Goal: Task Accomplishment & Management: Manage account settings

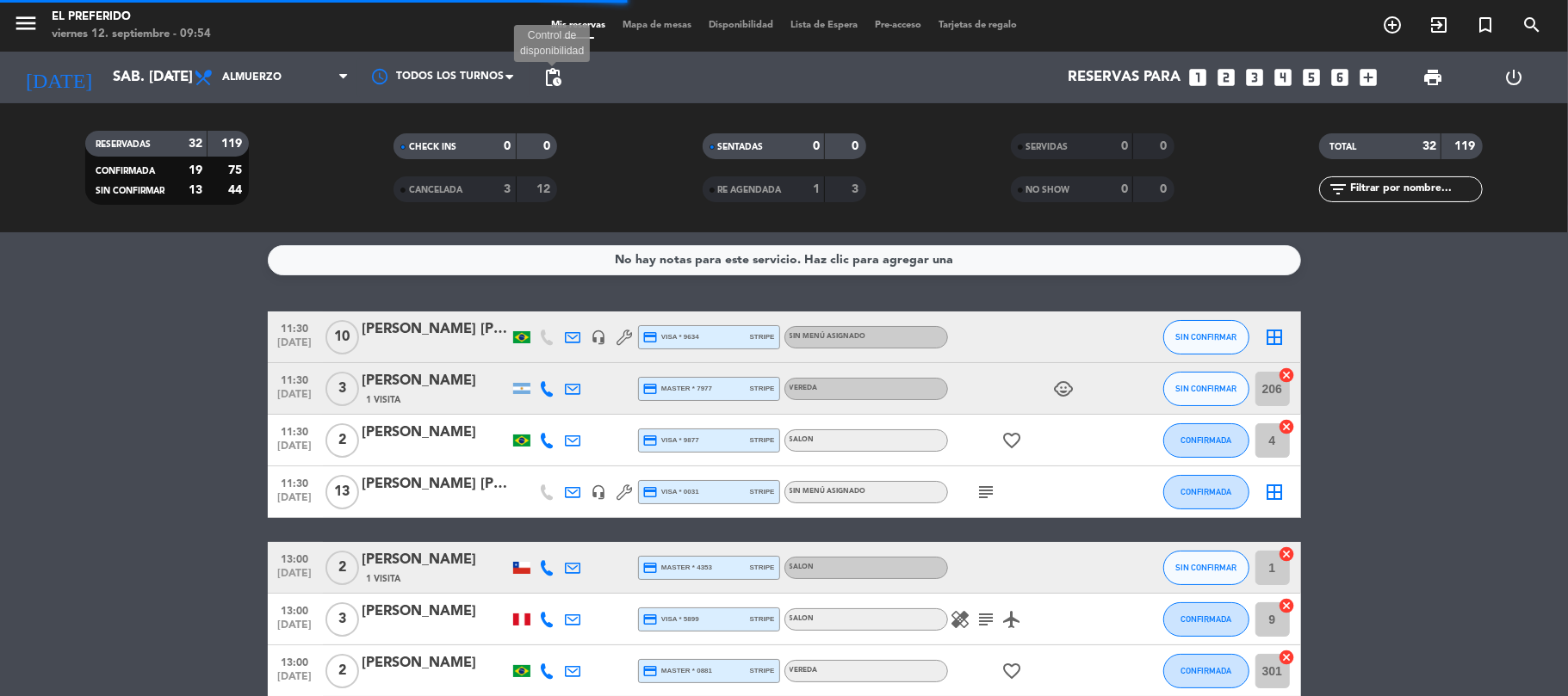
click at [551, 83] on span "pending_actions" at bounding box center [552, 77] width 21 height 21
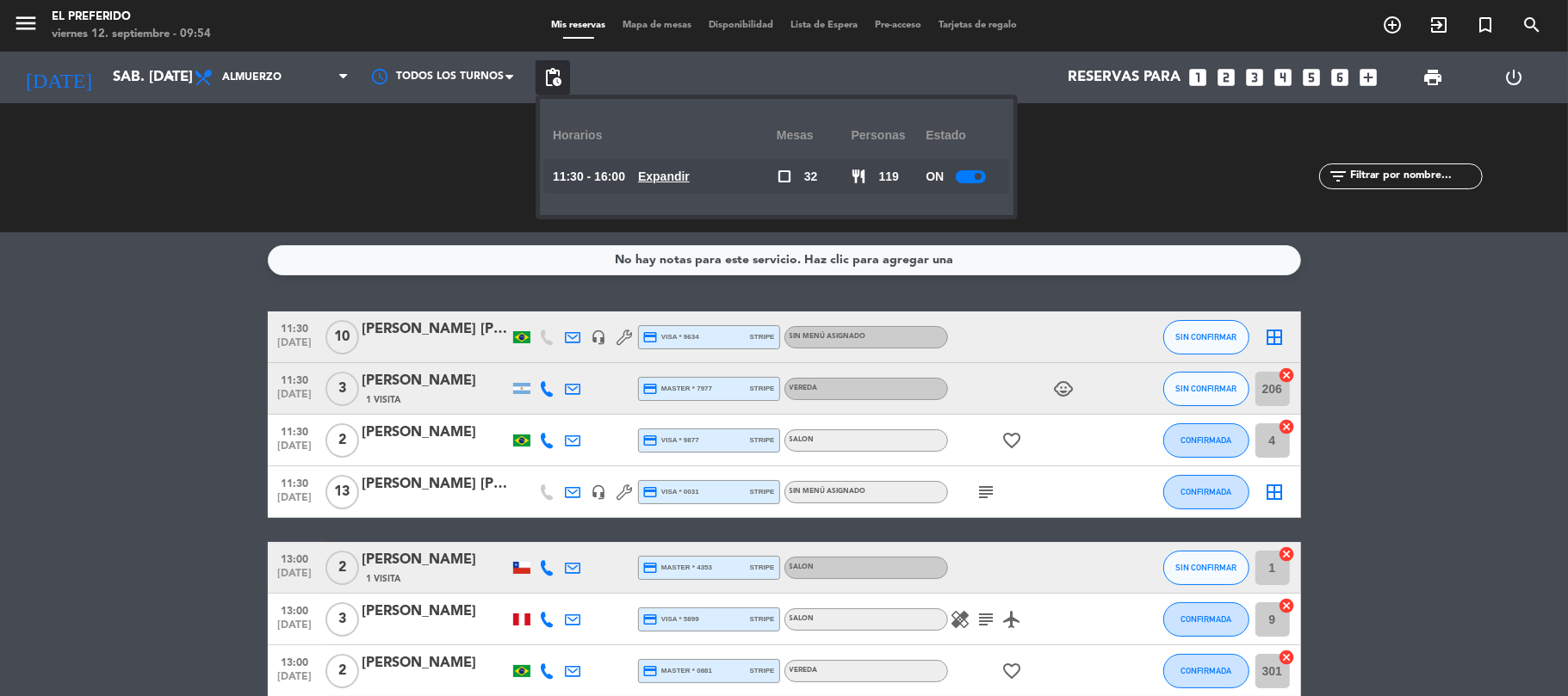
click at [681, 169] on u "Expandir" at bounding box center [663, 176] width 51 height 14
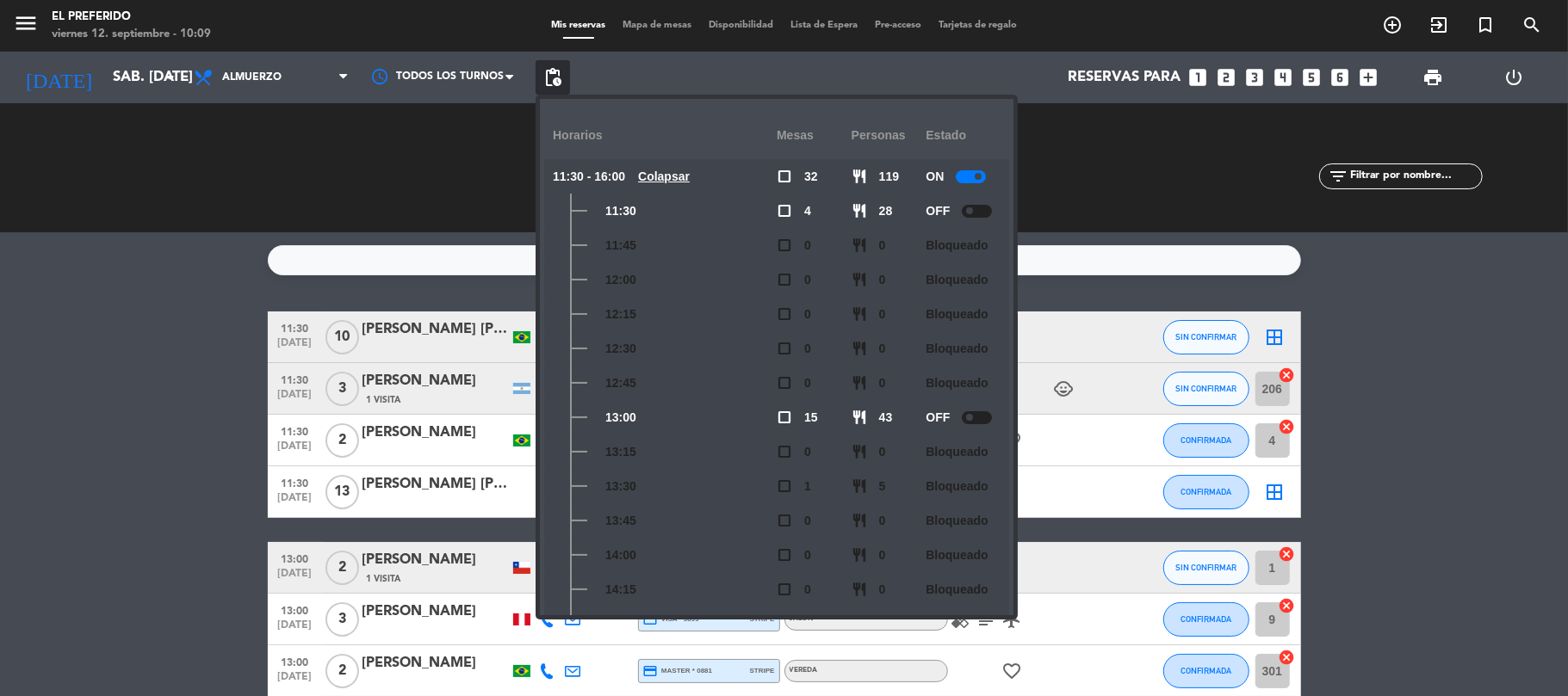
drag, startPoint x: 265, startPoint y: 172, endPoint x: 87, endPoint y: 55, distance: 213.0
click at [231, 137] on div "RESERVADAS 32 119 CONFIRMADA 20 77 SIN CONFIRMAR 12 42" at bounding box center [167, 168] width 308 height 94
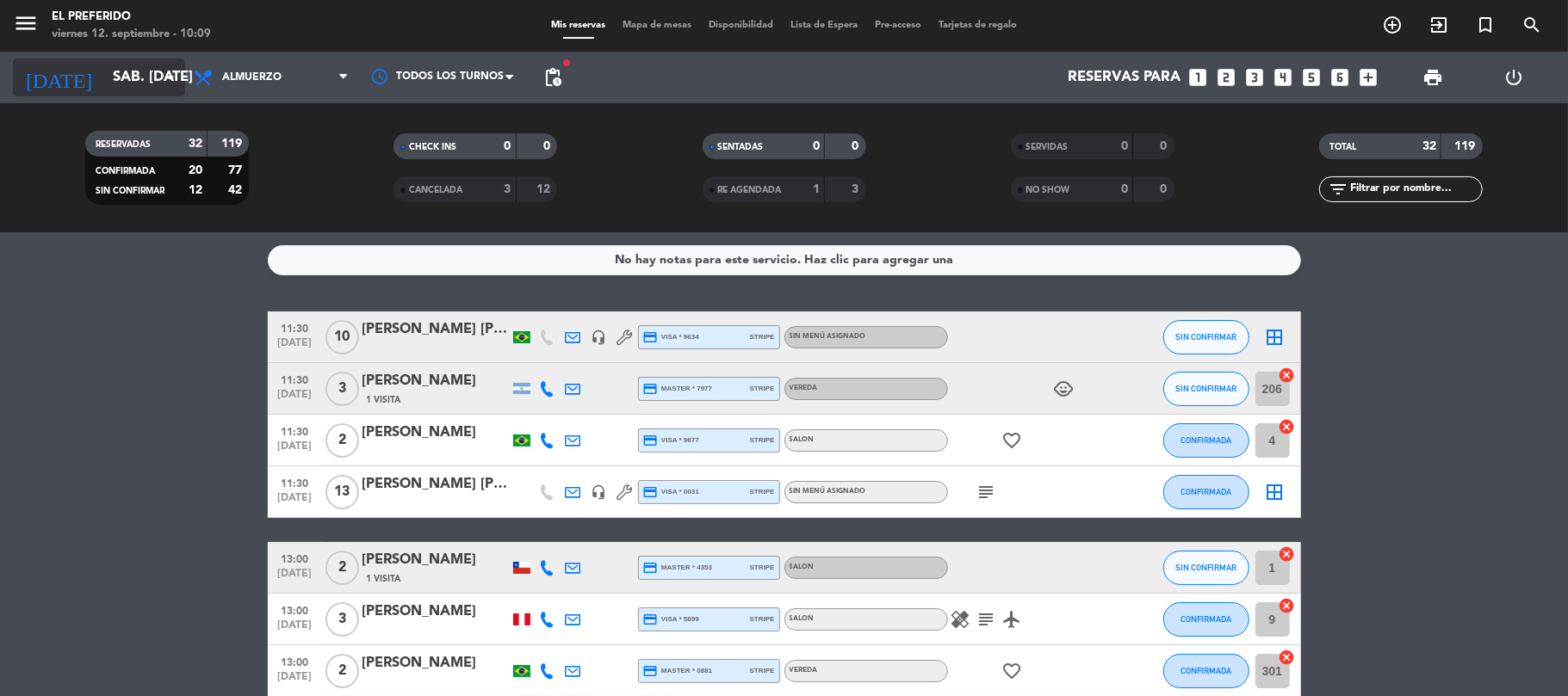
drag, startPoint x: 79, startPoint y: 49, endPoint x: 82, endPoint y: 59, distance: 10.4
click at [79, 51] on div "menu El Preferido viernes 12. septiembre - 10:09 Mis reservas Mapa de mesas Dis…" at bounding box center [784, 116] width 1568 height 233
click at [110, 98] on div "[DATE] sáb. [DATE] arrow_drop_down" at bounding box center [99, 77] width 172 height 51
click at [107, 92] on input "sáb. [DATE]" at bounding box center [197, 78] width 186 height 34
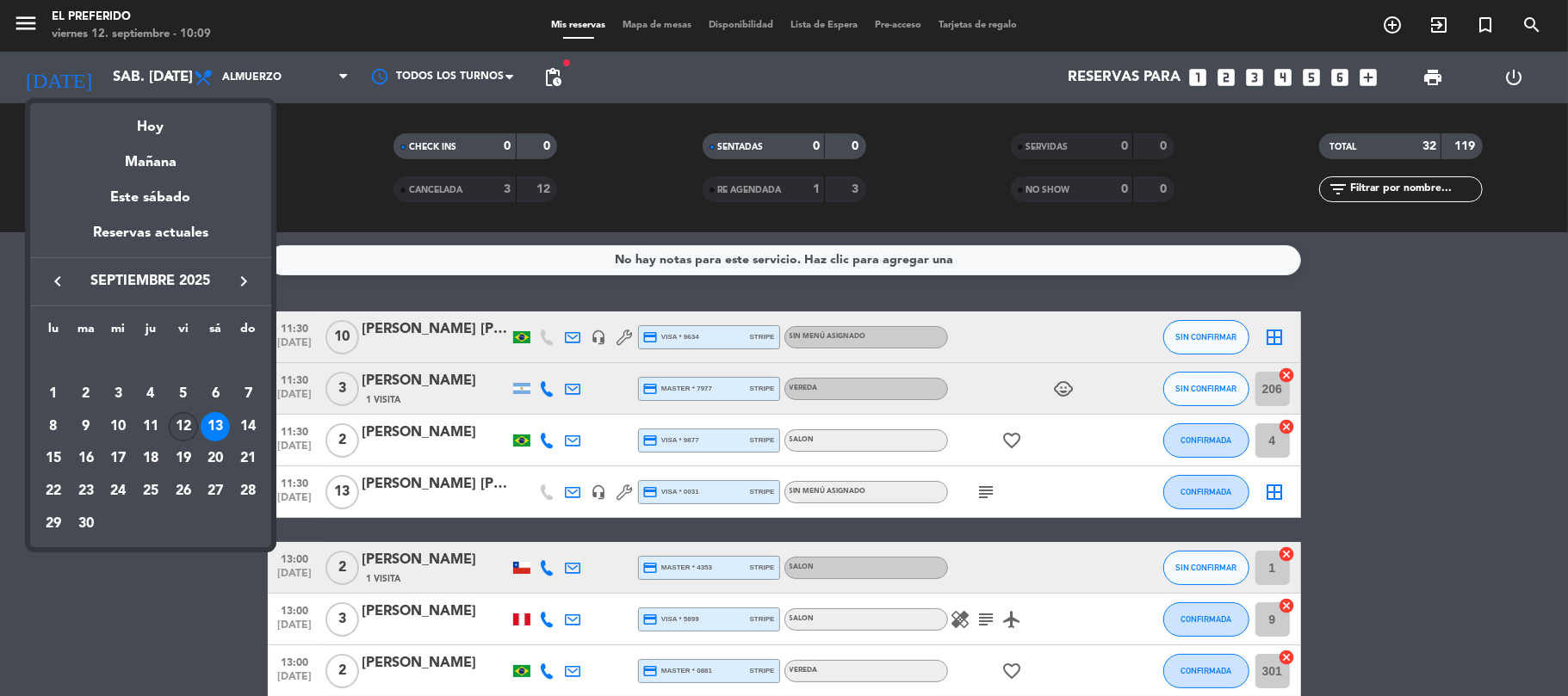
click at [188, 424] on div "12" at bounding box center [183, 427] width 29 height 29
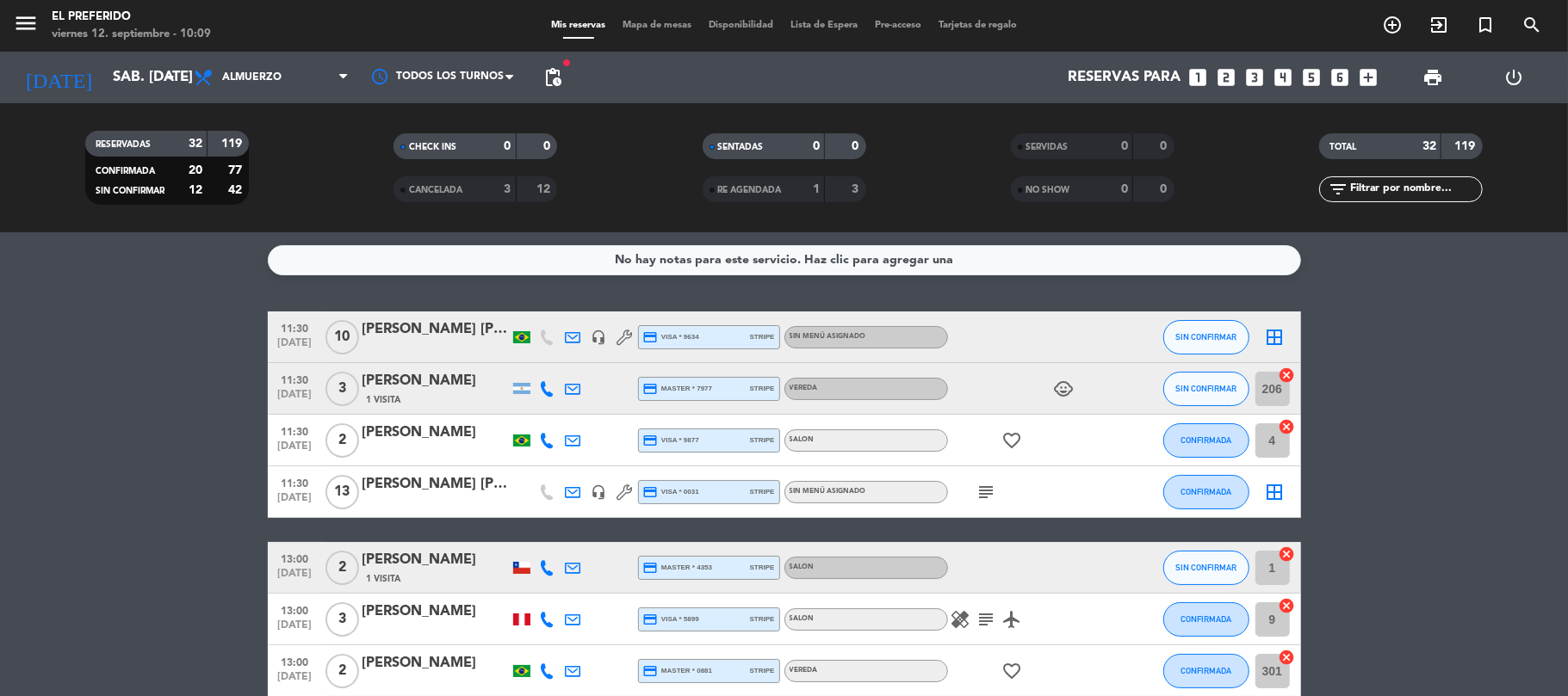
type input "vie. [DATE]"
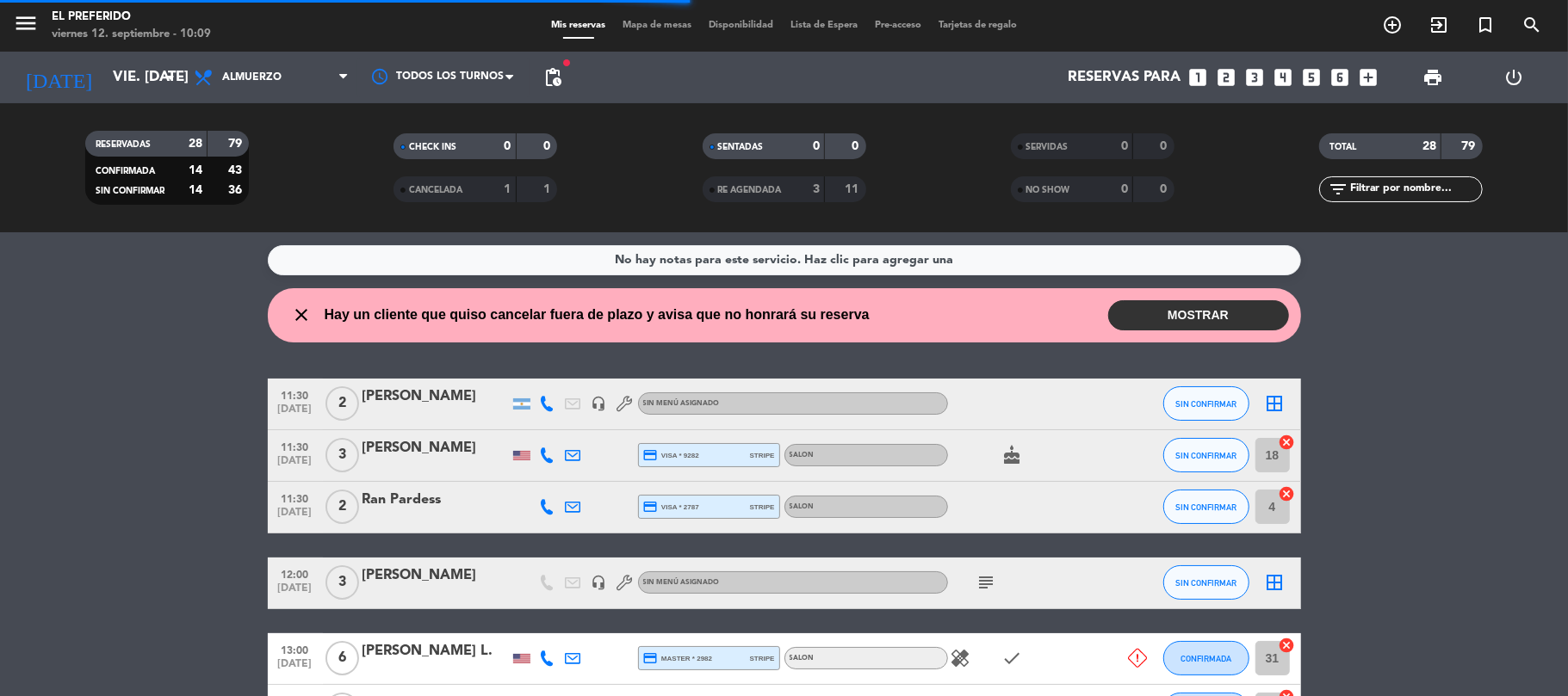
click at [565, 86] on span "pending_actions" at bounding box center [553, 78] width 35 height 35
click at [559, 77] on span "pending_actions" at bounding box center [552, 77] width 21 height 21
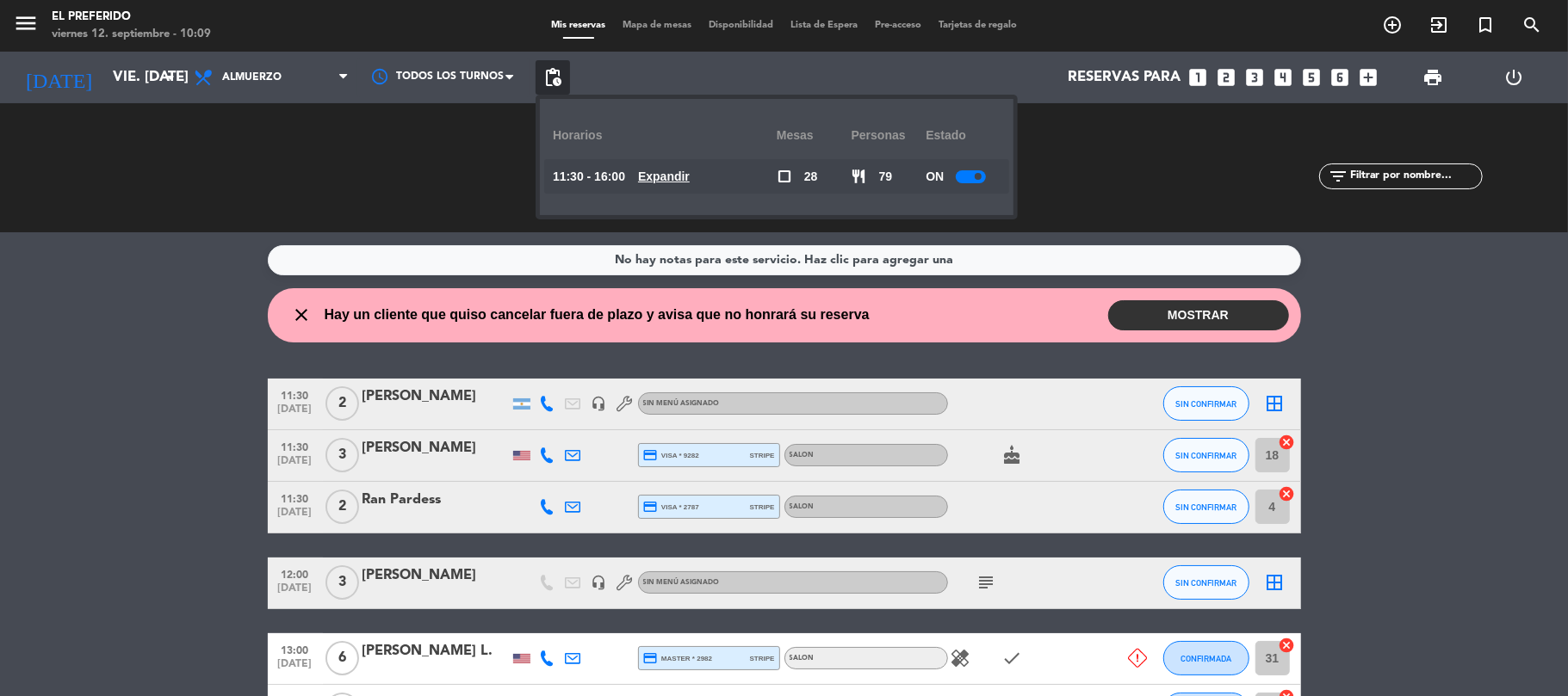
click at [667, 180] on u "Expandir" at bounding box center [663, 176] width 51 height 14
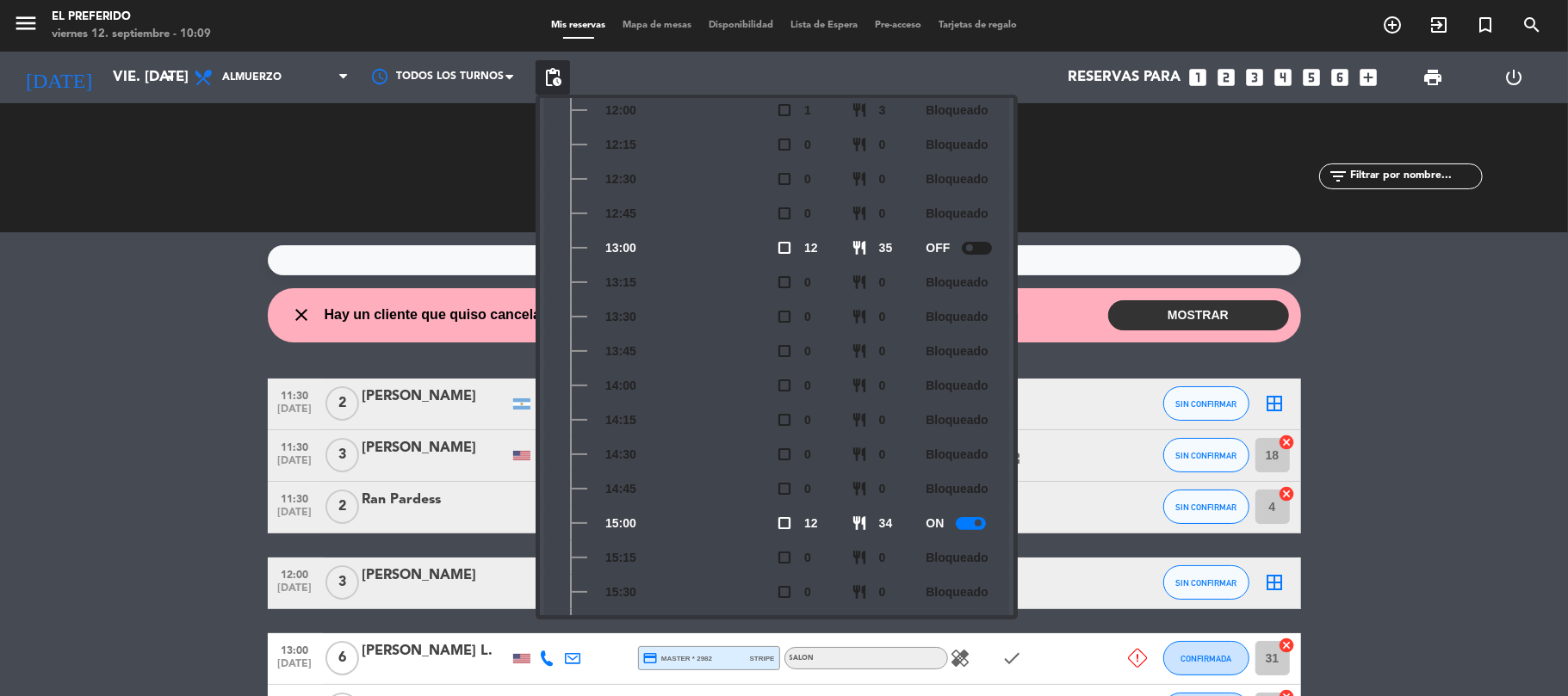
scroll to position [253, 0]
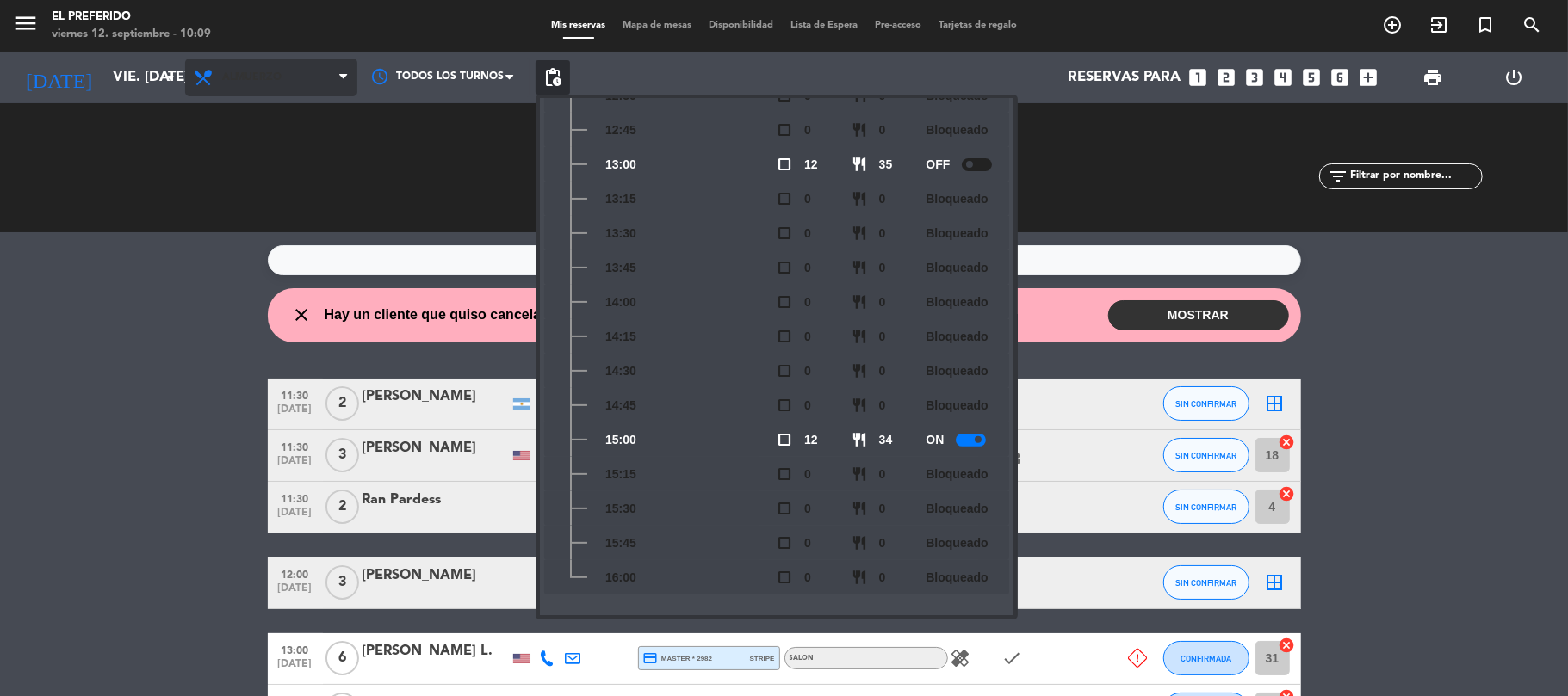
click at [227, 88] on span "Almuerzo" at bounding box center [271, 77] width 172 height 38
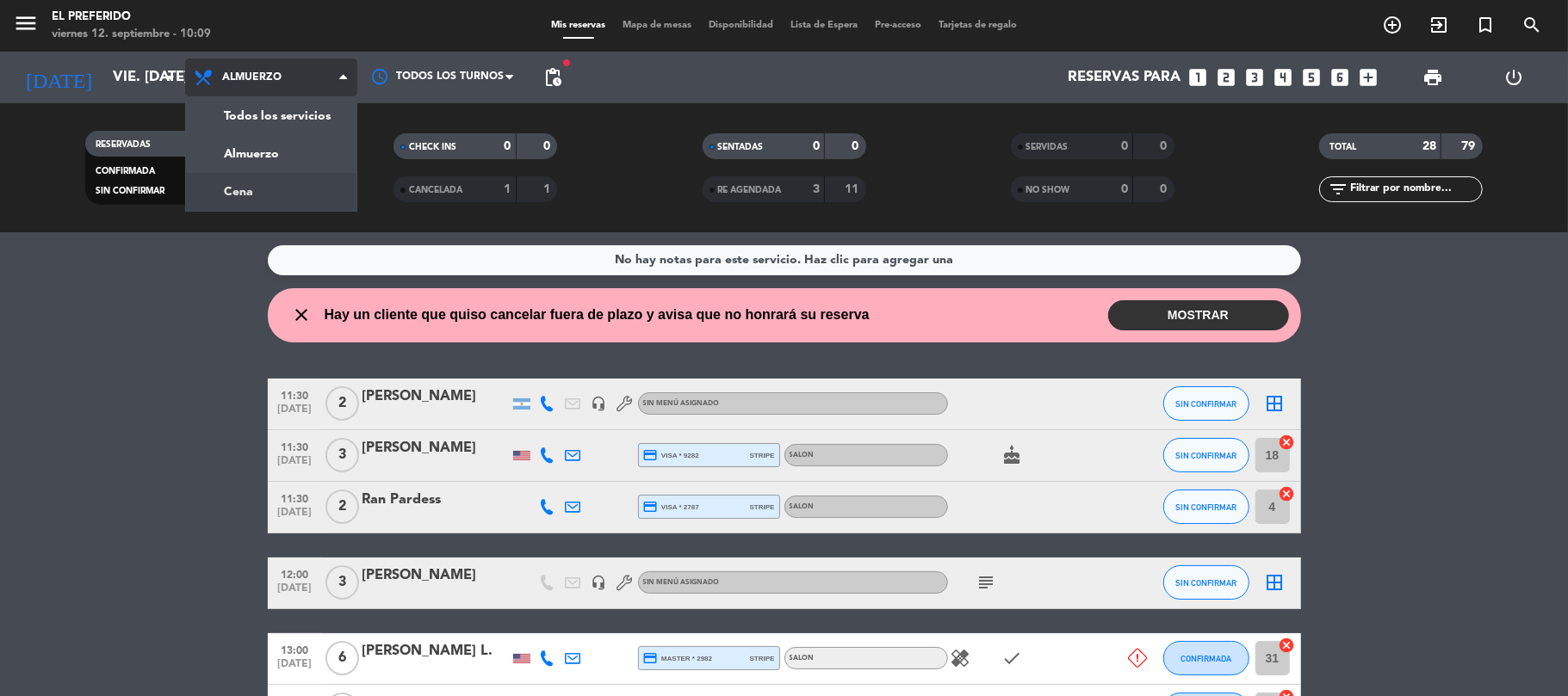
click at [246, 194] on div "menu El Preferido viernes 12. septiembre - 10:09 Mis reservas Mapa de mesas Dis…" at bounding box center [784, 116] width 1568 height 233
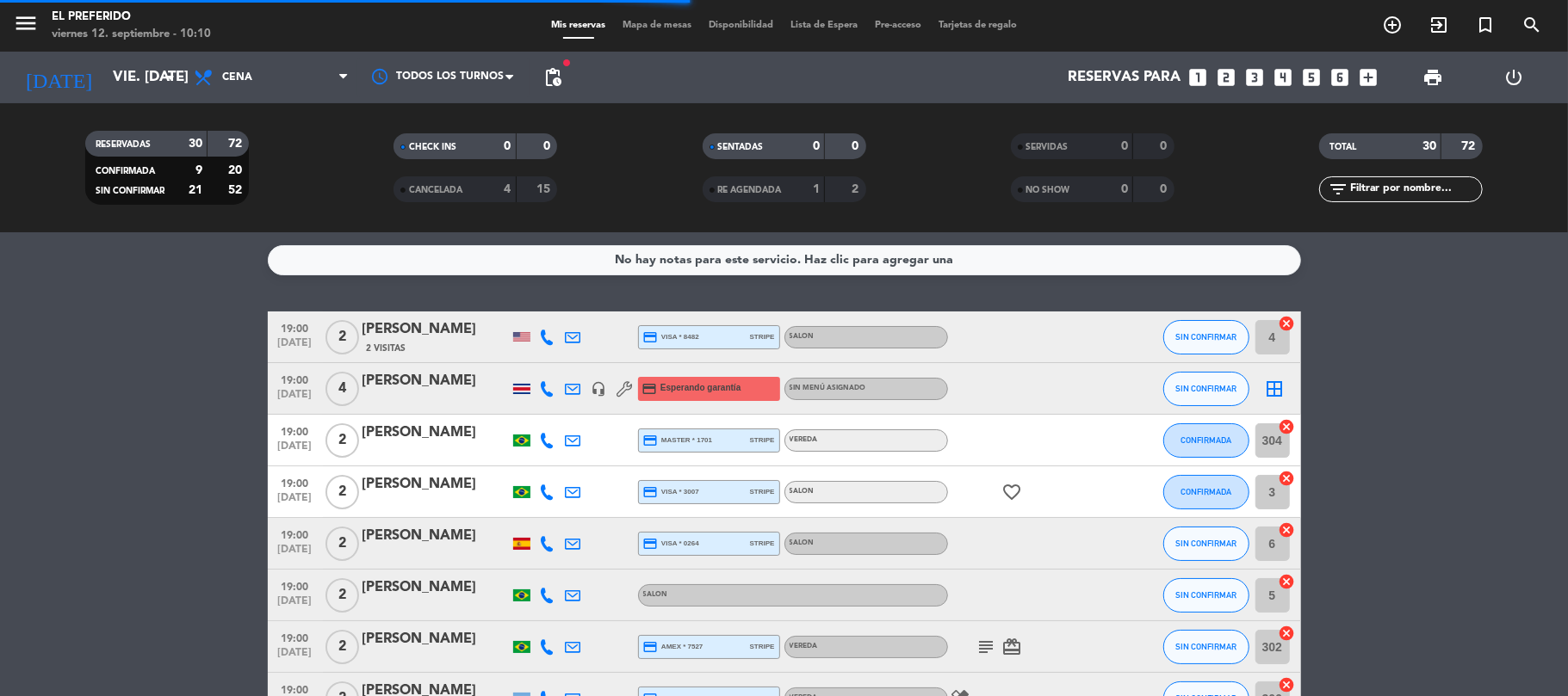
click at [563, 79] on span "pending_actions" at bounding box center [553, 78] width 35 height 35
click at [560, 79] on span "pending_actions" at bounding box center [552, 77] width 21 height 21
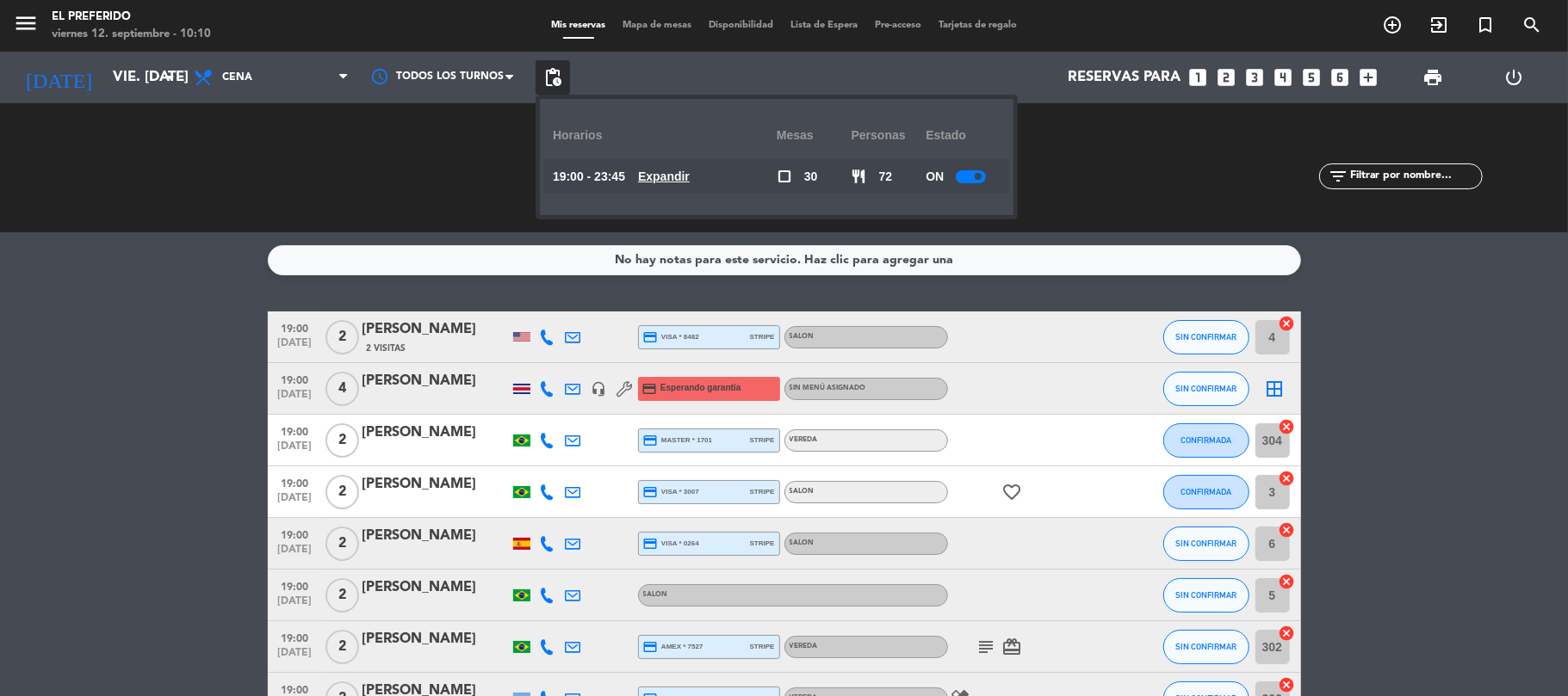
click at [679, 178] on u "Expandir" at bounding box center [663, 176] width 51 height 14
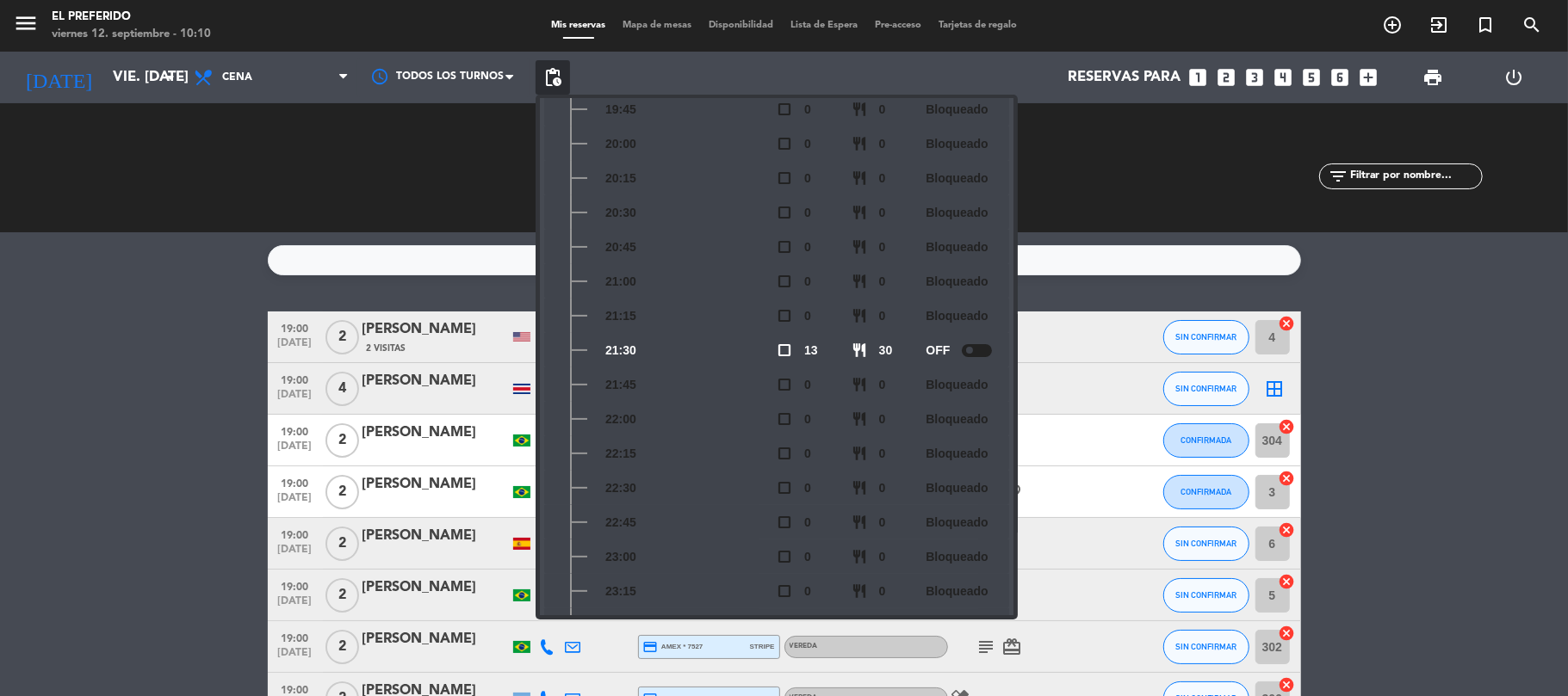
scroll to position [288, 0]
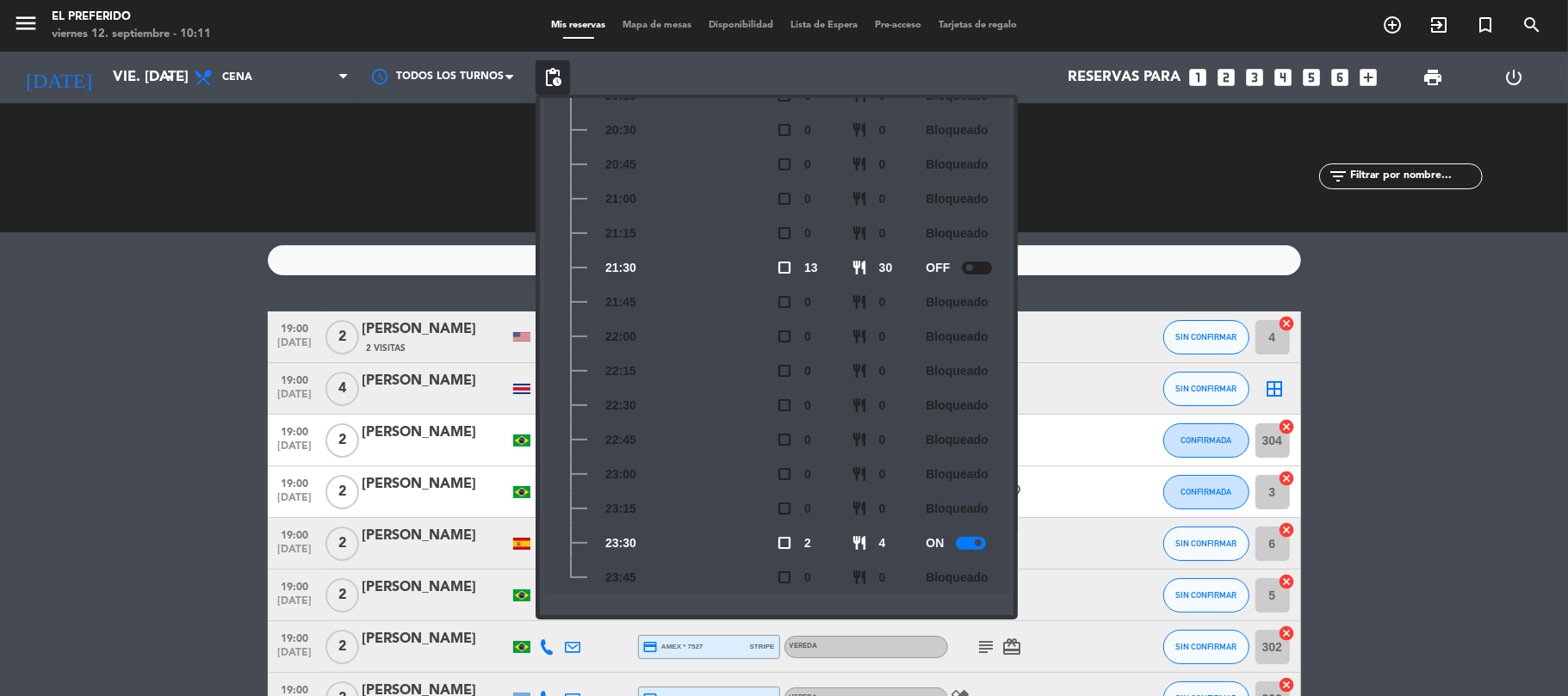
click at [290, 191] on div "RESERVADAS 30 72 CONFIRMADA 9 20 SIN CONFIRMAR 21 52" at bounding box center [167, 168] width 308 height 94
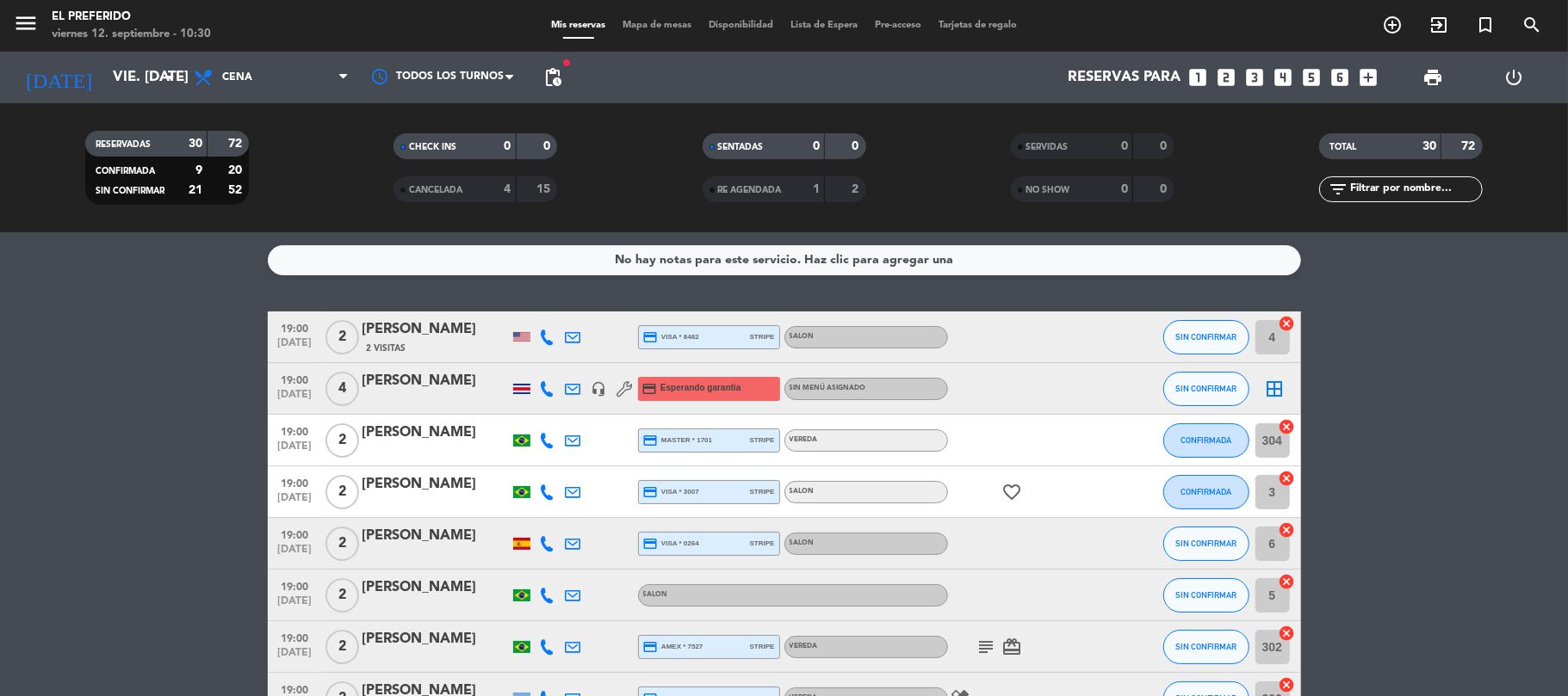
click at [1336, 74] on icon "looks_6" at bounding box center [1340, 77] width 22 height 22
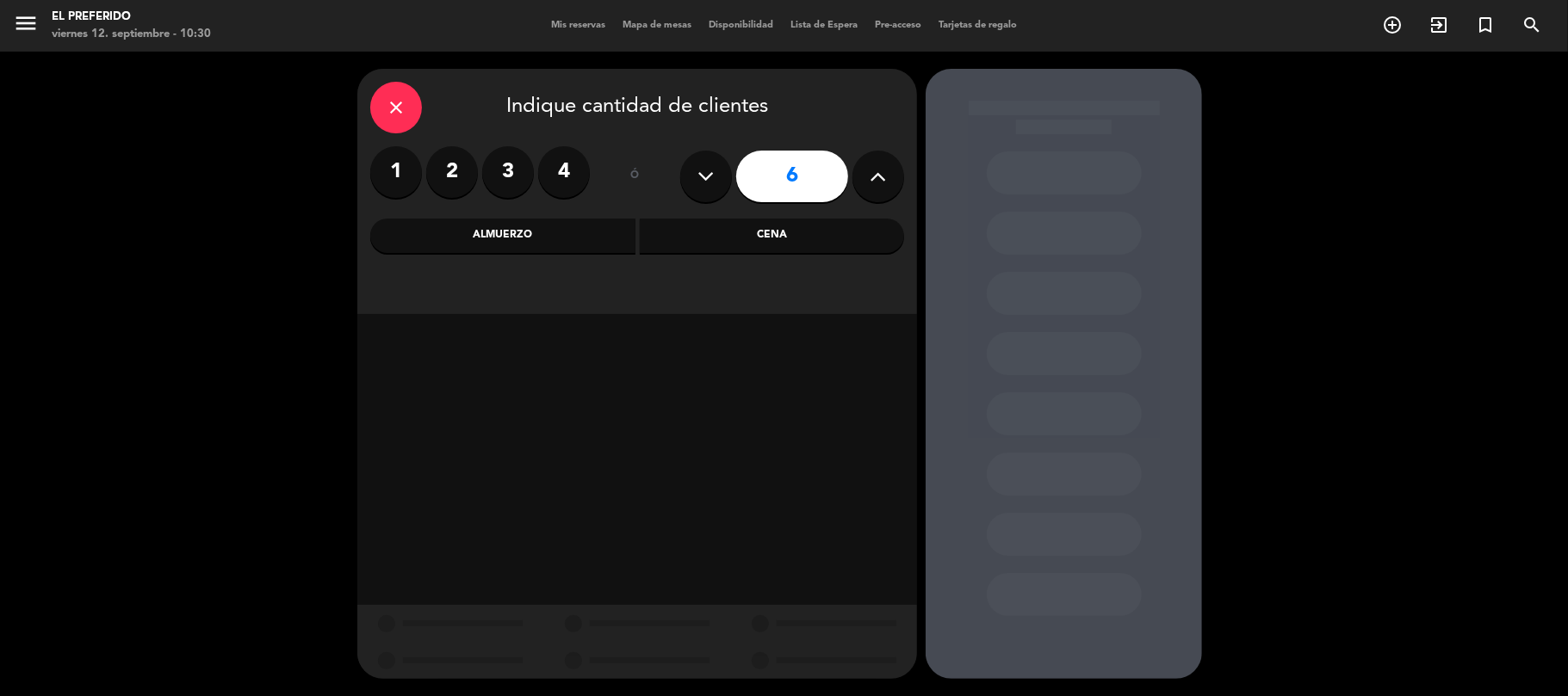
click at [745, 243] on div "Cena" at bounding box center [771, 236] width 265 height 35
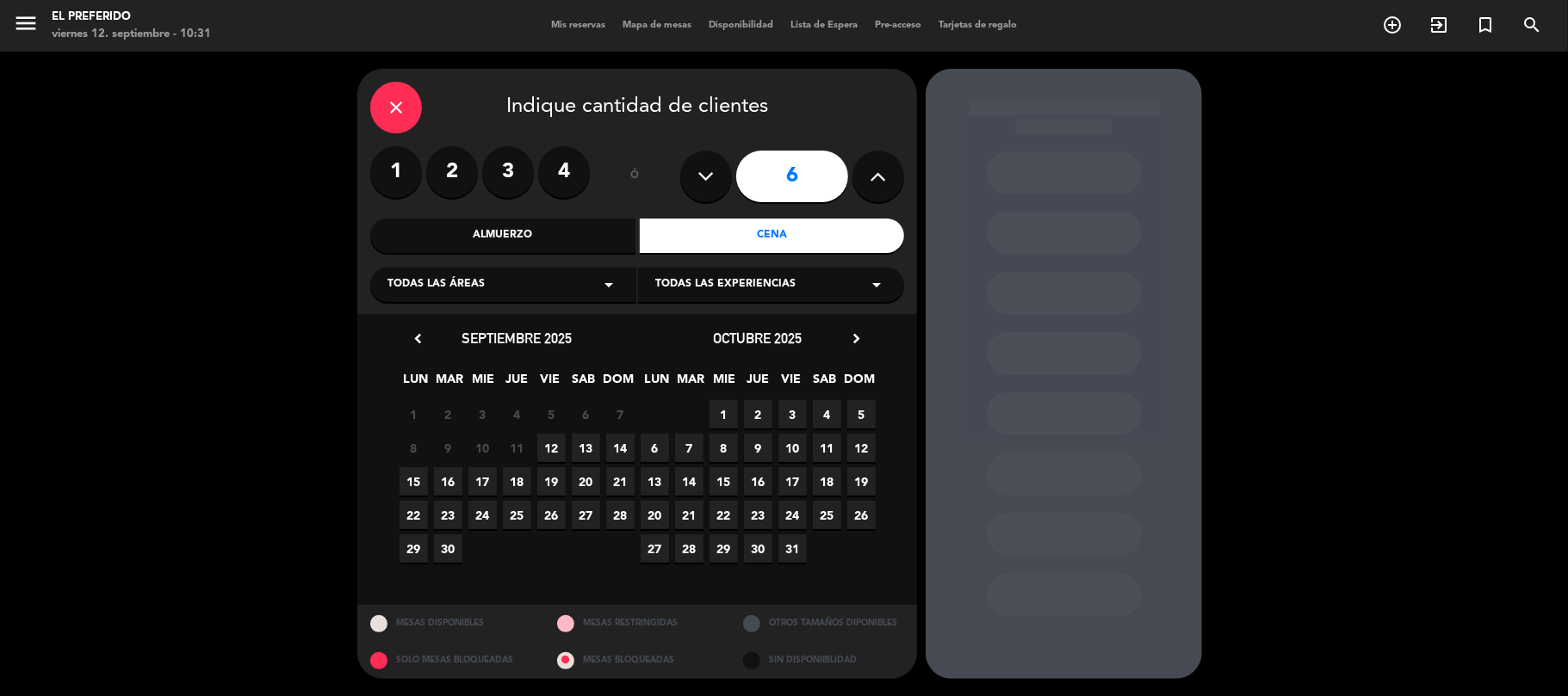
click at [554, 440] on span "12" at bounding box center [551, 448] width 28 height 28
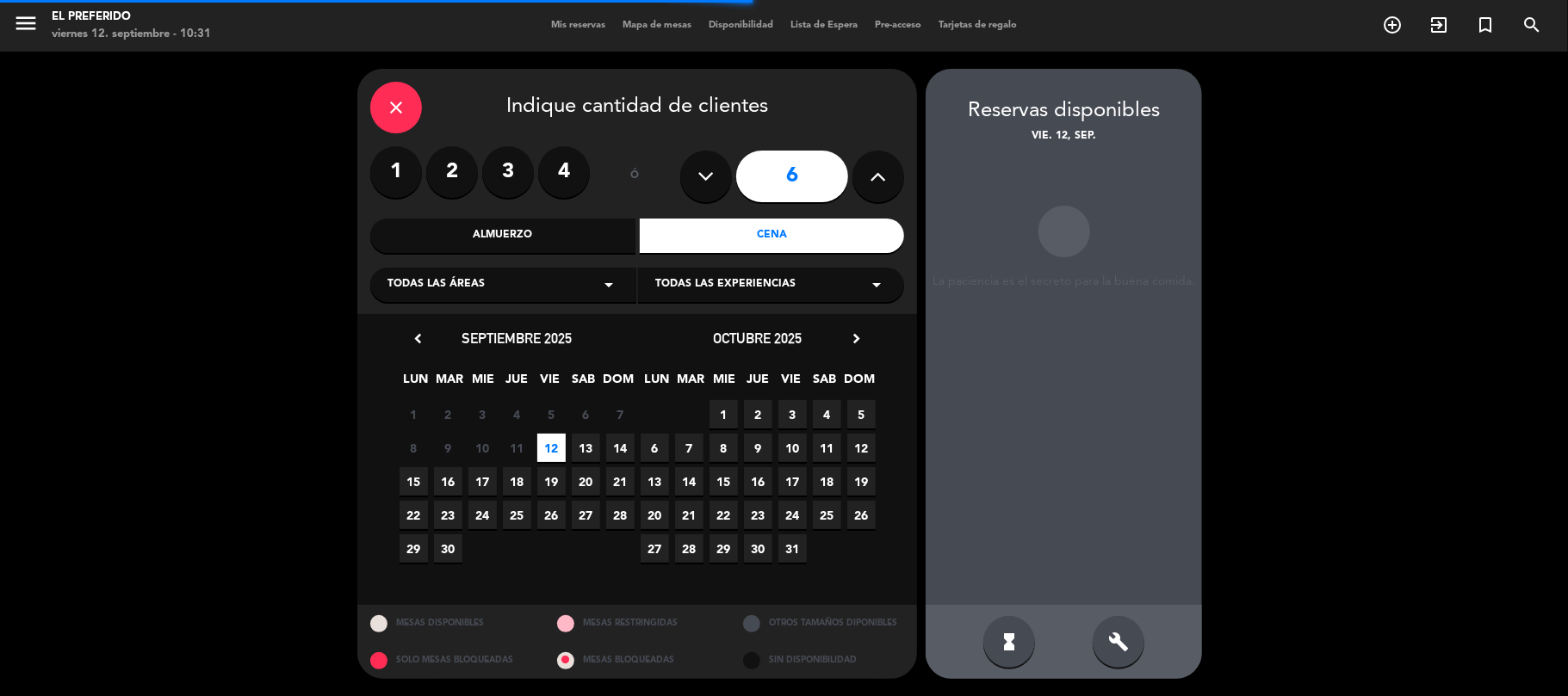
click at [1134, 649] on div "Reservas disponibles vie. 12, sep. La paciencia es el secreto para la buena com…" at bounding box center [1063, 374] width 277 height 610
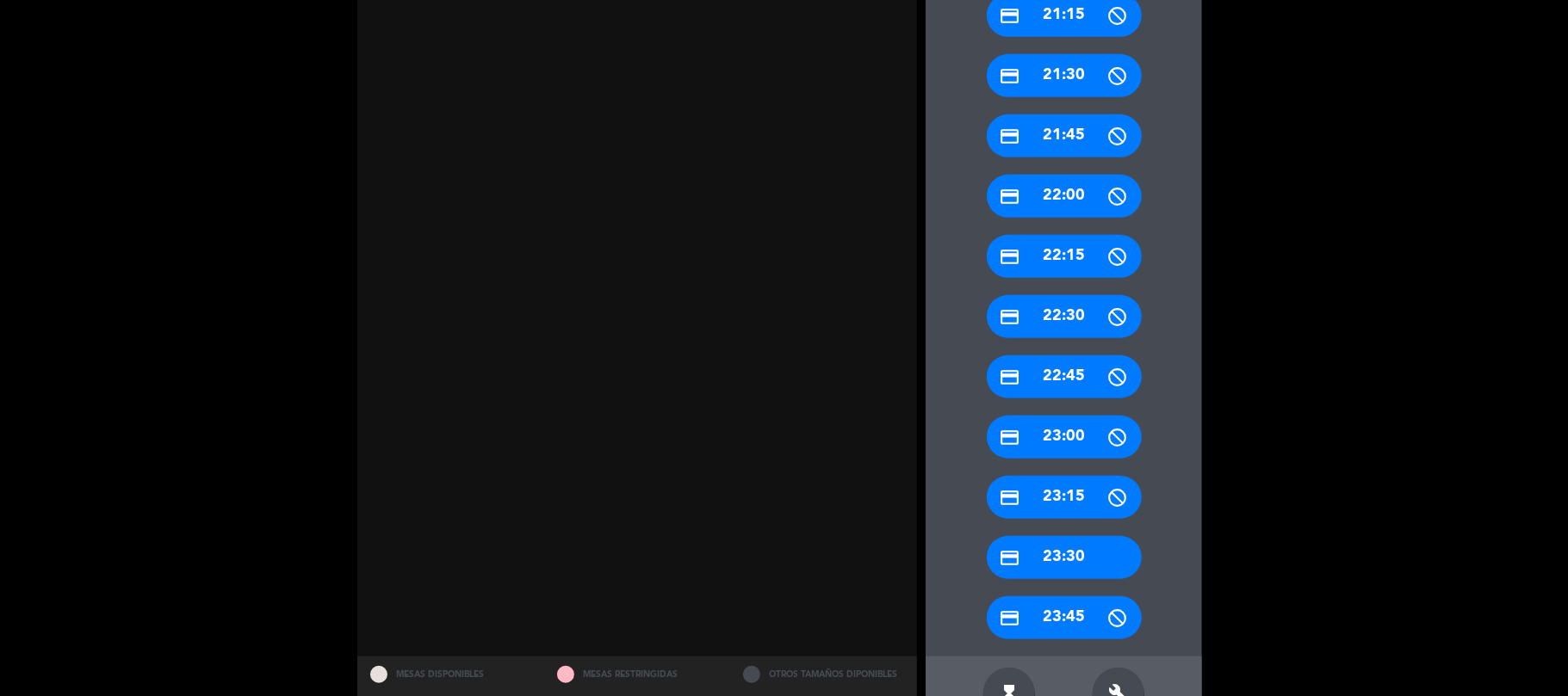
scroll to position [779, 0]
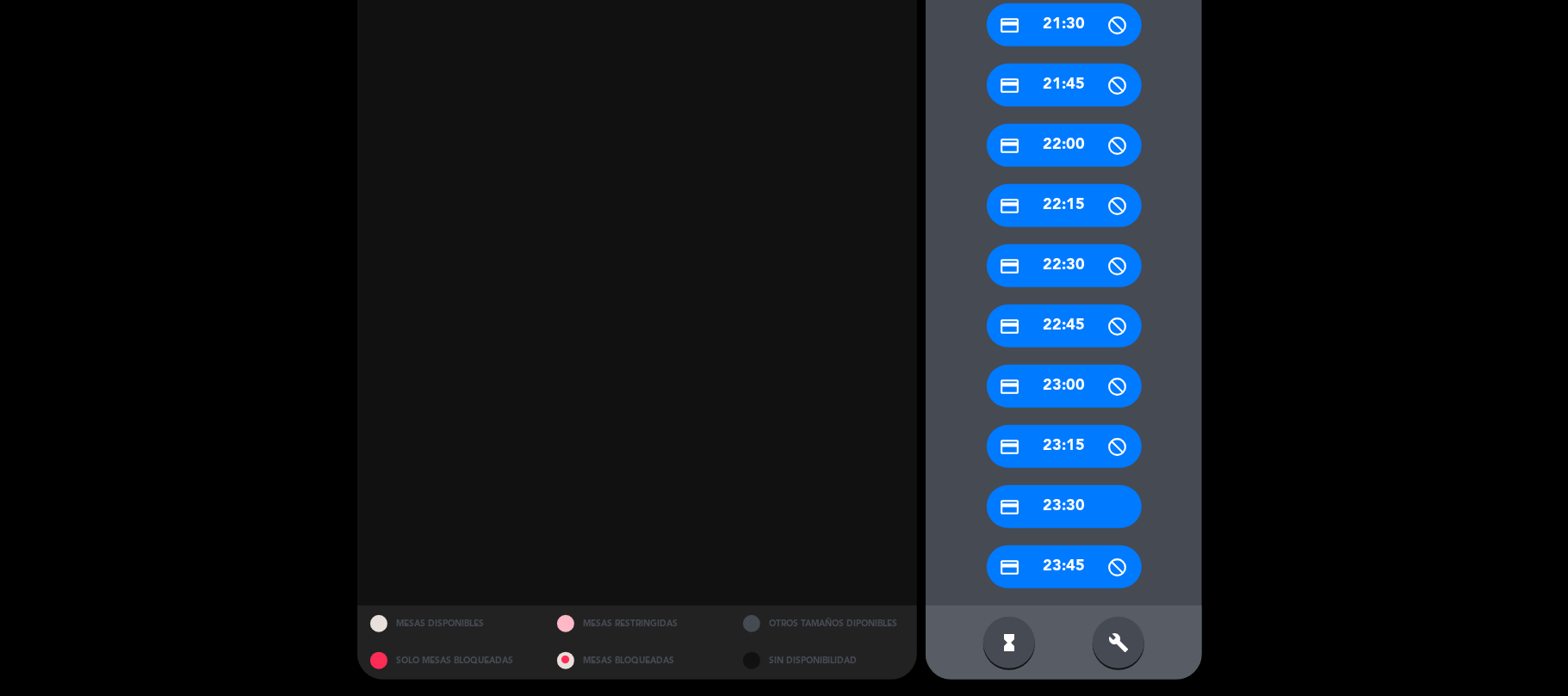
click at [1104, 673] on div "hourglass_full build" at bounding box center [1063, 643] width 277 height 74
click at [1111, 661] on div "build" at bounding box center [1118, 643] width 51 height 51
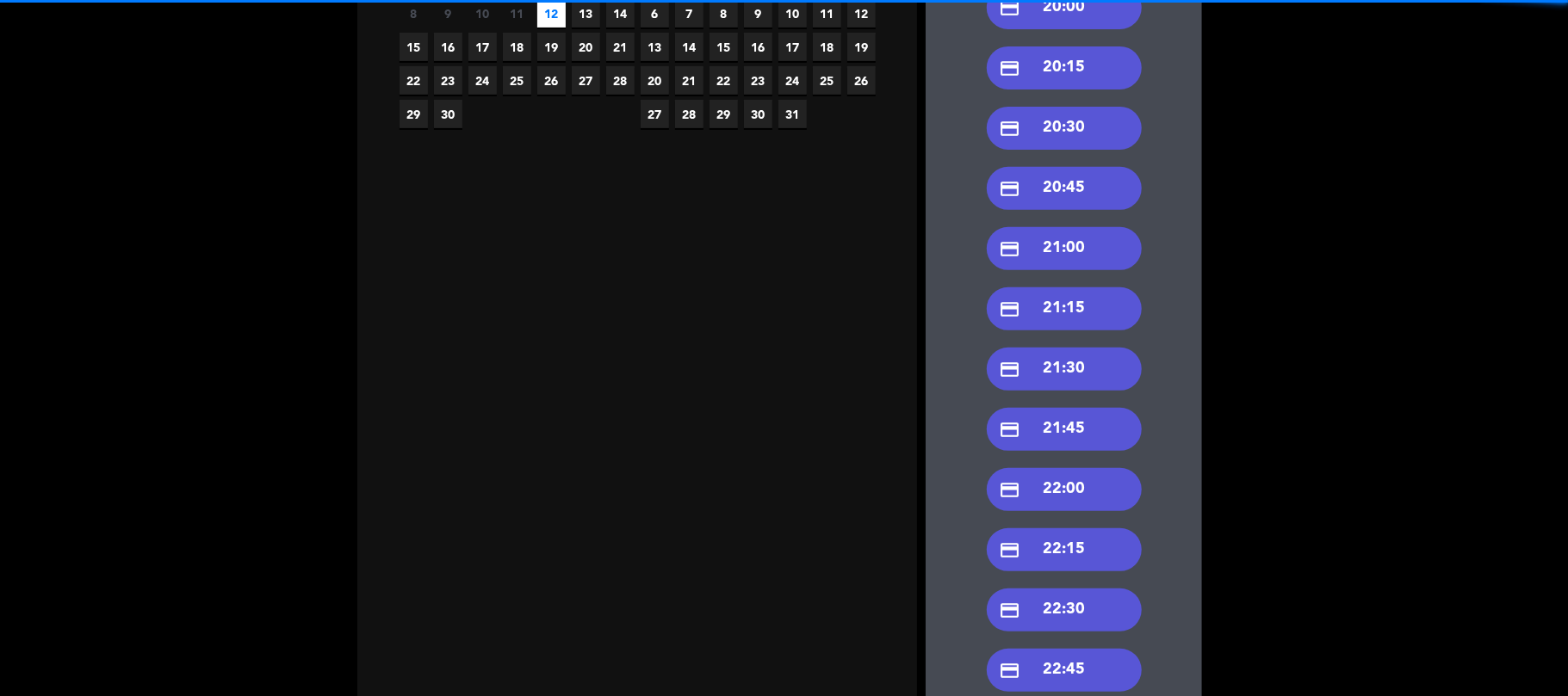
scroll to position [321, 0]
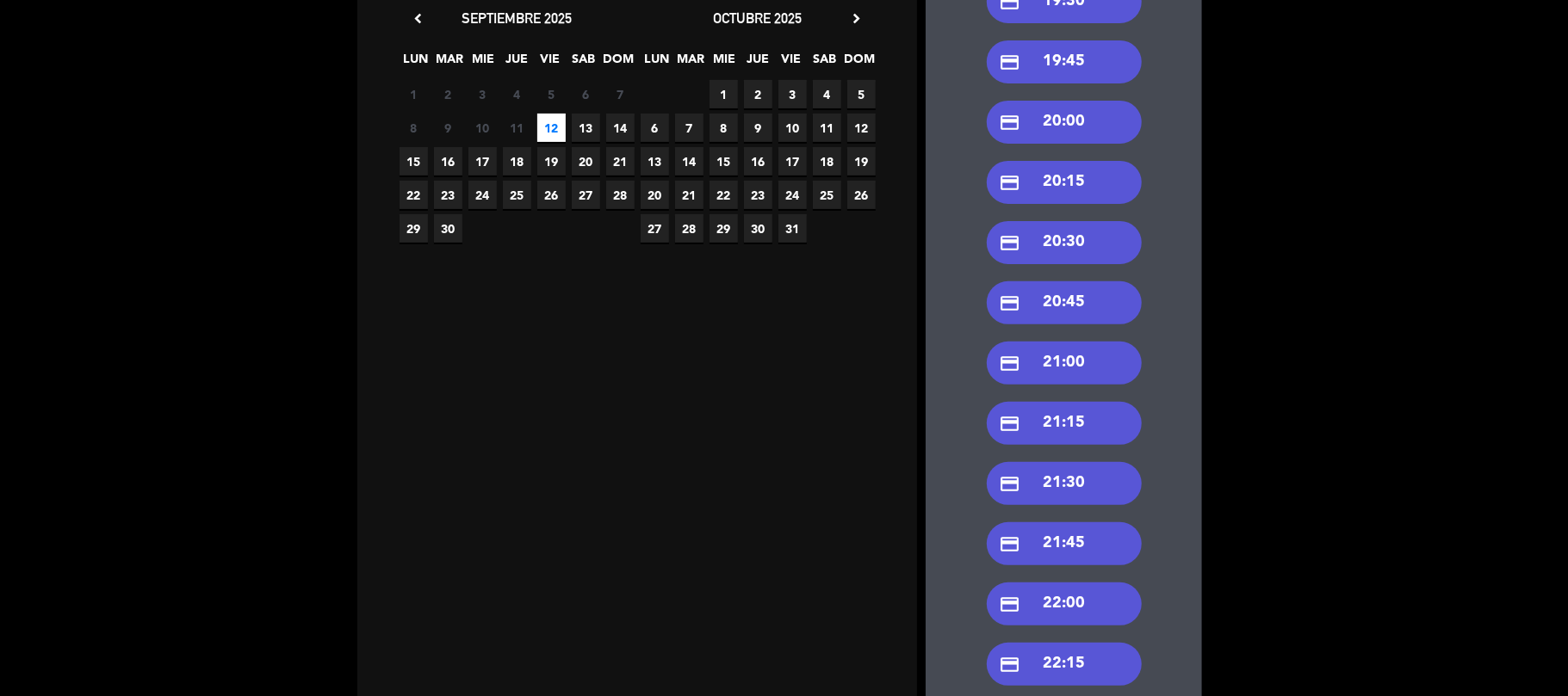
click at [1058, 375] on div "credit_card 21:00" at bounding box center [1063, 363] width 155 height 43
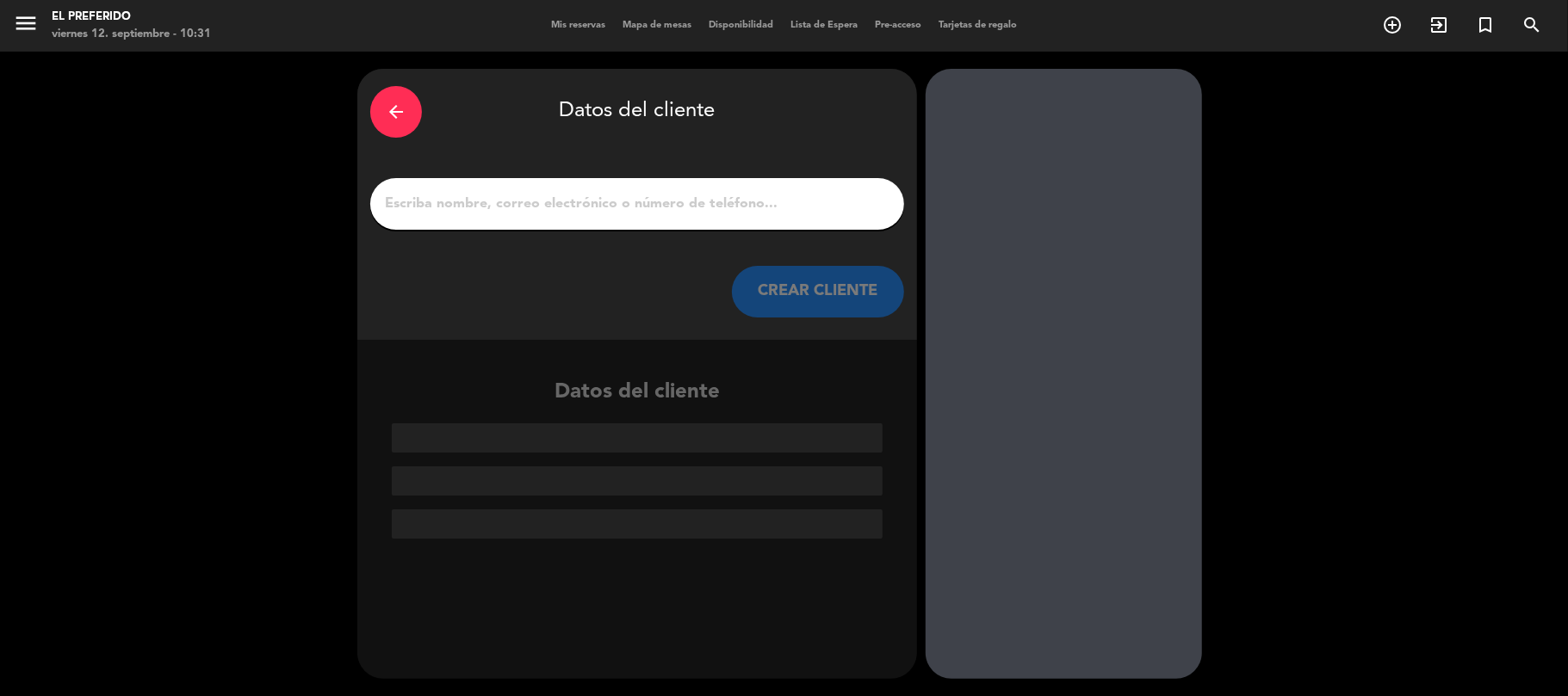
scroll to position [0, 0]
click at [486, 193] on input "1" at bounding box center [637, 204] width 508 height 24
paste input "[PERSON_NAME]"
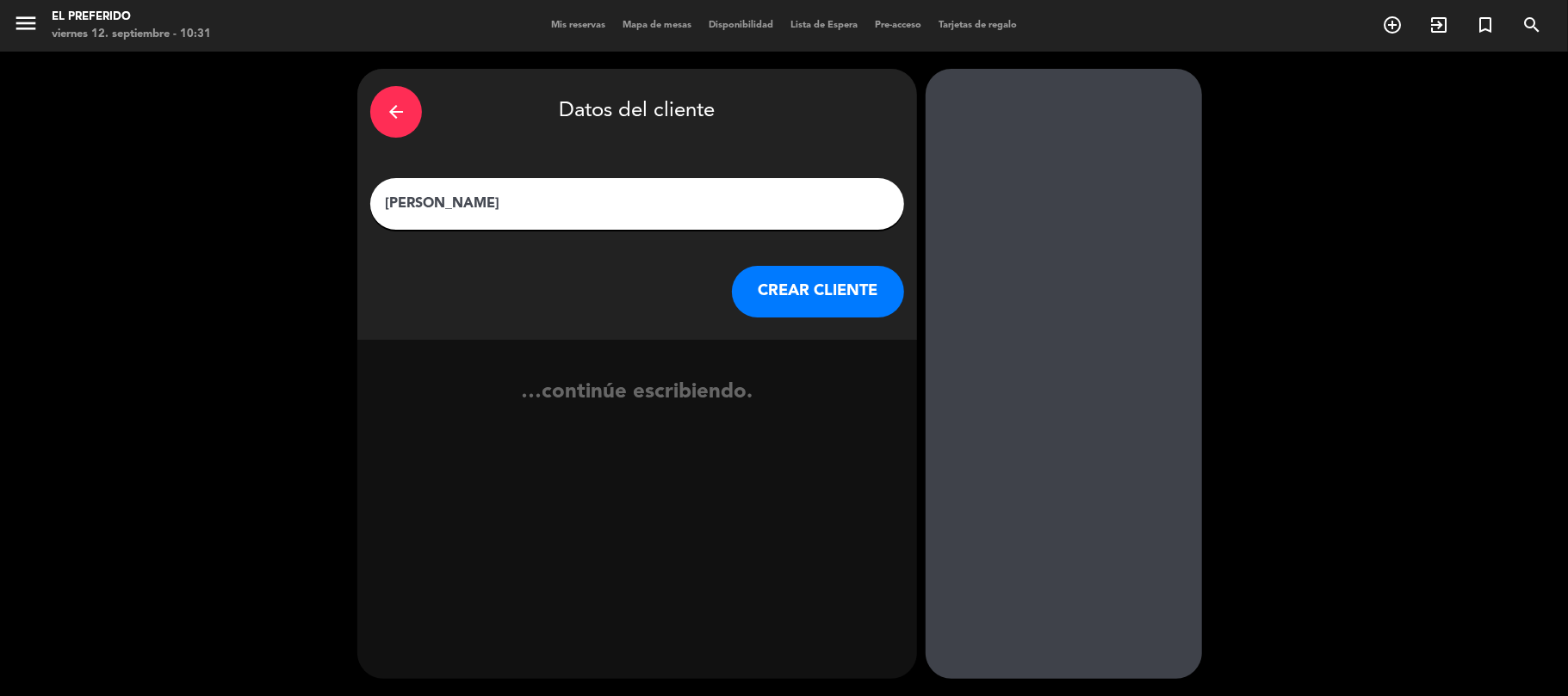
type input "[PERSON_NAME]"
drag, startPoint x: 793, startPoint y: 301, endPoint x: 208, endPoint y: 38, distance: 641.4
click at [792, 300] on button "CREAR CLIENTE" at bounding box center [818, 291] width 172 height 51
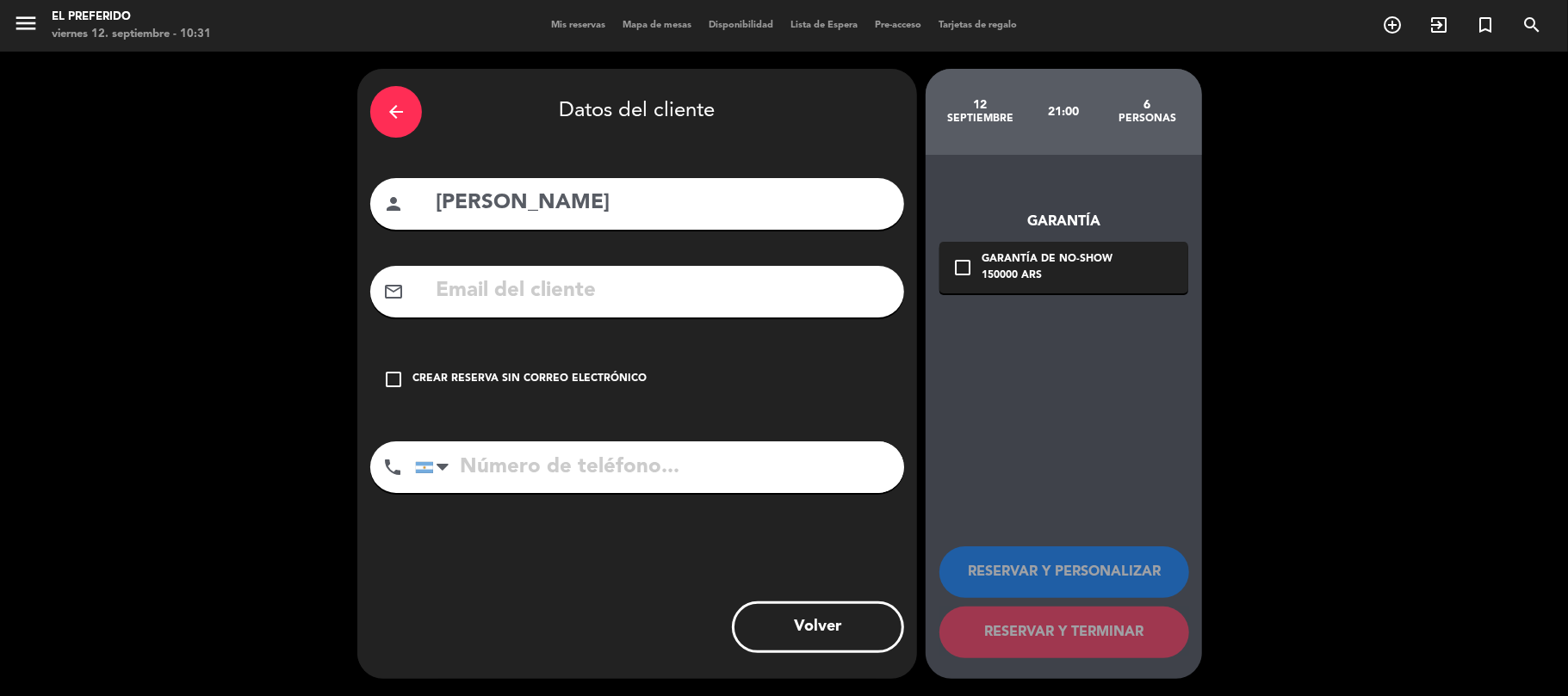
click at [538, 473] on input "tel" at bounding box center [659, 467] width 489 height 51
paste input "1169527570"
type input "1169527570"
click at [1010, 263] on div "Garantía de no-show" at bounding box center [1047, 259] width 131 height 17
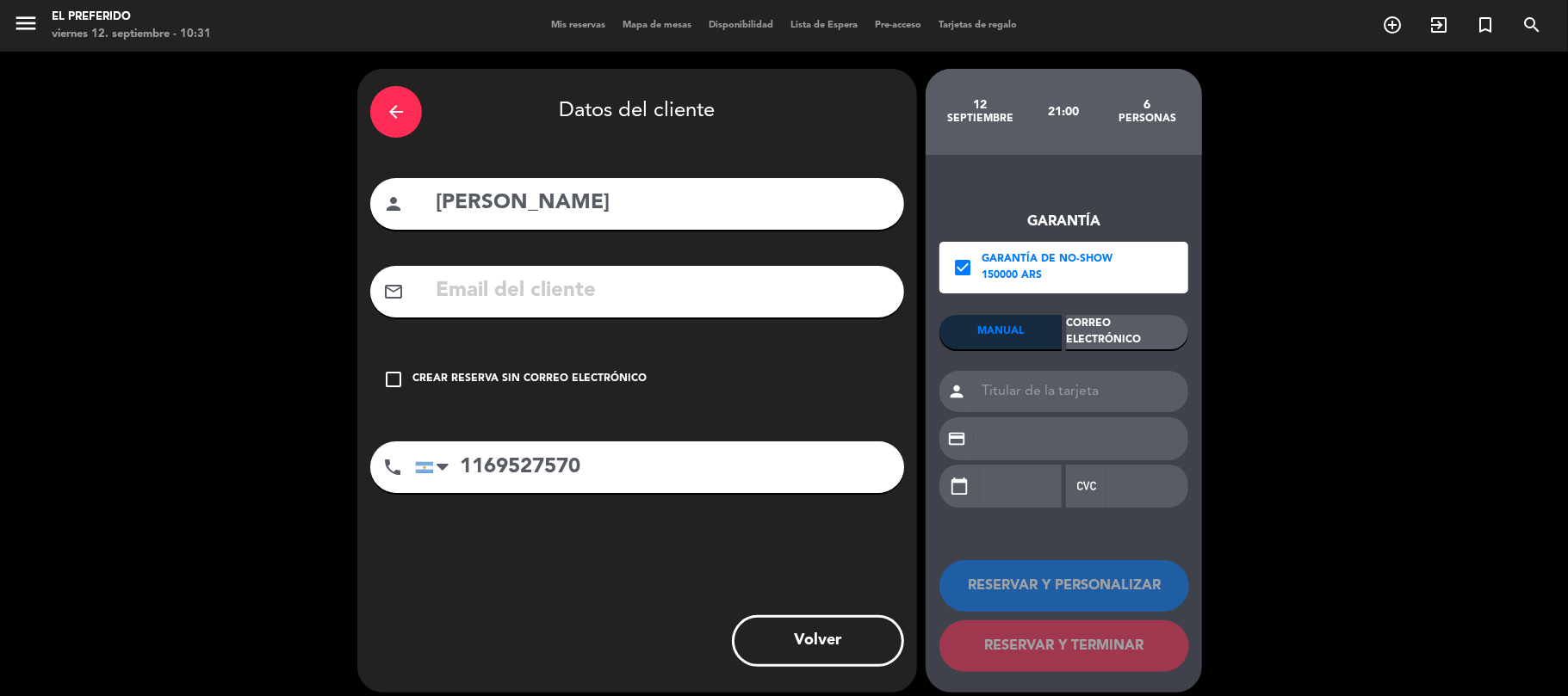
click at [996, 268] on div "150000 ARS" at bounding box center [1047, 276] width 131 height 17
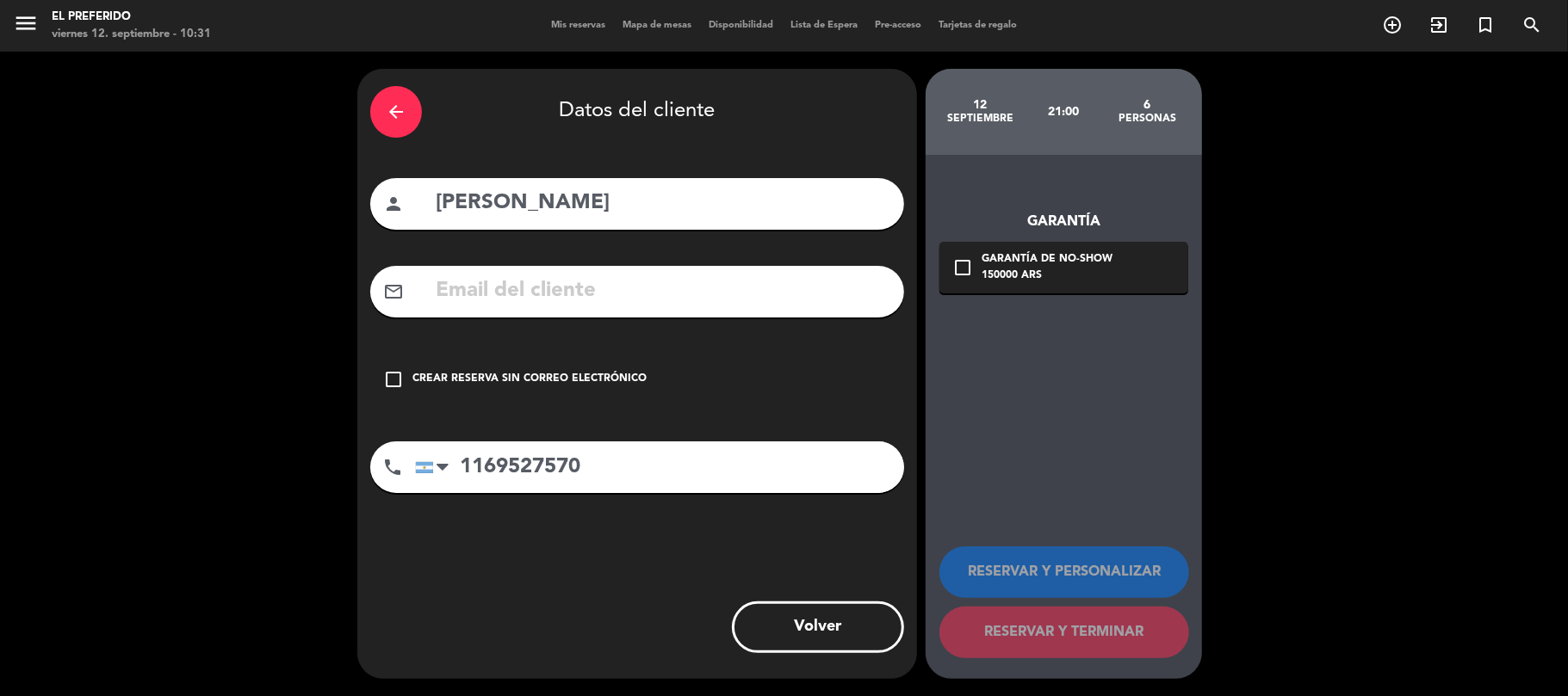
click at [615, 376] on div "Crear reserva sin correo electrónico" at bounding box center [529, 379] width 234 height 17
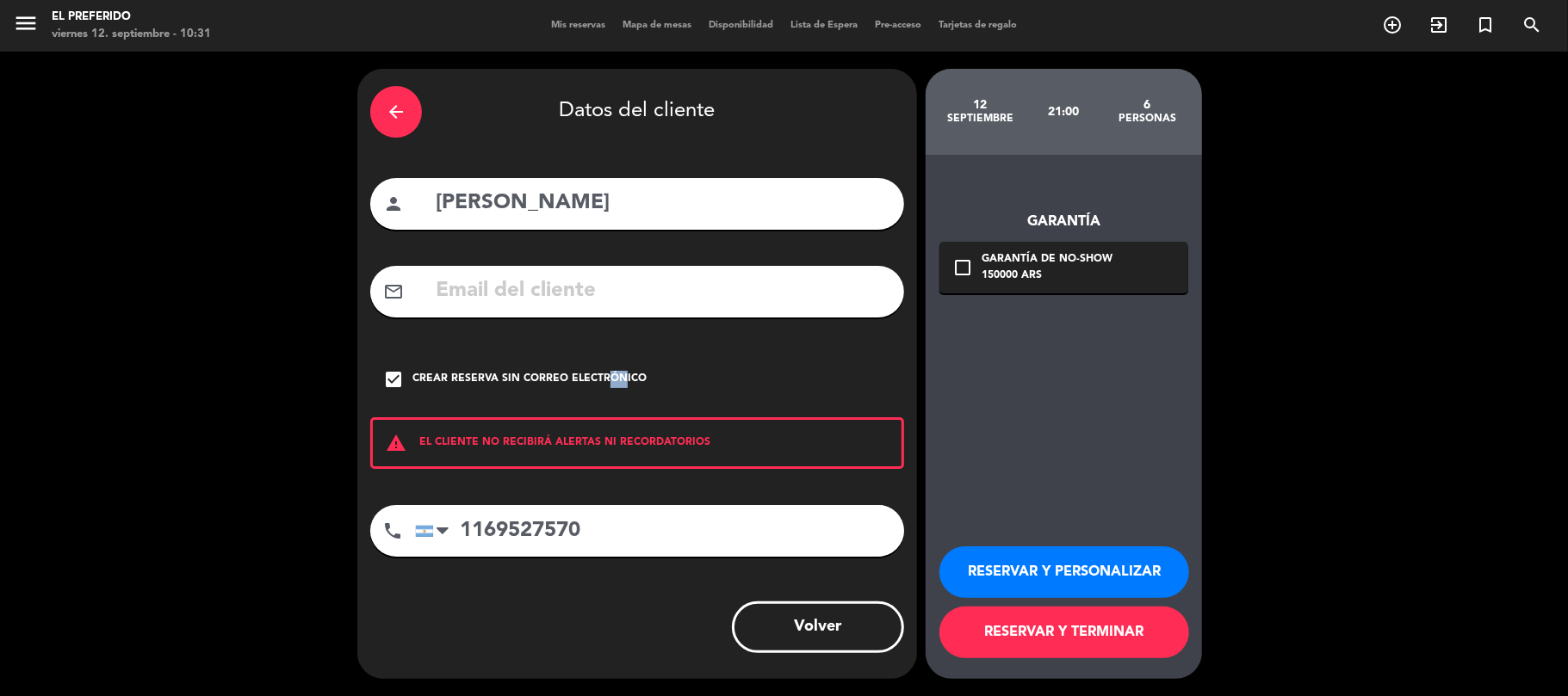
drag, startPoint x: 1080, startPoint y: 559, endPoint x: 52, endPoint y: 73, distance: 1137.1
click at [1062, 555] on button "RESERVAR Y PERSONALIZAR" at bounding box center [1063, 572] width 250 height 51
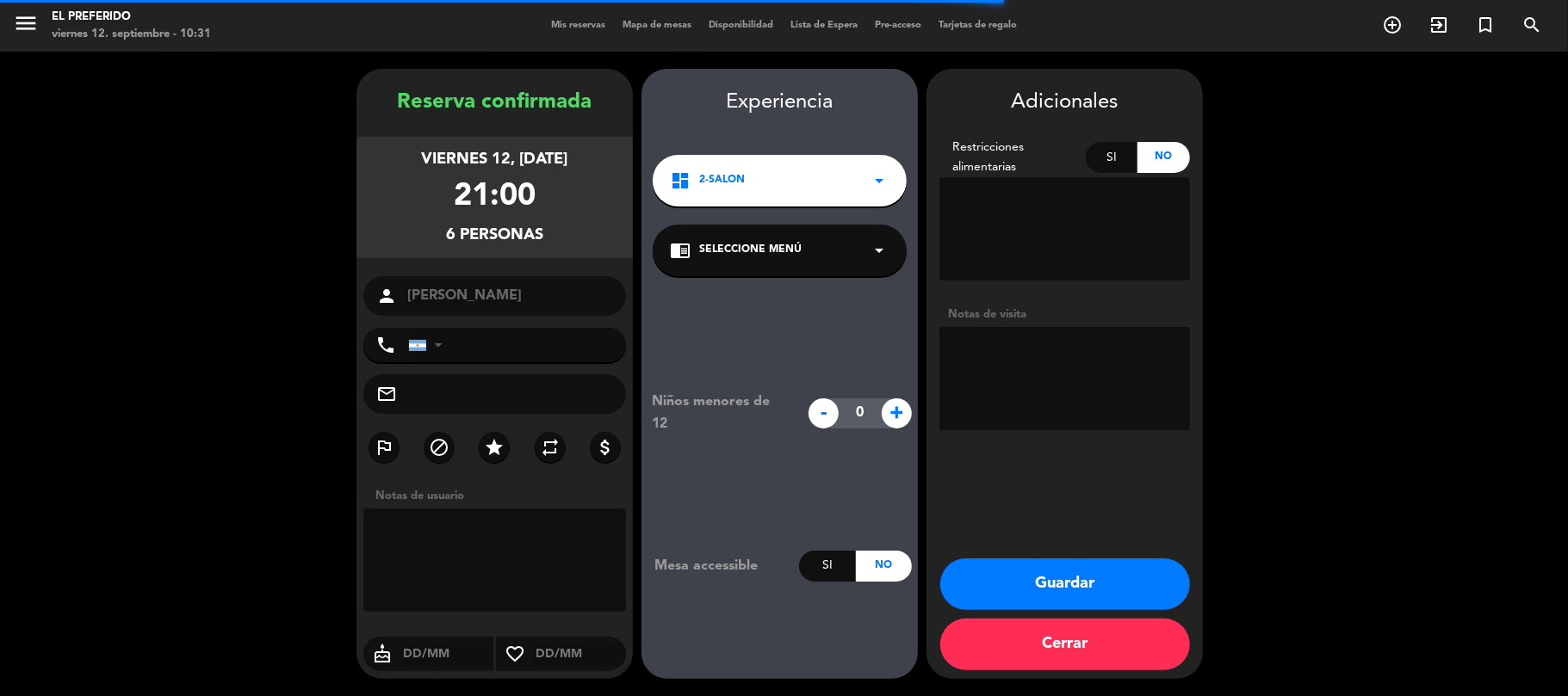
type input "[PHONE_NUMBER]"
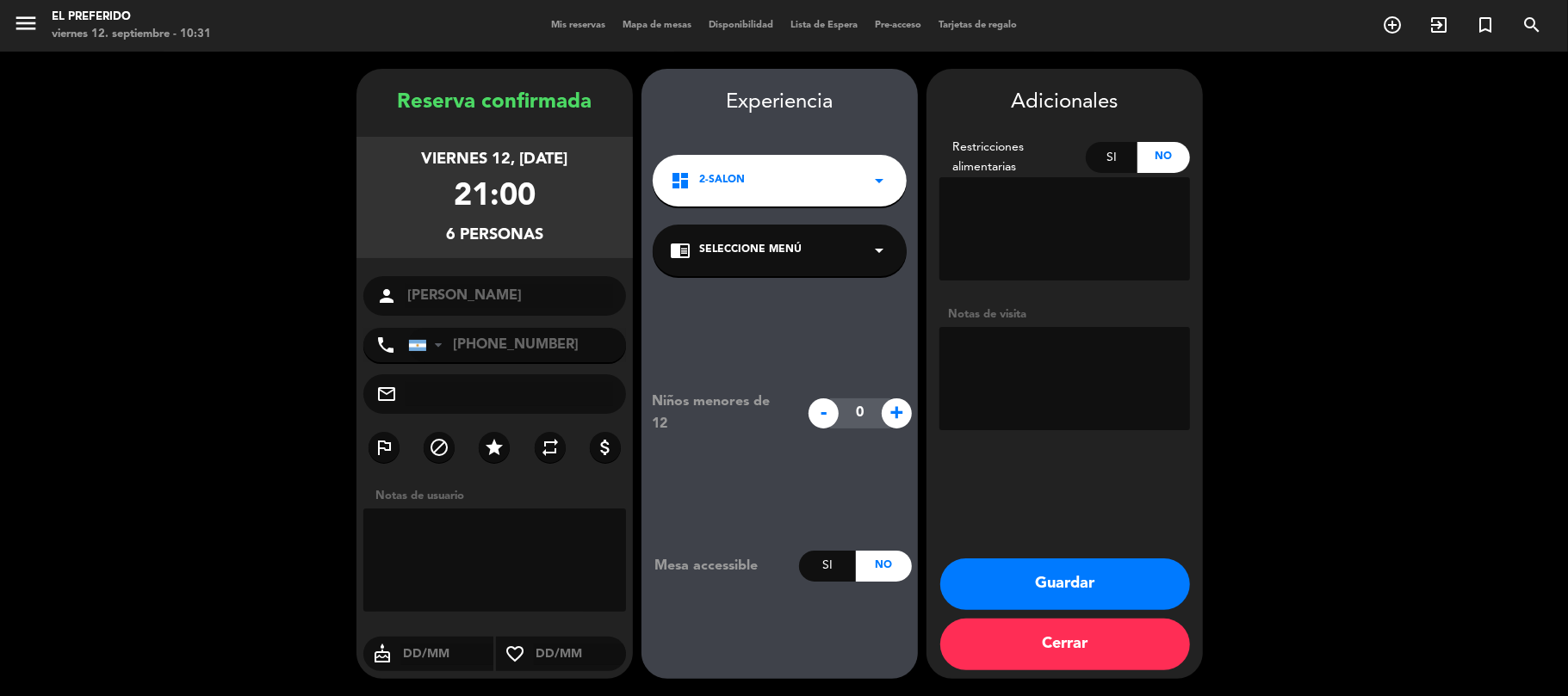
drag, startPoint x: 559, startPoint y: 231, endPoint x: 396, endPoint y: 112, distance: 201.8
click at [396, 112] on div "Reserva confirmada viernes 12, [DATE] 21:00 6 personas person [PERSON_NAME] pho…" at bounding box center [495, 391] width 277 height 610
copy div "Reserva confirmada viernes 12, [DATE] 21:00 6 personas"
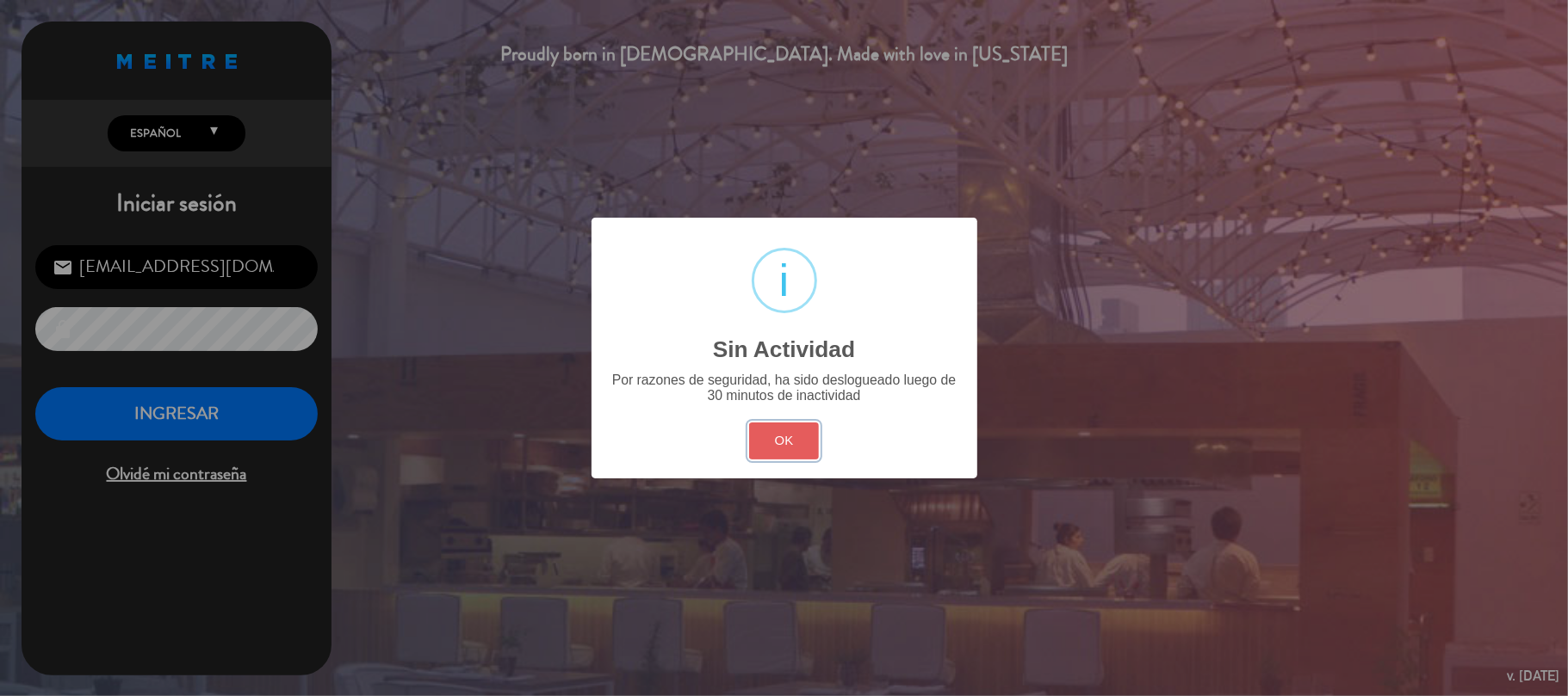
drag, startPoint x: 787, startPoint y: 451, endPoint x: 305, endPoint y: 422, distance: 482.9
click at [785, 451] on button "OK" at bounding box center [784, 441] width 70 height 37
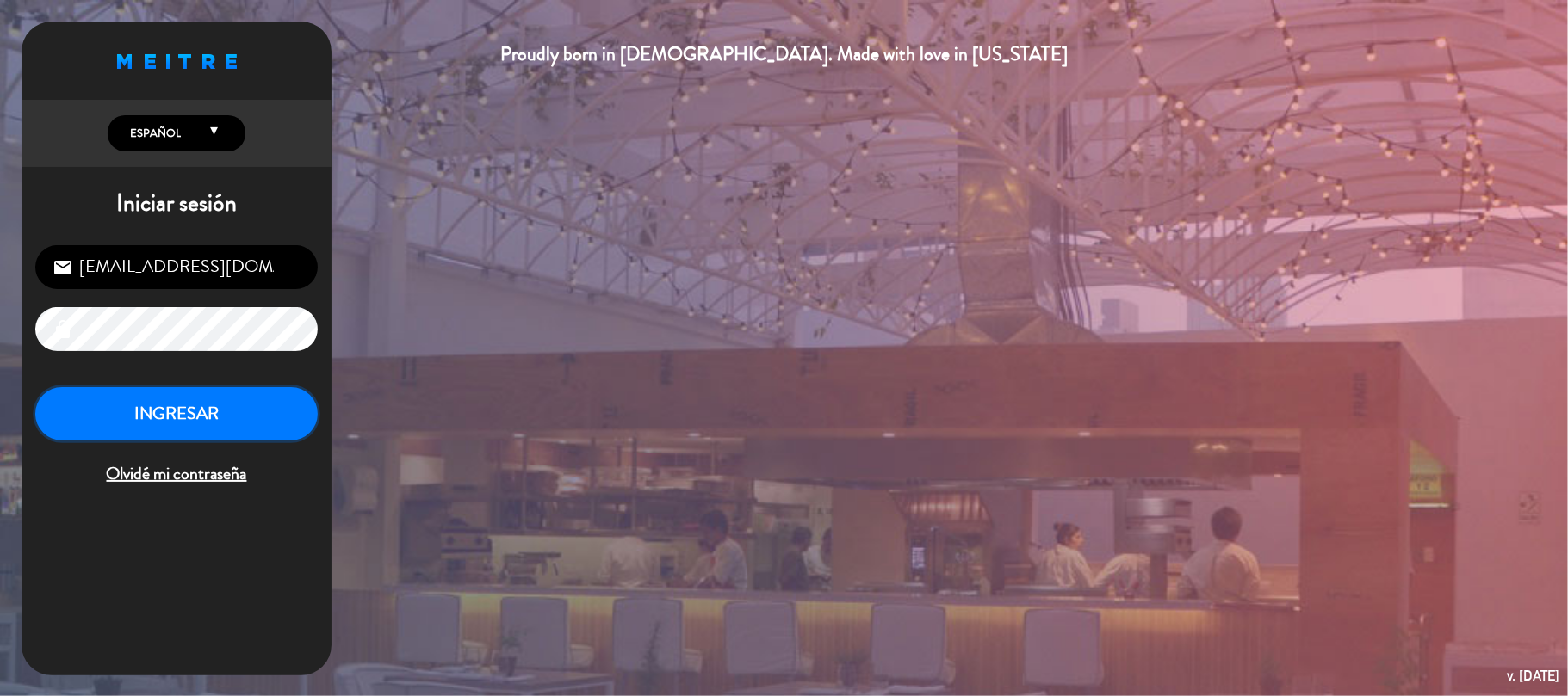
click at [300, 427] on button "INGRESAR" at bounding box center [177, 414] width 282 height 54
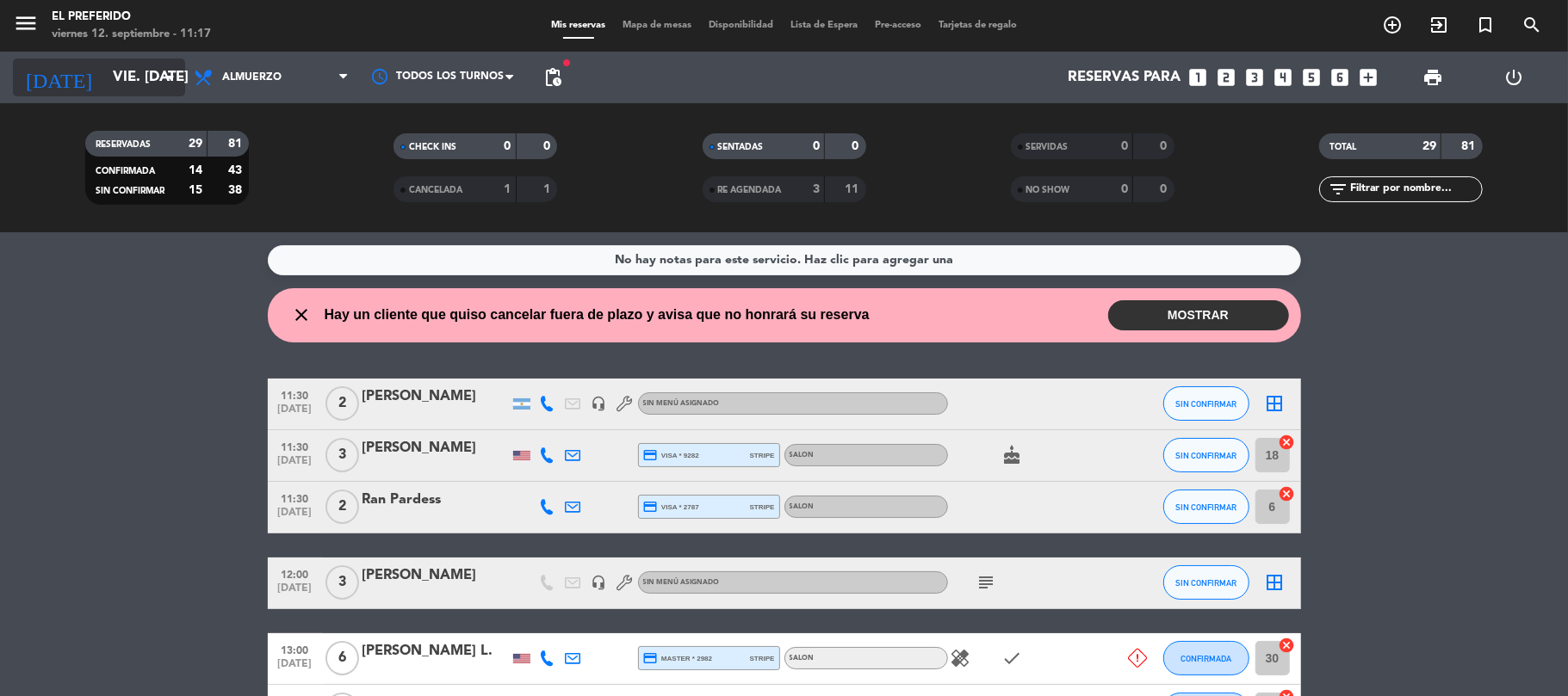
click at [137, 76] on input "vie. [DATE]" at bounding box center [197, 78] width 186 height 34
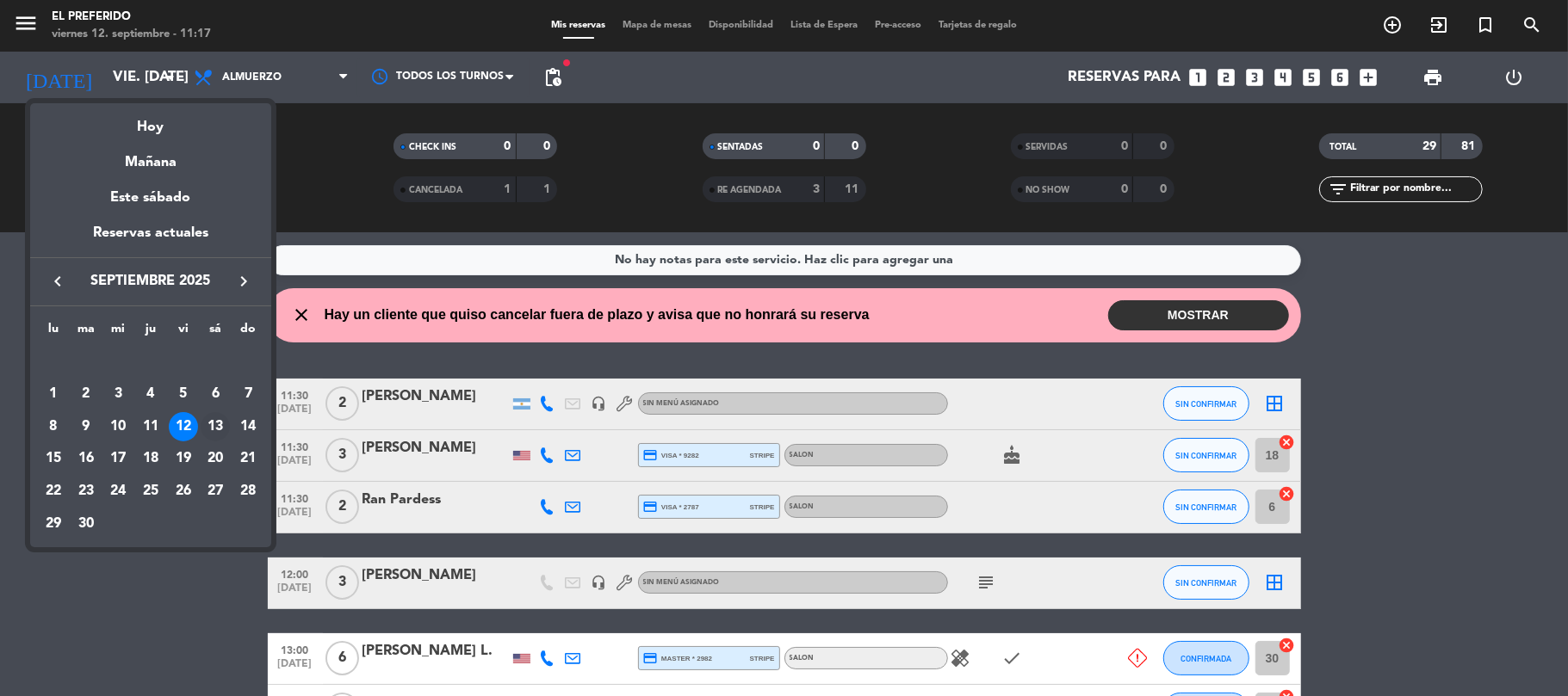
click at [222, 425] on div "13" at bounding box center [215, 427] width 29 height 29
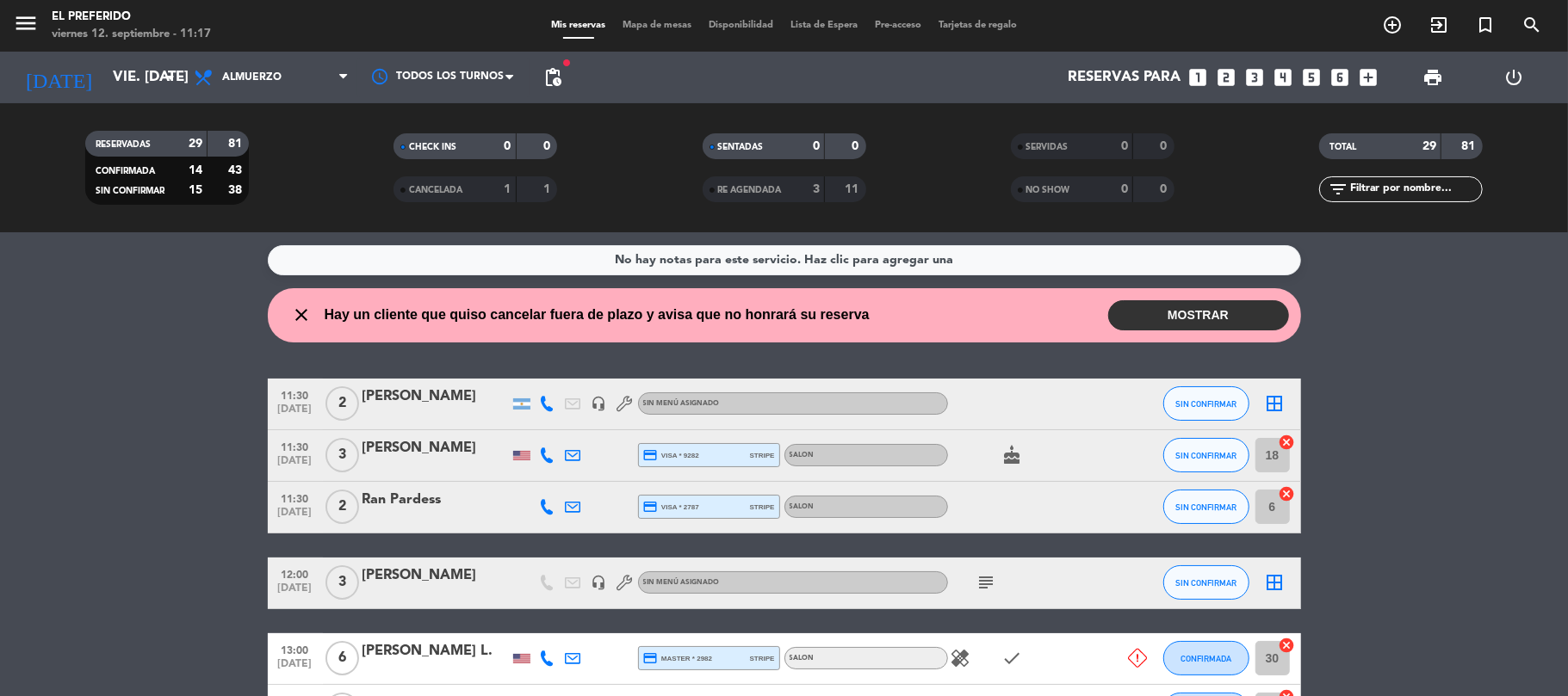
type input "sáb. [DATE]"
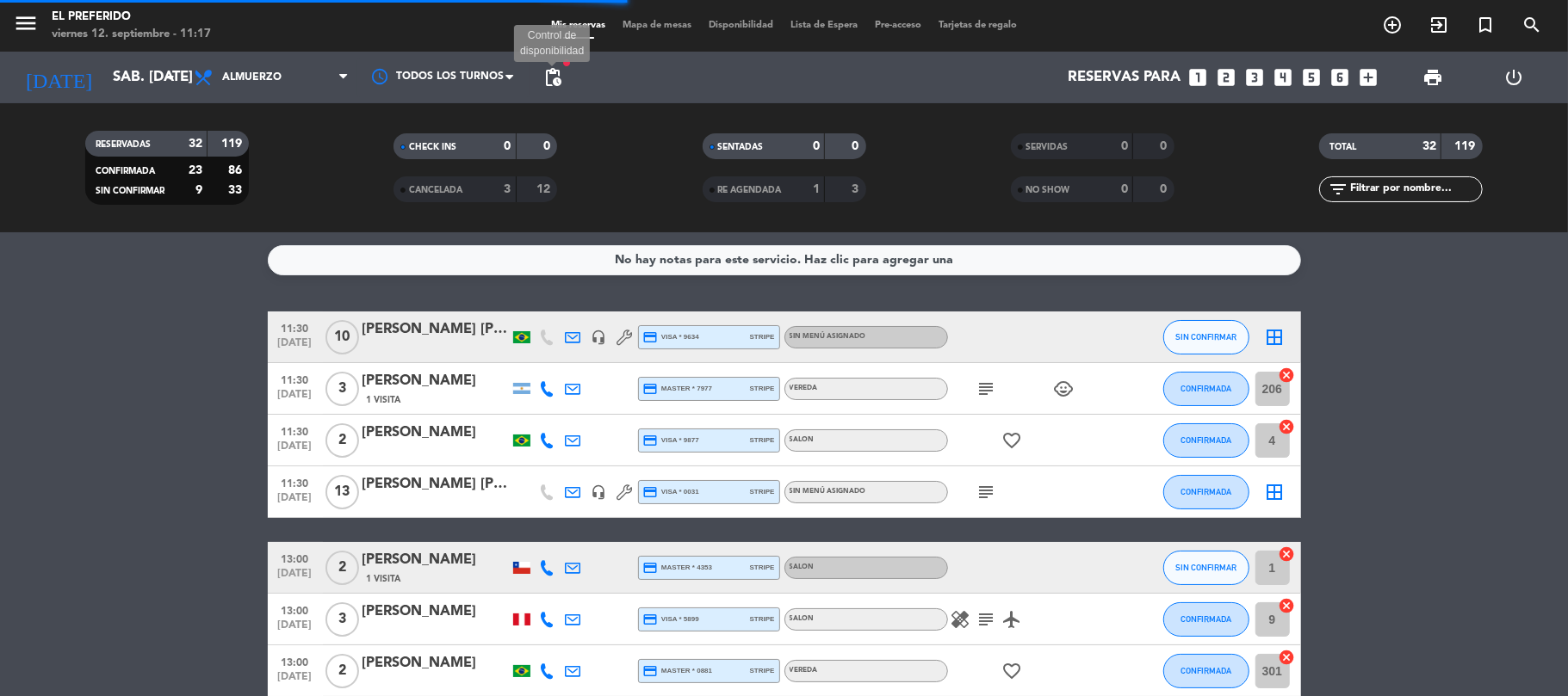
click at [551, 82] on span "pending_actions" at bounding box center [552, 77] width 21 height 21
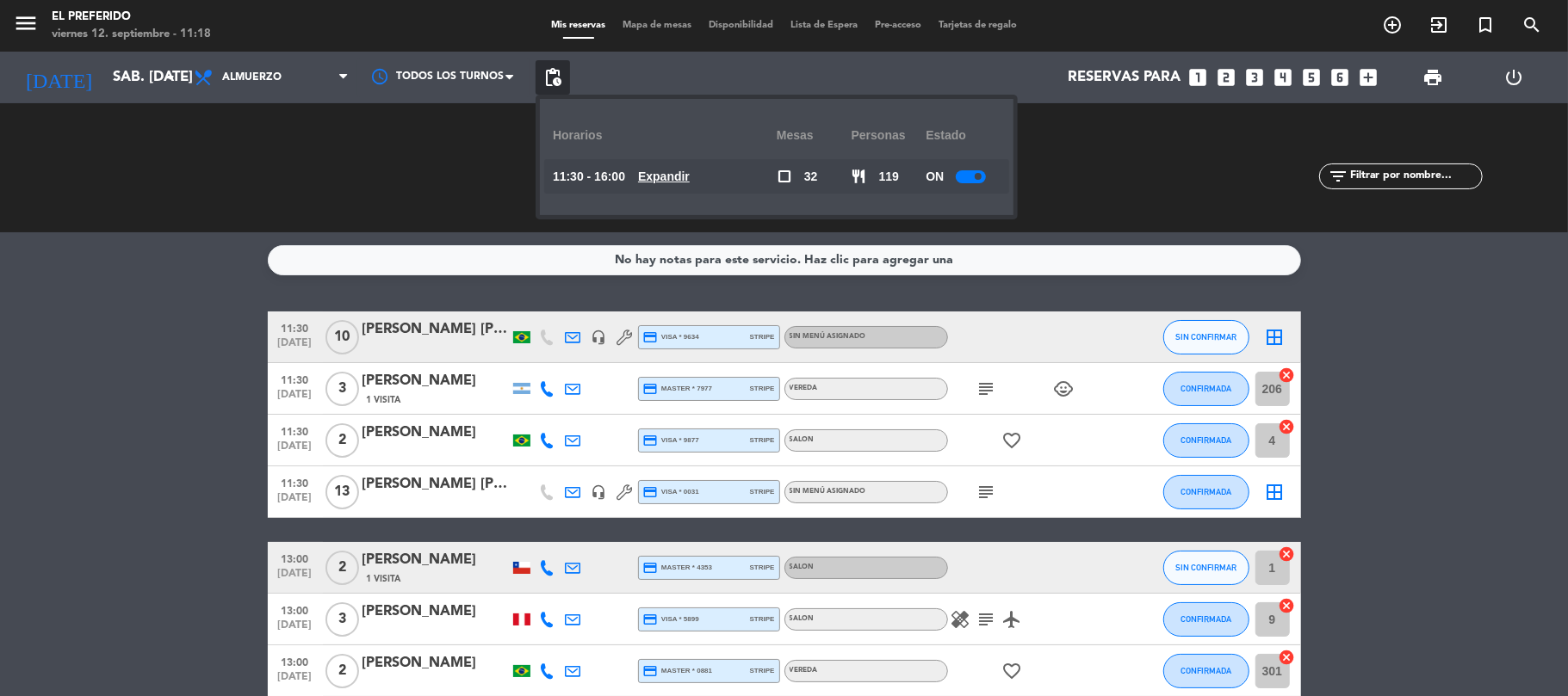
click at [665, 129] on div "Horarios" at bounding box center [664, 136] width 223 height 48
click at [690, 119] on div "Horarios" at bounding box center [664, 136] width 223 height 48
click at [668, 127] on div "Horarios" at bounding box center [664, 136] width 223 height 48
click at [671, 183] on u "Expandir" at bounding box center [663, 176] width 51 height 14
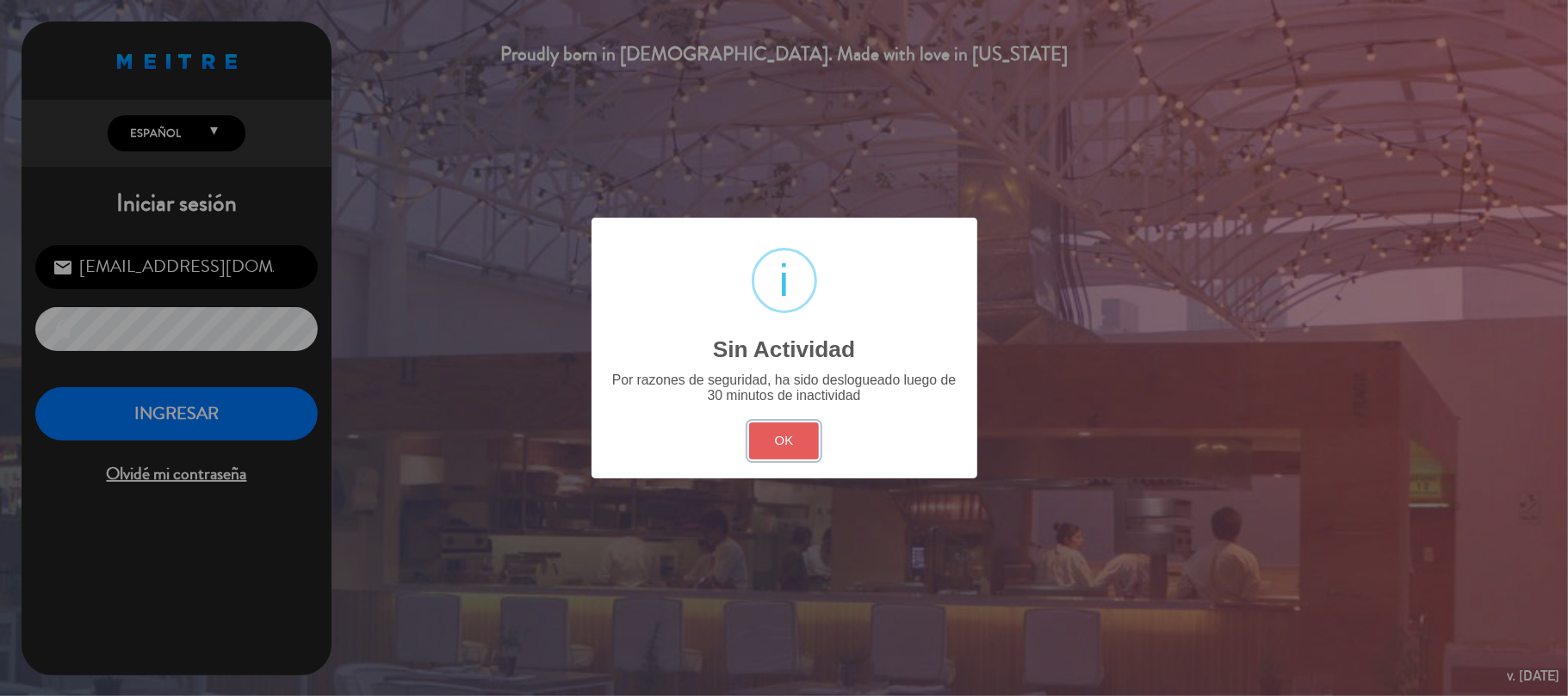
click at [790, 440] on button "OK" at bounding box center [784, 441] width 70 height 37
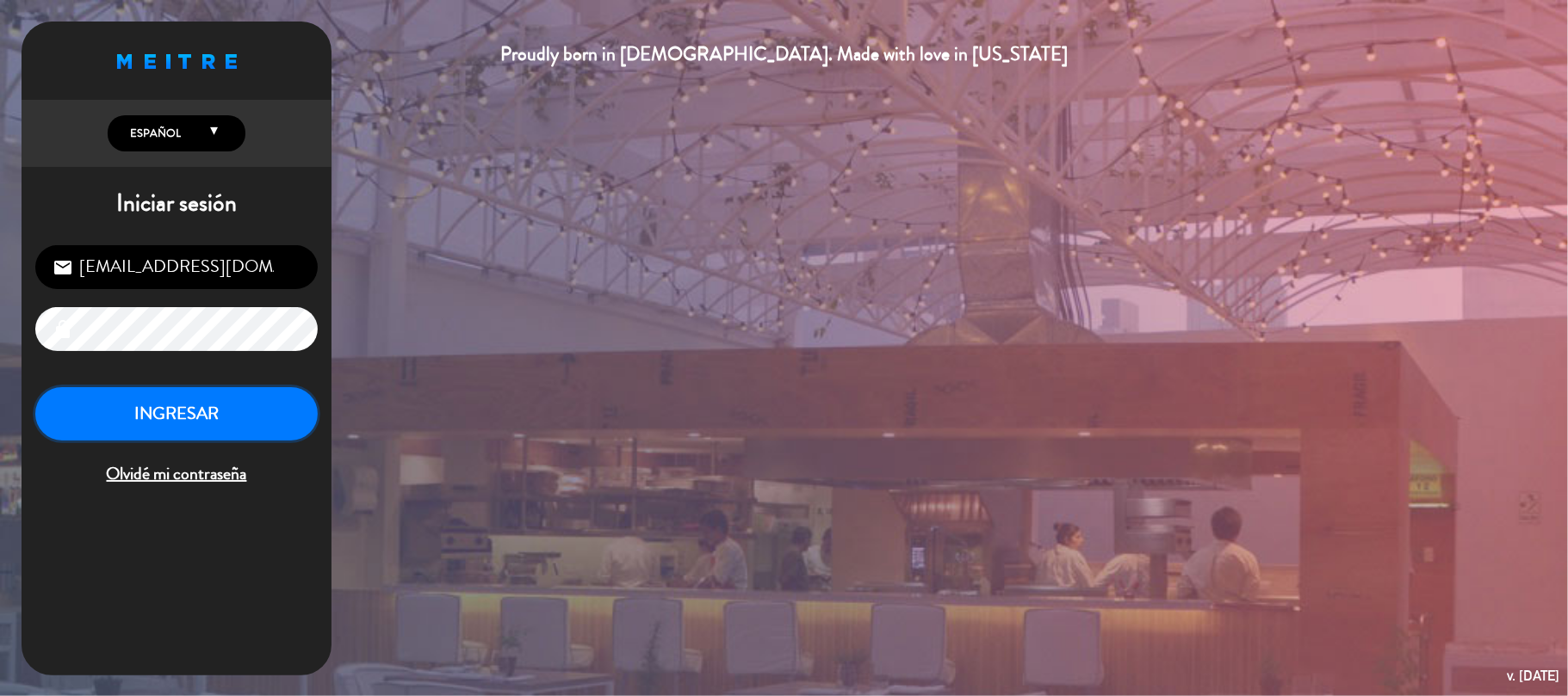
click at [159, 405] on button "INGRESAR" at bounding box center [177, 414] width 282 height 54
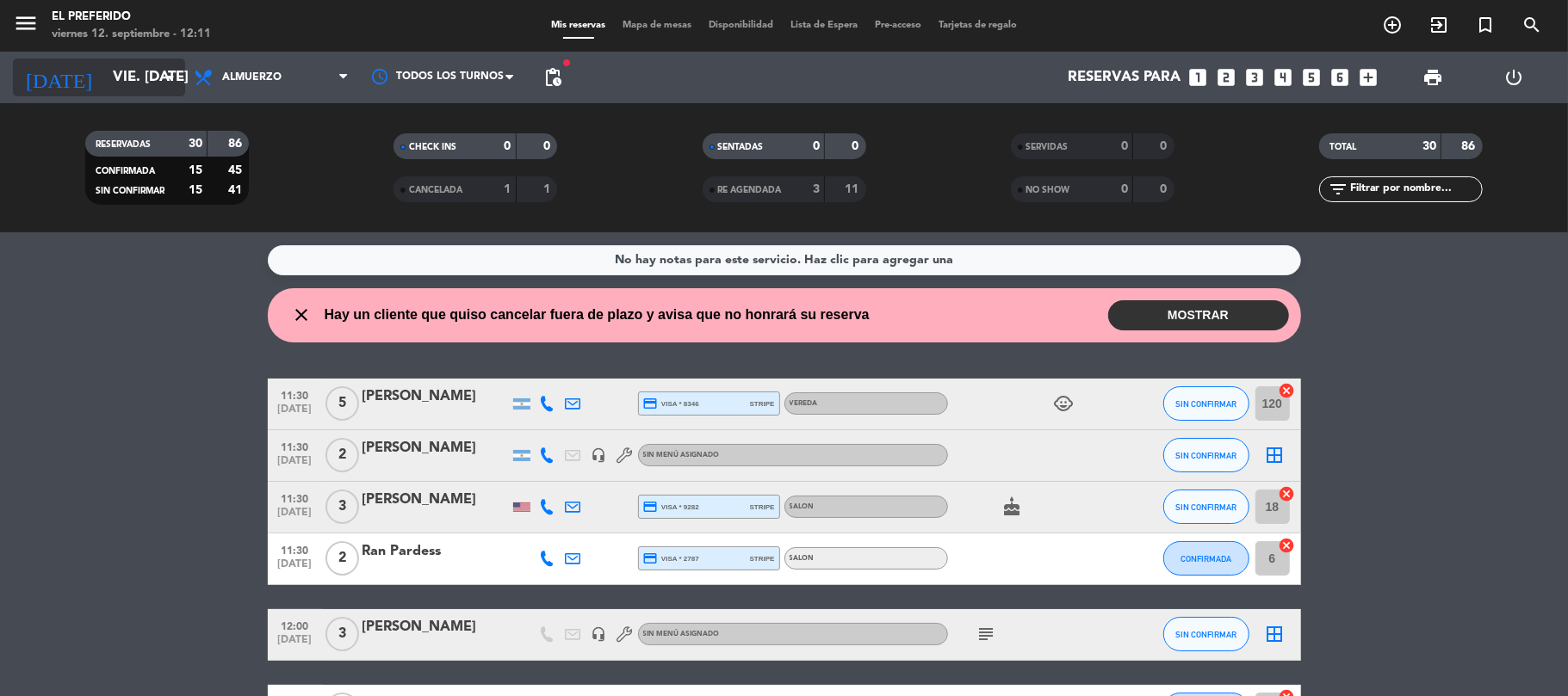
click at [133, 81] on input "vie. [DATE]" at bounding box center [197, 78] width 186 height 34
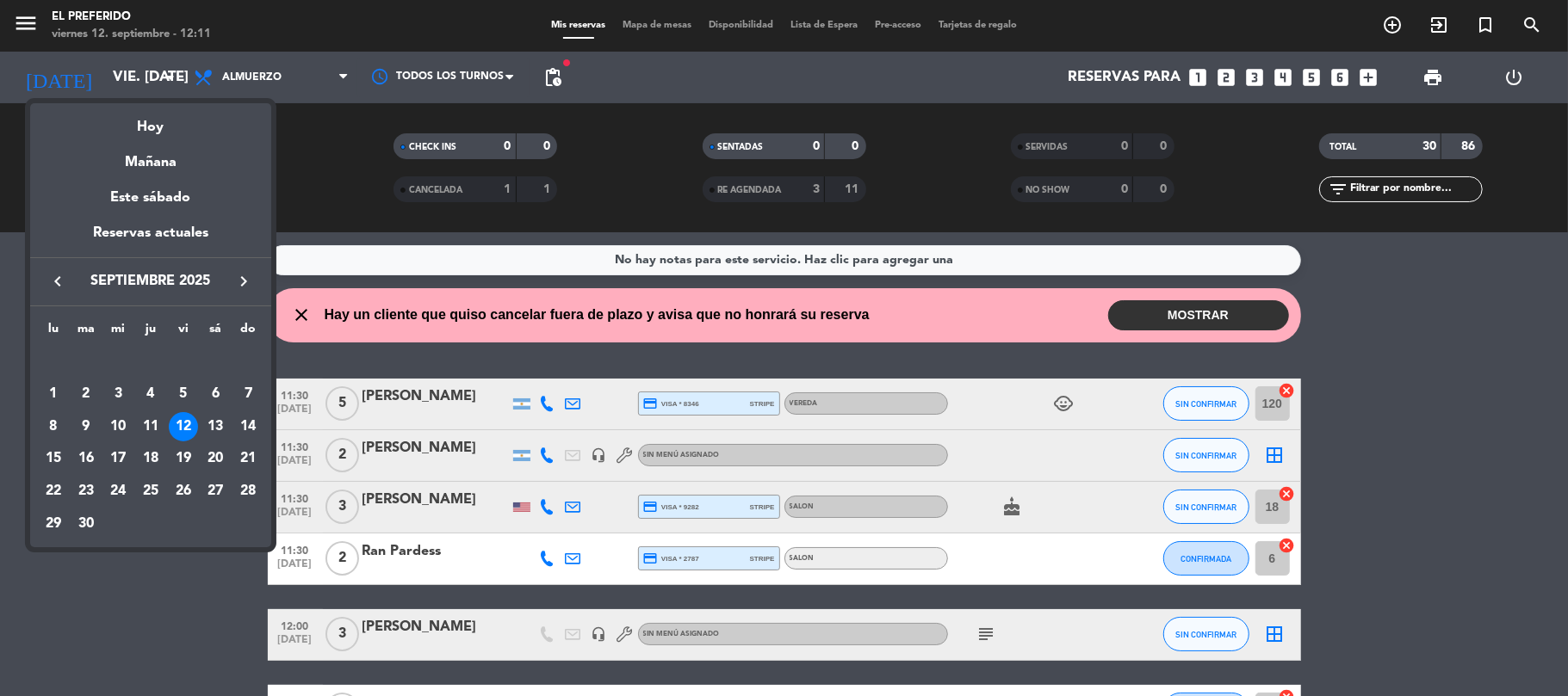
click at [323, 198] on div at bounding box center [784, 348] width 1568 height 696
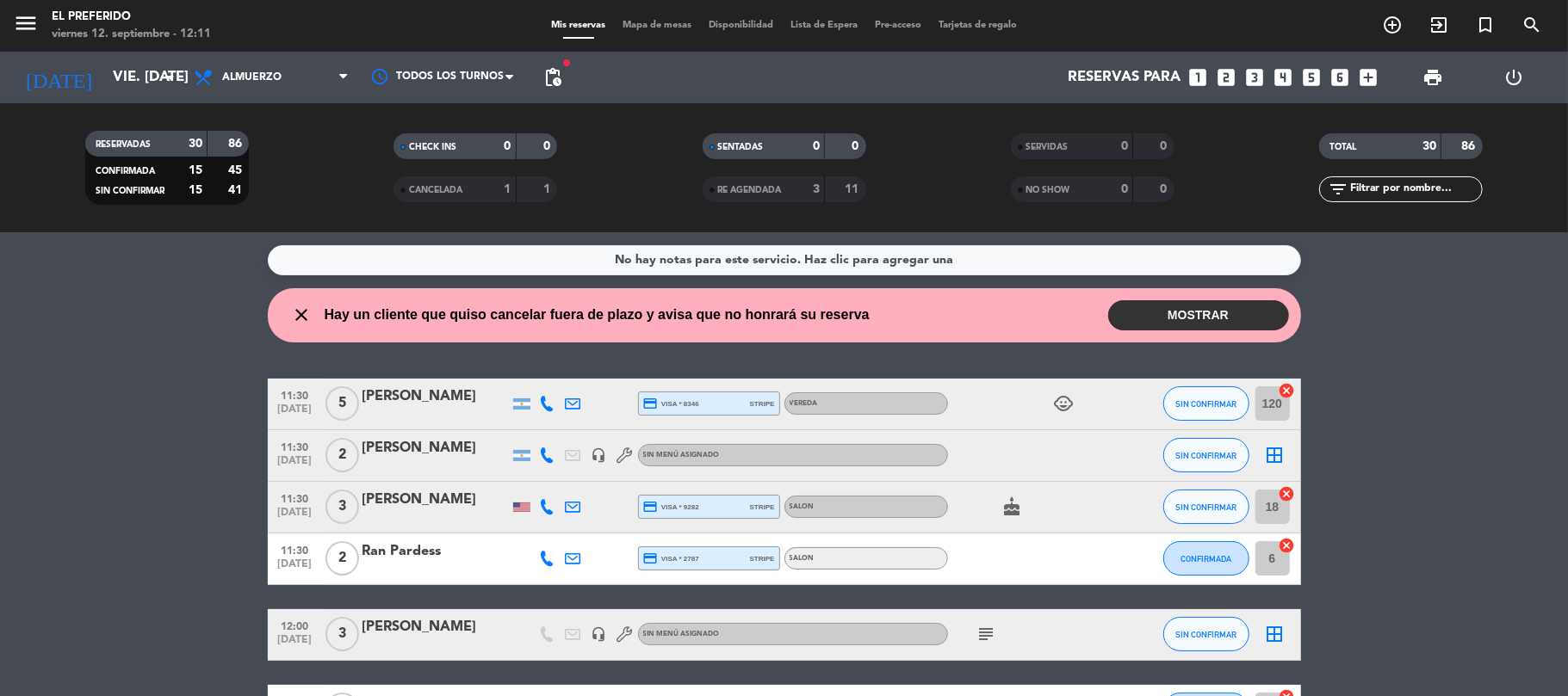
click at [538, 83] on span "pending_actions" at bounding box center [553, 78] width 35 height 35
click at [554, 82] on span "pending_actions" at bounding box center [552, 77] width 21 height 21
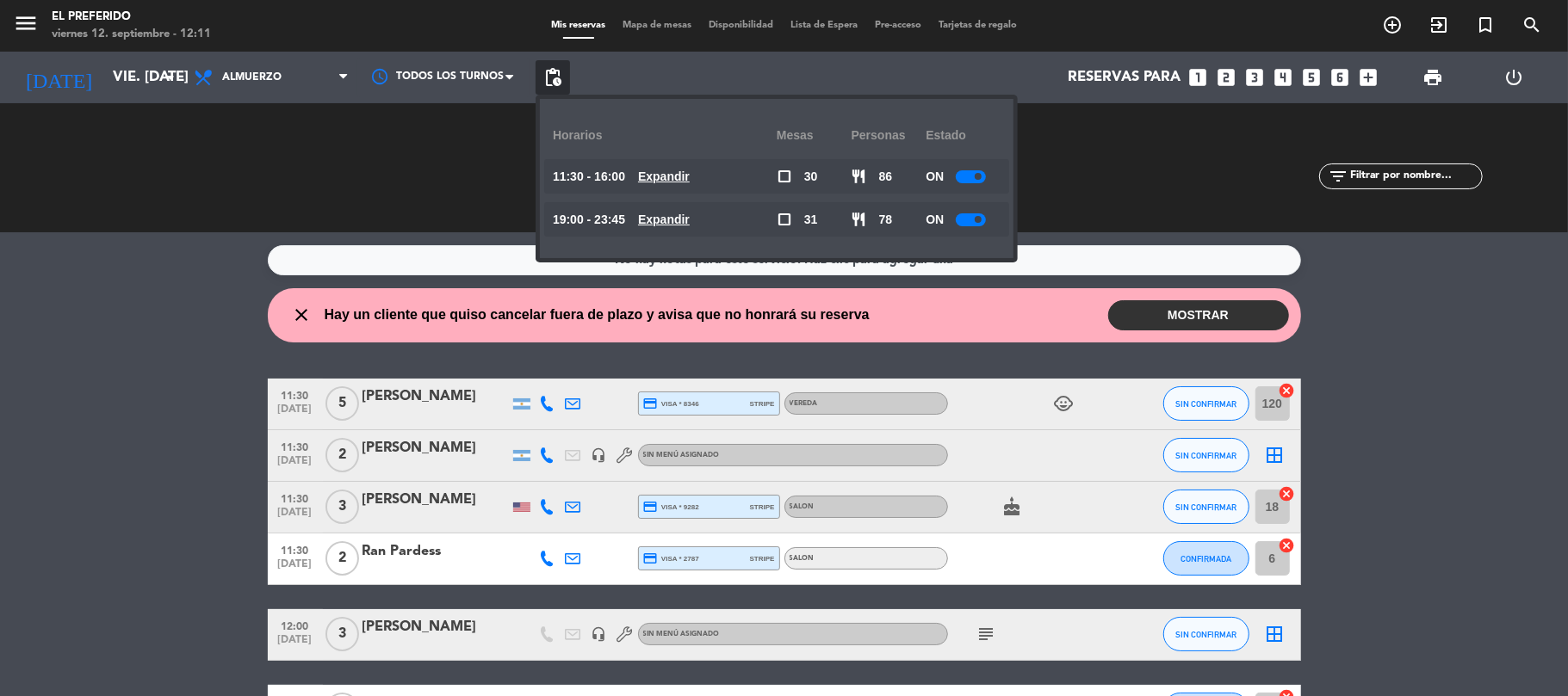
click at [665, 182] on u "Expandir" at bounding box center [663, 176] width 51 height 14
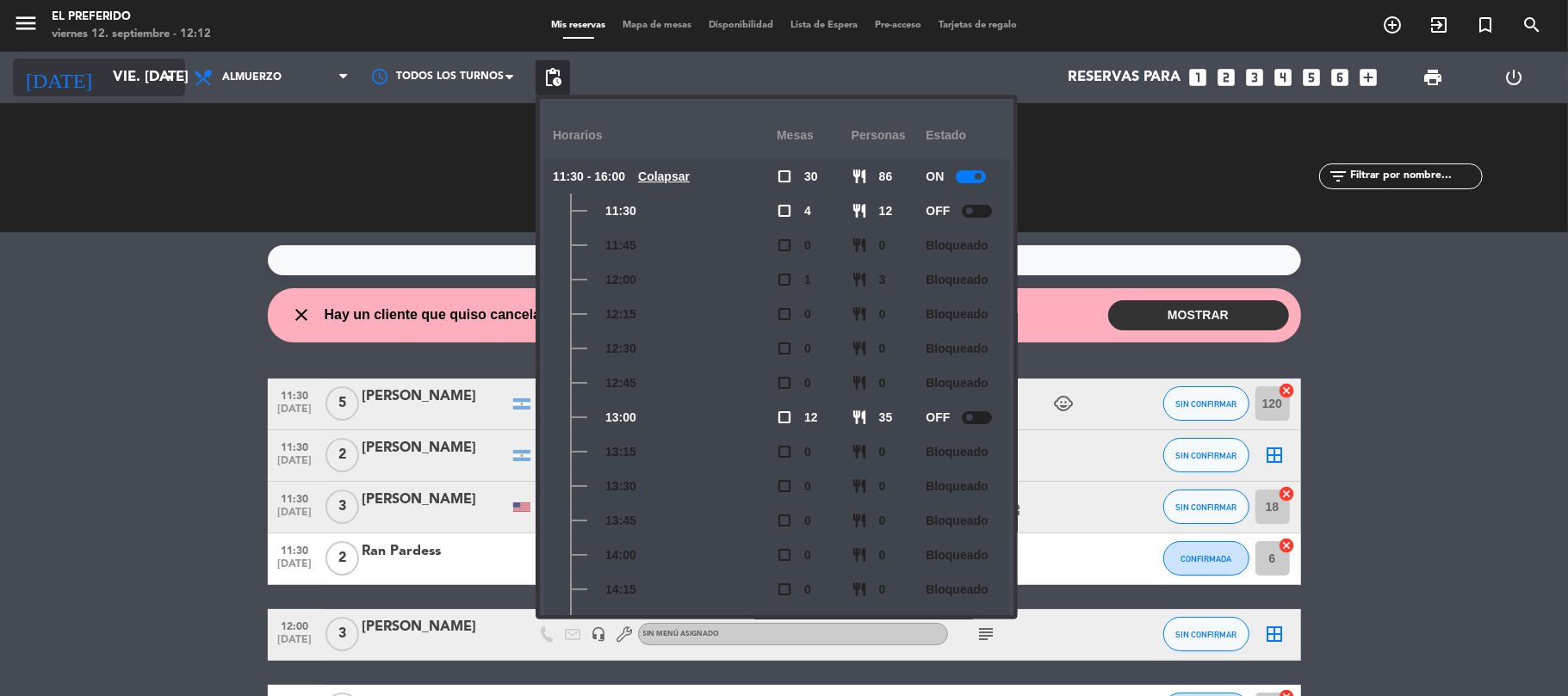
click at [121, 69] on input "vie. [DATE]" at bounding box center [197, 78] width 186 height 34
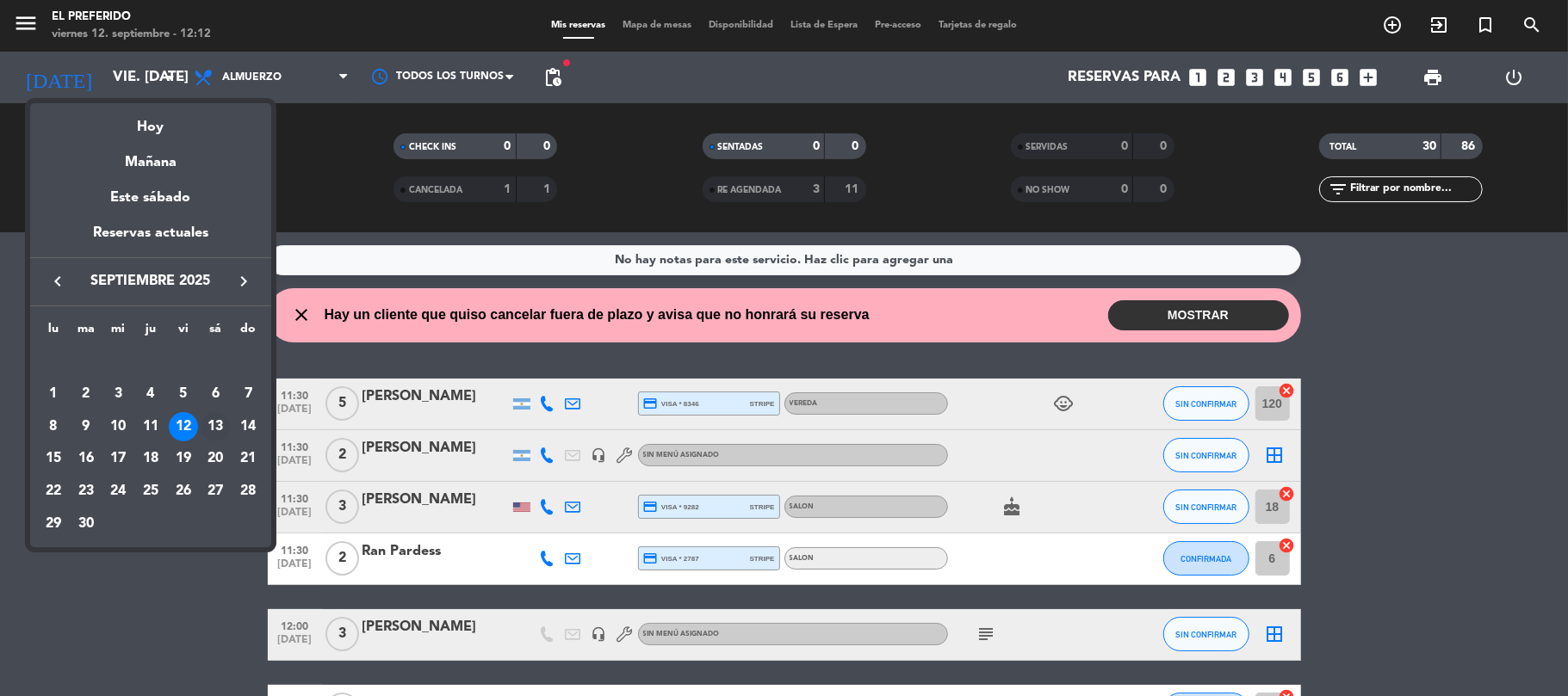
click at [218, 428] on div "13" at bounding box center [215, 427] width 29 height 29
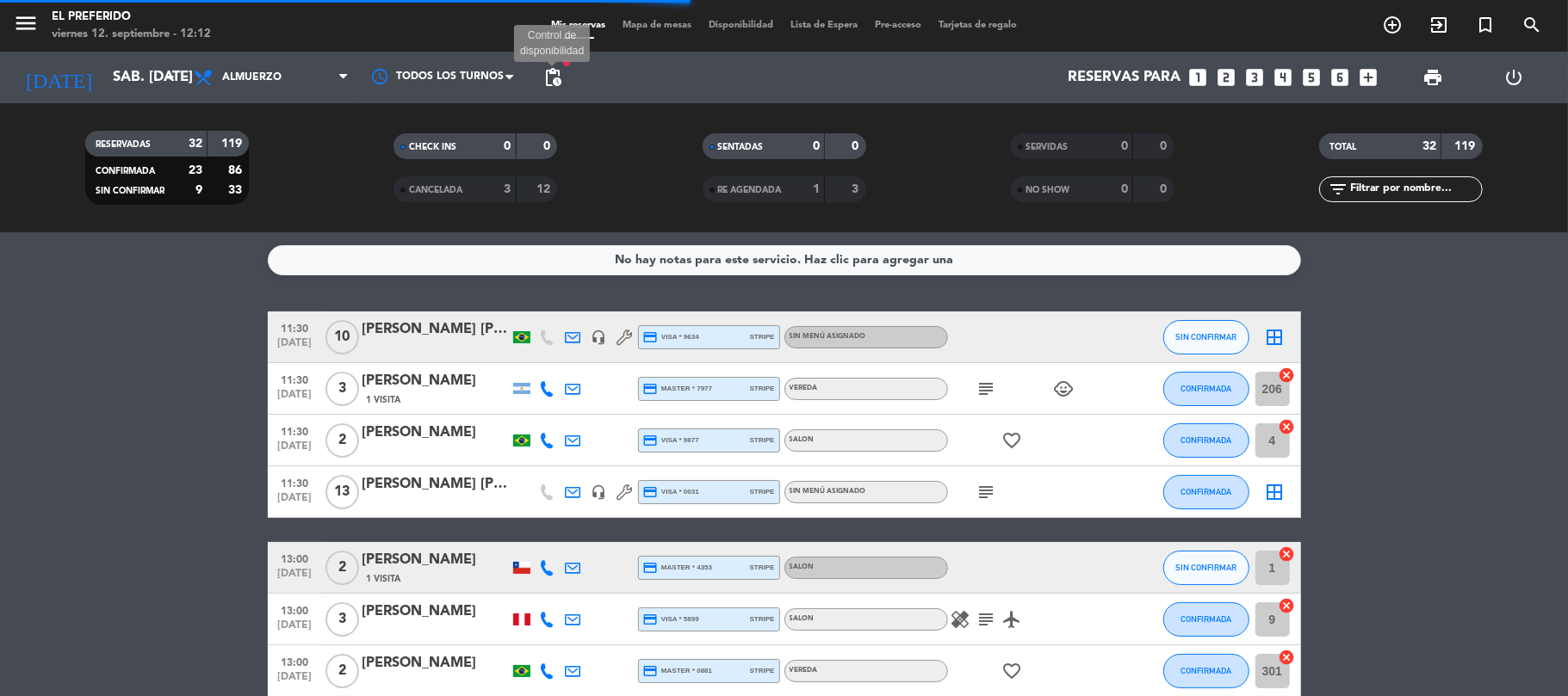
click at [546, 78] on span "pending_actions" at bounding box center [552, 77] width 21 height 21
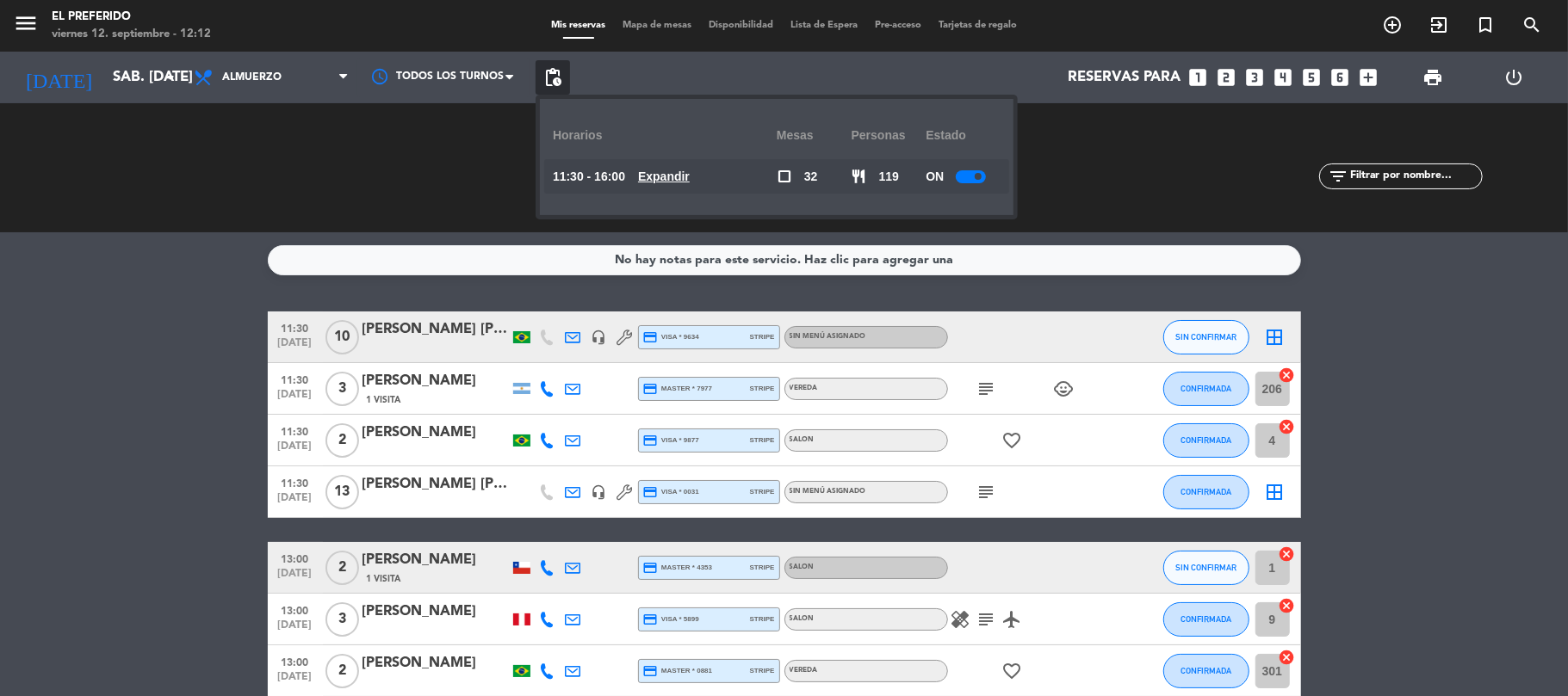
click at [669, 180] on u "Expandir" at bounding box center [663, 176] width 51 height 14
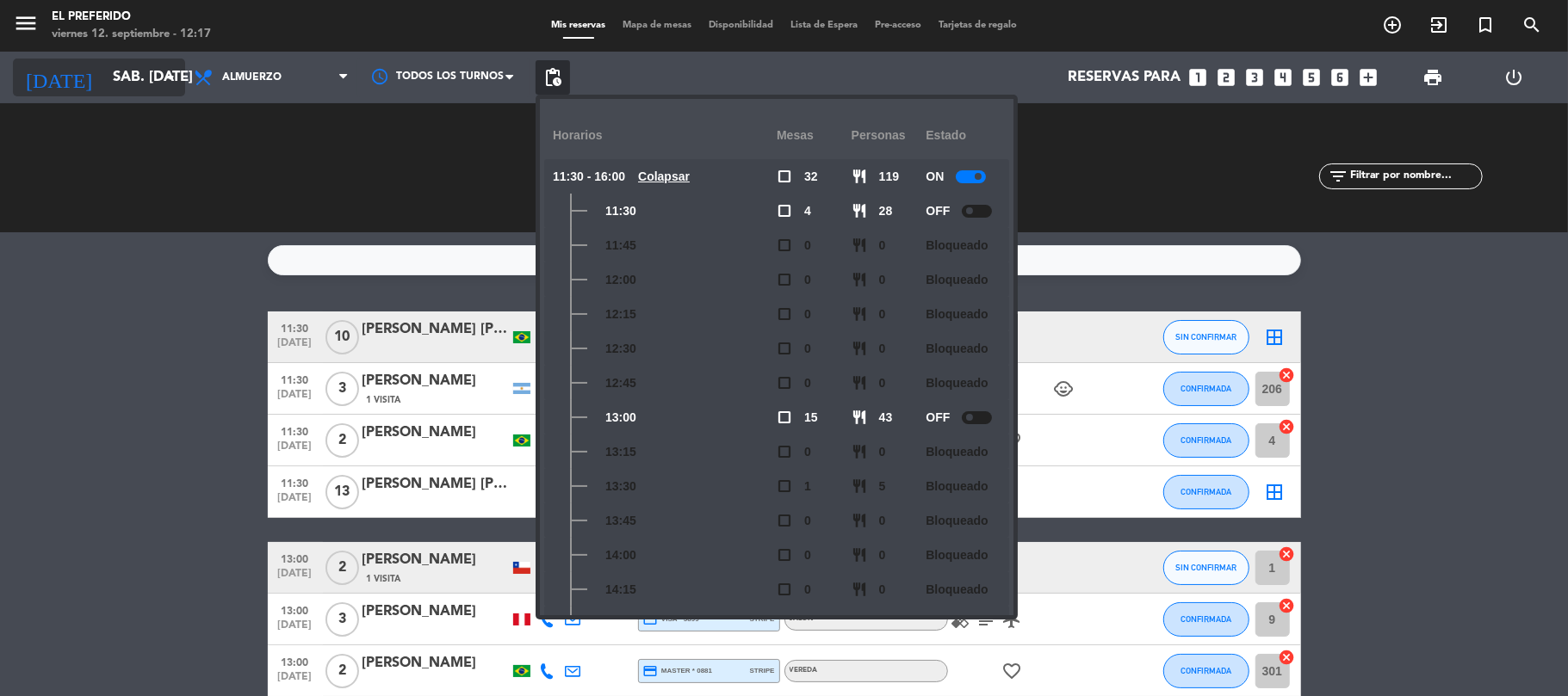
click at [139, 83] on input "sáb. [DATE]" at bounding box center [197, 78] width 186 height 34
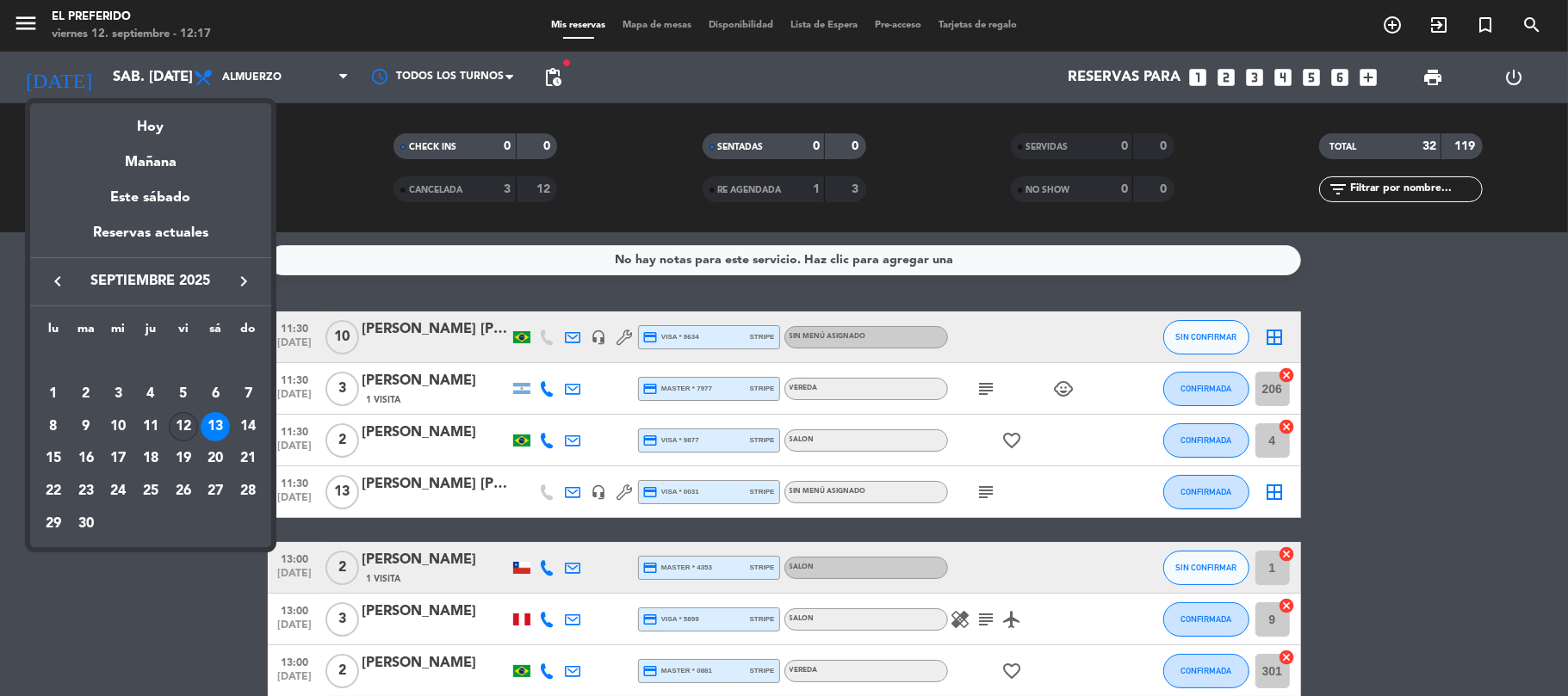
click at [180, 422] on div "12" at bounding box center [183, 427] width 29 height 29
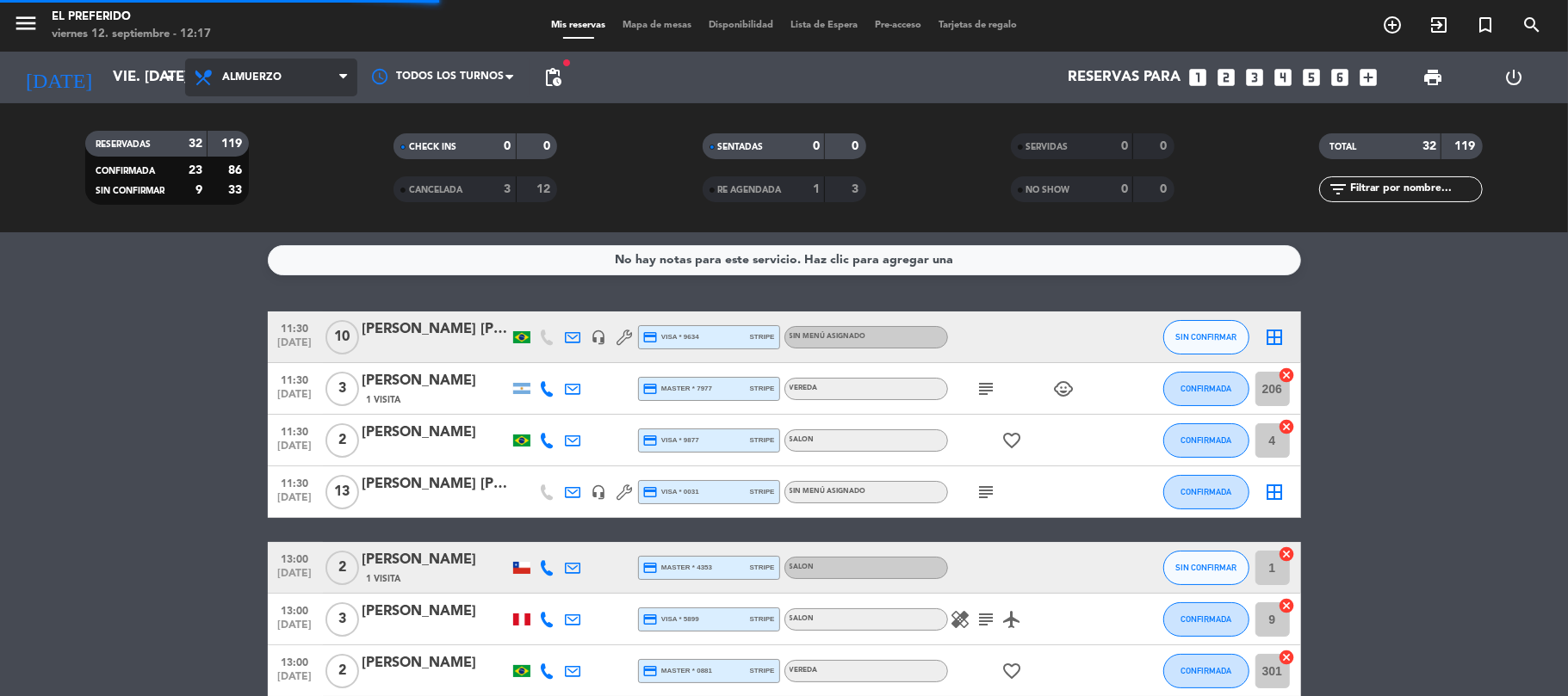
click at [276, 64] on span "Almuerzo" at bounding box center [271, 77] width 172 height 38
click at [287, 194] on div "menu El Preferido viernes 12. septiembre - 12:17 Mis reservas Mapa de mesas Dis…" at bounding box center [784, 116] width 1568 height 233
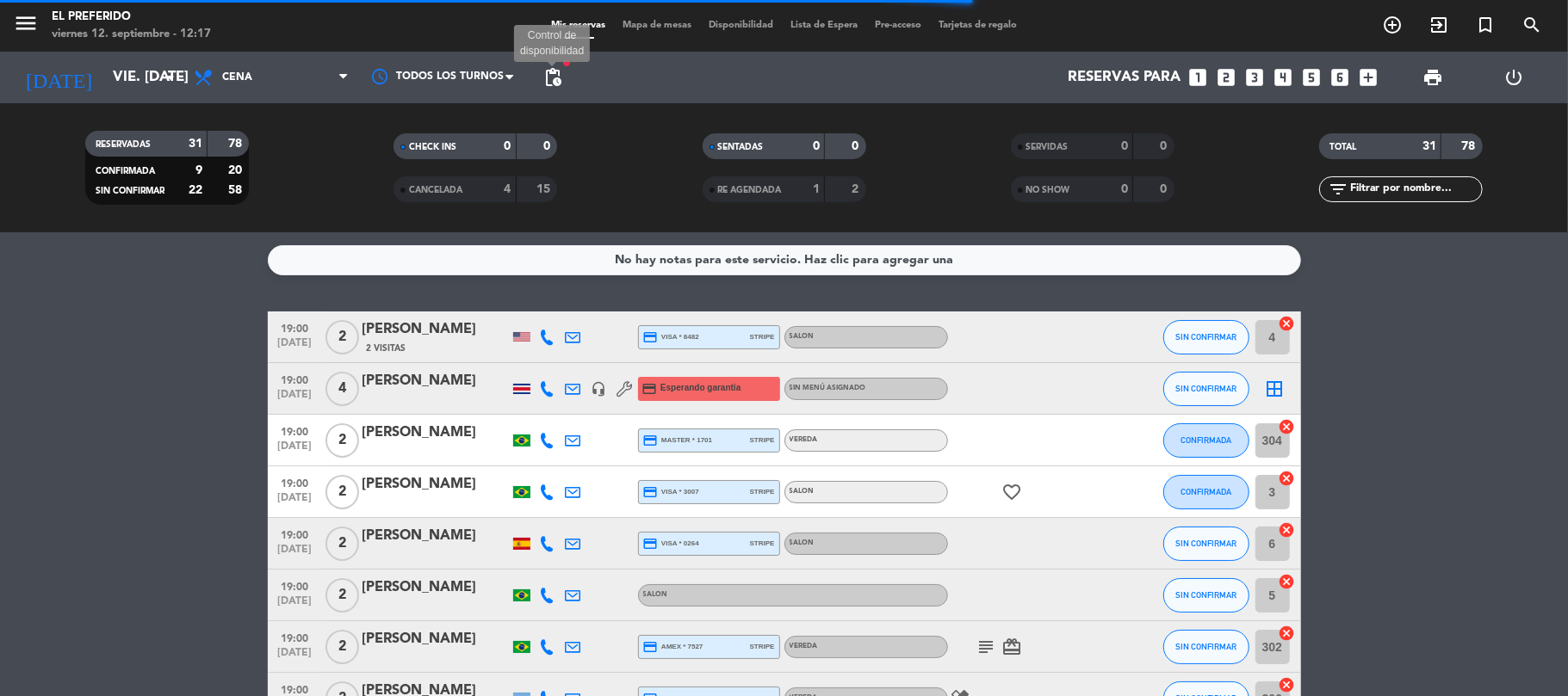
click at [558, 81] on span "pending_actions" at bounding box center [552, 77] width 21 height 21
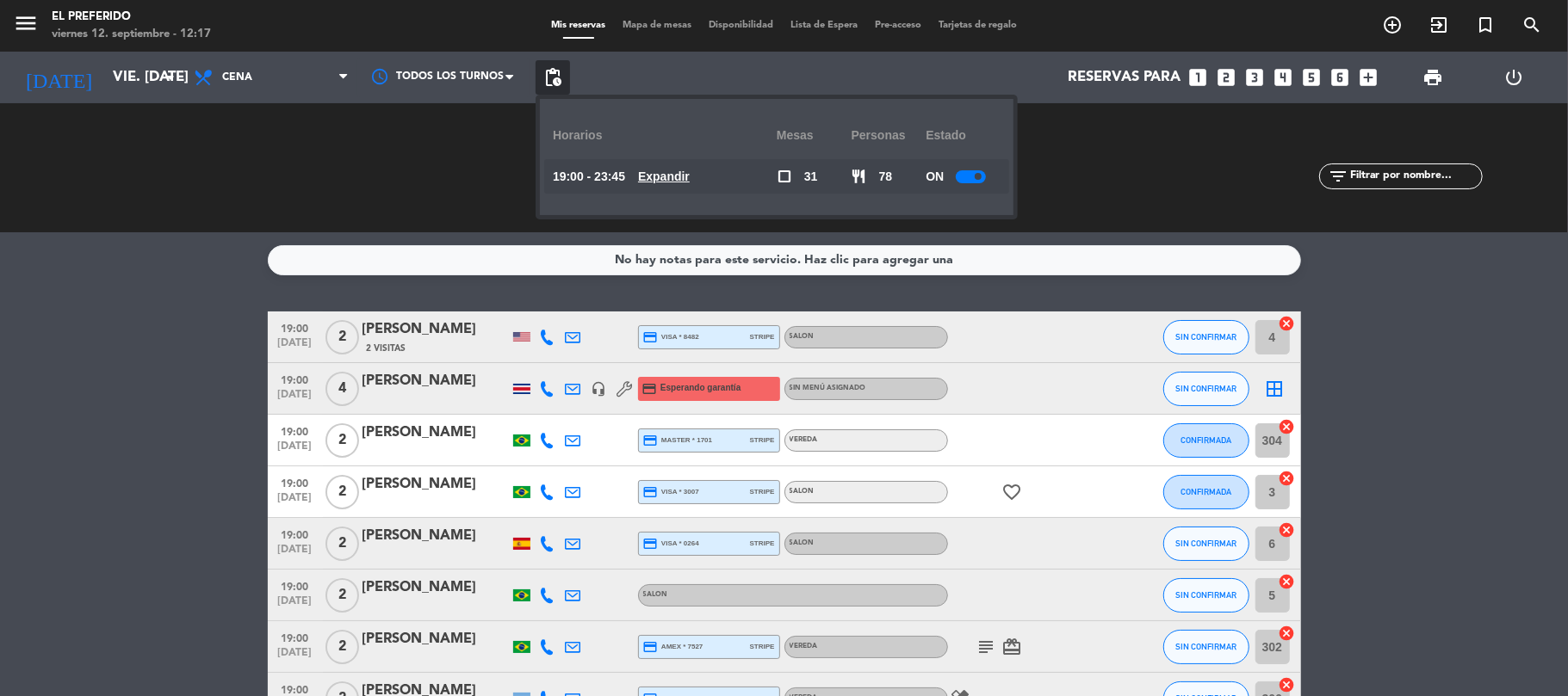
click at [666, 180] on u "Expandir" at bounding box center [663, 176] width 51 height 14
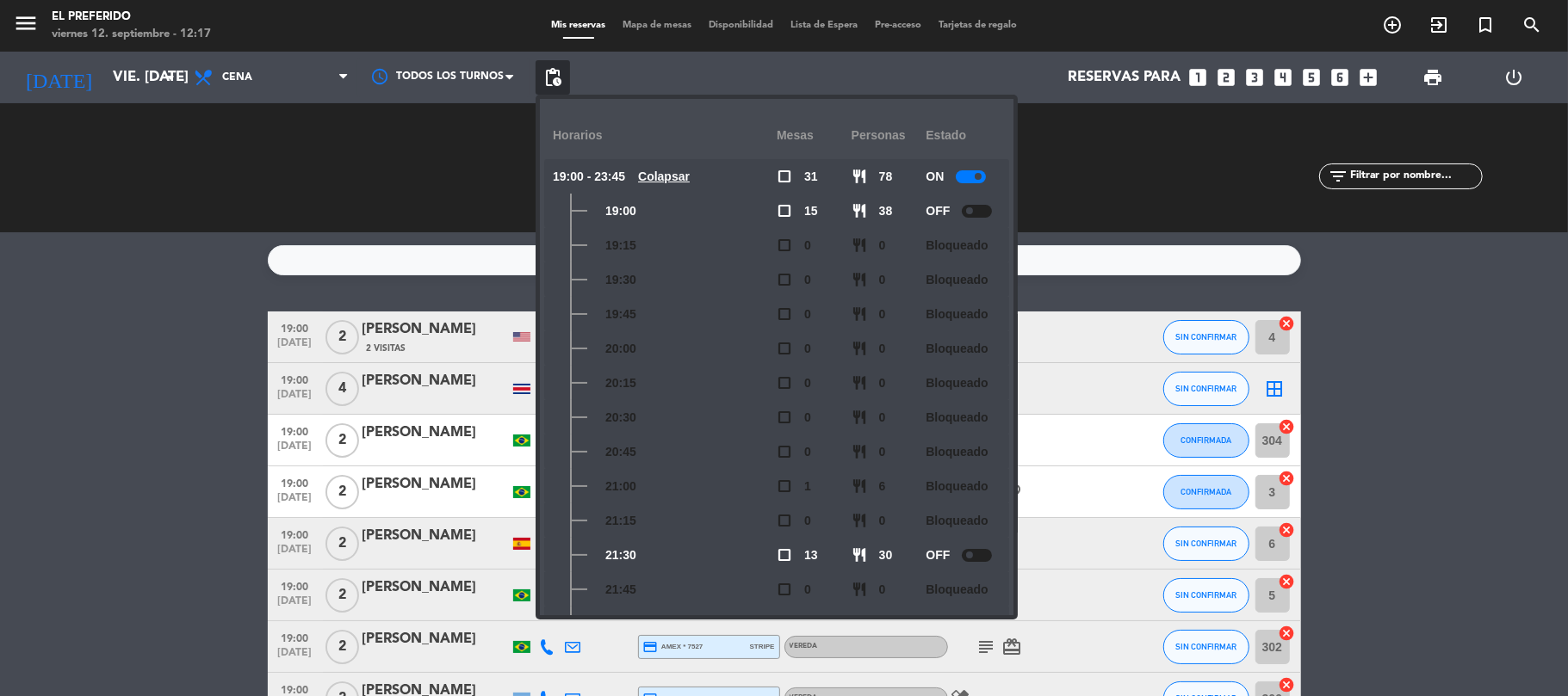
scroll to position [288, 0]
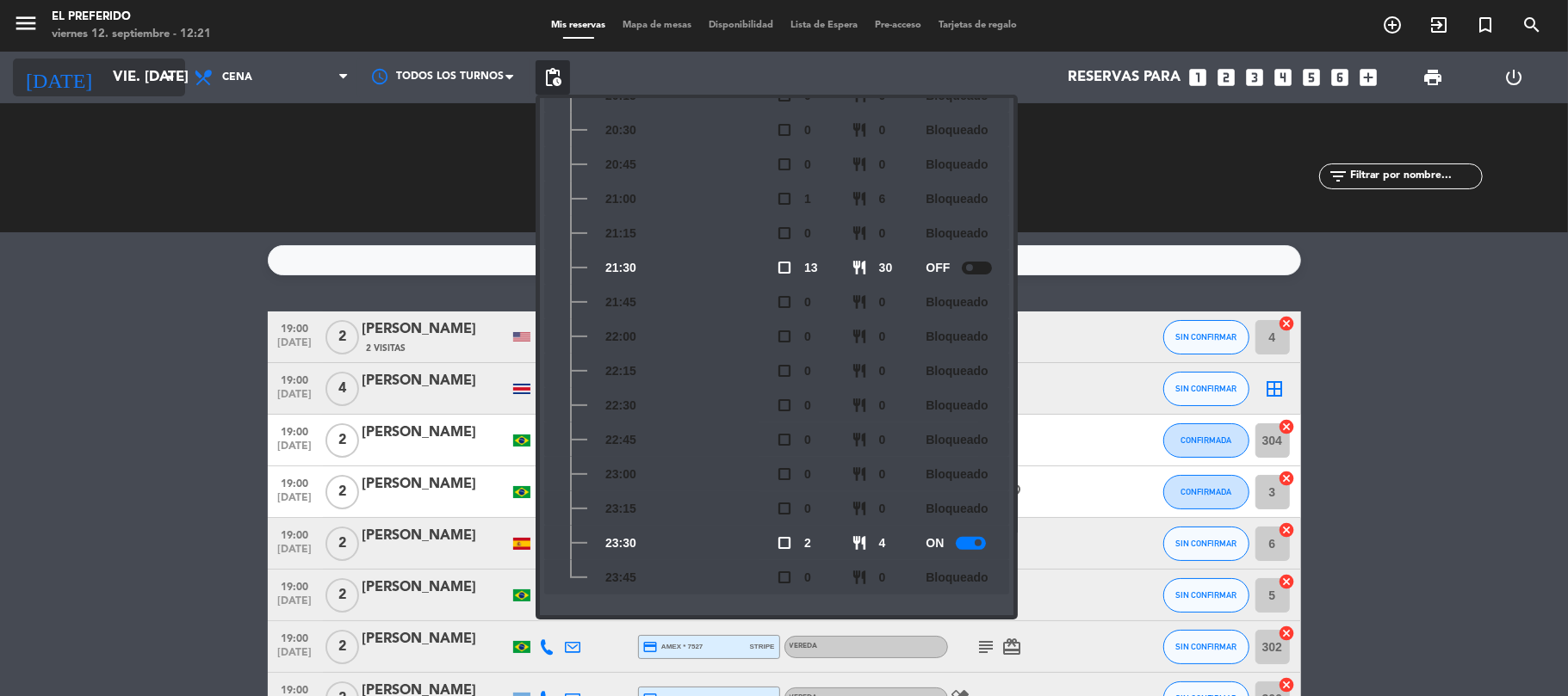
click at [107, 77] on input "vie. [DATE]" at bounding box center [197, 78] width 186 height 34
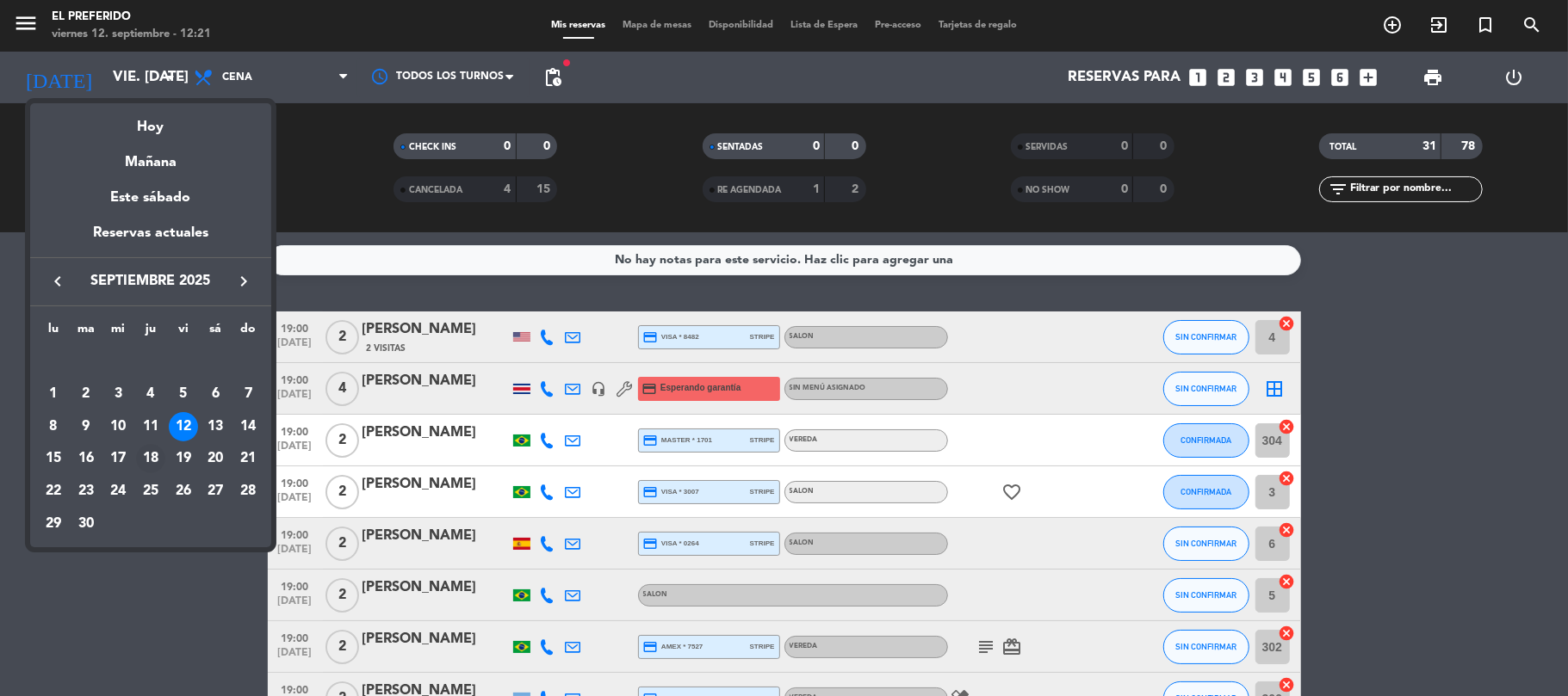
click at [149, 466] on div "18" at bounding box center [151, 459] width 29 height 29
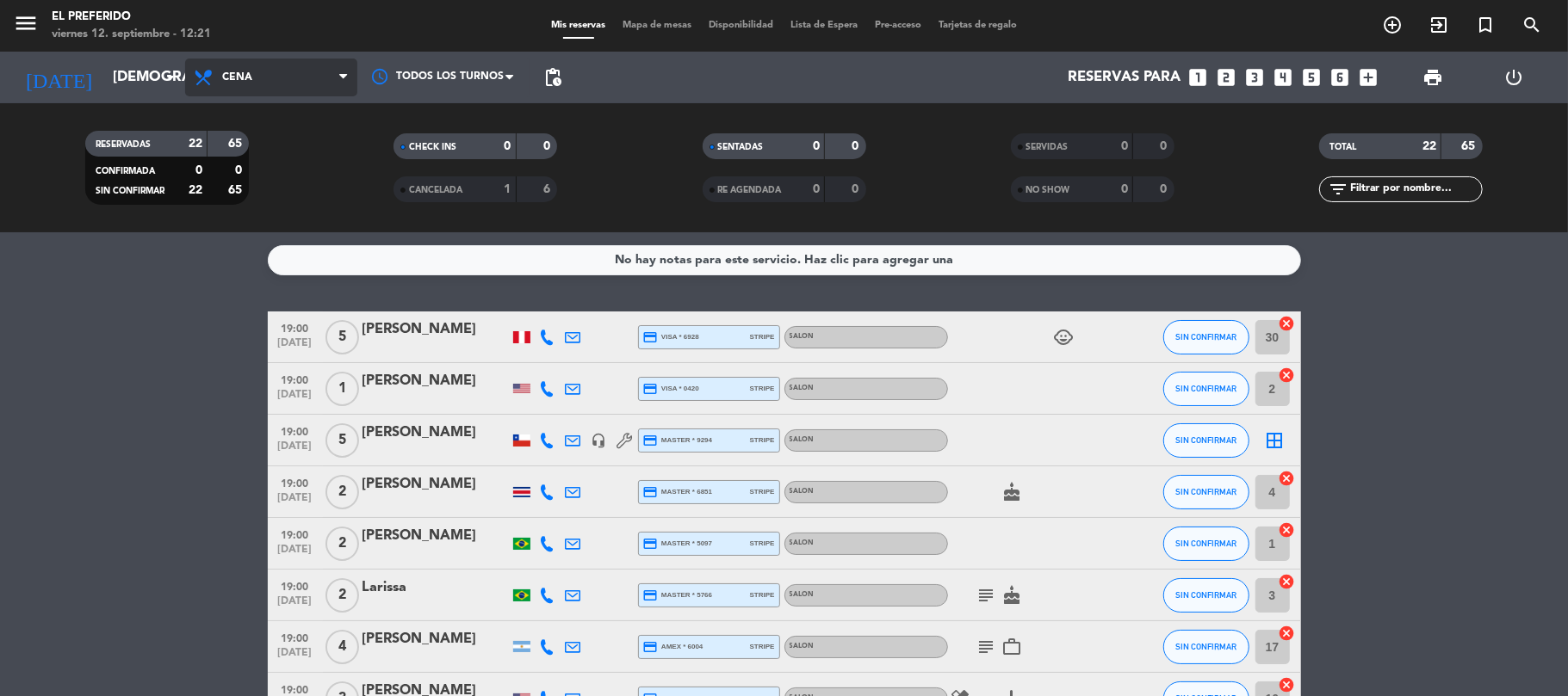
click at [236, 77] on span "Cena" at bounding box center [237, 77] width 30 height 12
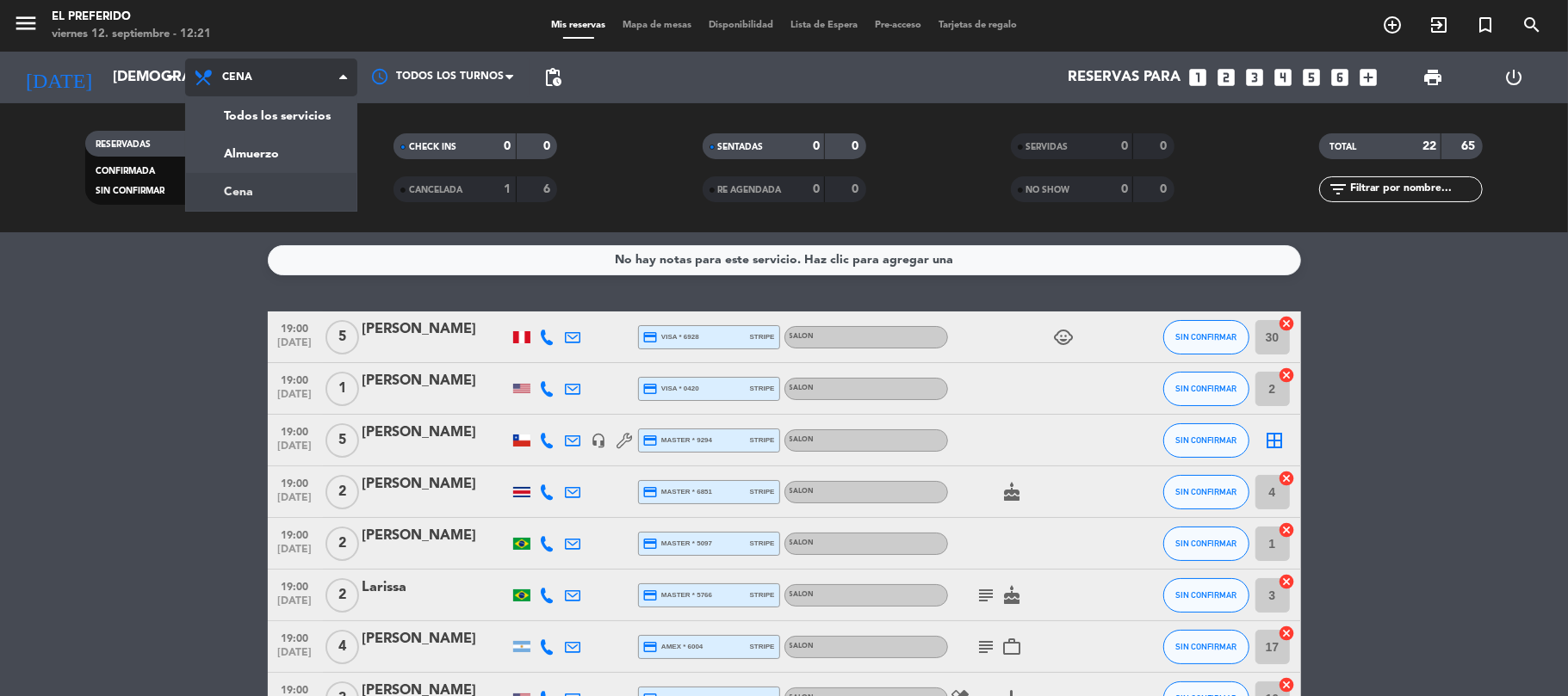
click at [278, 183] on div "menu El Preferido viernes 12. septiembre - 12:21 Mis reservas Mapa de mesas Dis…" at bounding box center [784, 116] width 1568 height 233
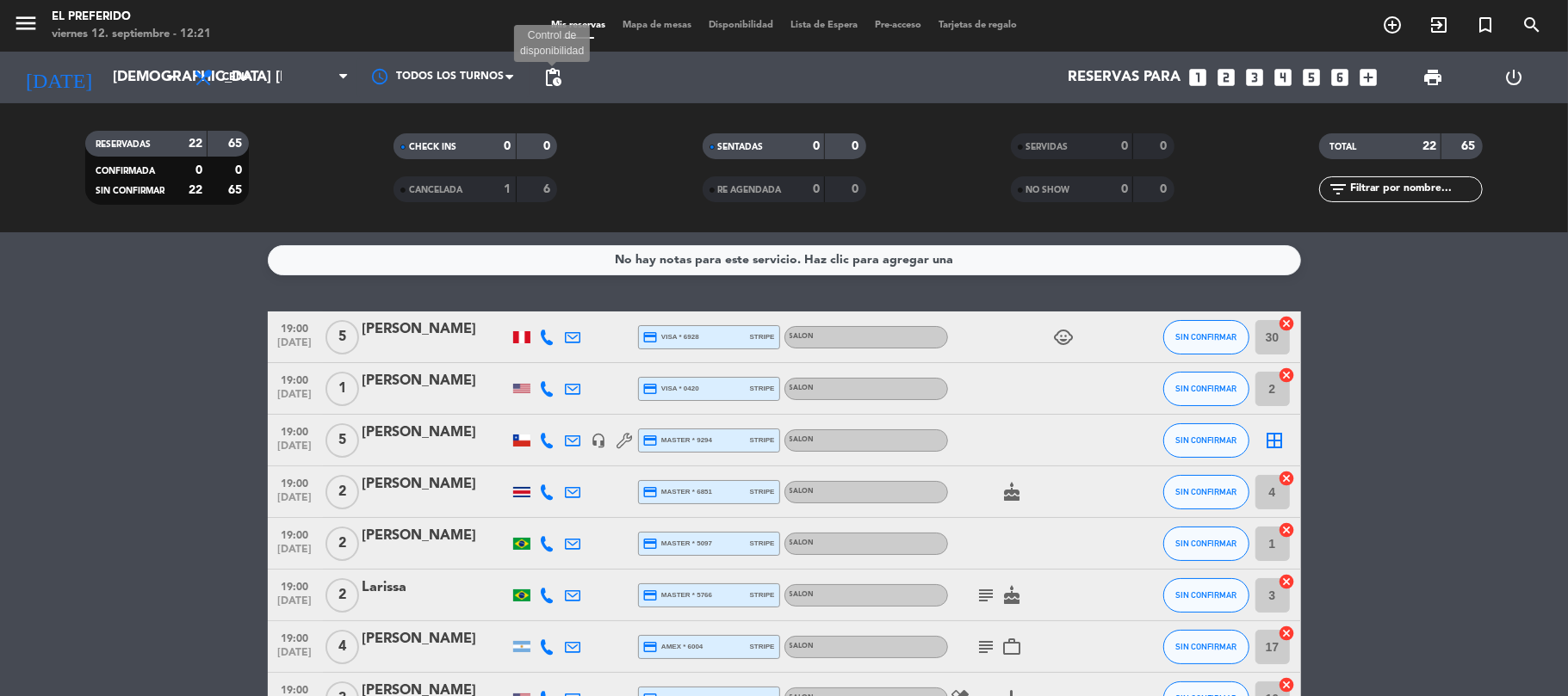
click at [552, 78] on span "pending_actions" at bounding box center [552, 77] width 21 height 21
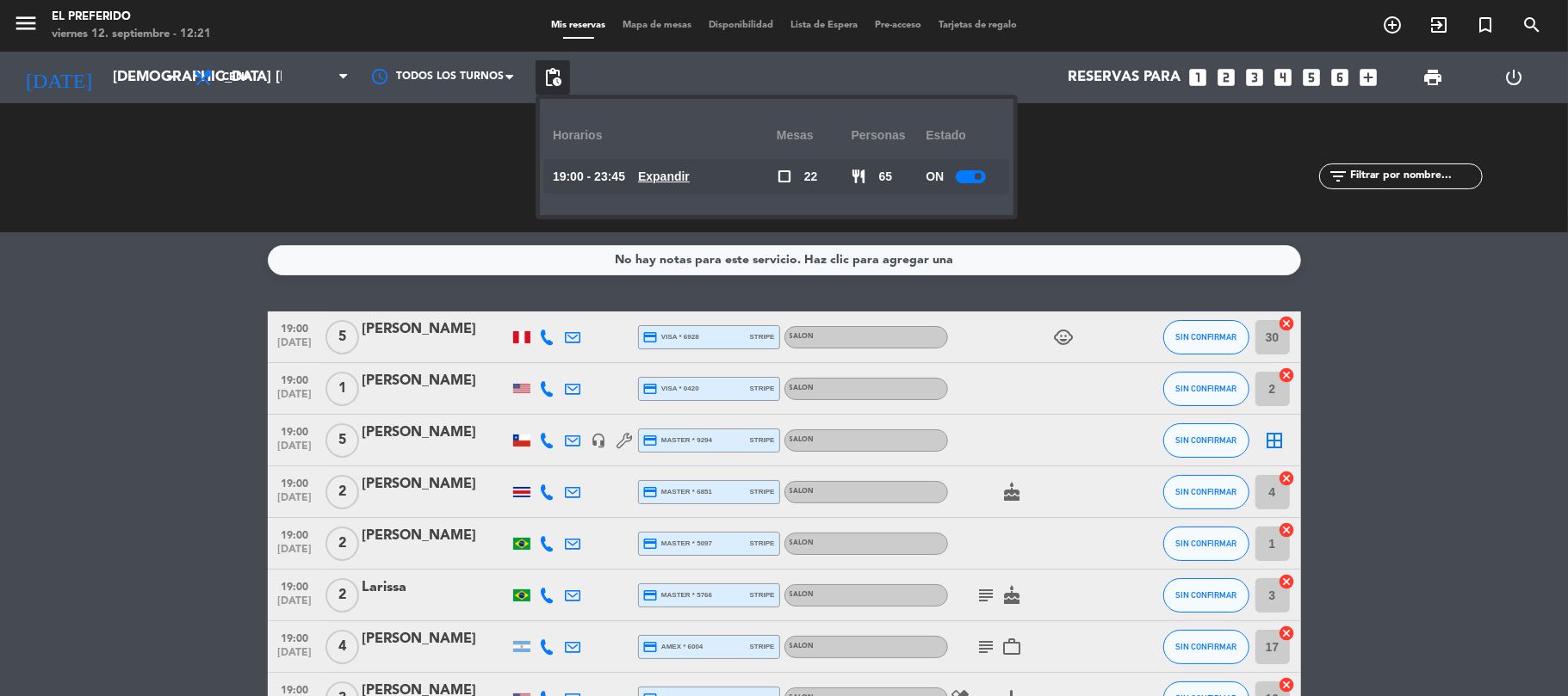
click at [668, 180] on u "Expandir" at bounding box center [663, 176] width 51 height 14
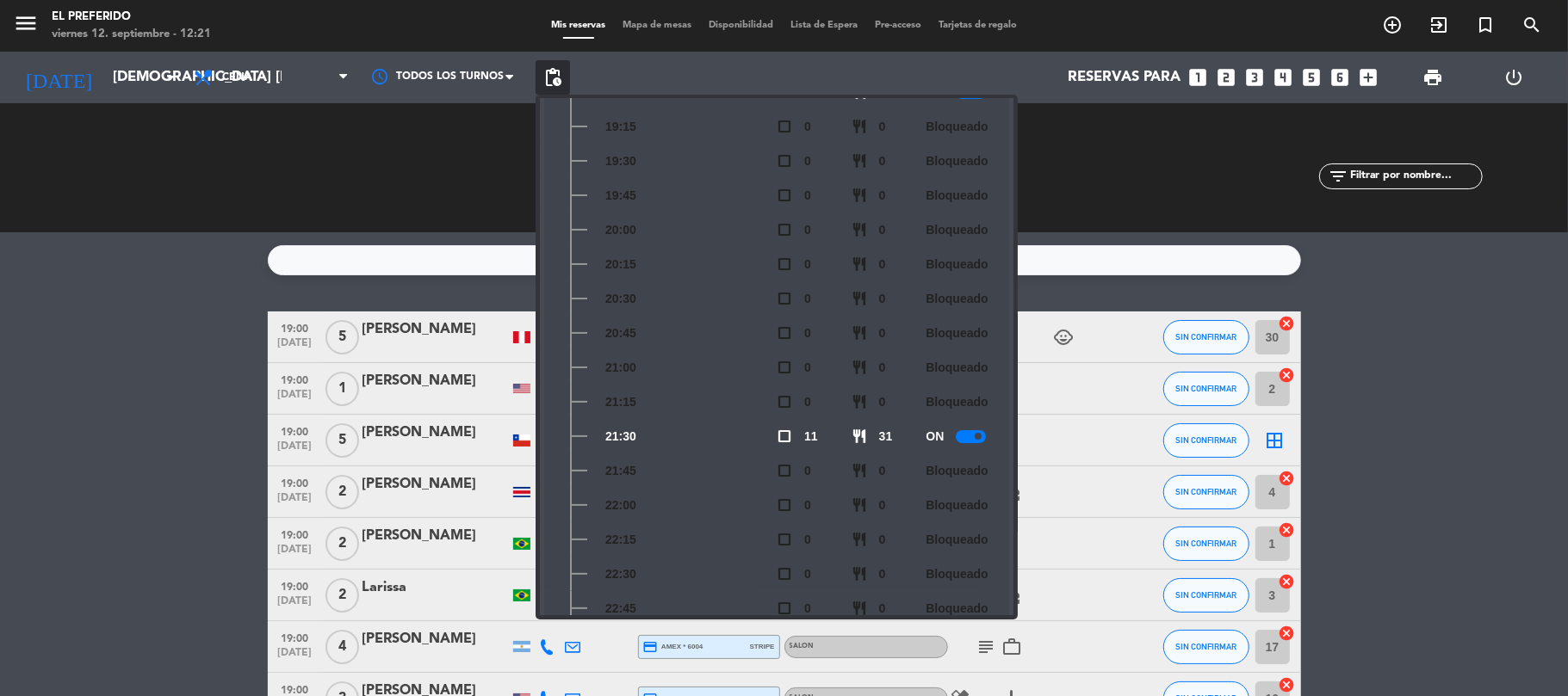
scroll to position [0, 0]
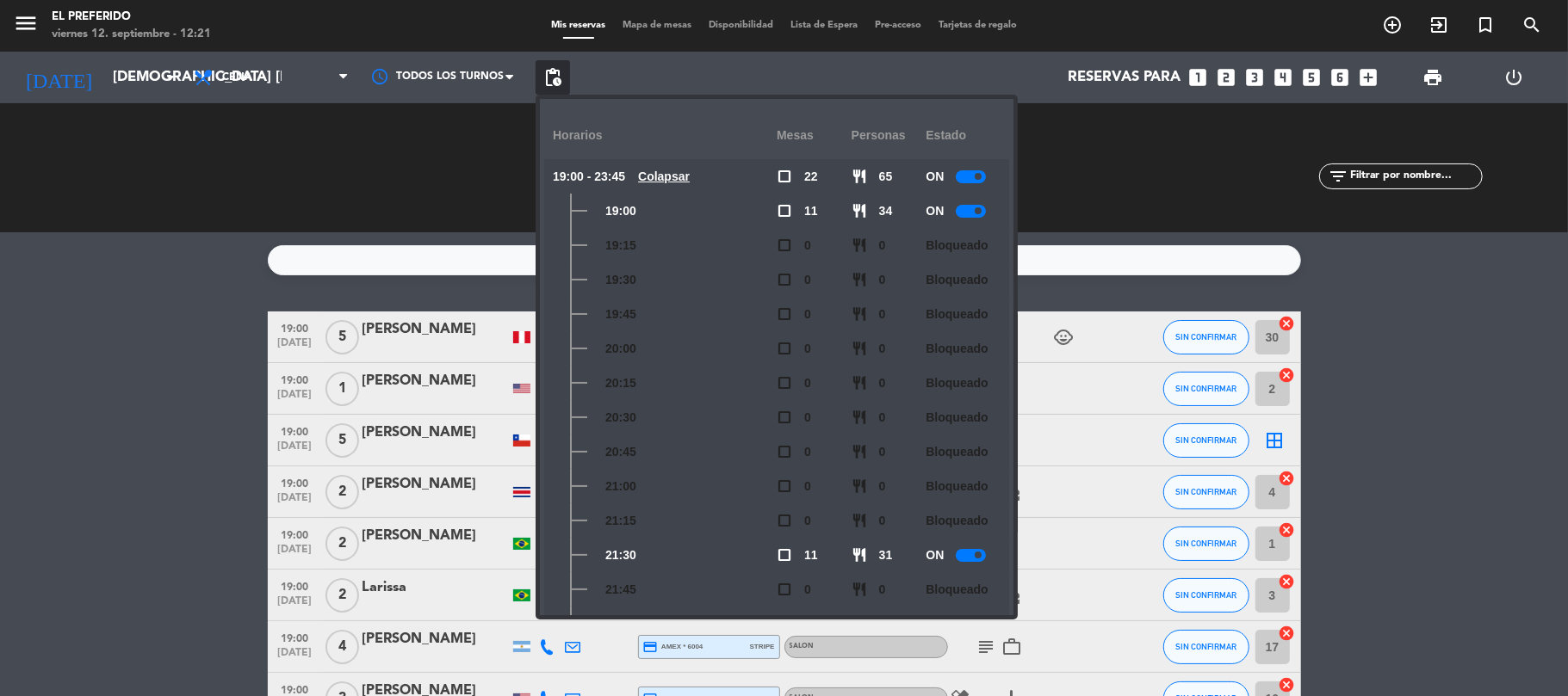
click at [313, 173] on div "RESERVADAS 22 65 CONFIRMADA 0 0 SIN CONFIRMAR 22 65" at bounding box center [167, 168] width 308 height 94
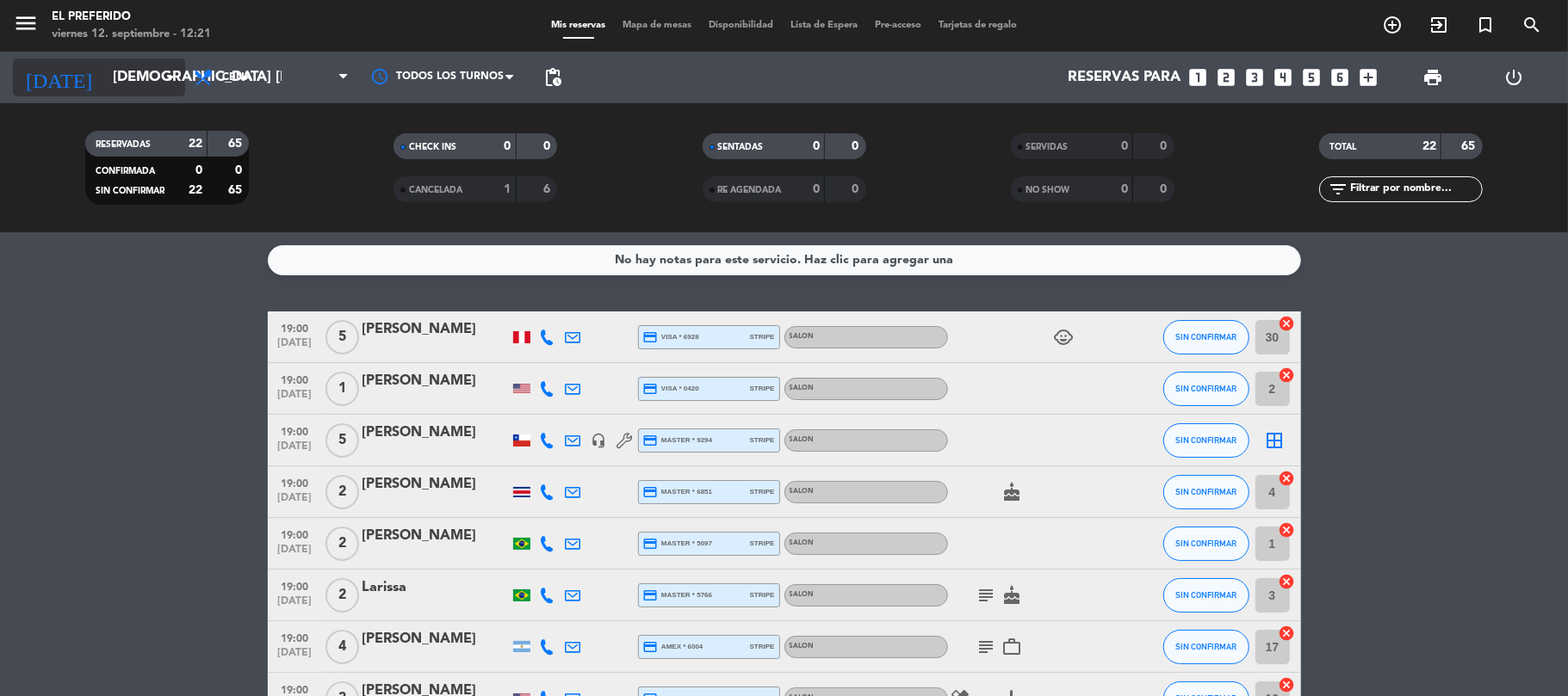
click at [150, 73] on input "[DEMOGRAPHIC_DATA] [DATE]" at bounding box center [197, 78] width 186 height 34
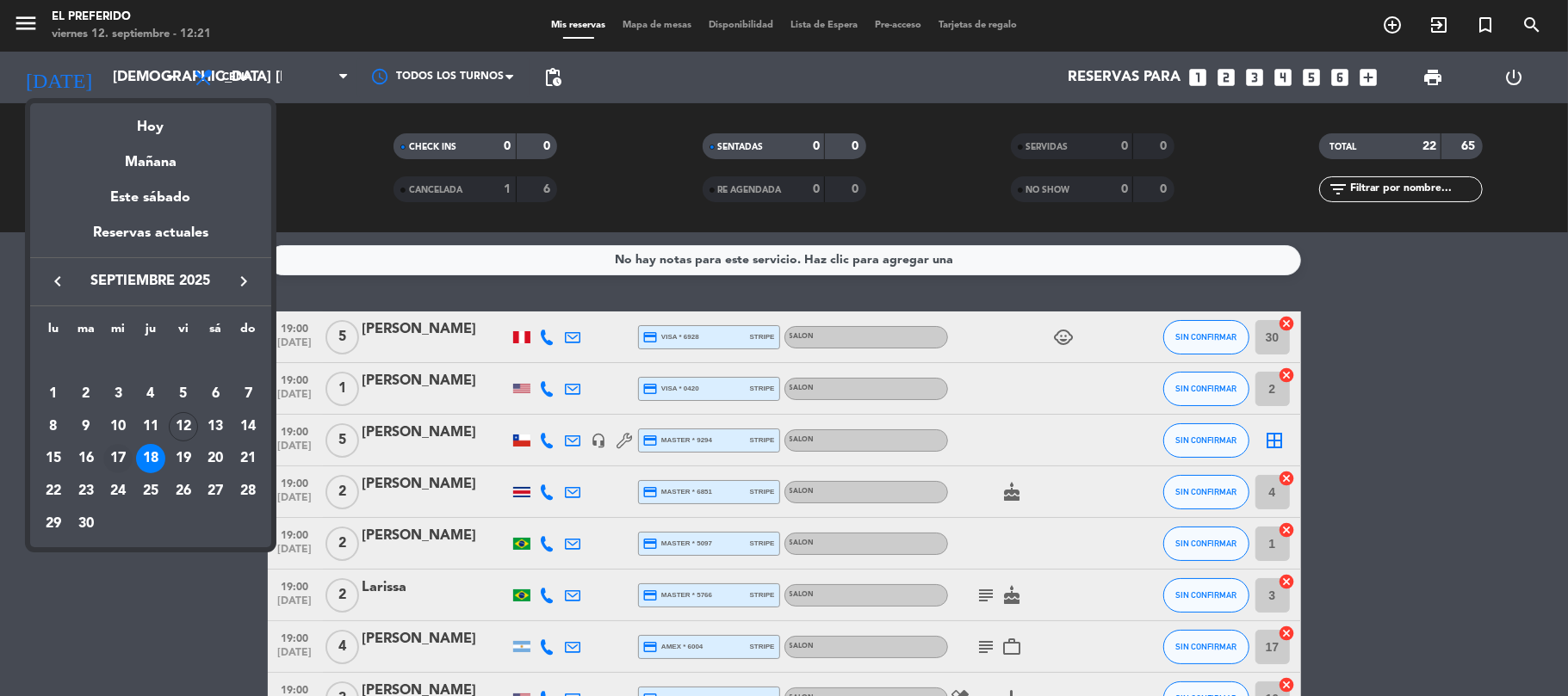
click at [121, 452] on div "17" at bounding box center [118, 459] width 29 height 29
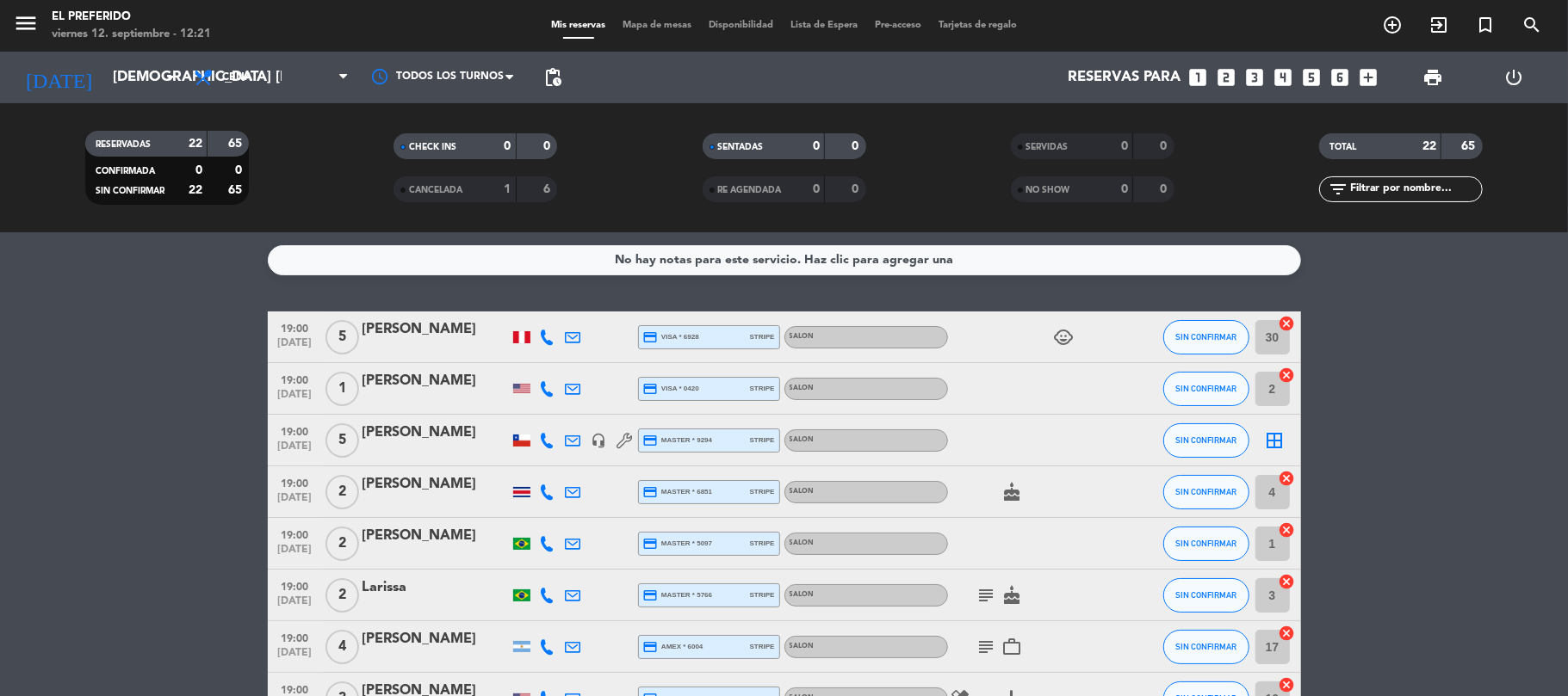
type input "mié. [DATE]"
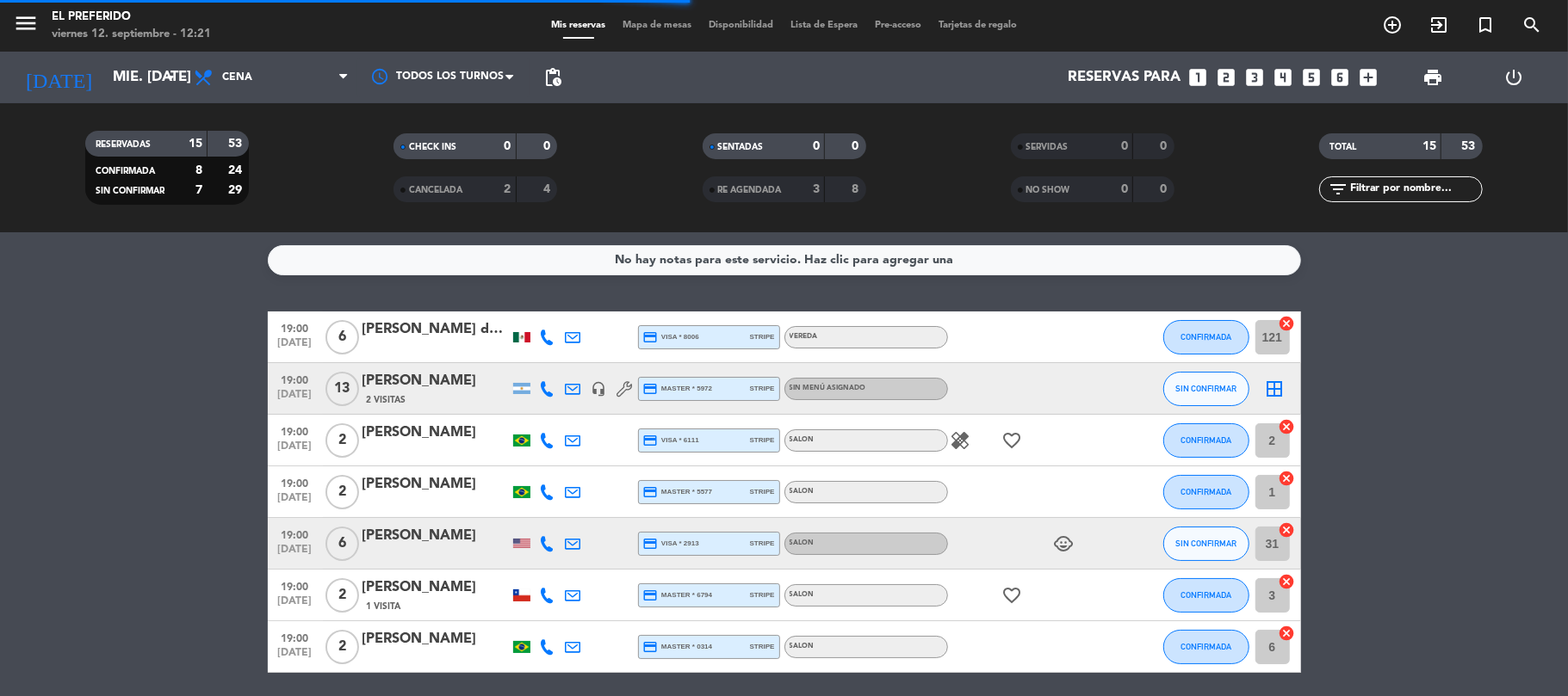
click at [148, 310] on div "No hay notas para este servicio. Haz clic para agregar una 19:00 [DATE] 6 [PERS…" at bounding box center [784, 464] width 1568 height 464
click at [160, 277] on div "No hay notas para este servicio. Haz clic para agregar una 19:00 [DATE] 6 [PERS…" at bounding box center [784, 464] width 1568 height 464
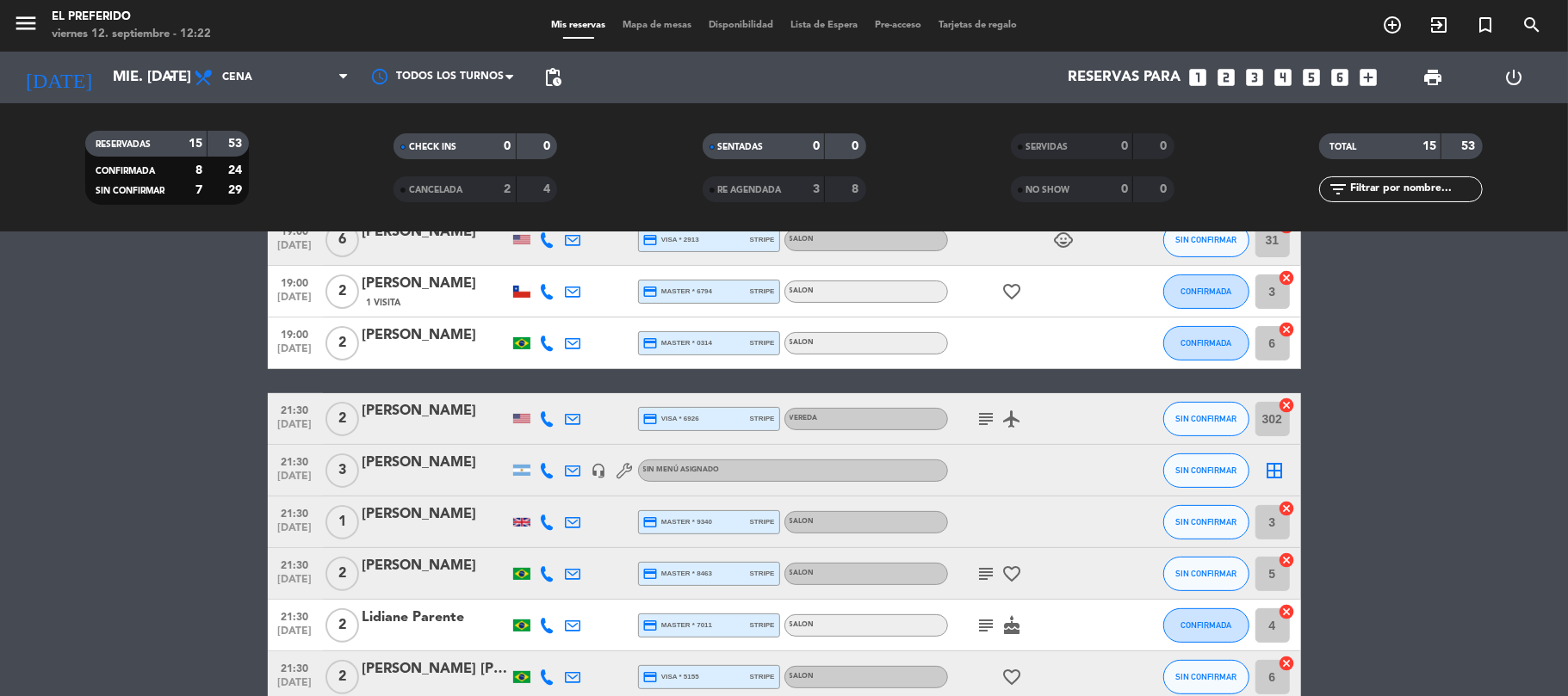
scroll to position [344, 0]
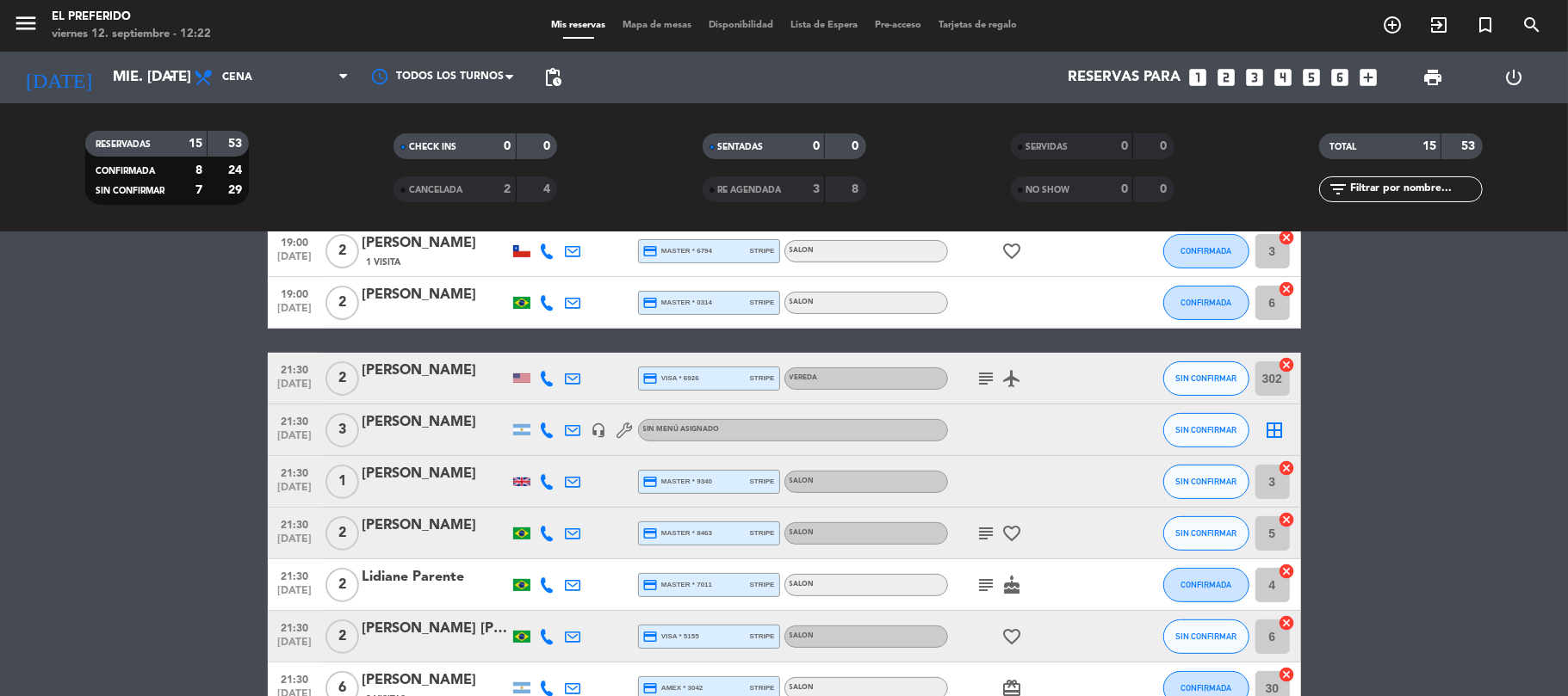
click at [394, 423] on div "[PERSON_NAME]" at bounding box center [436, 422] width 147 height 22
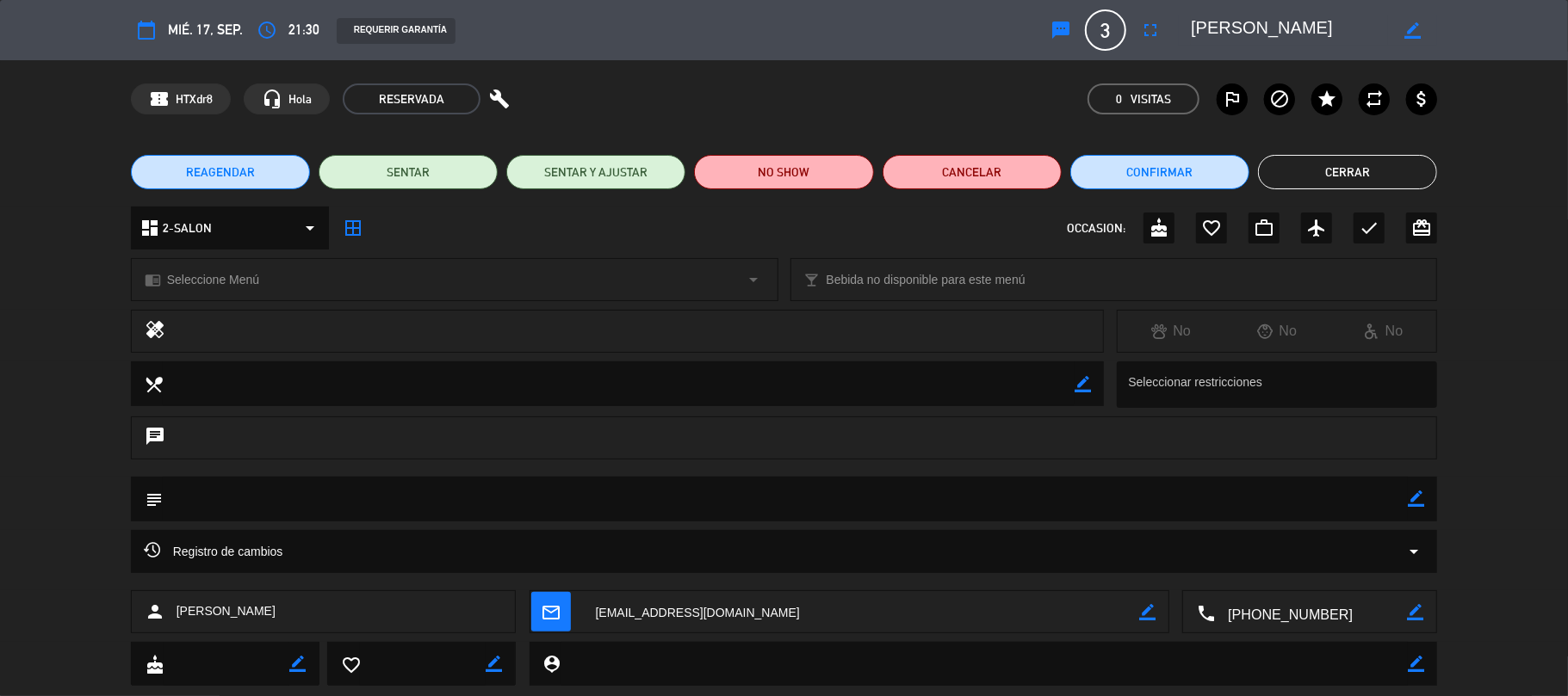
click at [249, 176] on span "REAGENDAR" at bounding box center [220, 173] width 69 height 18
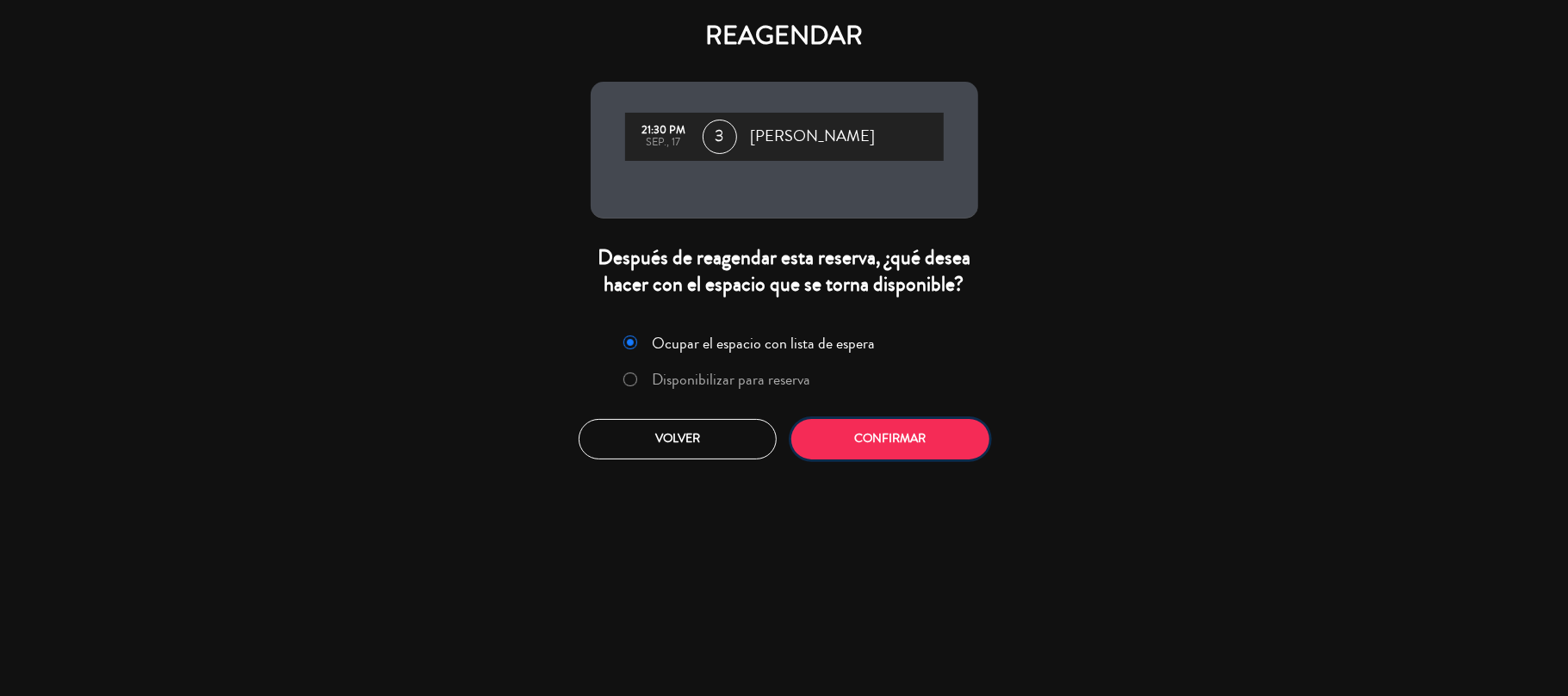
click at [872, 438] on button "Confirmar" at bounding box center [890, 440] width 198 height 40
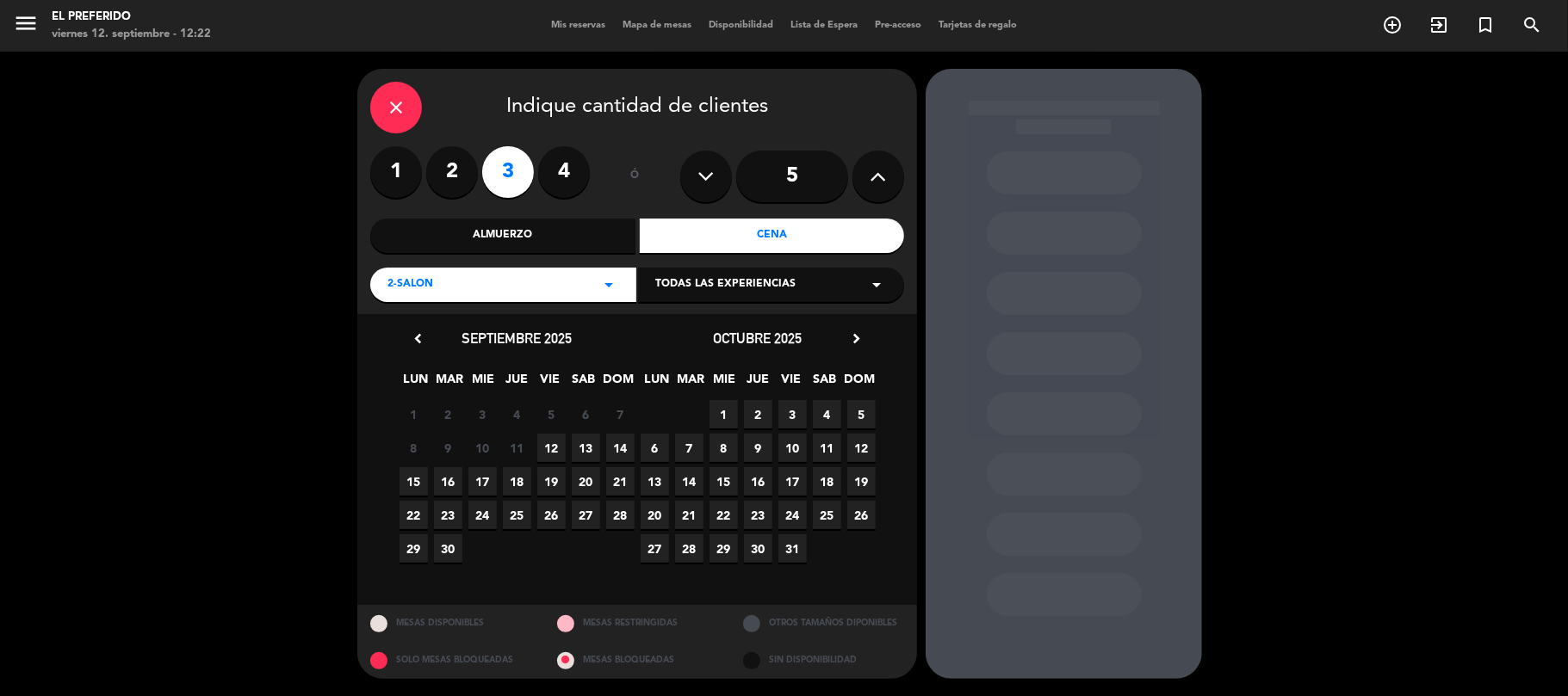
click at [520, 485] on span "18" at bounding box center [517, 481] width 28 height 28
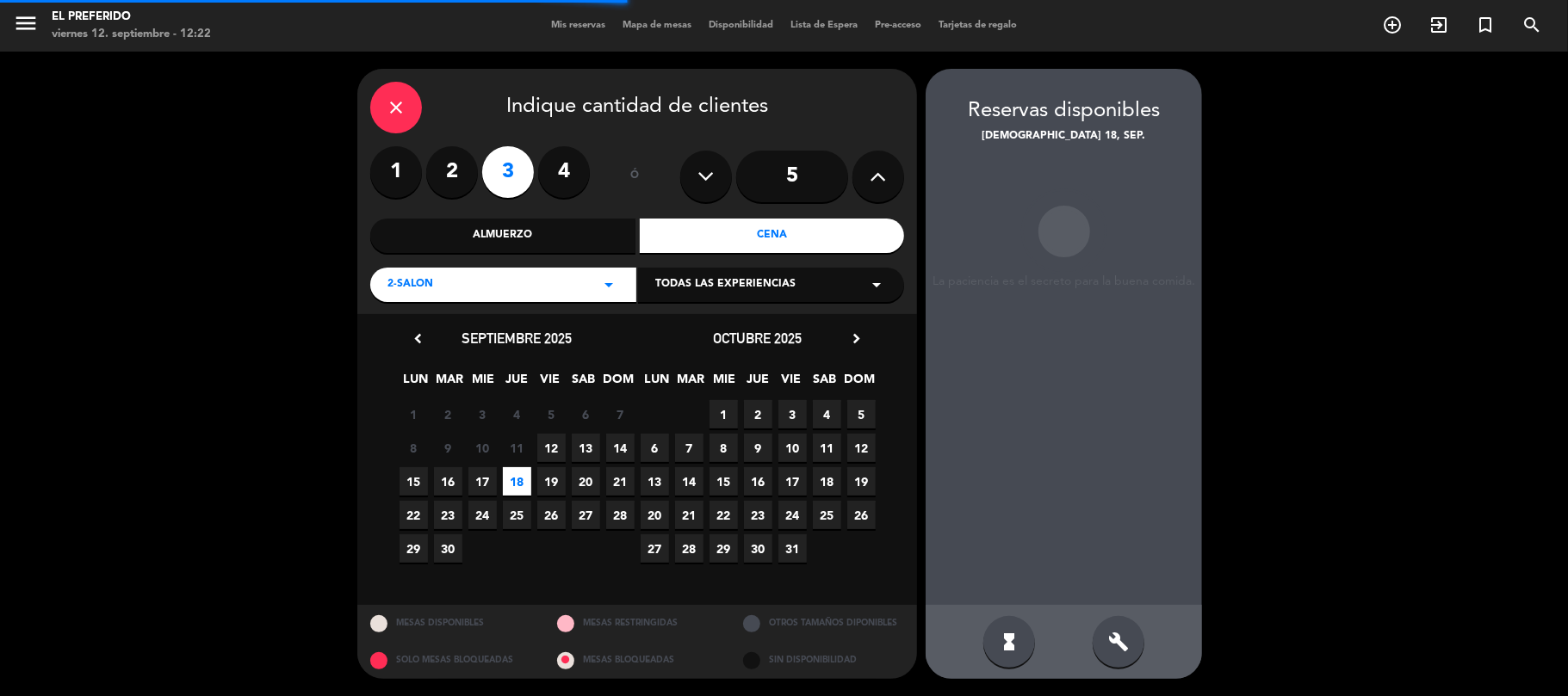
click at [1127, 626] on div "build" at bounding box center [1118, 642] width 51 height 51
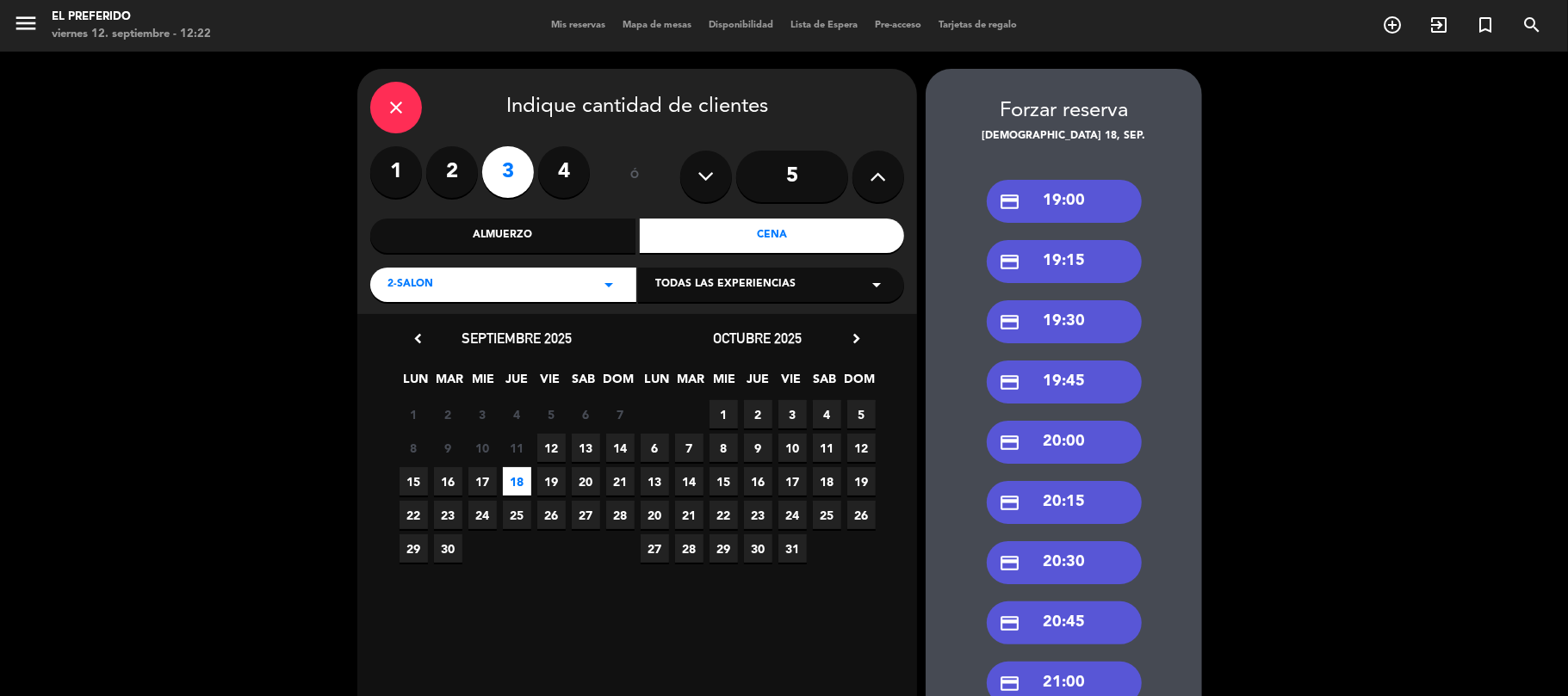
scroll to position [459, 0]
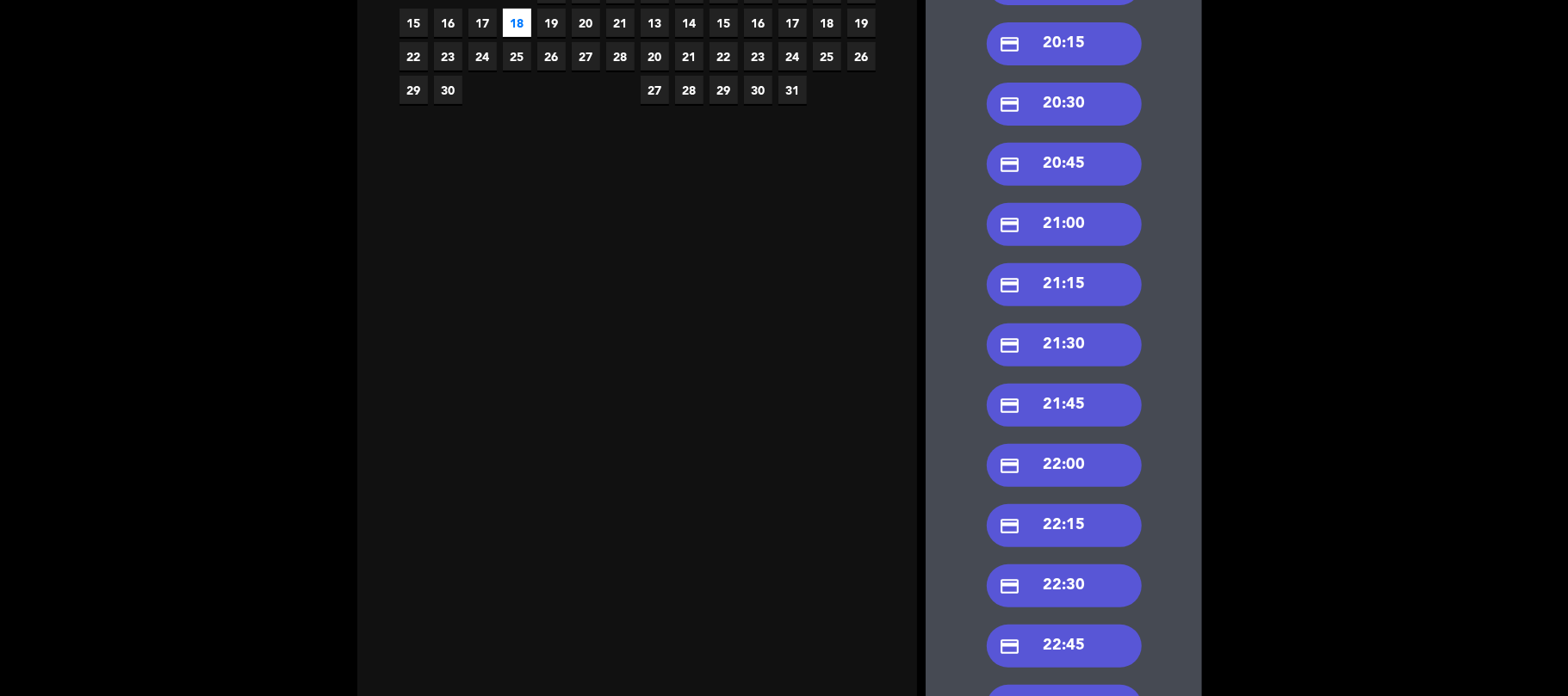
click at [1092, 345] on div "credit_card 21:30" at bounding box center [1063, 344] width 155 height 43
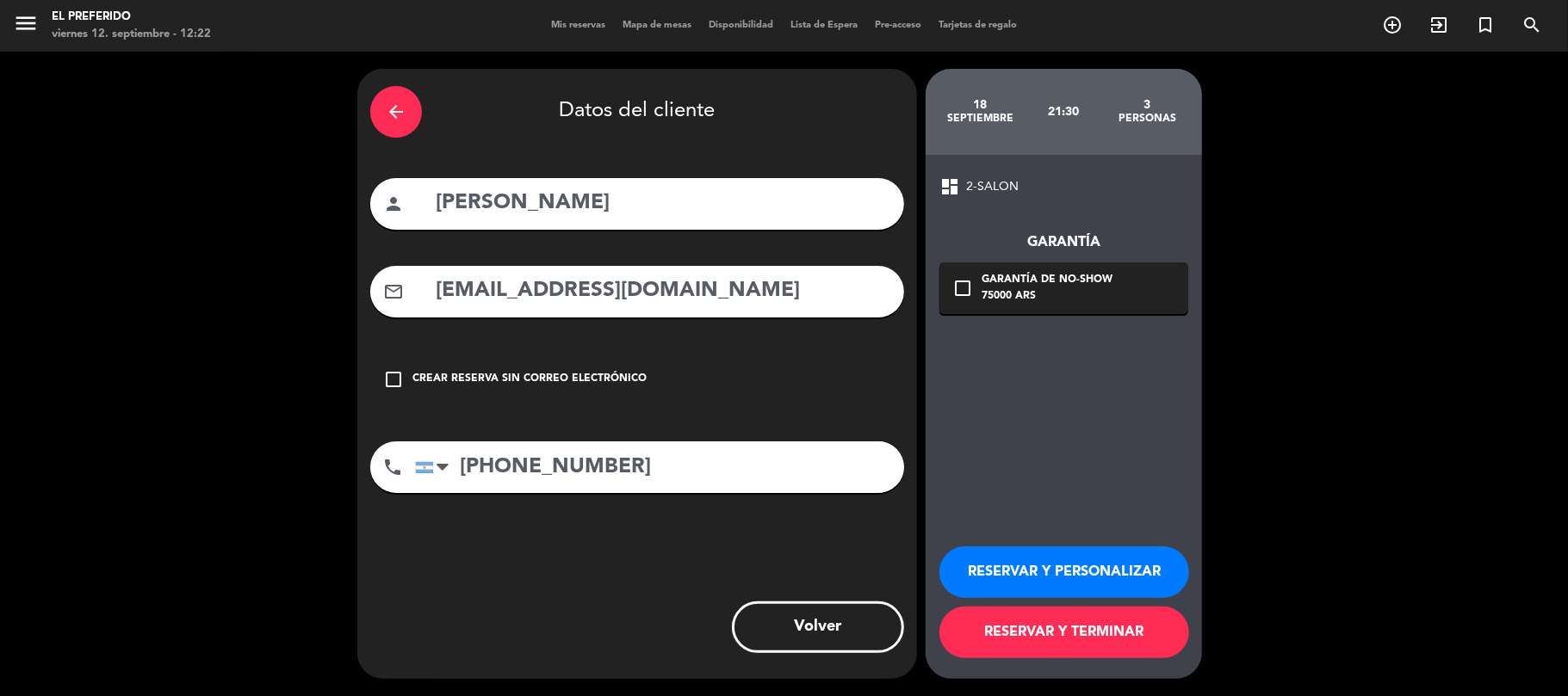
scroll to position [0, 0]
click at [1040, 573] on button "RESERVAR Y PERSONALIZAR" at bounding box center [1063, 572] width 250 height 51
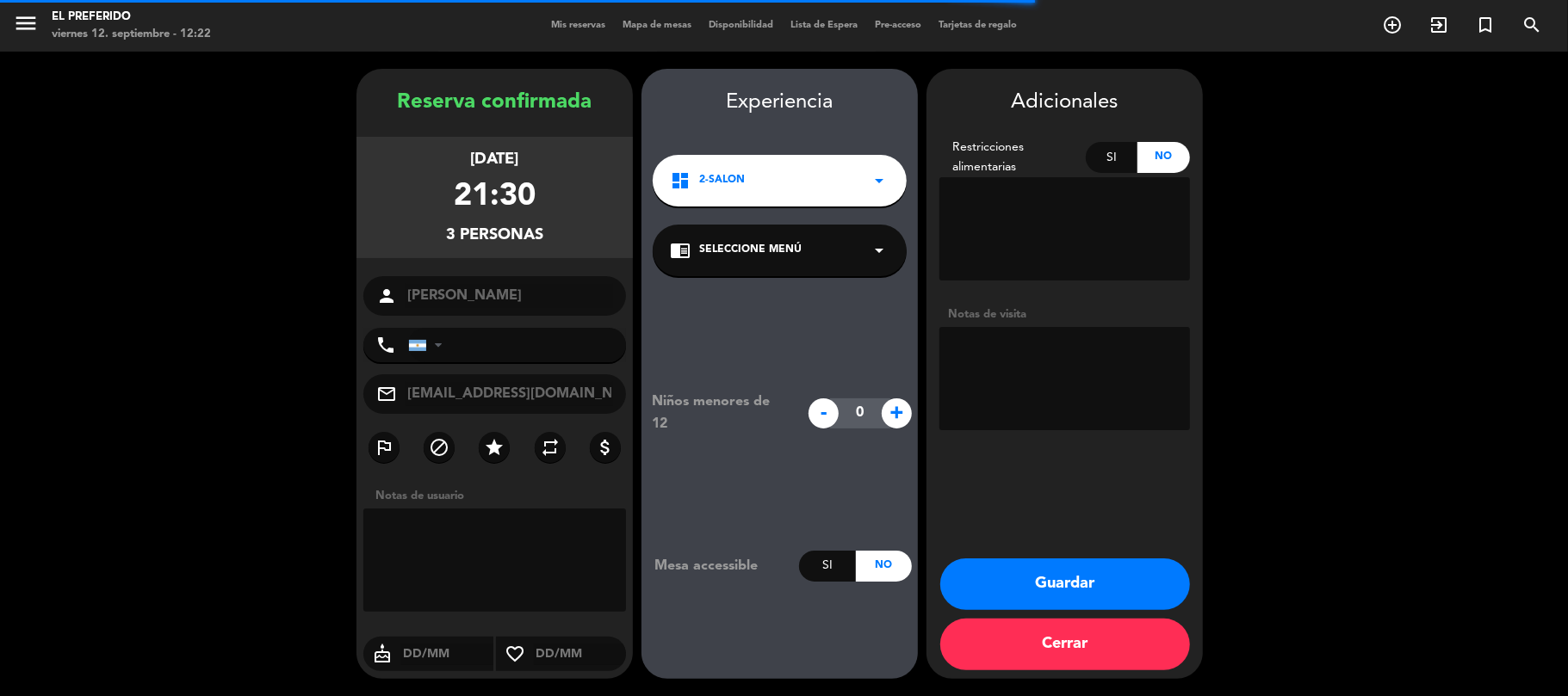
type input "[PHONE_NUMBER]"
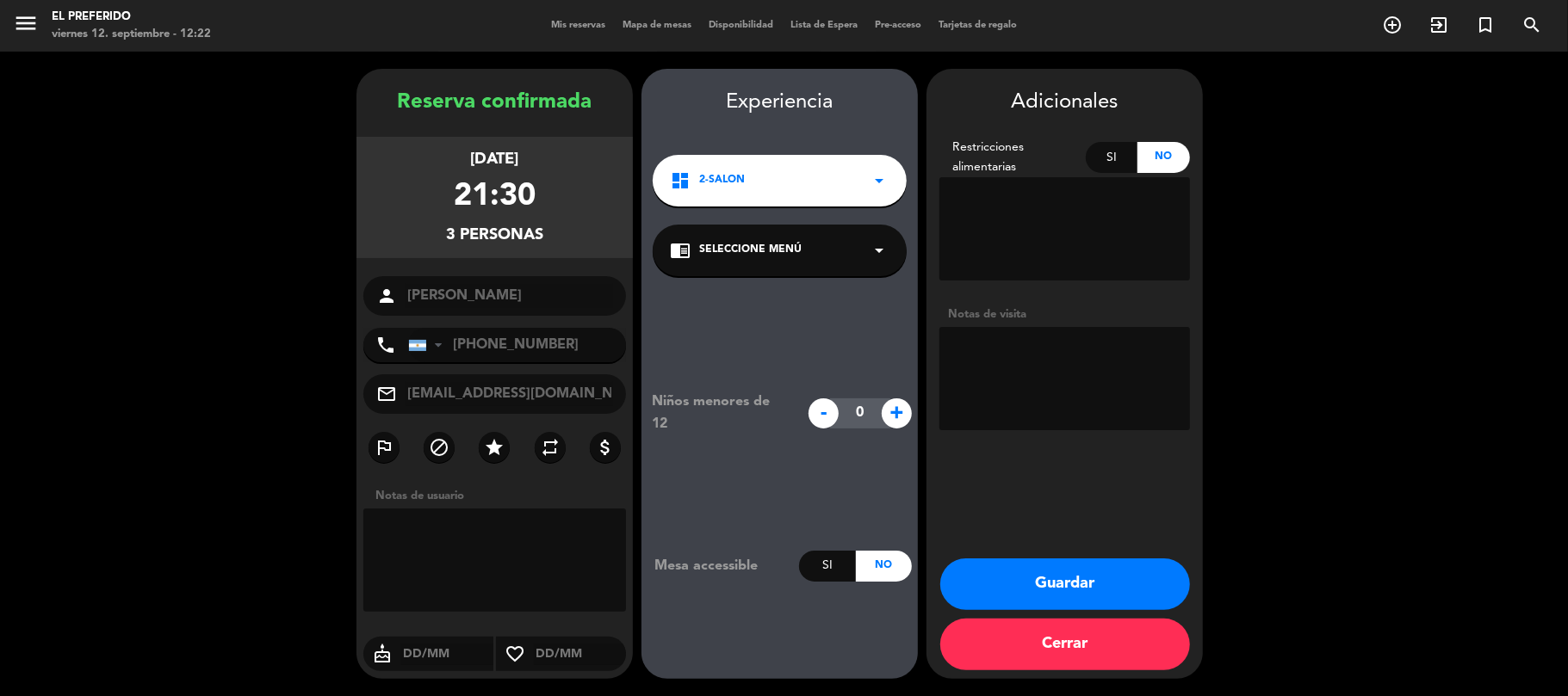
drag, startPoint x: 563, startPoint y: 223, endPoint x: 389, endPoint y: 100, distance: 213.1
click at [391, 102] on div "Reserva confirmada jueves 18, [DATE] 21:30 3 personas person [PERSON_NAME] phon…" at bounding box center [495, 391] width 277 height 610
copy div "Reserva confirmada jueves 18, [DATE] 21:30 3 personas"
click at [1072, 579] on button "Guardar" at bounding box center [1064, 584] width 250 height 51
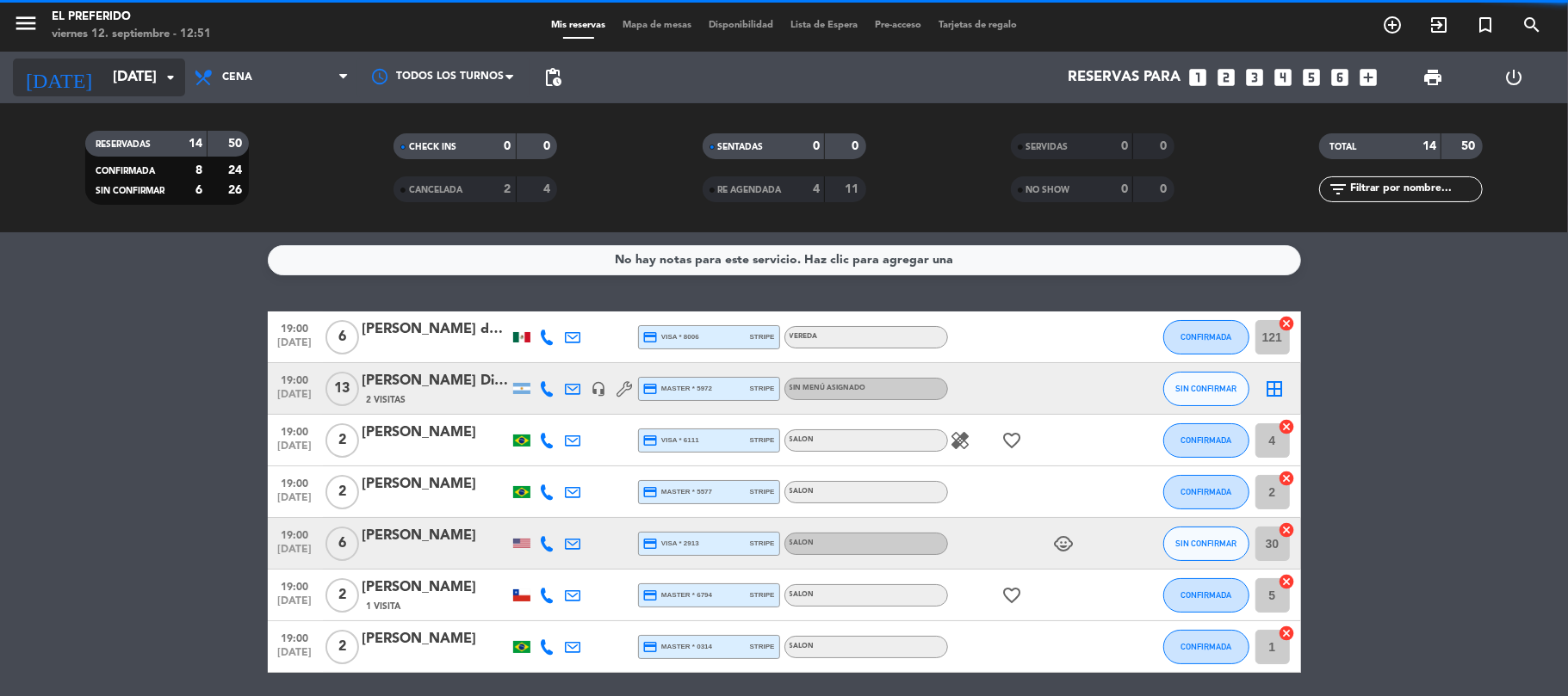
click at [147, 78] on input "mié. [DATE]" at bounding box center [197, 78] width 186 height 34
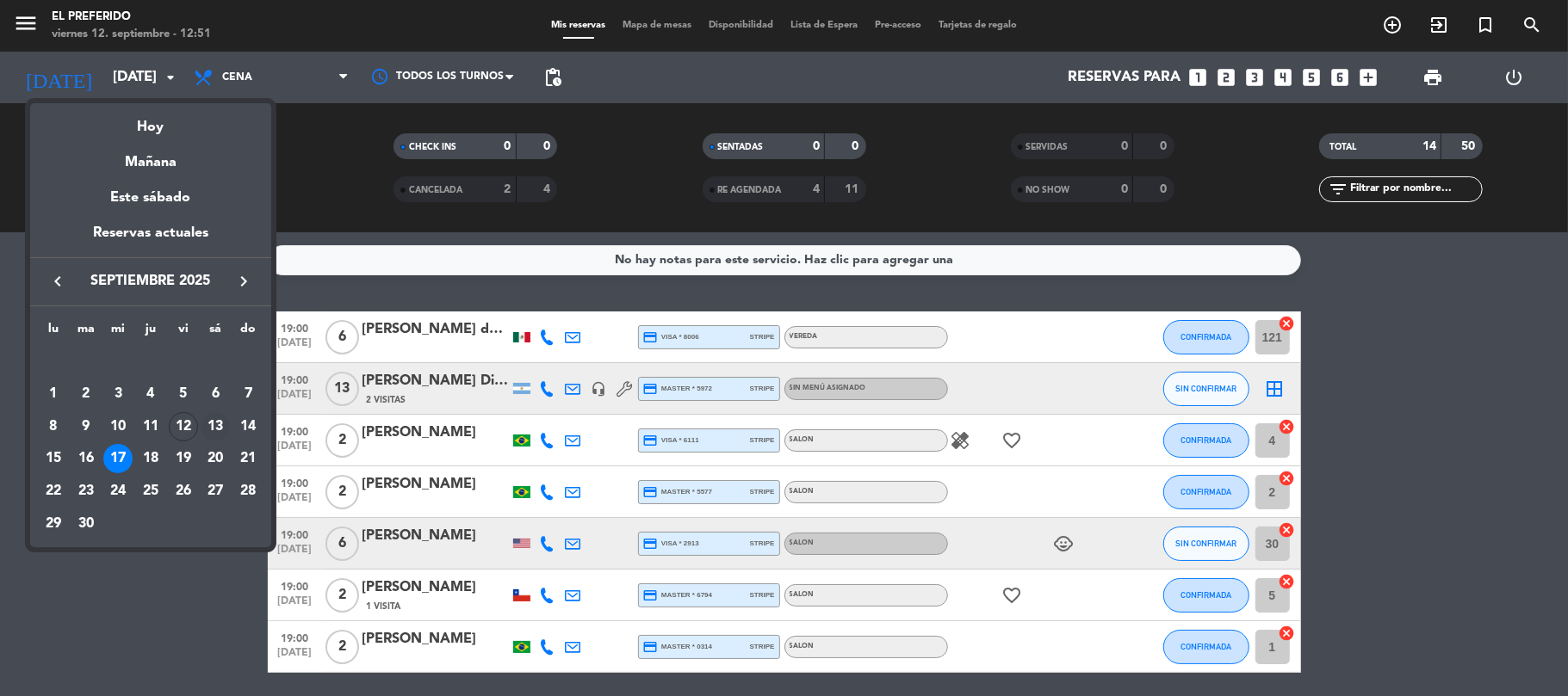
click at [211, 427] on div "13" at bounding box center [215, 427] width 29 height 29
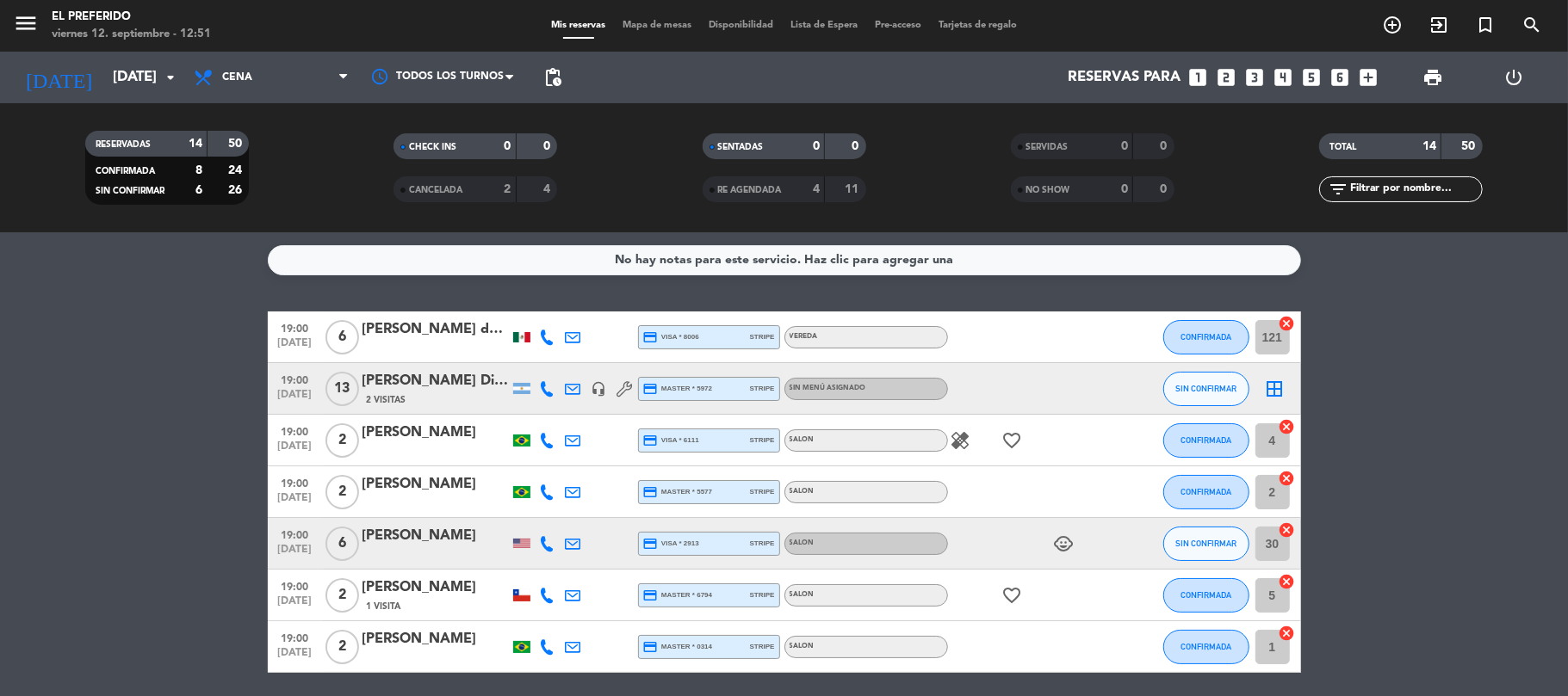
type input "sáb. [DATE]"
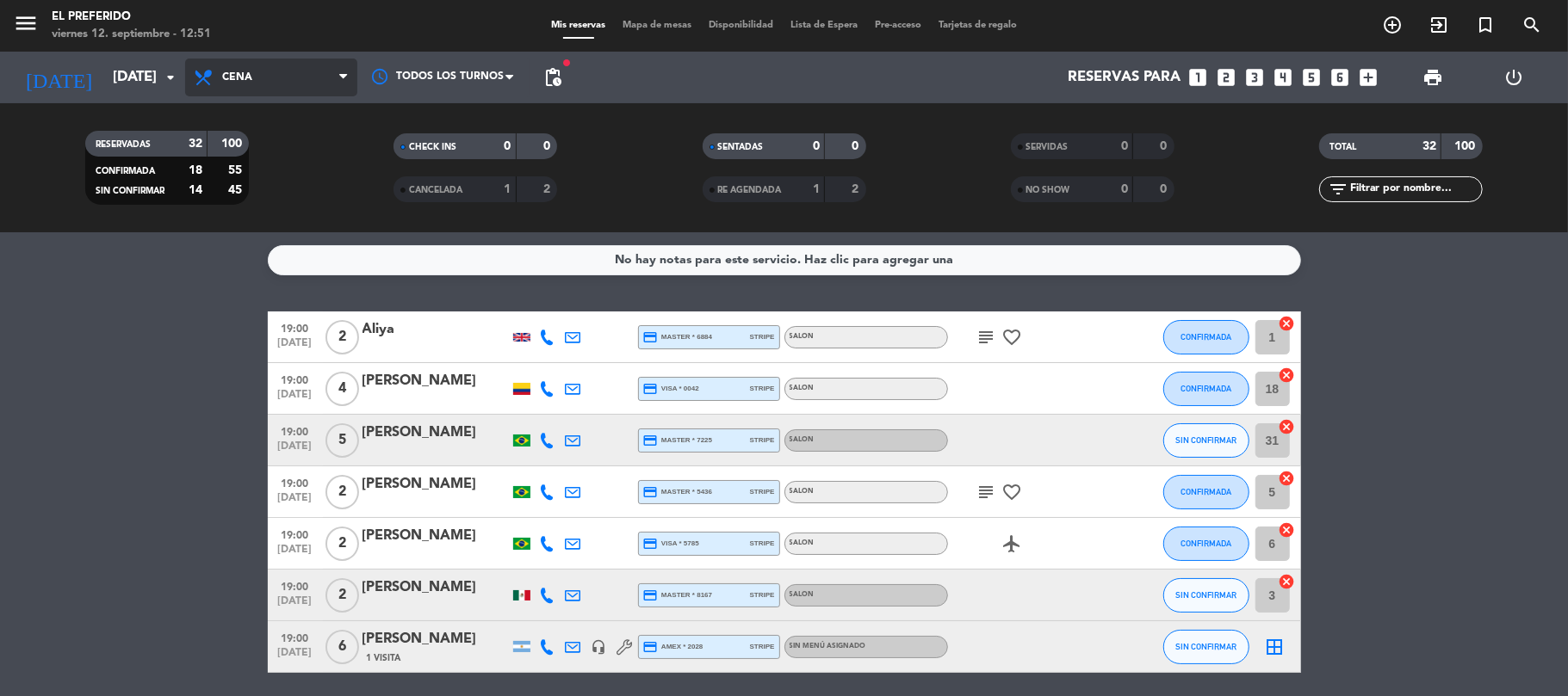
click at [300, 84] on span "Cena" at bounding box center [271, 77] width 172 height 38
click at [288, 145] on div "menu El Preferido viernes 12. septiembre - 12:51 Mis reservas Mapa de mesas Dis…" at bounding box center [784, 116] width 1568 height 233
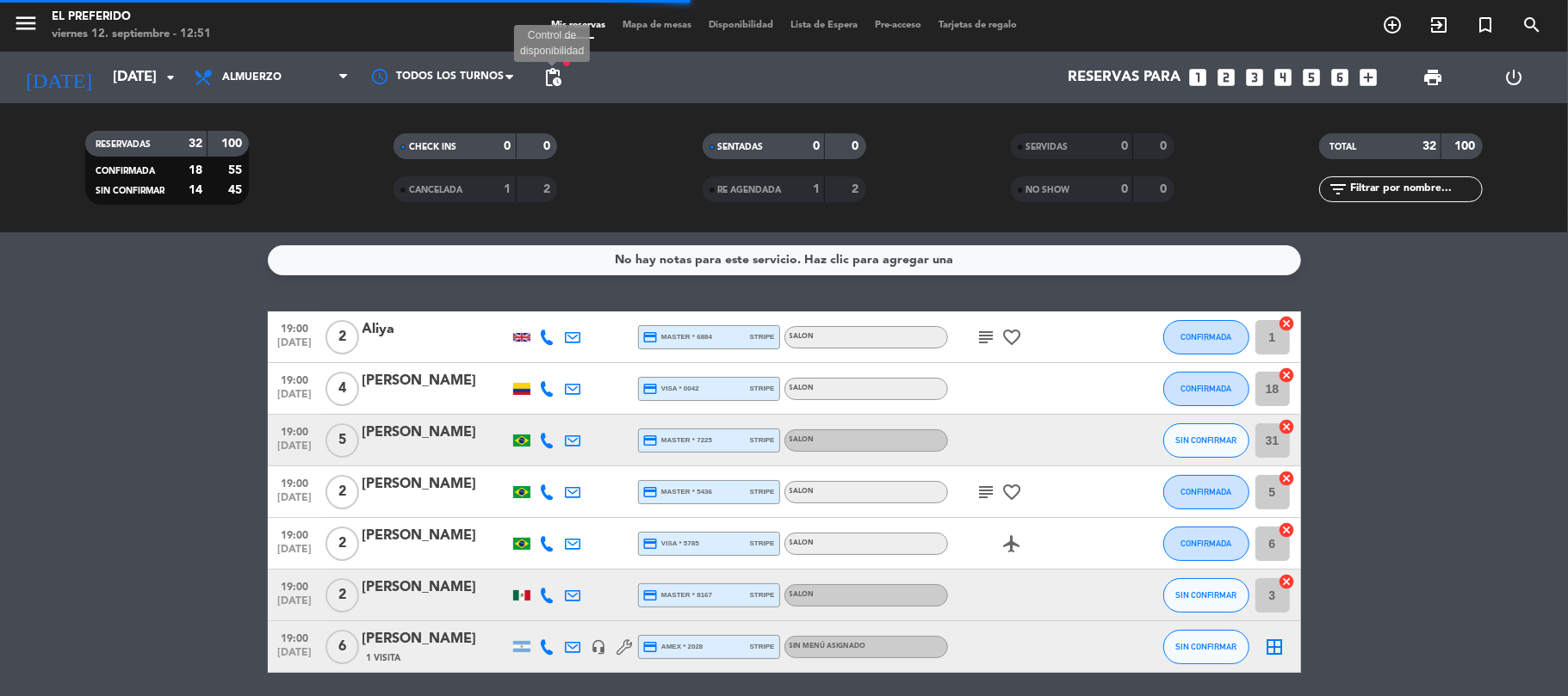
click at [551, 79] on span "pending_actions" at bounding box center [552, 77] width 21 height 21
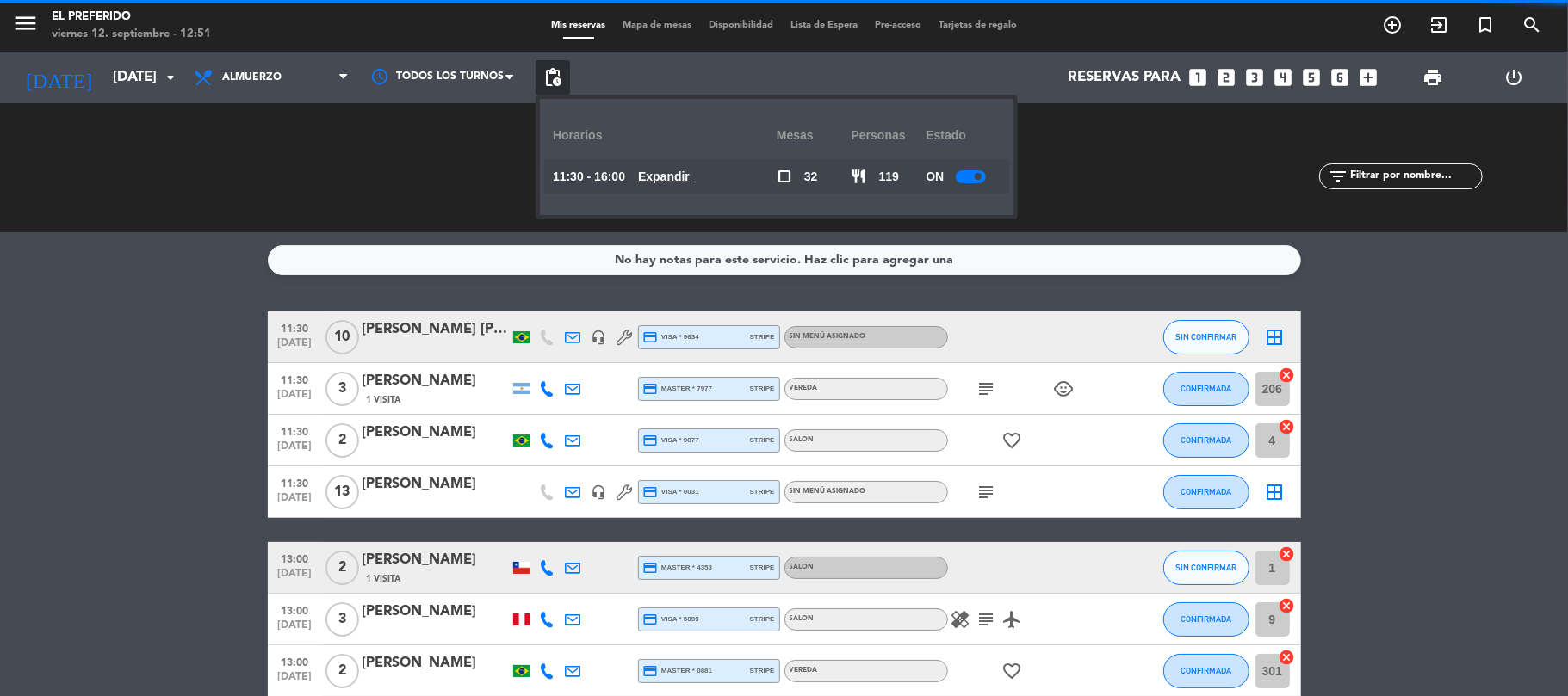
click at [669, 177] on u "Expandir" at bounding box center [663, 176] width 51 height 14
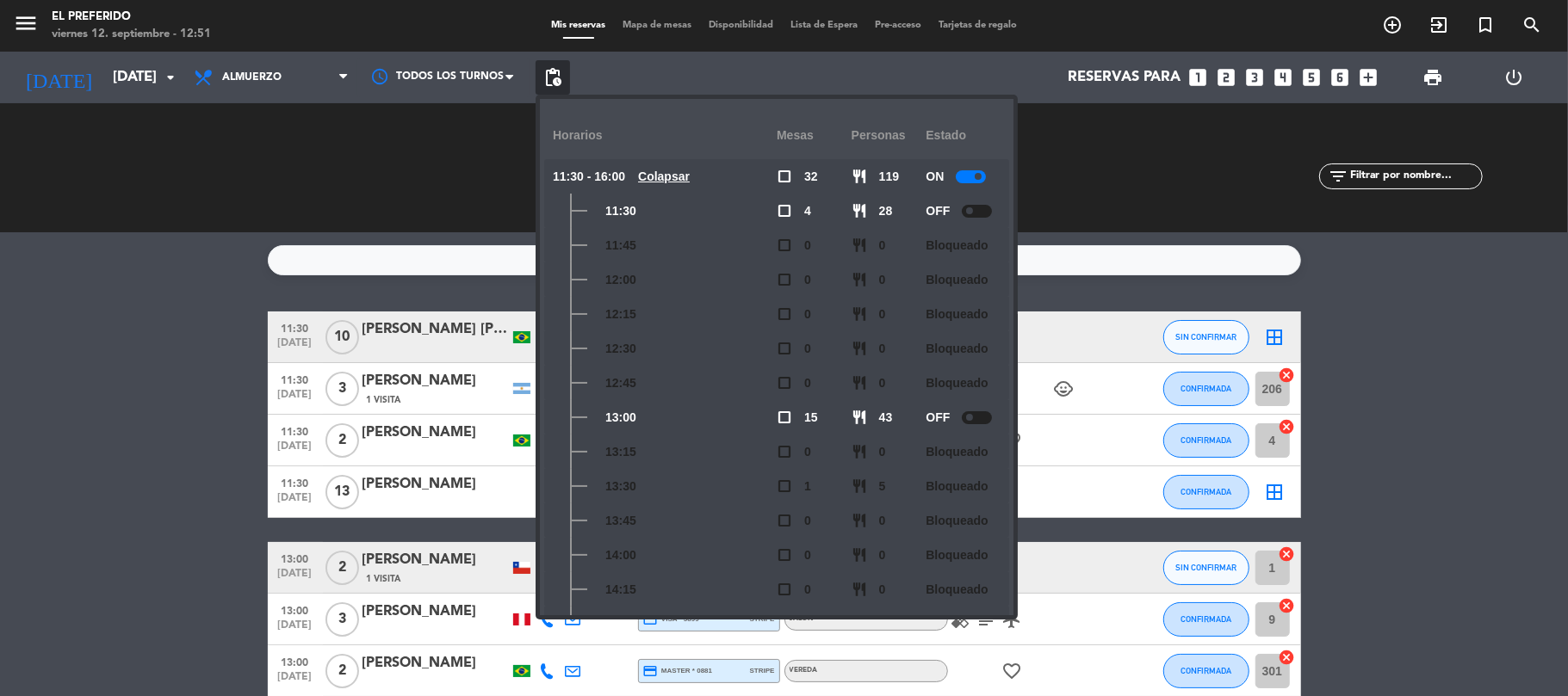
click at [669, 177] on u "Colapsar" at bounding box center [663, 176] width 51 height 14
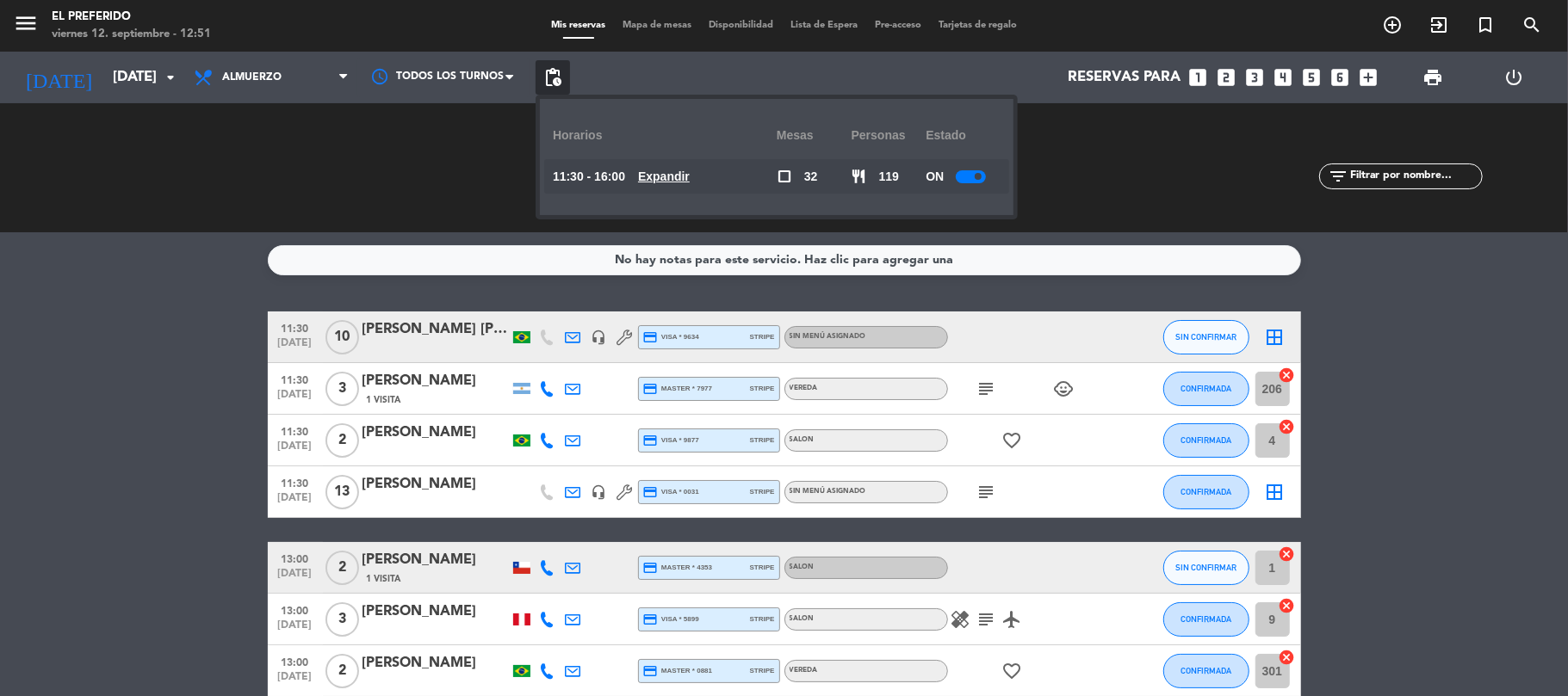
click at [663, 169] on u "Expandir" at bounding box center [663, 176] width 51 height 14
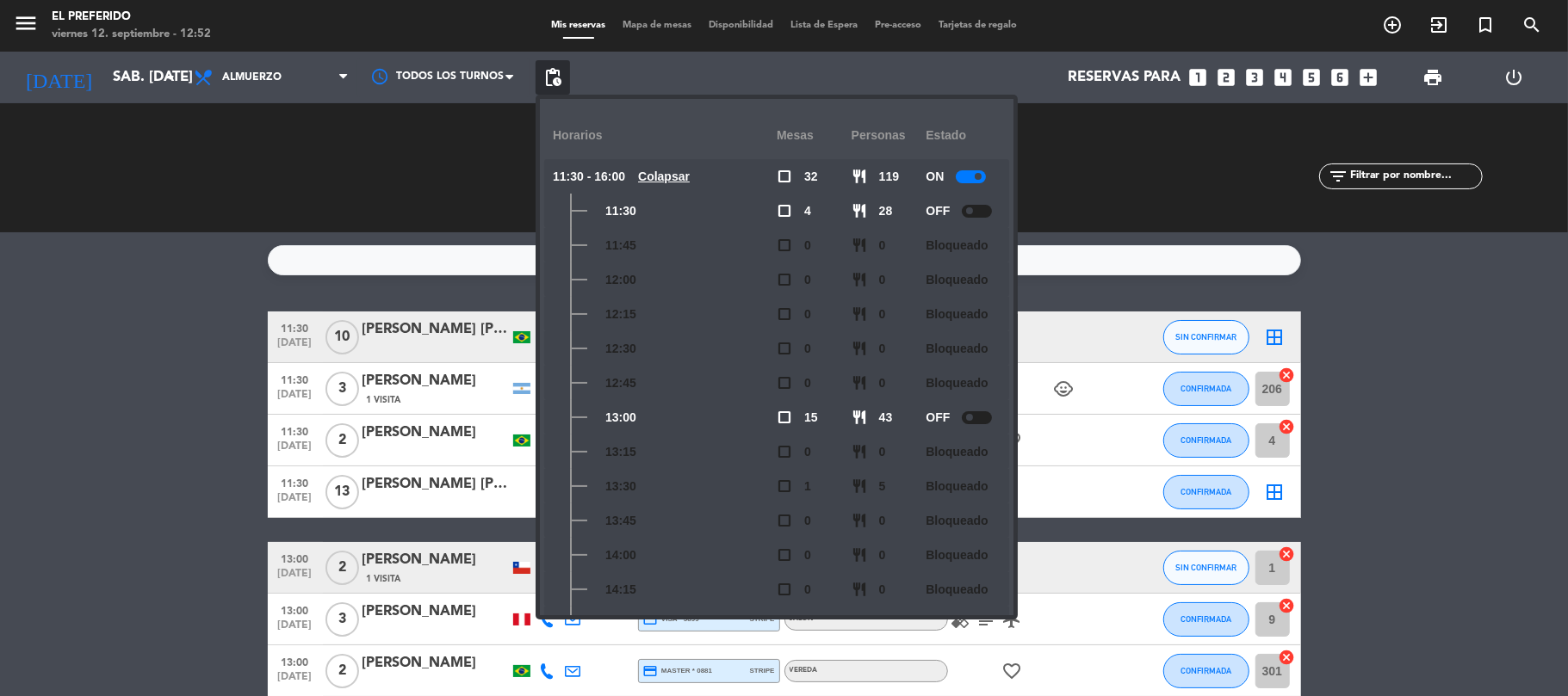
click at [1317, 77] on icon "looks_5" at bounding box center [1312, 77] width 22 height 22
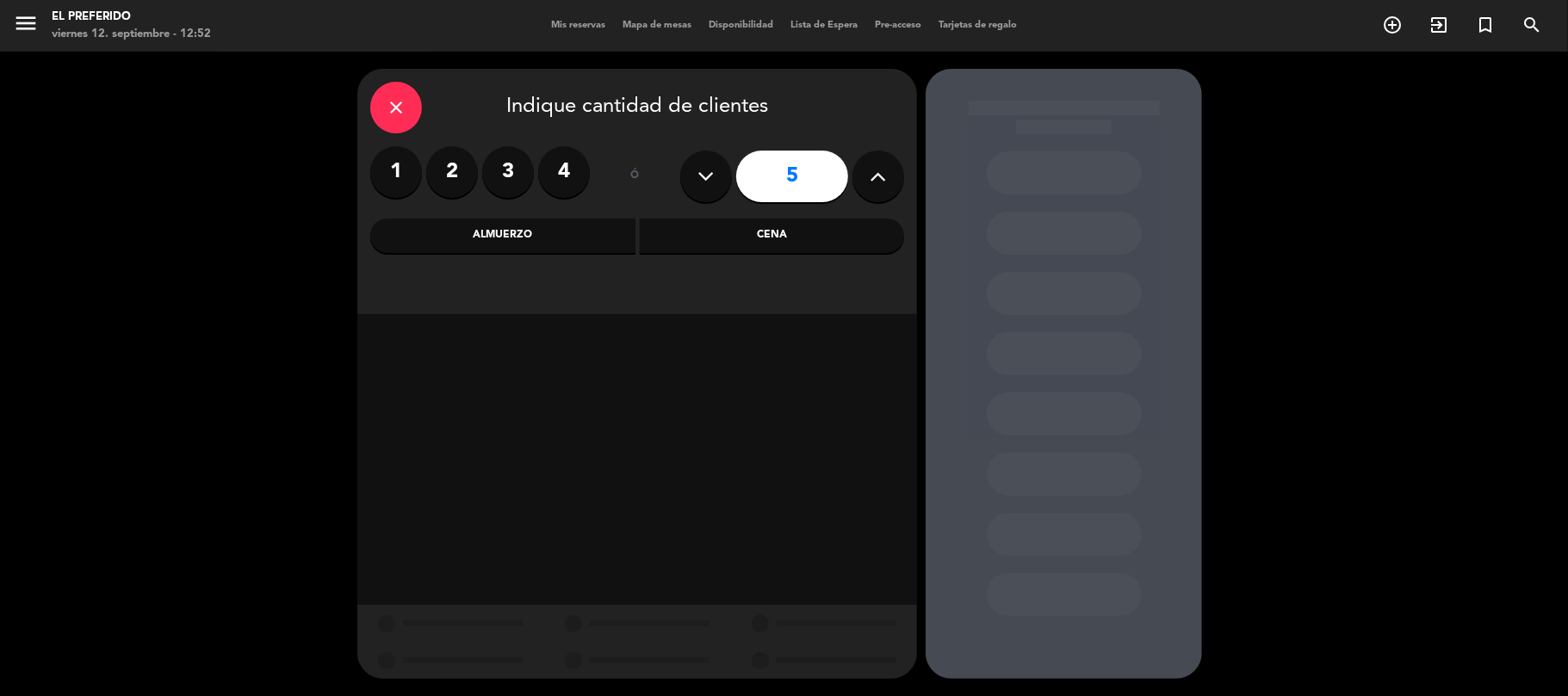
click at [570, 239] on div "Almuerzo" at bounding box center [502, 236] width 265 height 35
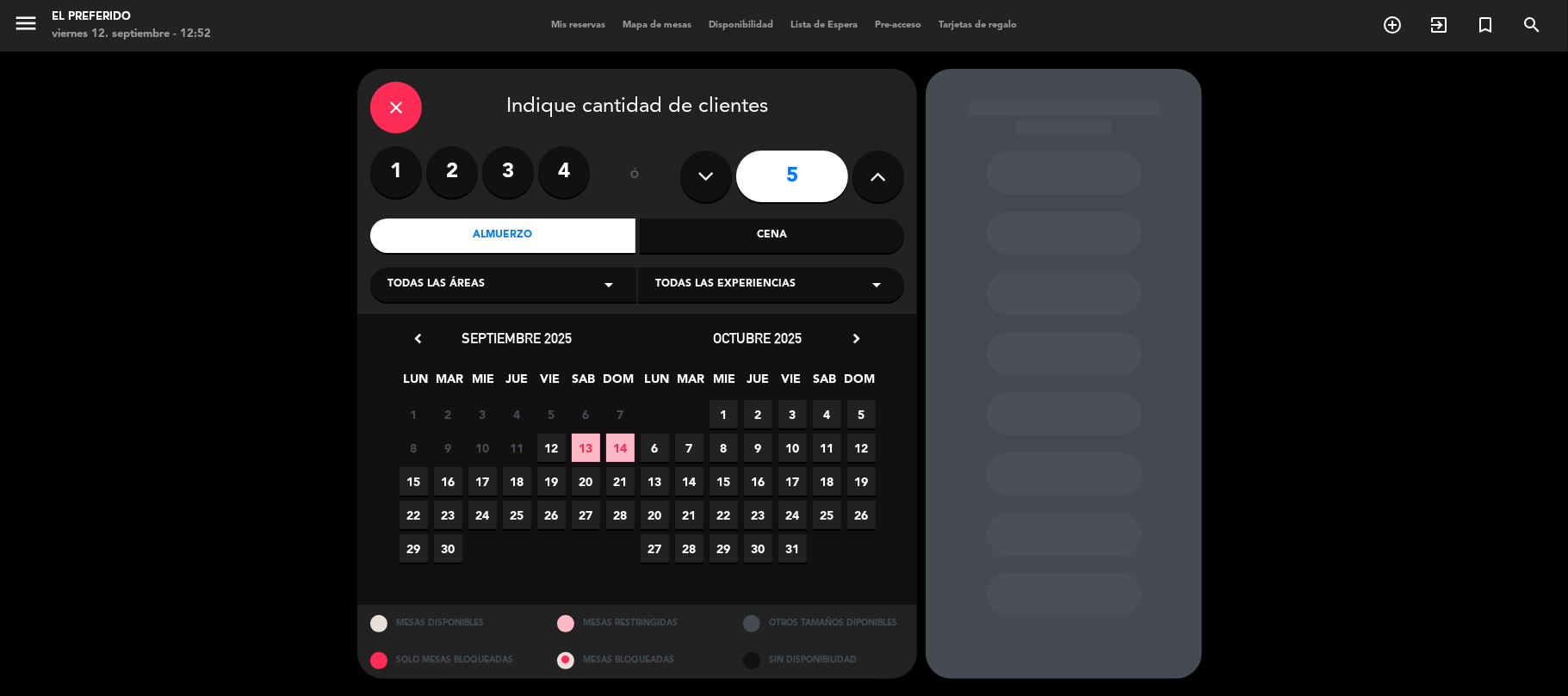
click at [589, 444] on span "13" at bounding box center [585, 448] width 28 height 28
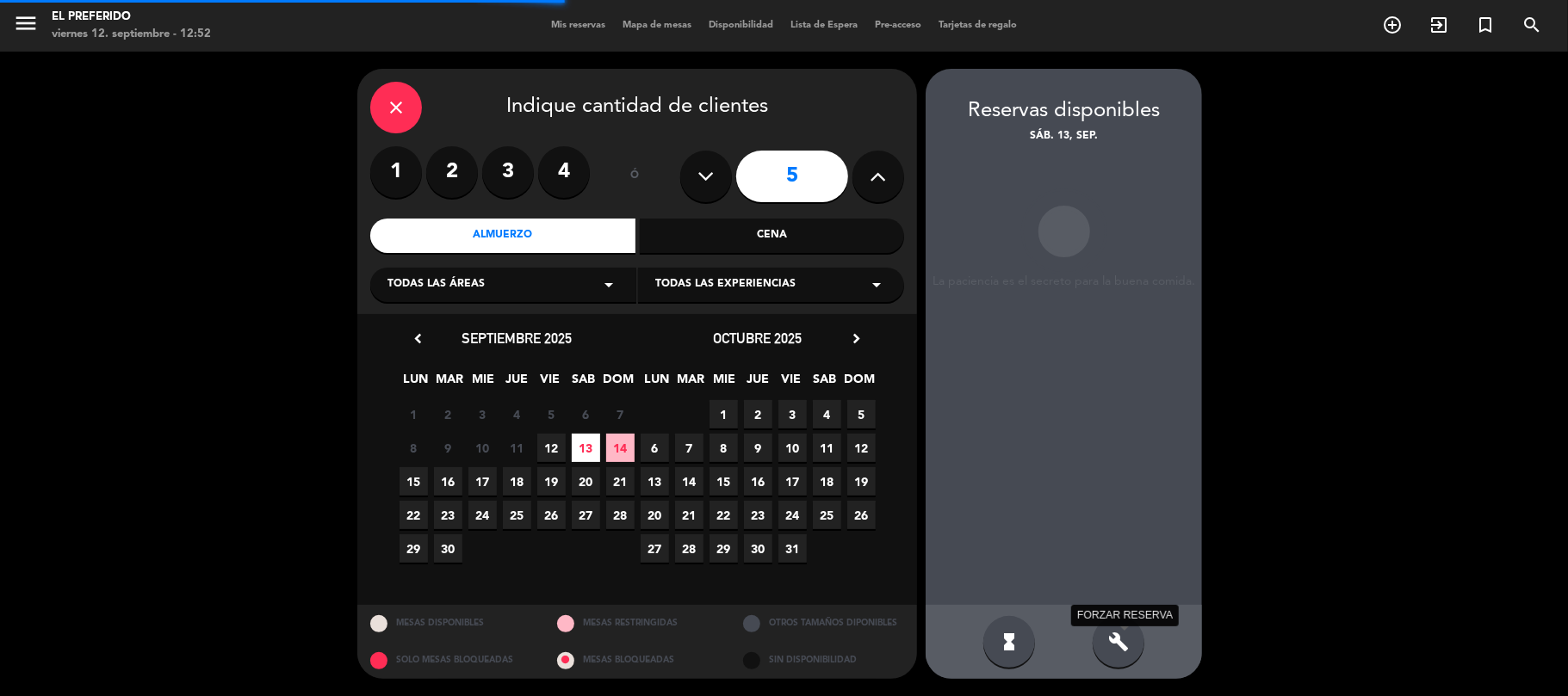
click at [1117, 637] on icon "build" at bounding box center [1118, 642] width 21 height 21
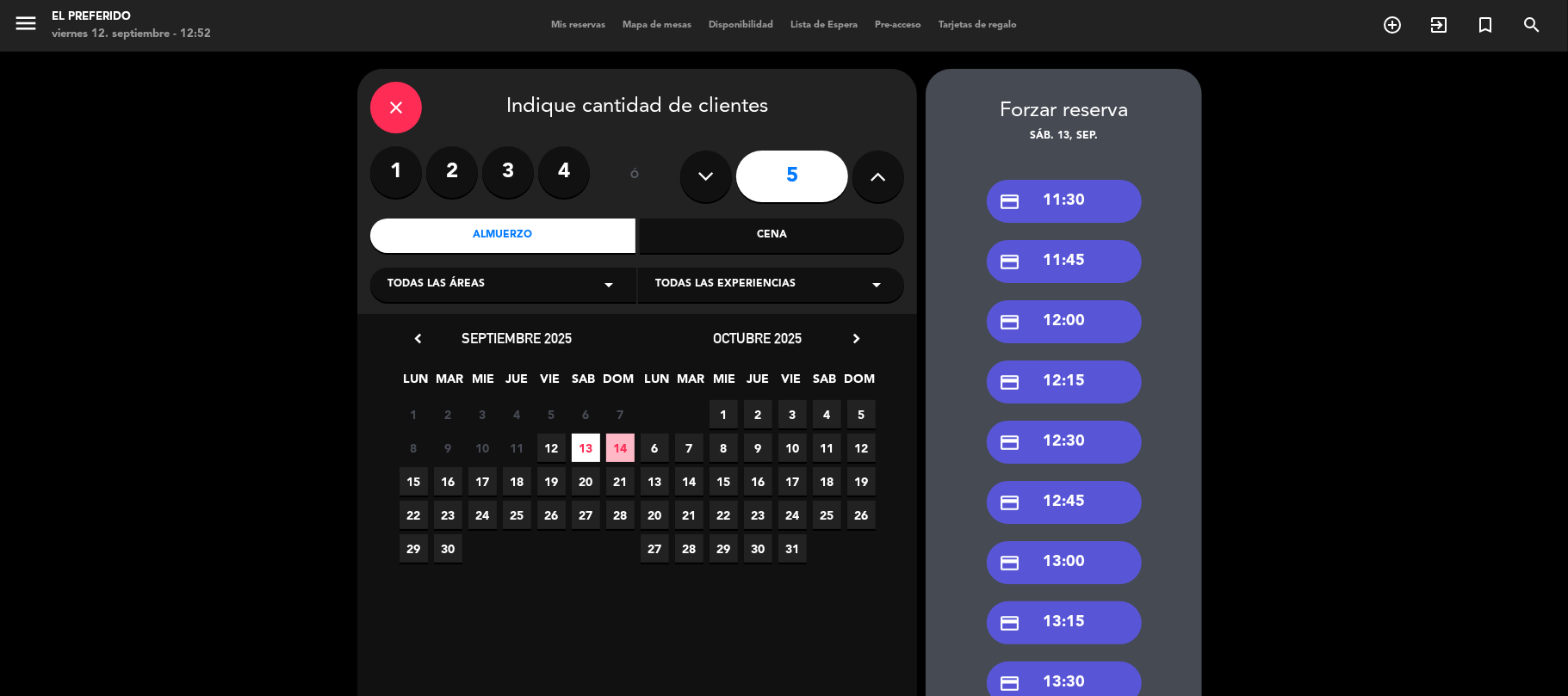
click at [1062, 214] on div "credit_card 11:30" at bounding box center [1063, 201] width 155 height 43
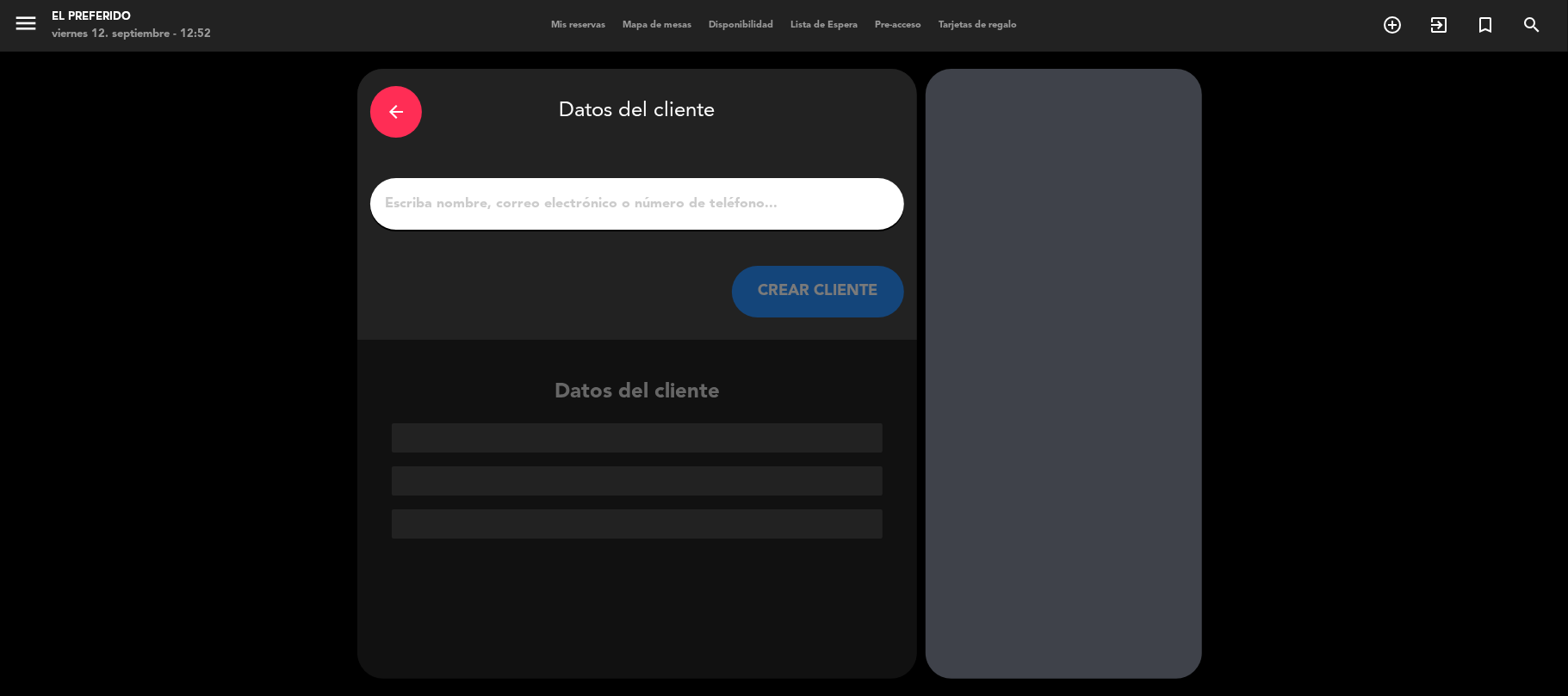
click at [609, 190] on div at bounding box center [637, 204] width 534 height 51
click at [610, 193] on input "1" at bounding box center [637, 204] width 508 height 24
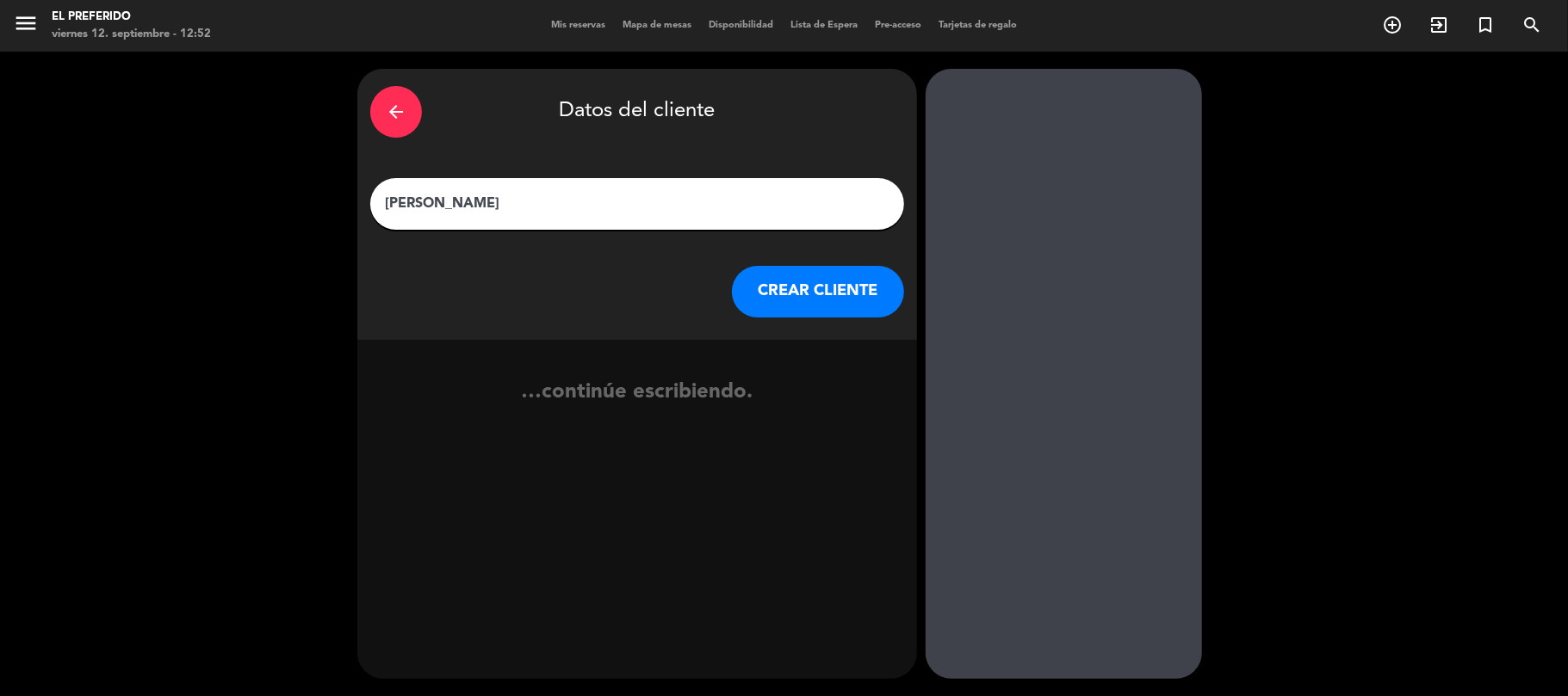
type input "[PERSON_NAME]"
click at [786, 291] on button "CREAR CLIENTE" at bounding box center [818, 291] width 172 height 51
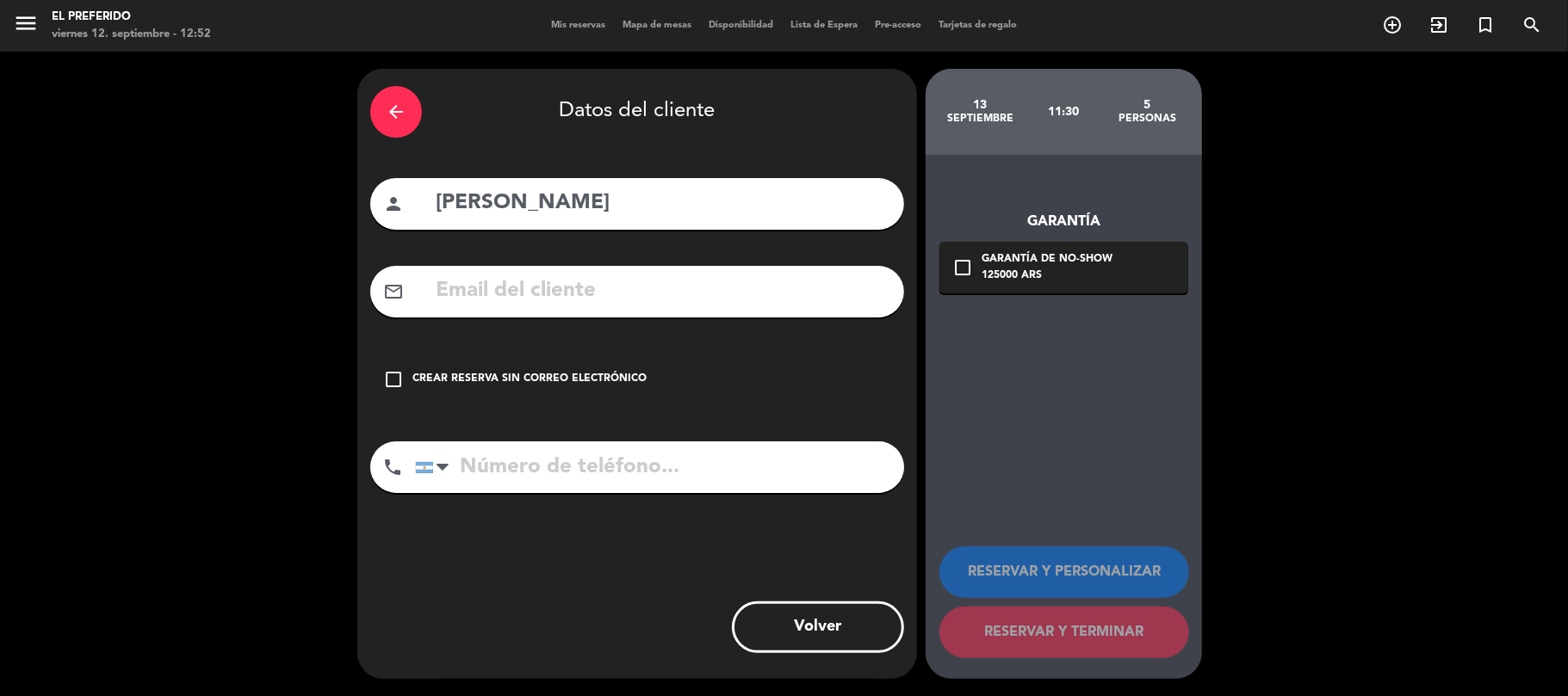
click at [531, 287] on input "text" at bounding box center [662, 291] width 457 height 36
click at [599, 466] on input "tel" at bounding box center [659, 467] width 489 height 51
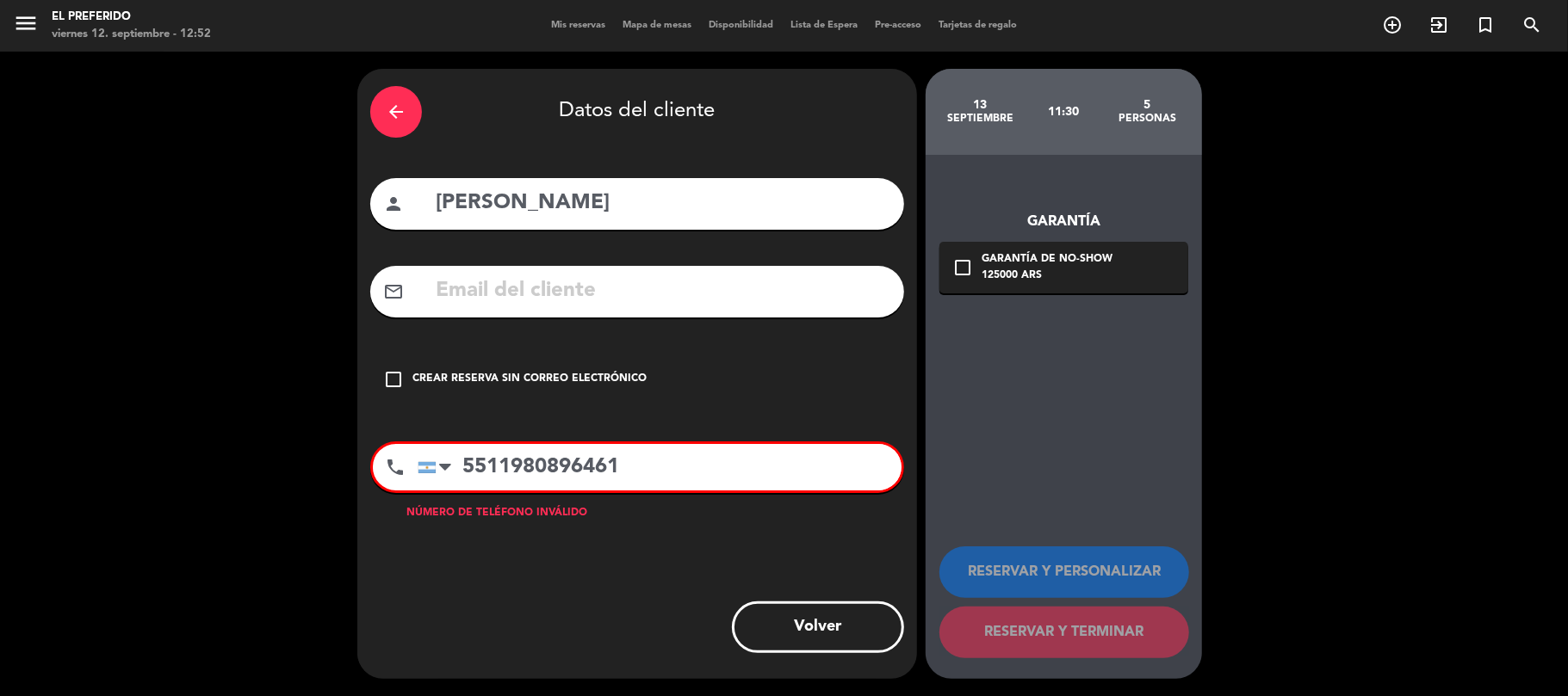
click at [489, 473] on input "5511980896461" at bounding box center [659, 467] width 484 height 47
type input "5511980896461"
click at [486, 304] on input "text" at bounding box center [662, 291] width 457 height 36
type input "h"
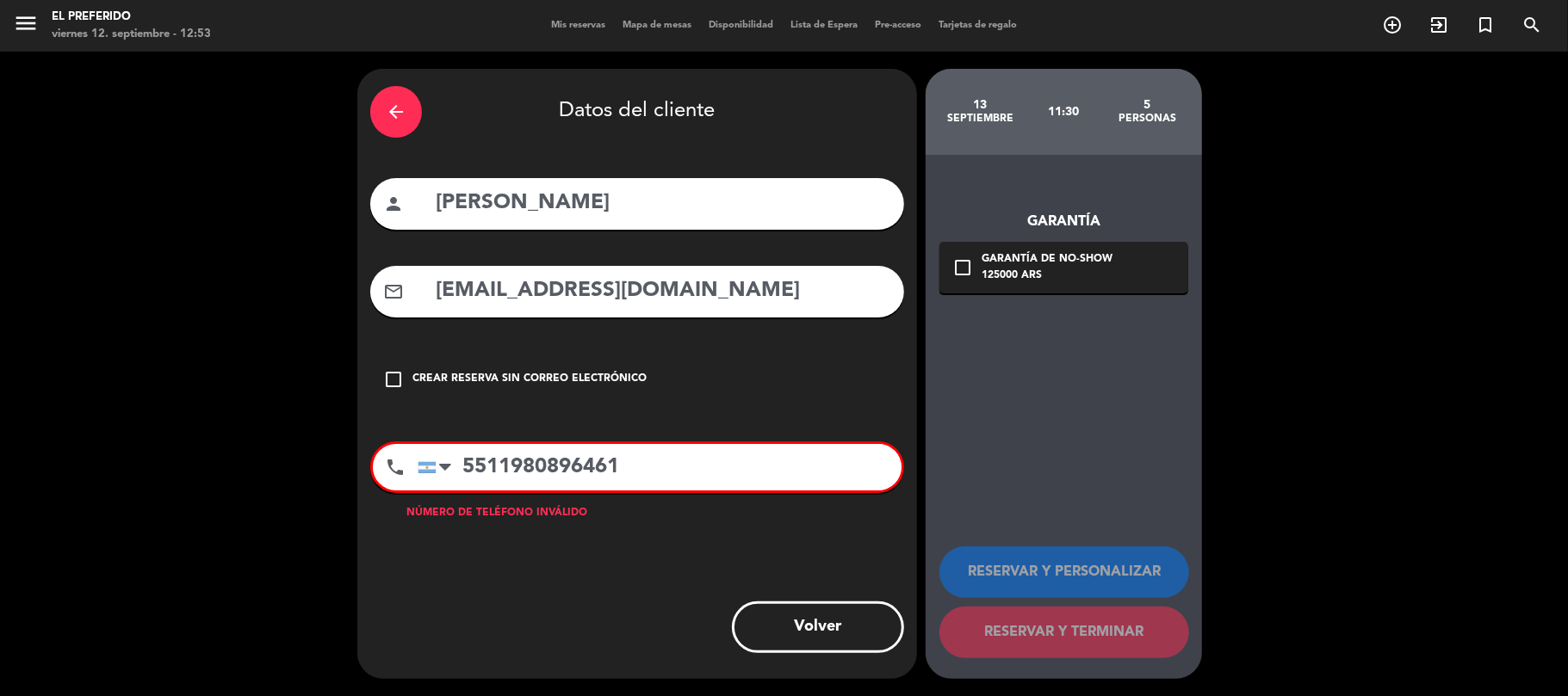
type input "[EMAIL_ADDRESS][DOMAIN_NAME]"
drag, startPoint x: 495, startPoint y: 469, endPoint x: 462, endPoint y: 470, distance: 33.0
click at [462, 470] on input "5511980896461" at bounding box center [659, 467] width 484 height 47
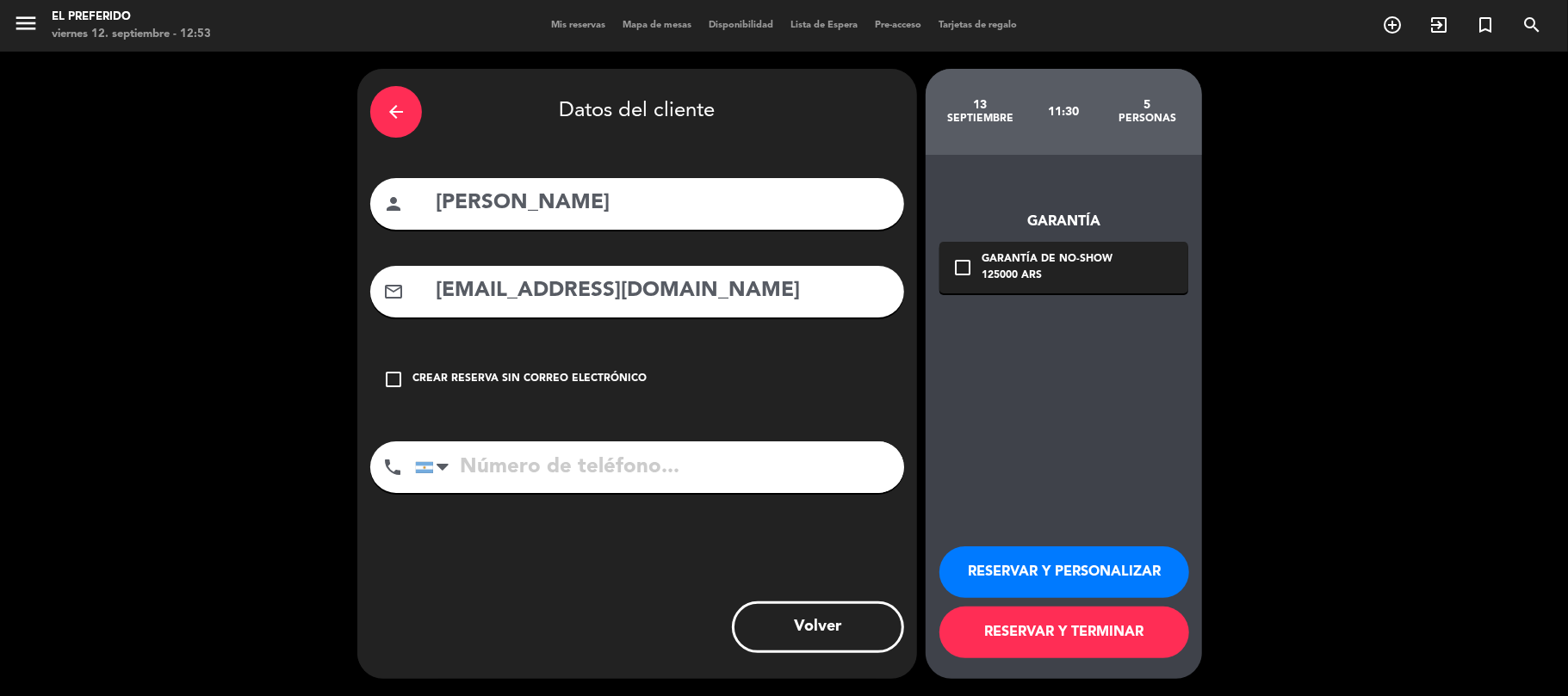
click at [1039, 279] on div "125000 ARS" at bounding box center [1047, 276] width 131 height 17
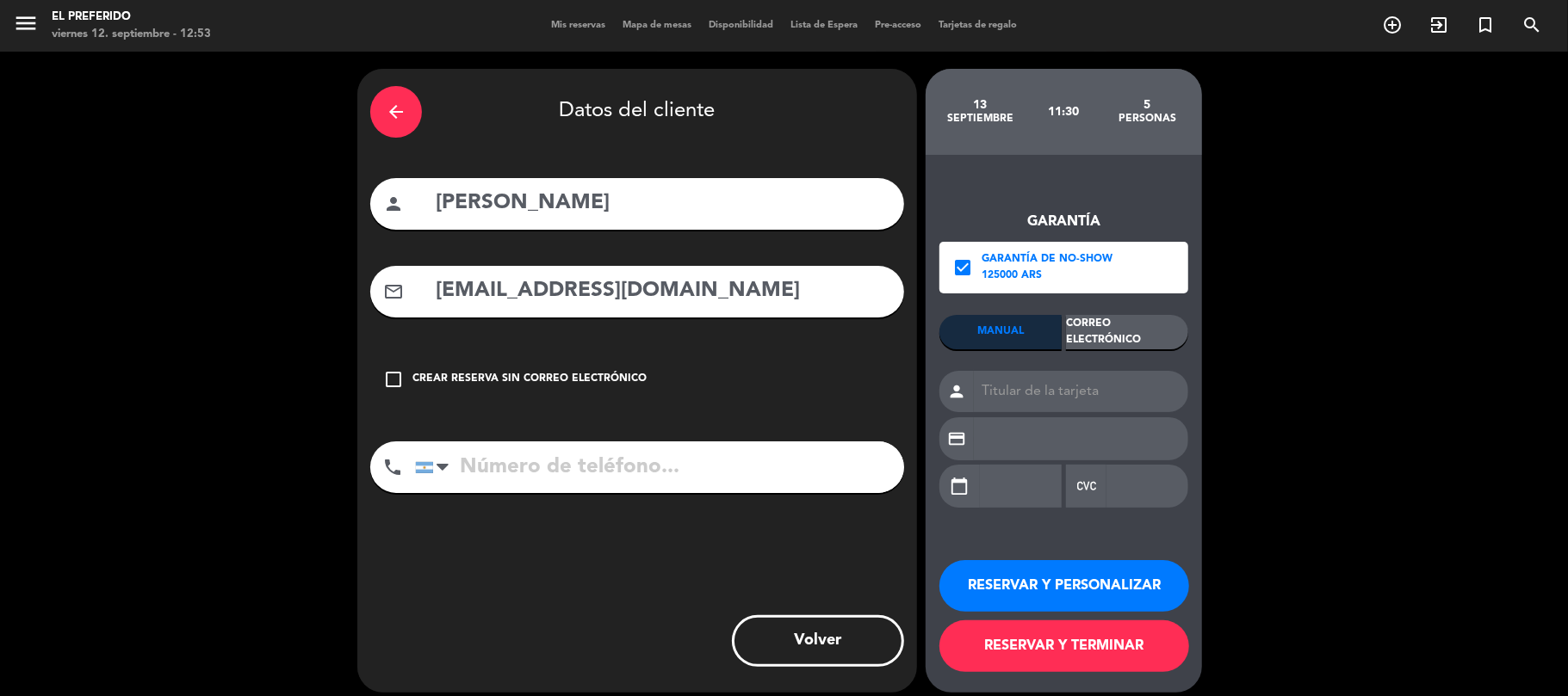
click at [1119, 332] on div "Correo Electrónico" at bounding box center [1127, 332] width 122 height 35
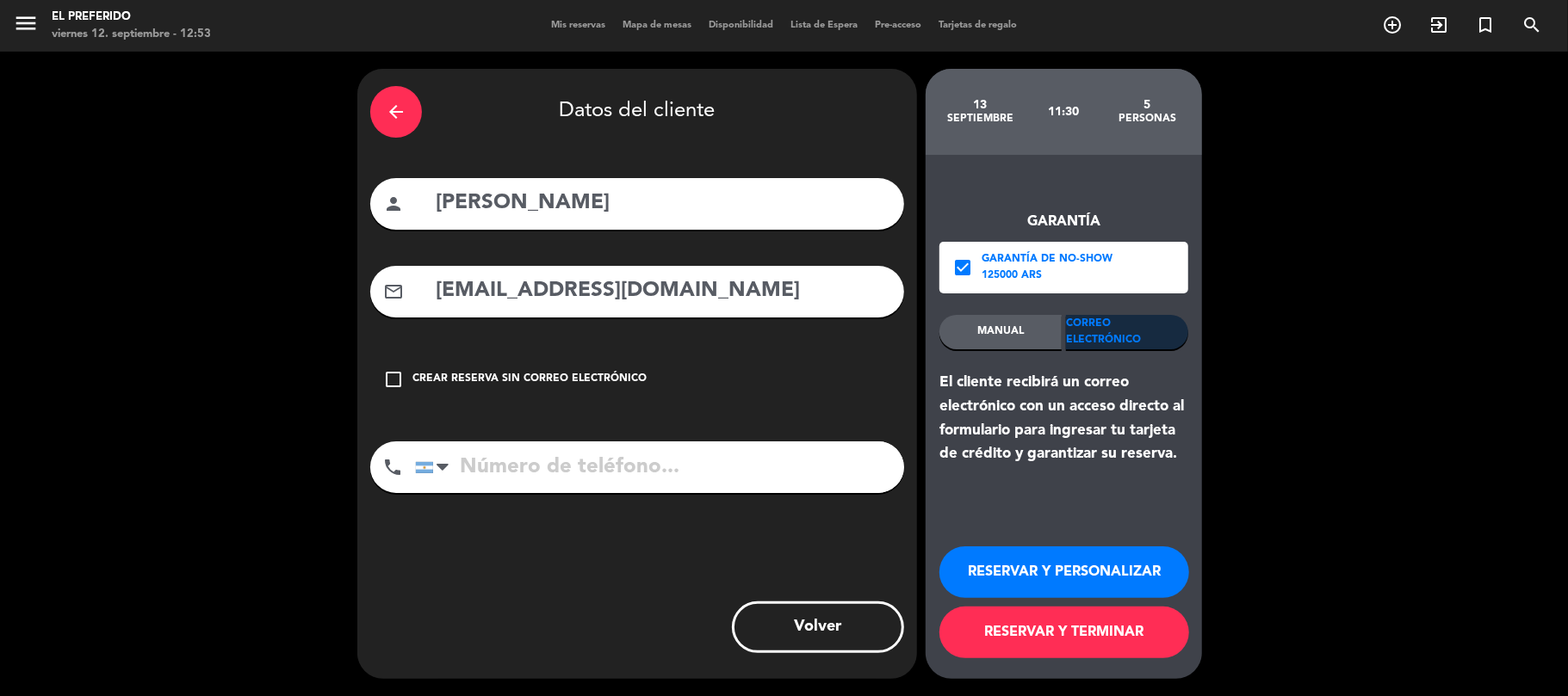
type input "5511980896461"
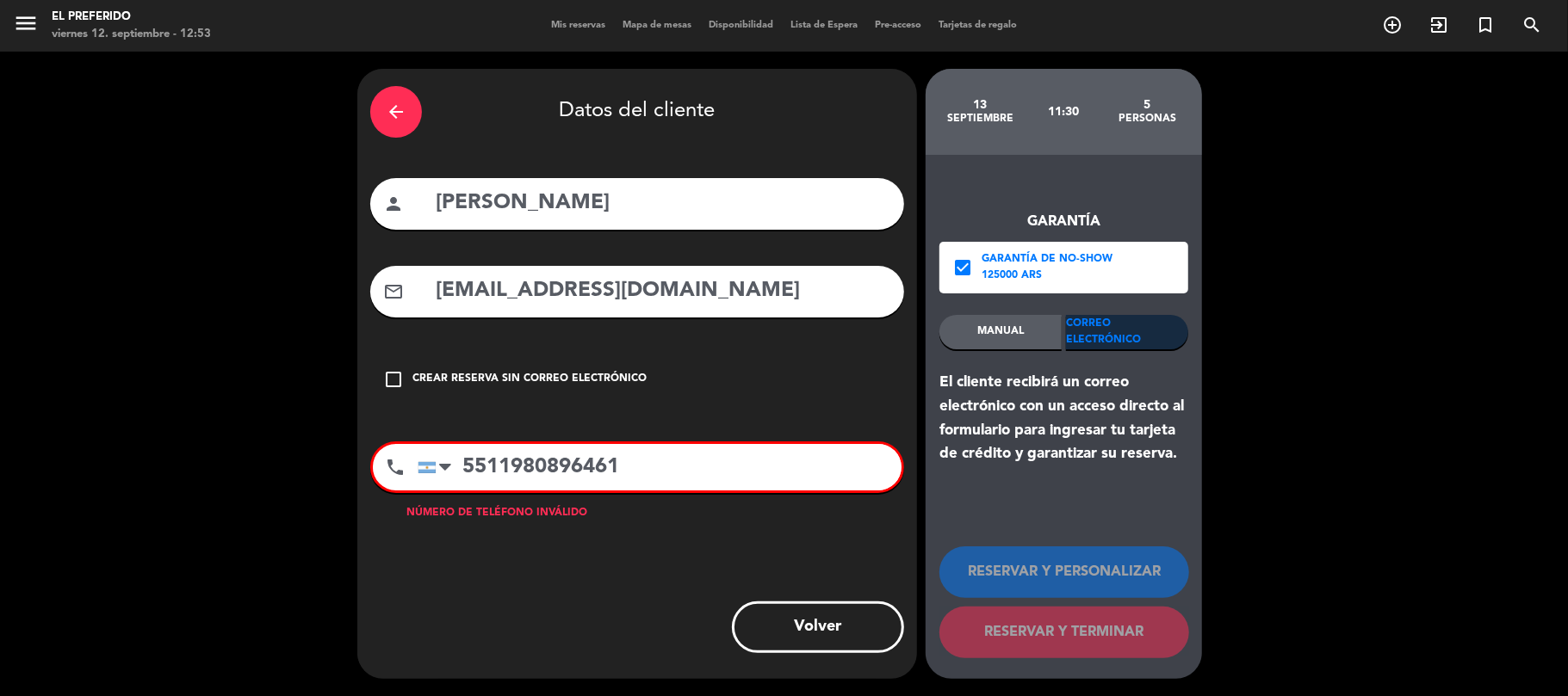
click at [689, 473] on input "5511980896461" at bounding box center [659, 467] width 484 height 47
click at [608, 469] on input "5511980896461" at bounding box center [659, 467] width 484 height 47
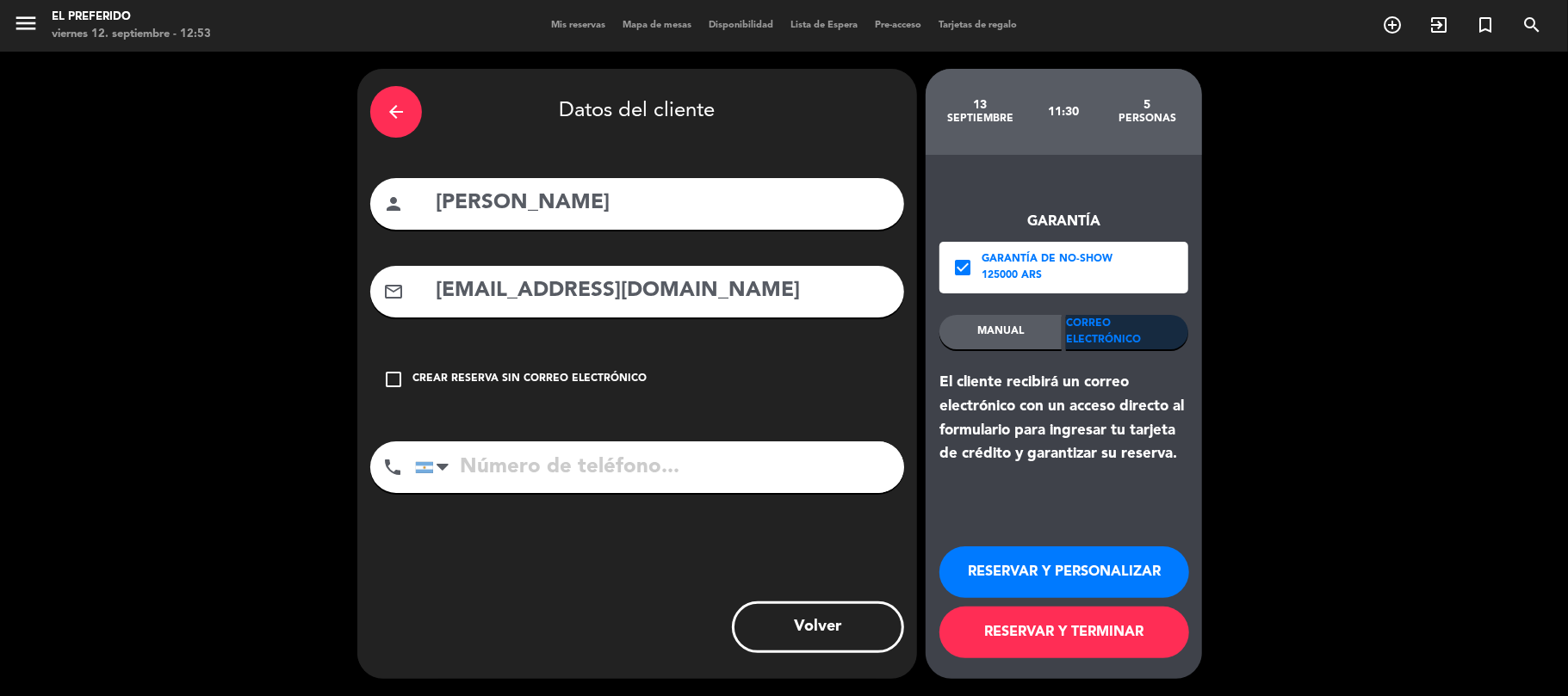
click at [1123, 338] on div "Correo Electrónico" at bounding box center [1127, 332] width 122 height 35
click at [1053, 561] on button "RESERVAR Y PERSONALIZAR" at bounding box center [1063, 572] width 250 height 51
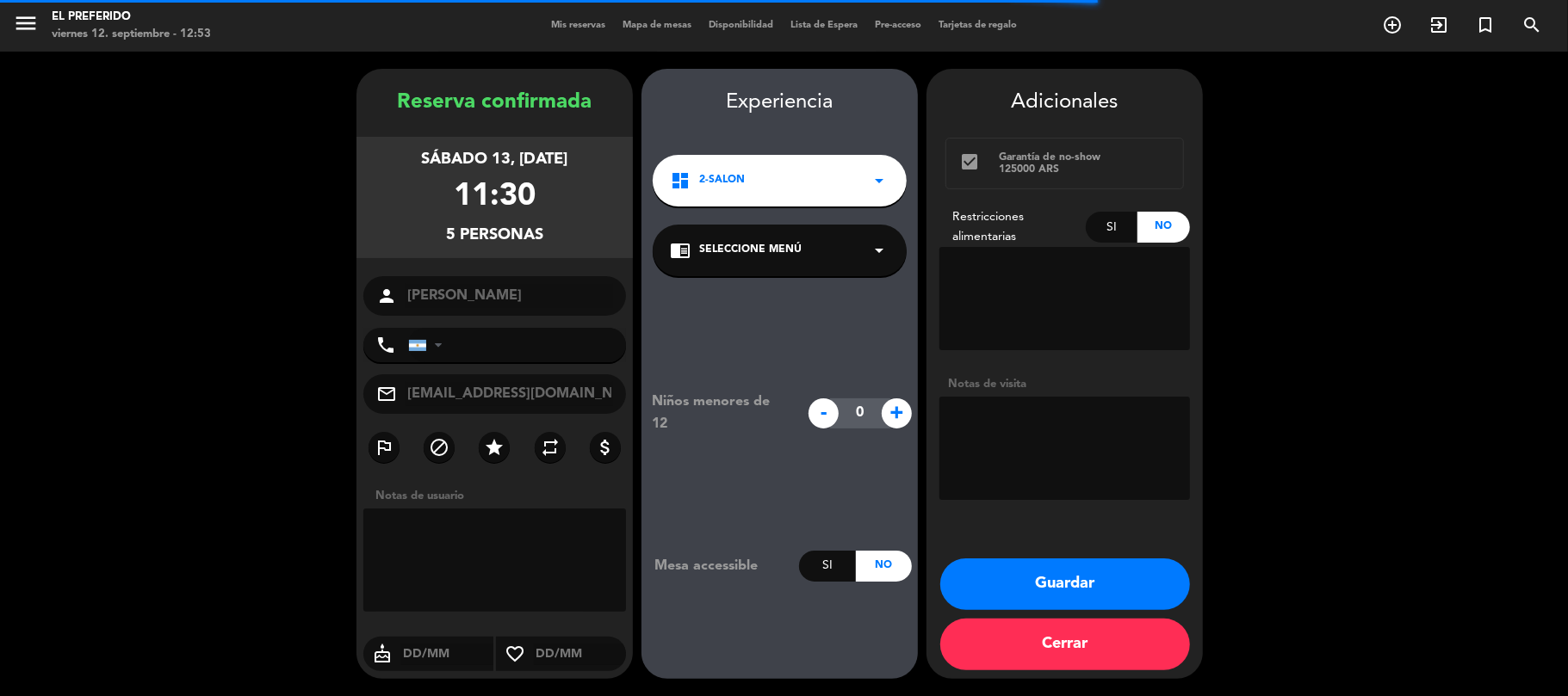
click at [1052, 451] on textarea at bounding box center [1064, 448] width 251 height 103
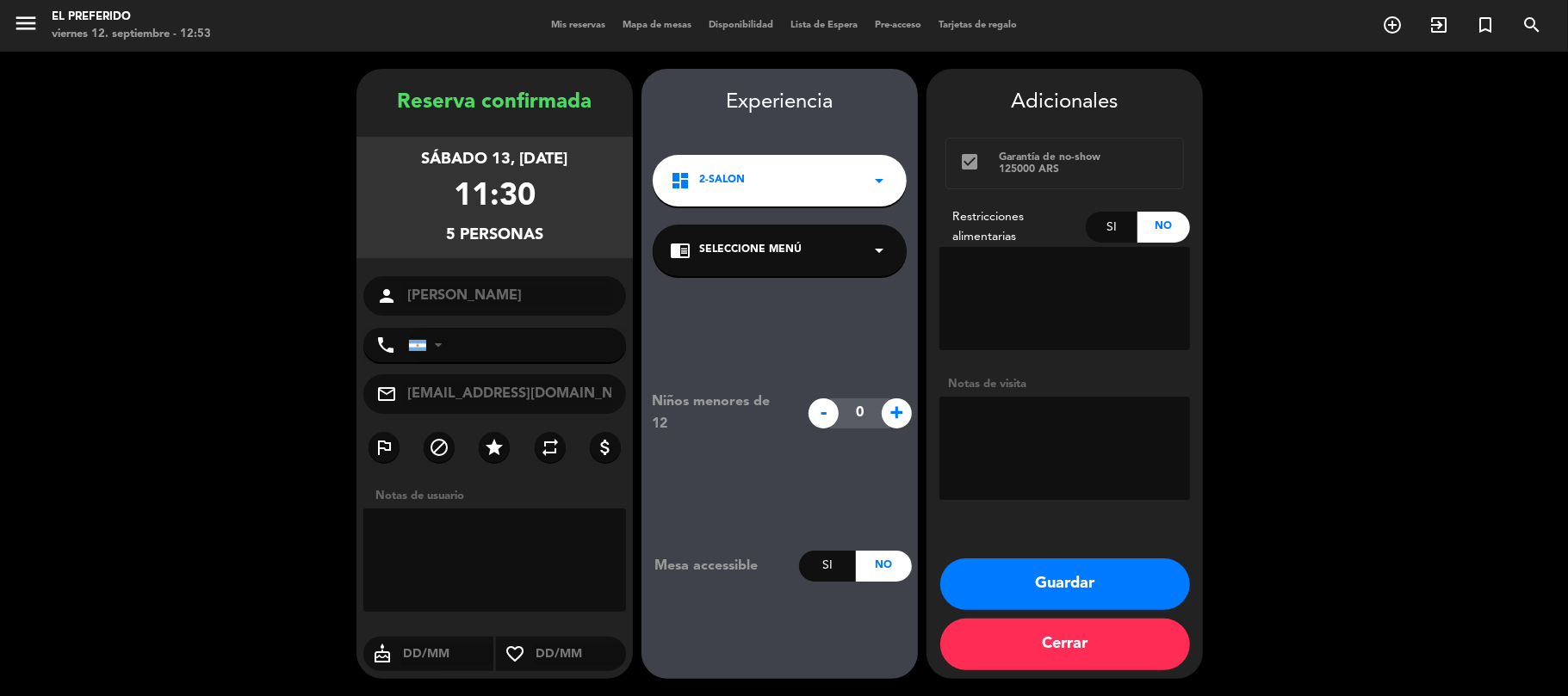
paste textarea "5511980896461"
type textarea "Num de Cell ([PHONE_NUMBER])"
click at [1043, 577] on button "Guardar" at bounding box center [1064, 584] width 250 height 51
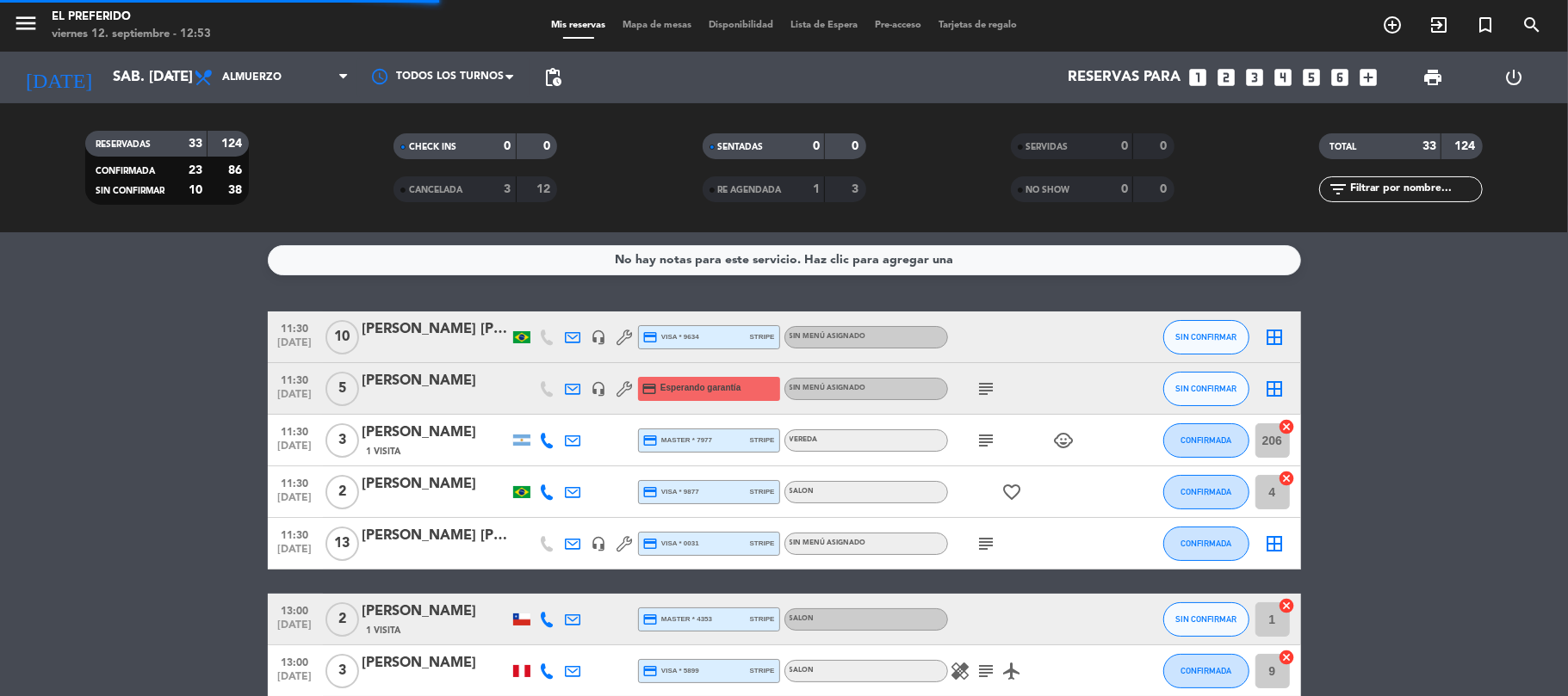
click at [572, 77] on div "Reservas para looks_one looks_two looks_3 looks_4 looks_5 looks_6 add_box" at bounding box center [977, 77] width 816 height 51
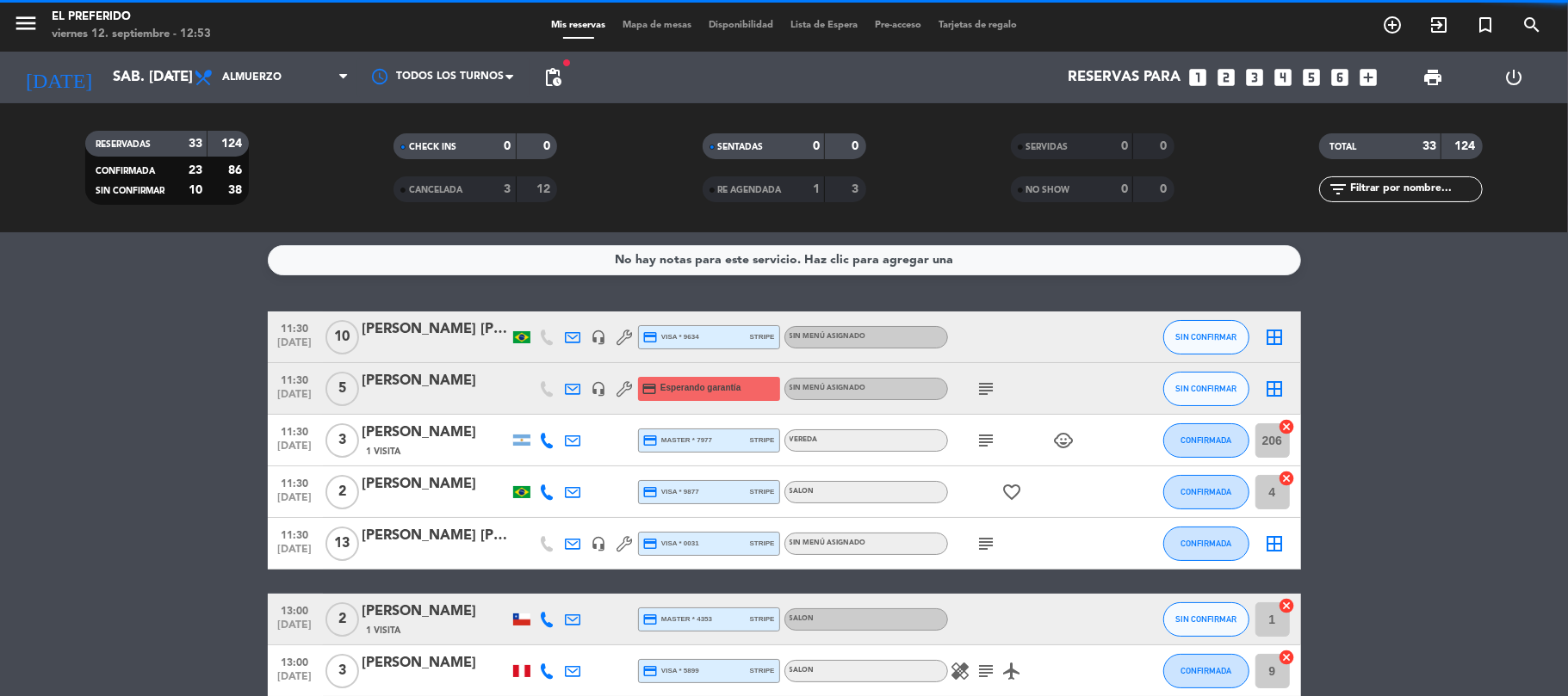
click at [566, 78] on span "pending_actions" at bounding box center [553, 78] width 35 height 35
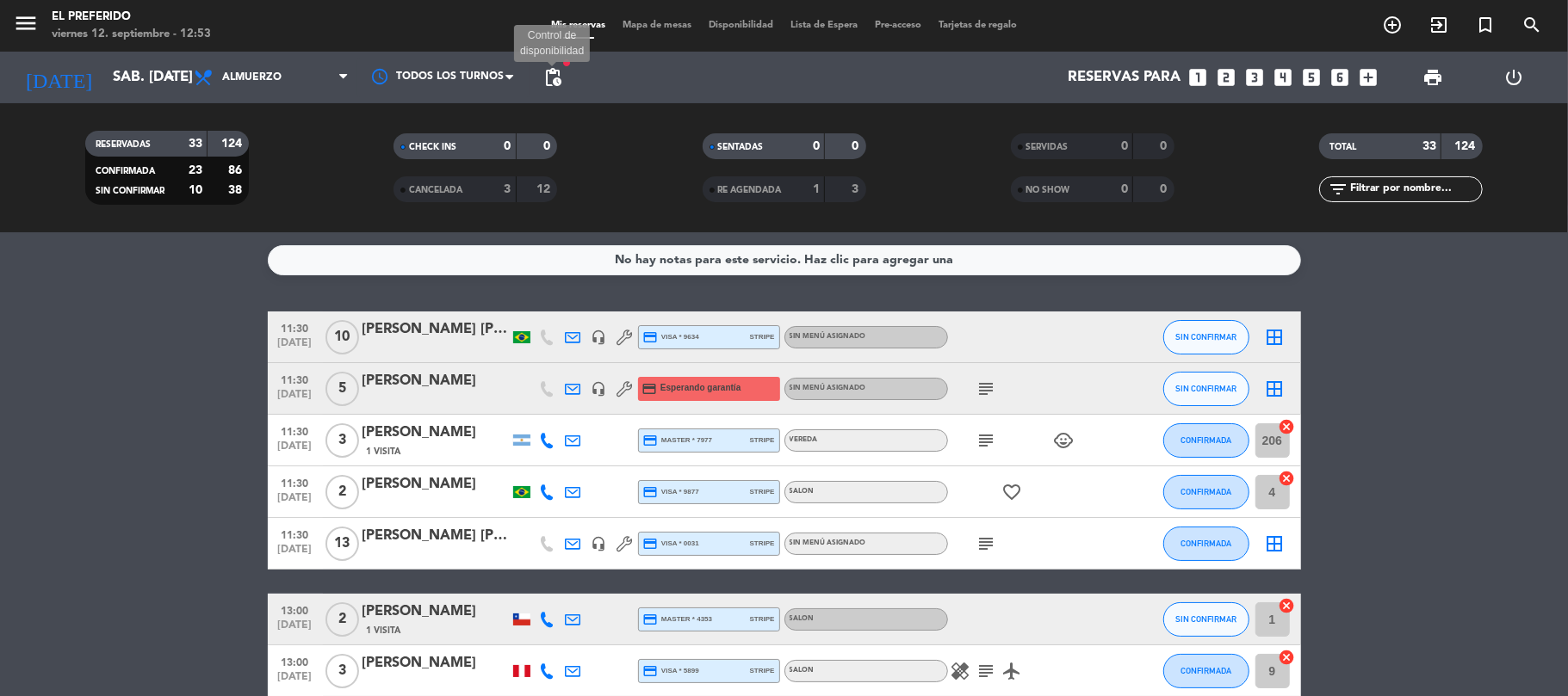
click at [558, 82] on span "pending_actions" at bounding box center [552, 77] width 21 height 21
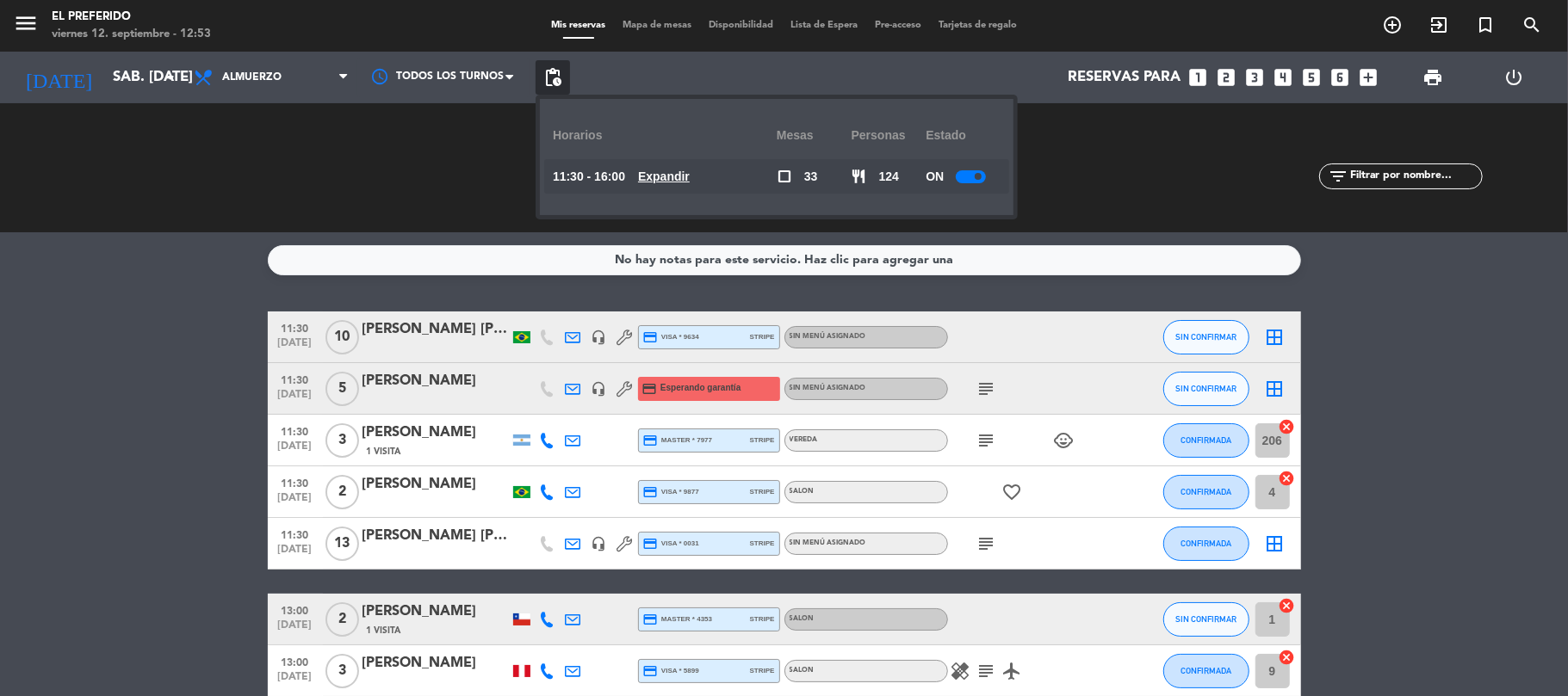
click at [690, 183] on u "Expandir" at bounding box center [663, 176] width 51 height 14
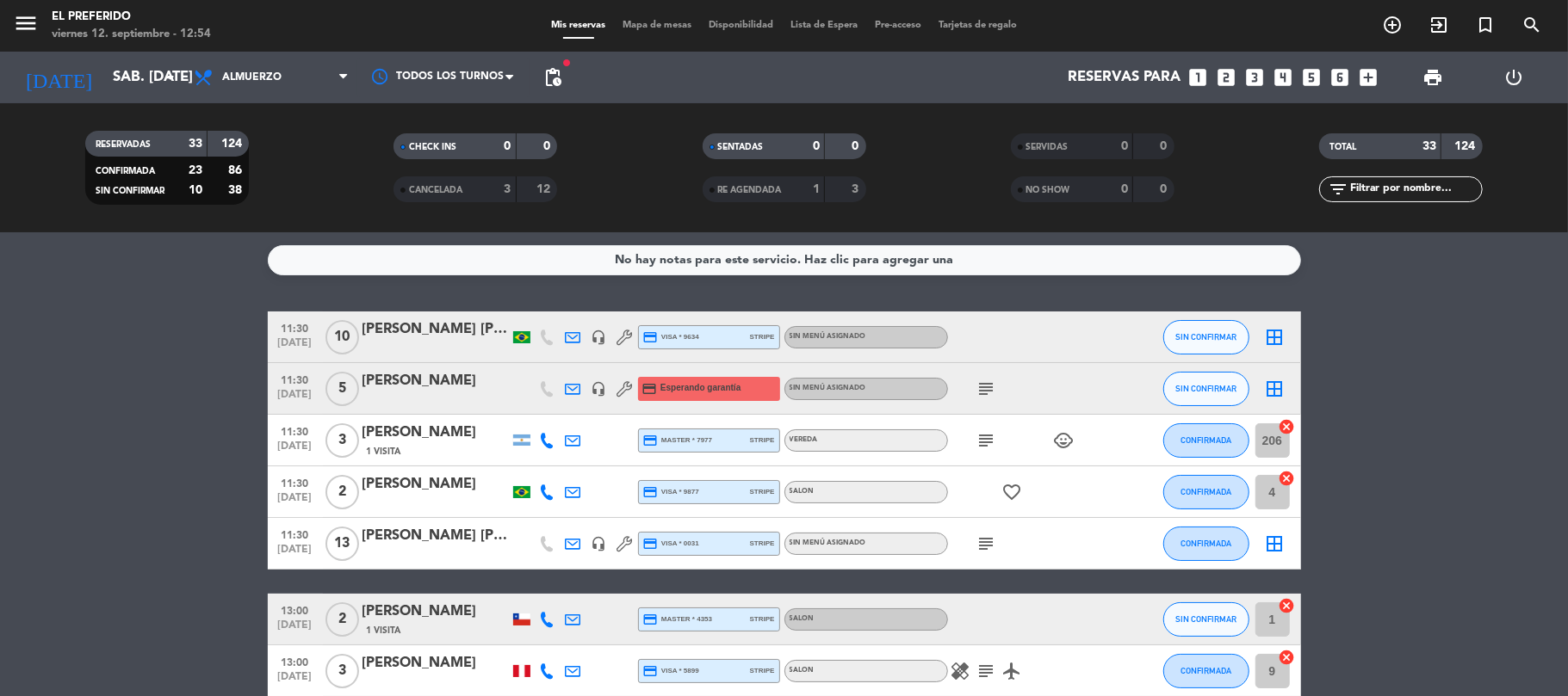
click at [434, 374] on div "[PERSON_NAME]" at bounding box center [436, 381] width 147 height 22
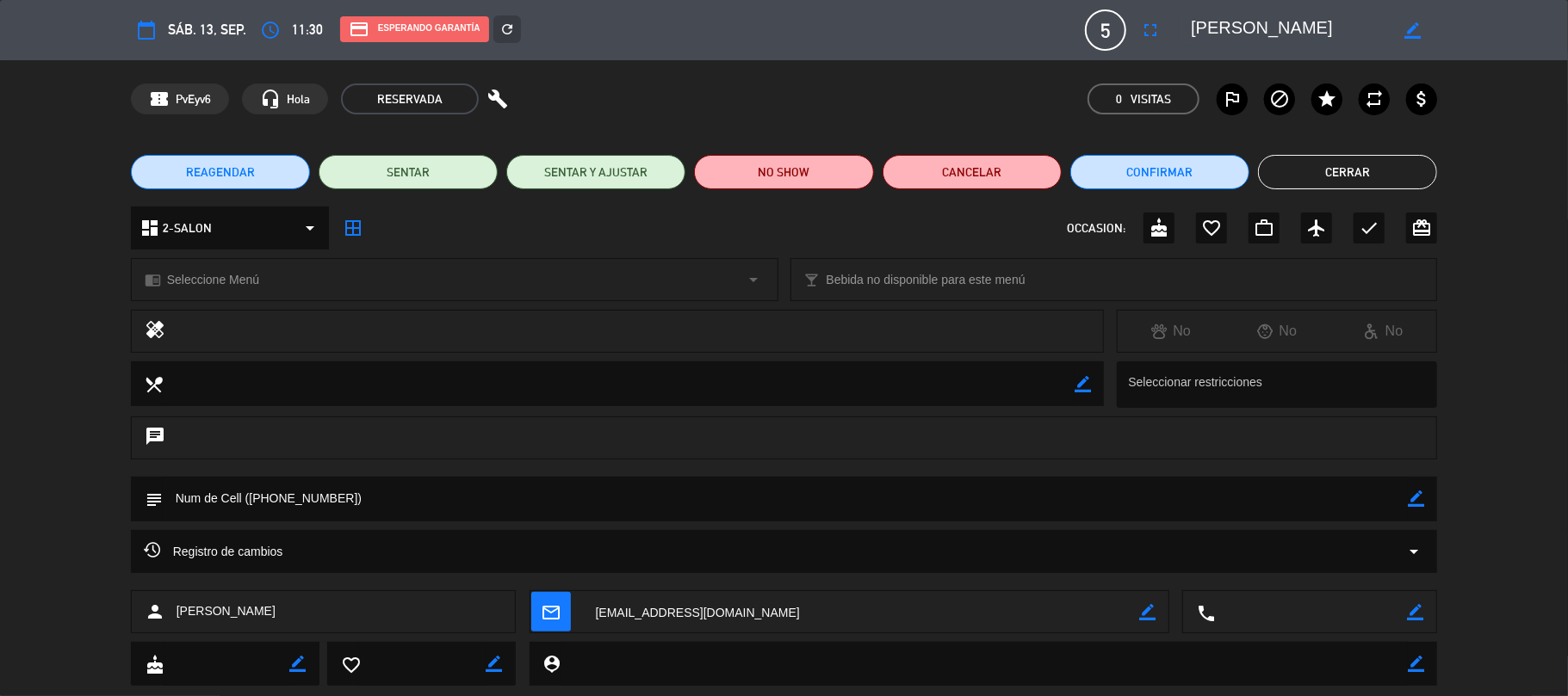
scroll to position [39, 0]
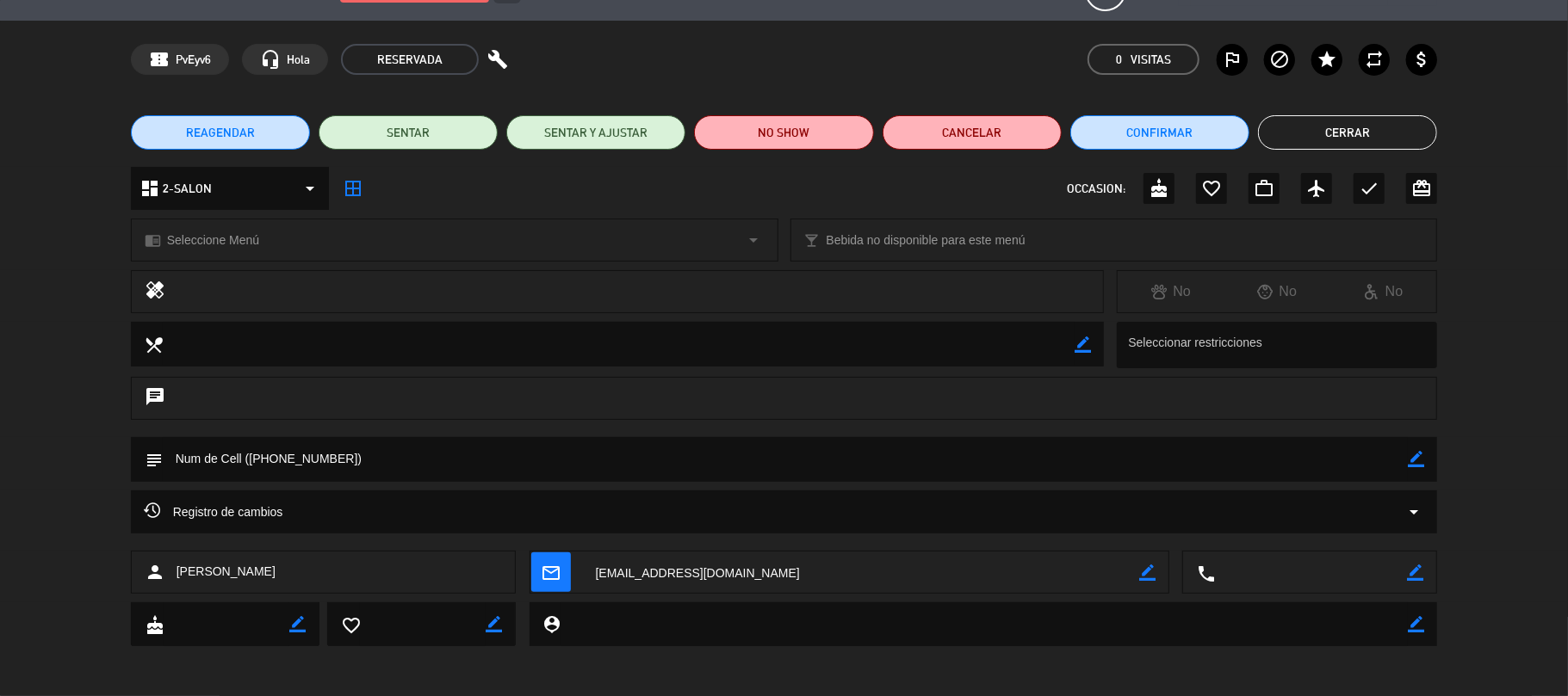
click at [1409, 460] on icon "border_color" at bounding box center [1416, 460] width 16 height 16
click at [1185, 462] on textarea at bounding box center [786, 459] width 1246 height 44
type textarea "Num de Cell [PHONE_NUMBER] disponibilidad"
click at [1415, 469] on div at bounding box center [1416, 459] width 16 height 45
click at [1419, 459] on icon at bounding box center [1416, 460] width 16 height 16
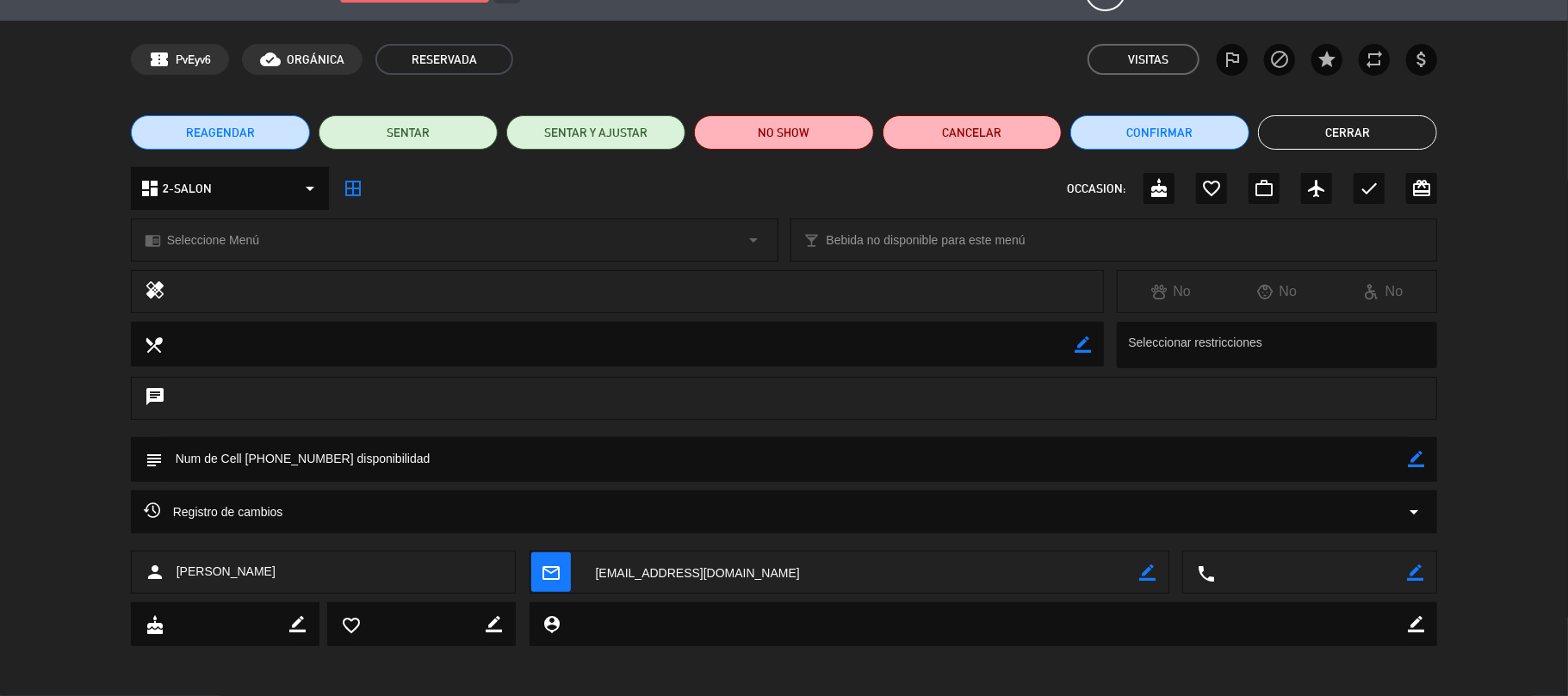
click at [1325, 129] on button "Cerrar" at bounding box center [1347, 133] width 180 height 35
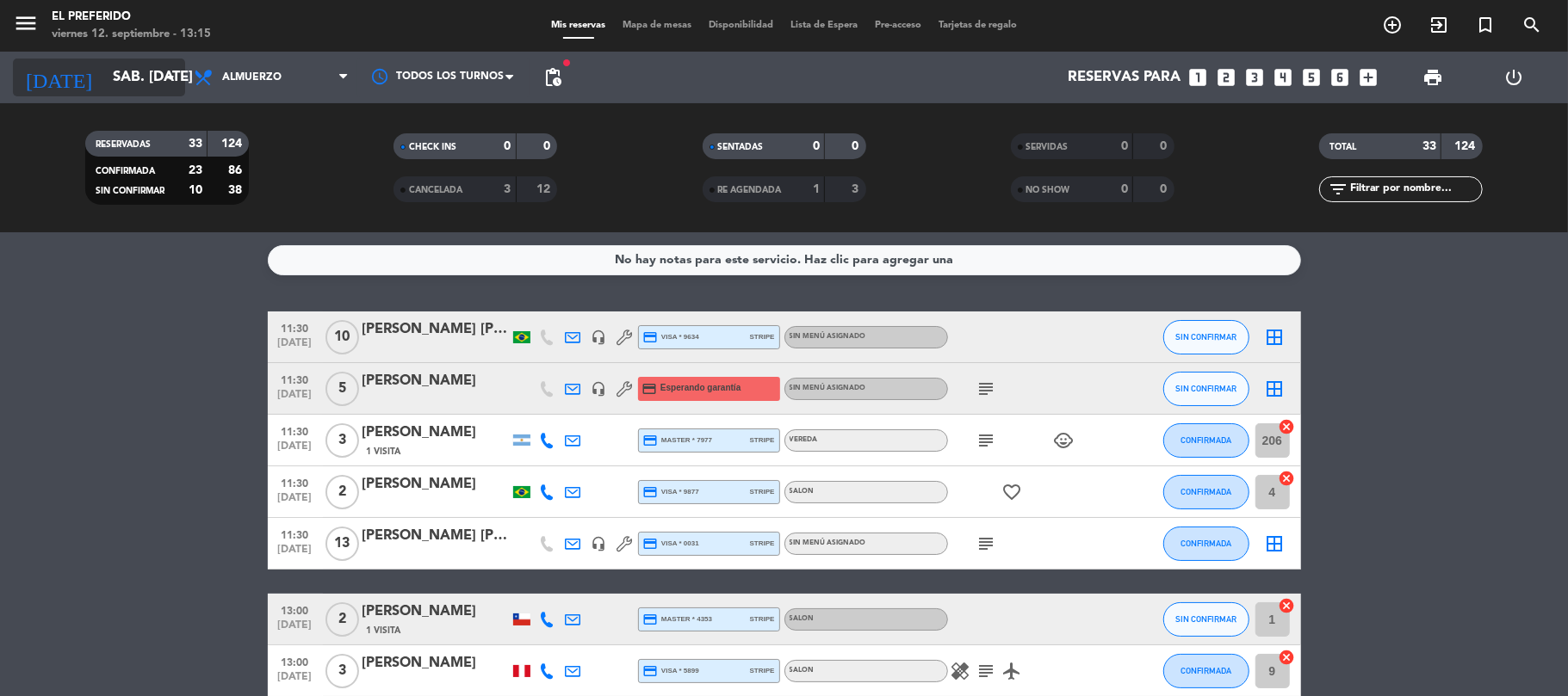
click at [110, 74] on input "sáb. [DATE]" at bounding box center [197, 78] width 186 height 34
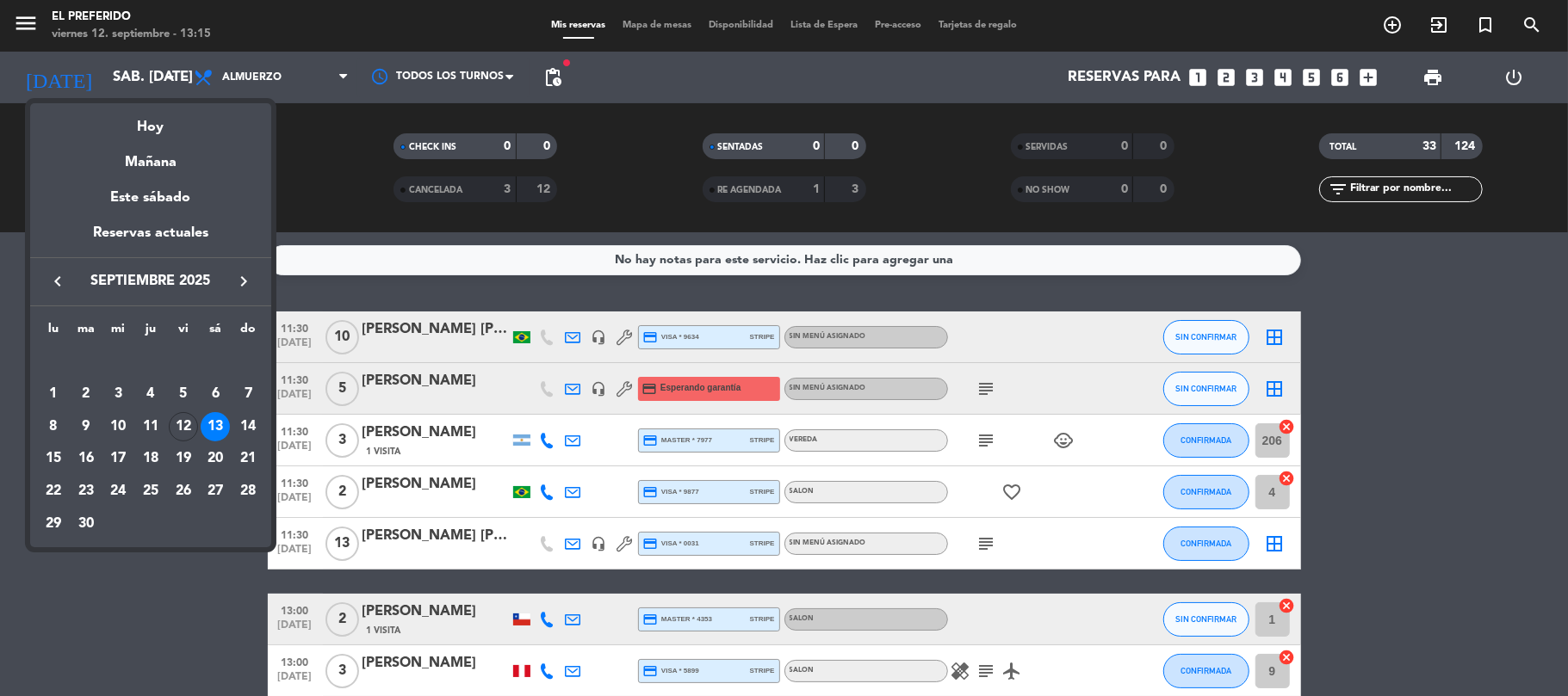
drag, startPoint x: 180, startPoint y: 486, endPoint x: 184, endPoint y: 475, distance: 11.7
click at [180, 485] on div "26" at bounding box center [183, 492] width 29 height 29
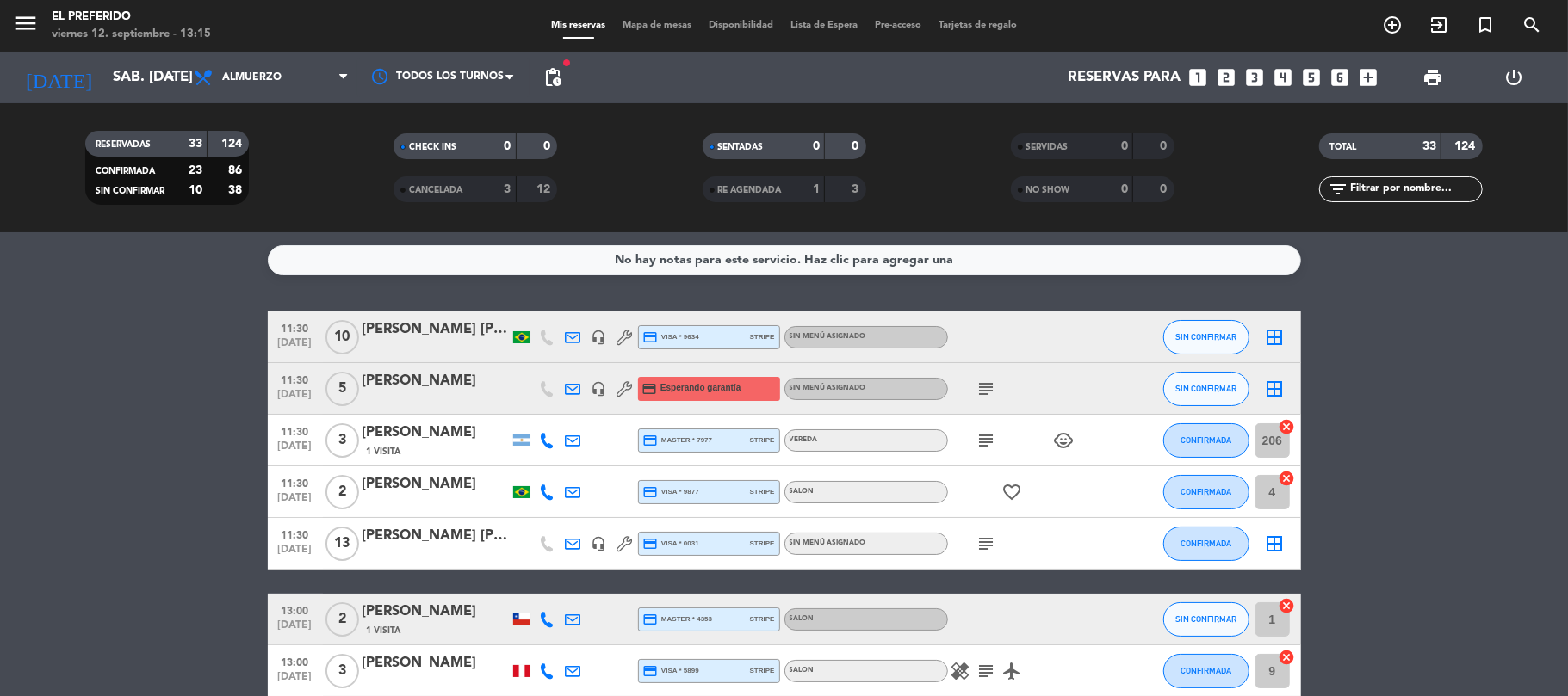
type input "vie. [DATE]"
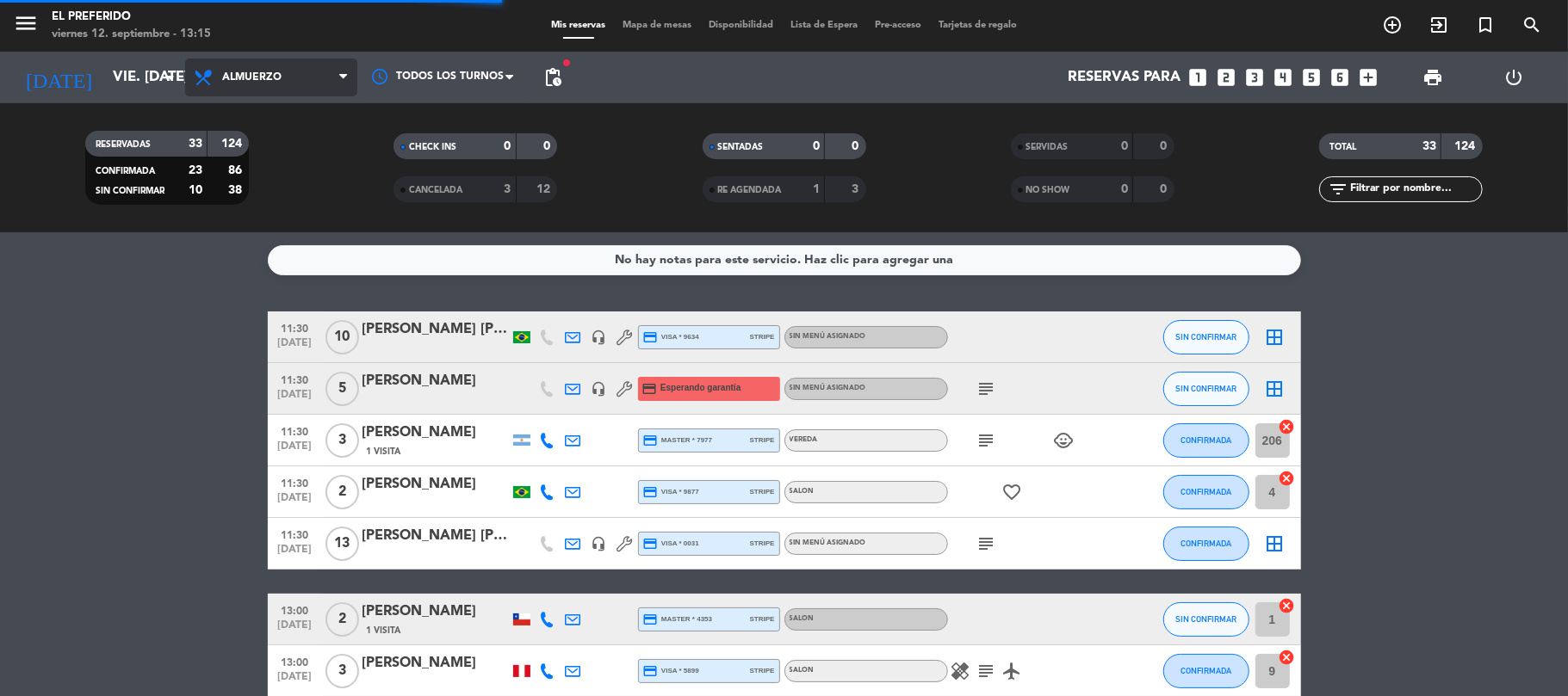
click at [294, 90] on span "Almuerzo" at bounding box center [271, 77] width 172 height 38
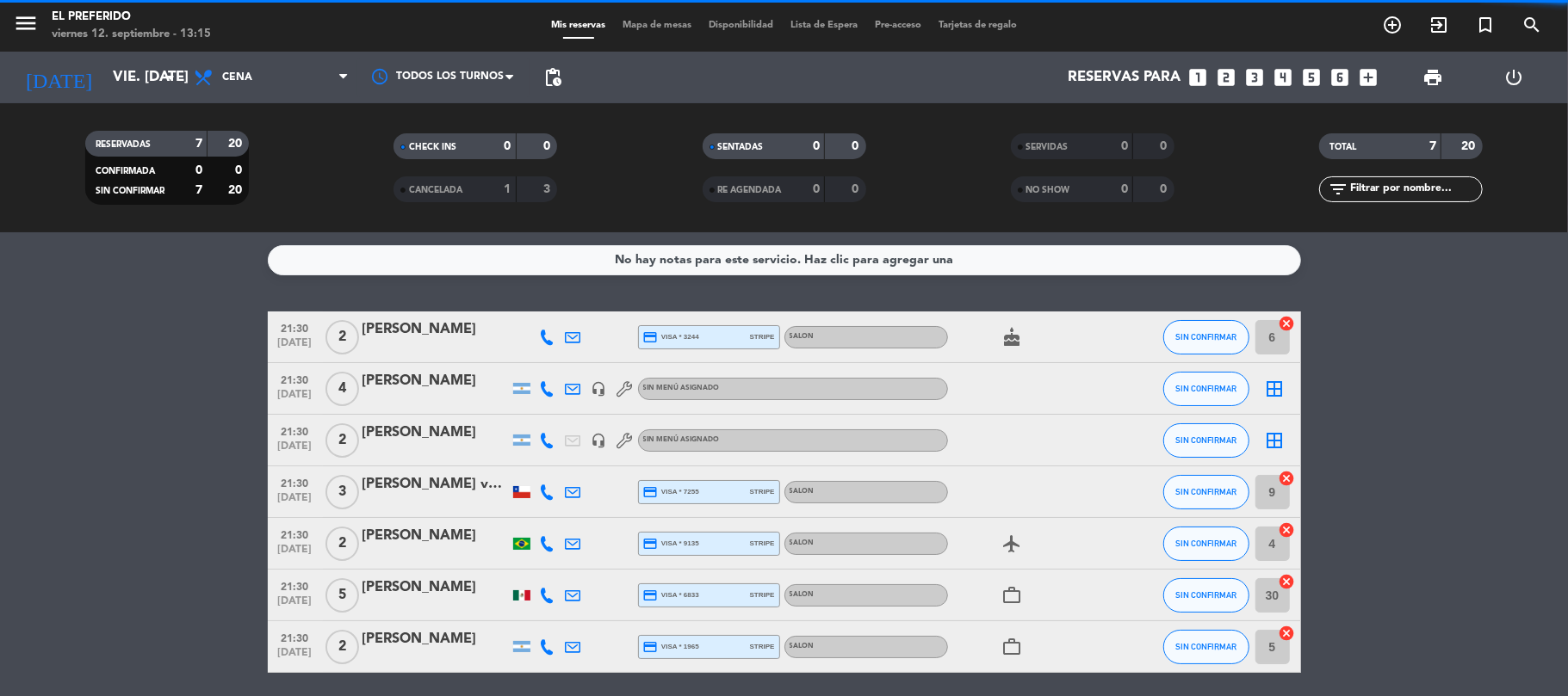
click at [565, 73] on span "pending_actions" at bounding box center [553, 78] width 35 height 35
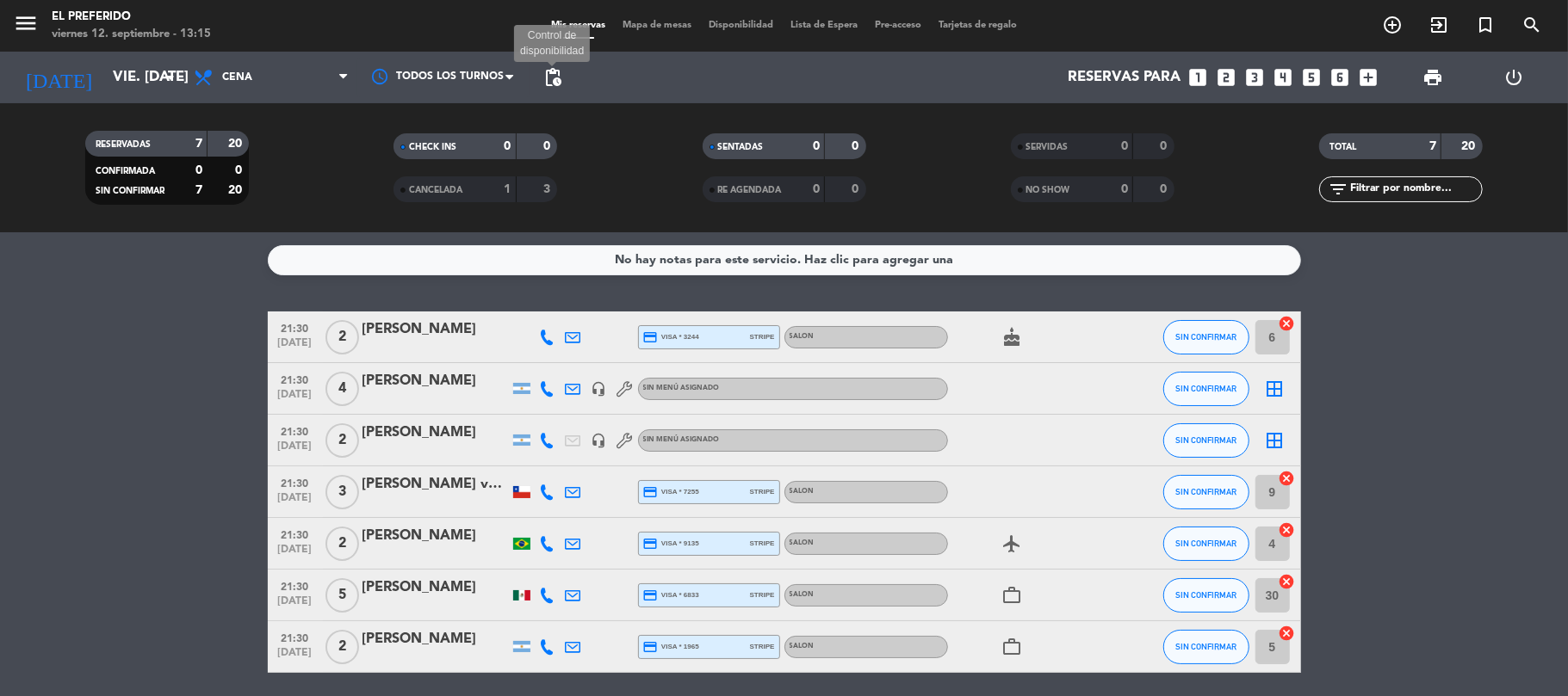
click at [562, 73] on span "pending_actions" at bounding box center [552, 77] width 21 height 21
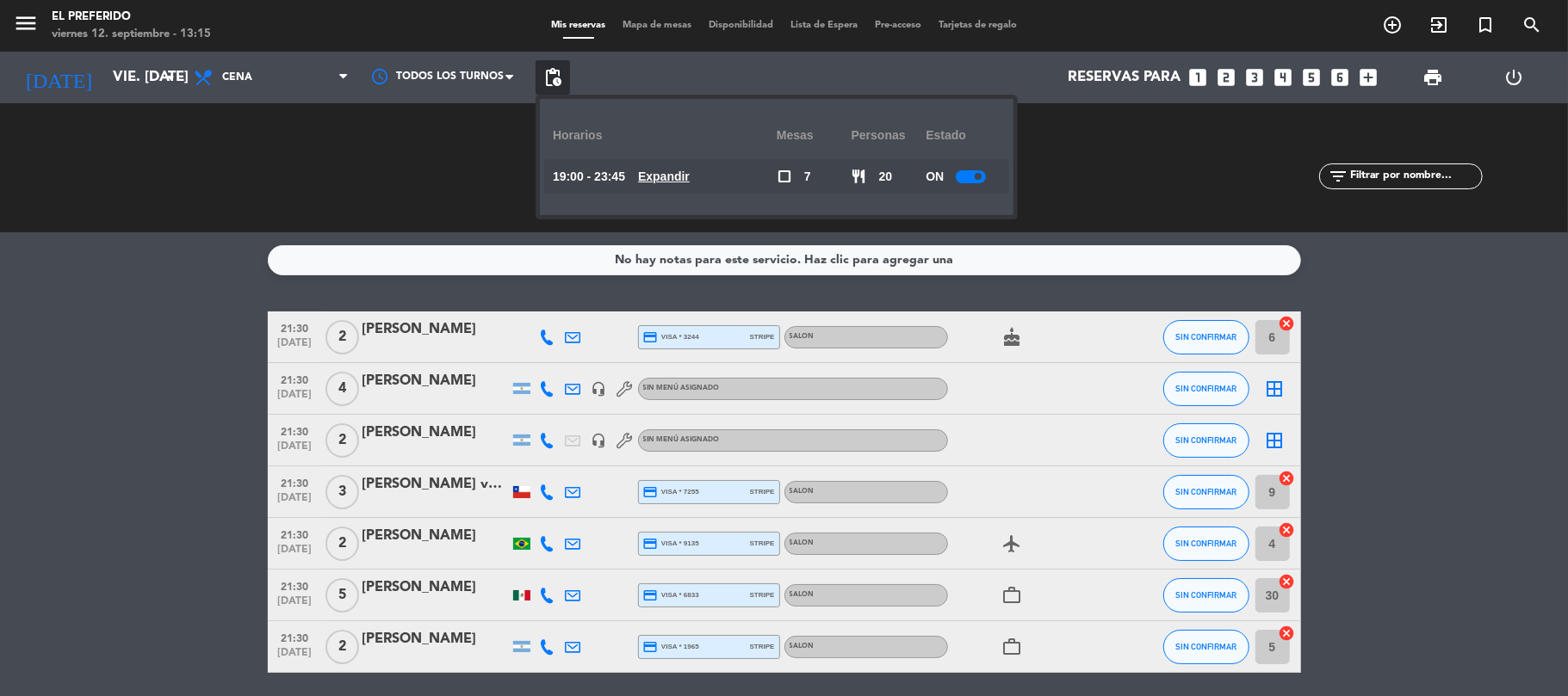
click at [690, 182] on u "Expandir" at bounding box center [663, 176] width 51 height 14
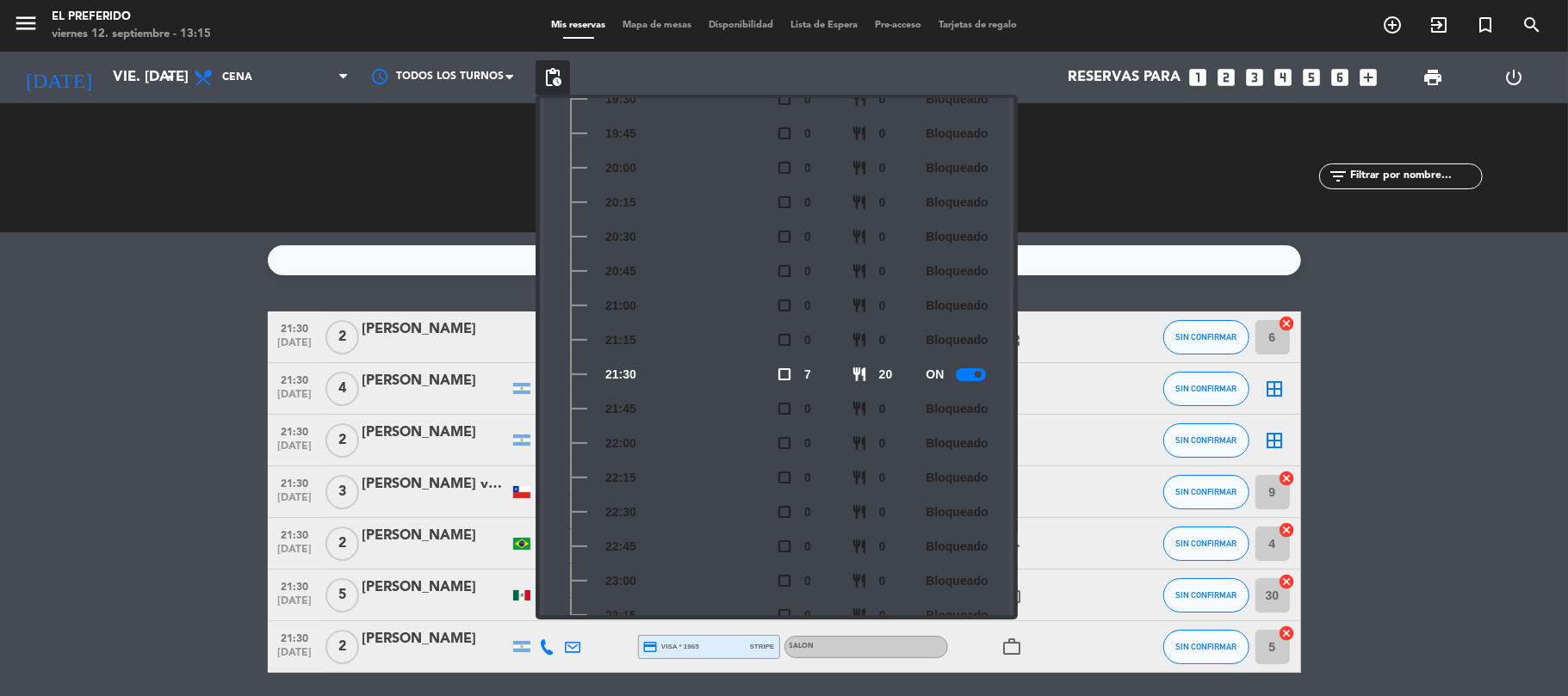
scroll to position [288, 0]
click at [1226, 77] on icon "looks_two" at bounding box center [1226, 77] width 22 height 22
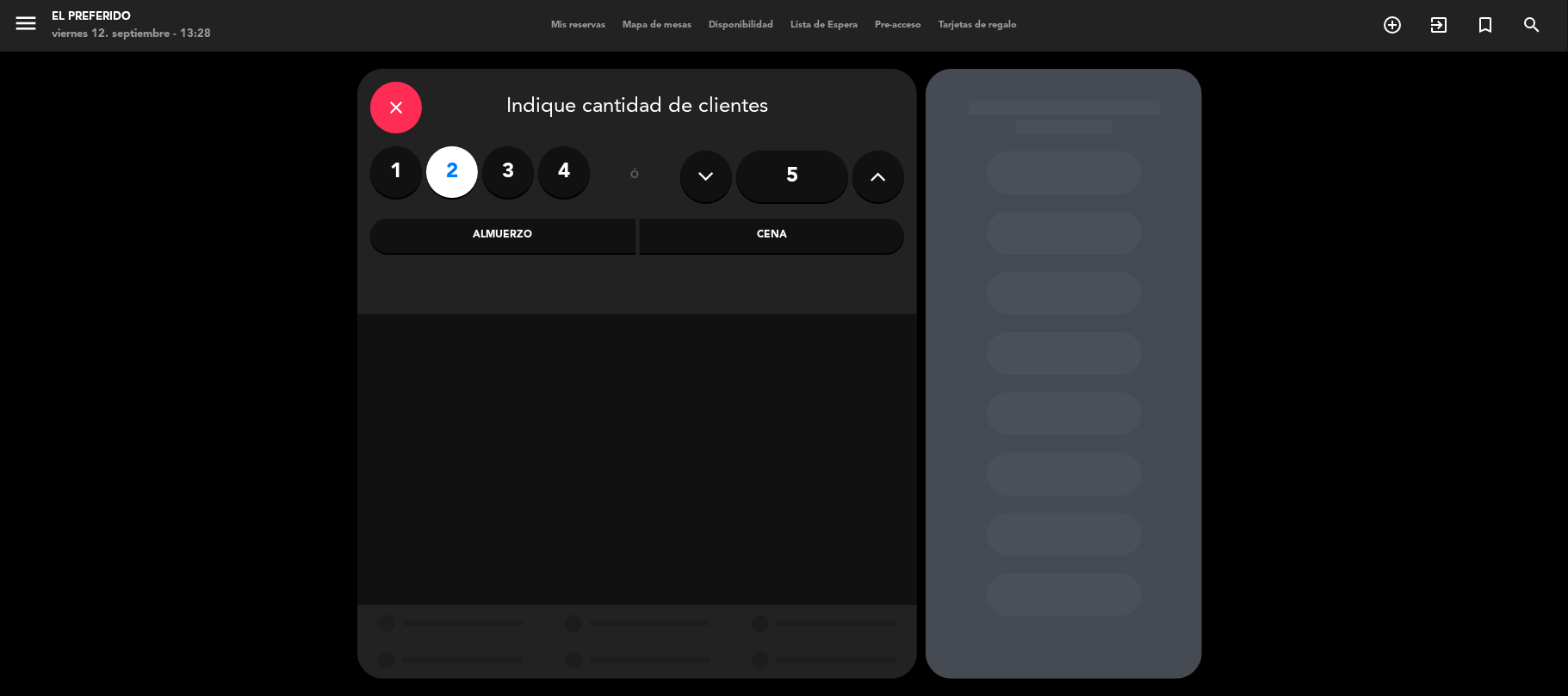
click at [417, 107] on div "close" at bounding box center [396, 107] width 51 height 51
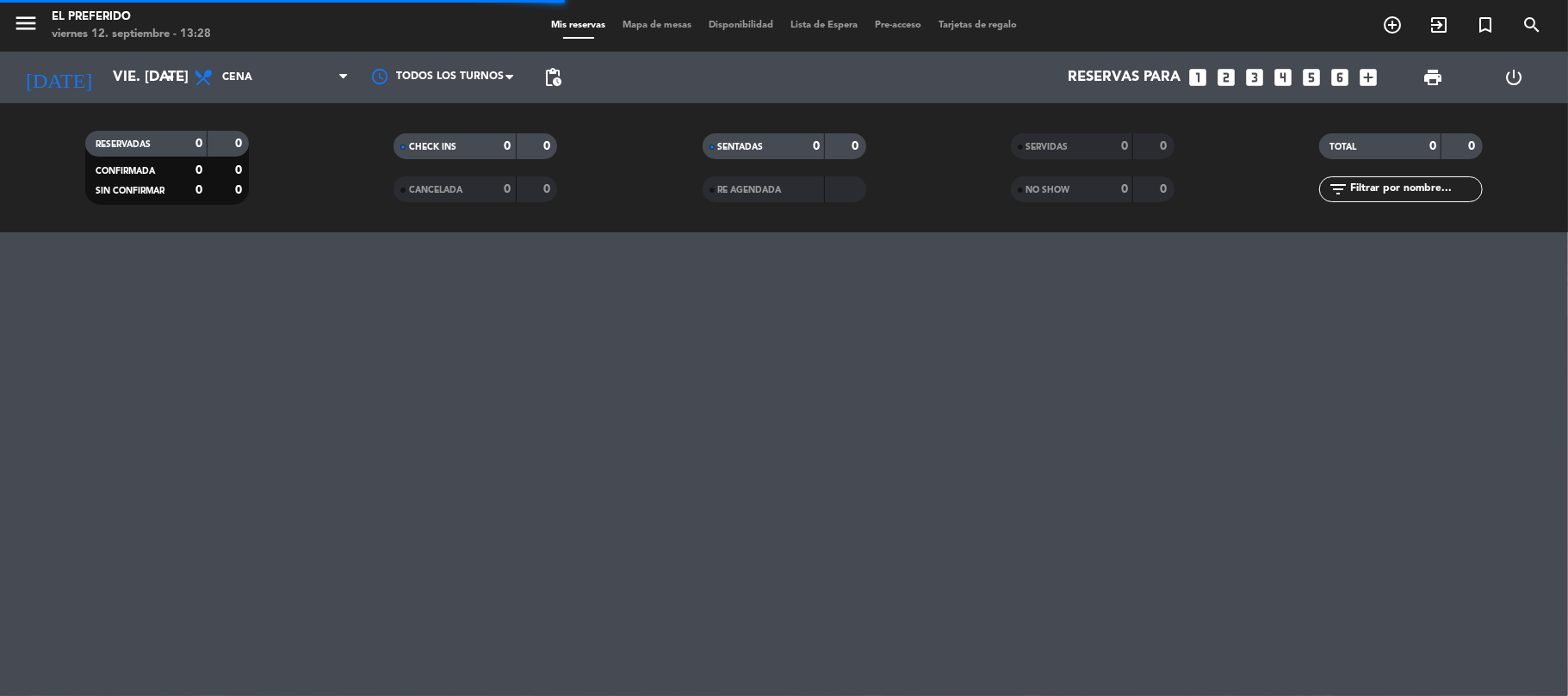
click at [614, 186] on filter-checkbox "CANCELADA 0 0" at bounding box center [475, 190] width 308 height 26
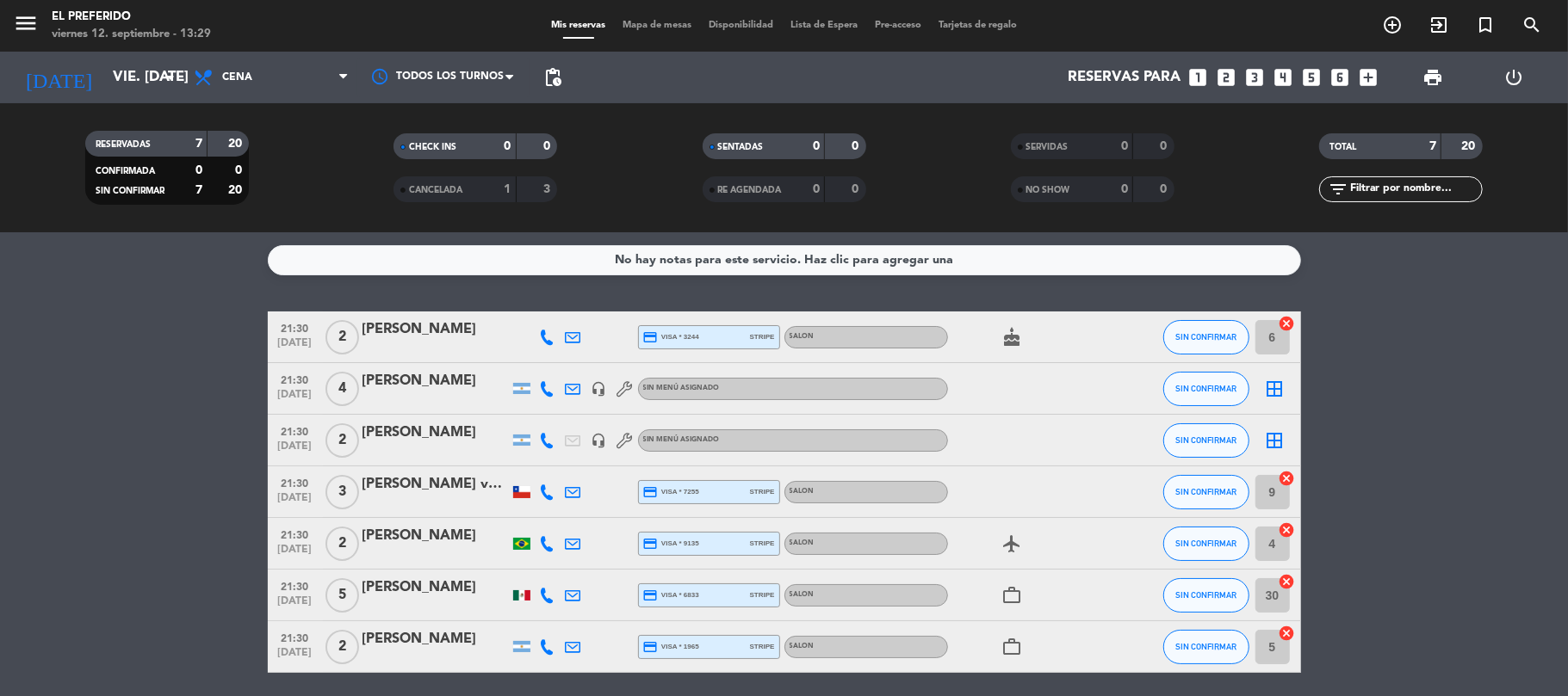
click at [1229, 82] on icon "looks_two" at bounding box center [1226, 77] width 22 height 22
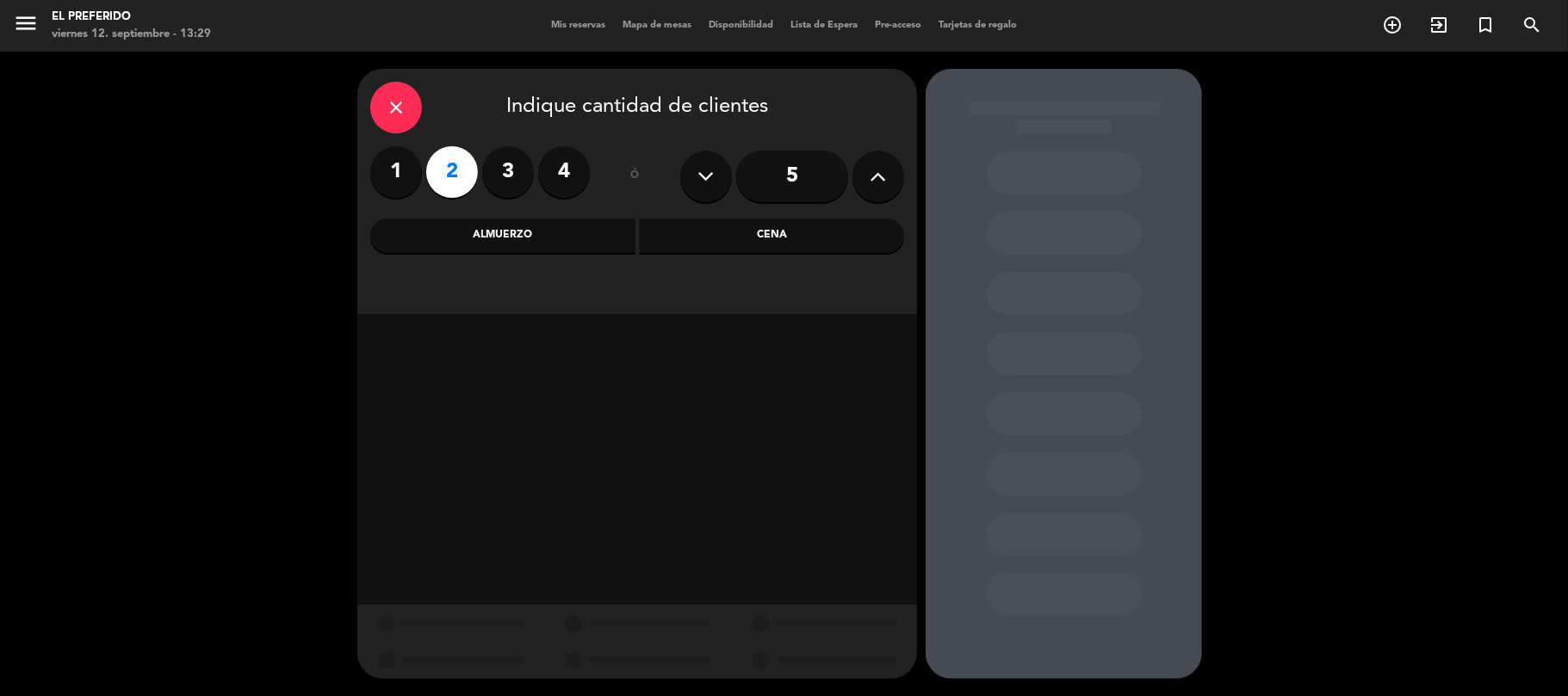
click at [681, 237] on div "Cena" at bounding box center [771, 236] width 265 height 35
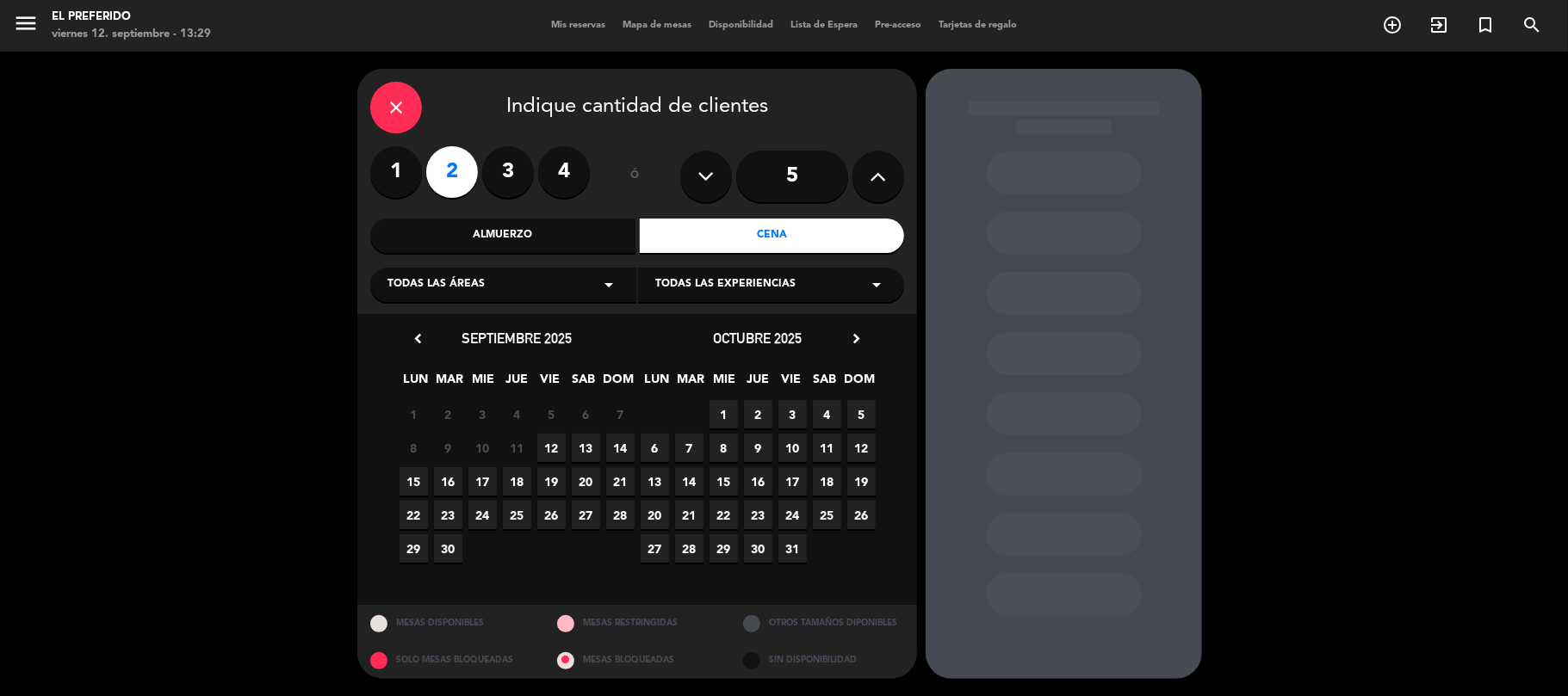
click at [545, 523] on span "26" at bounding box center [551, 515] width 28 height 28
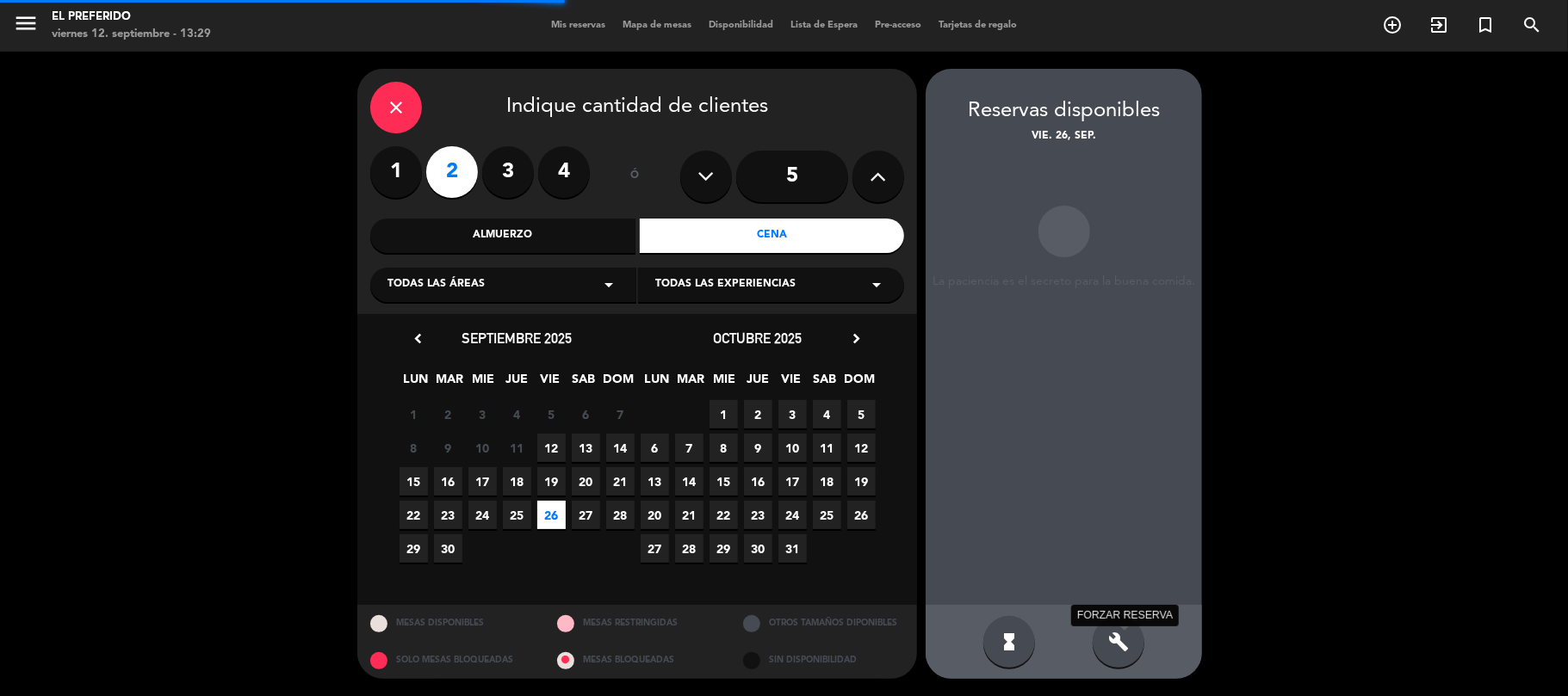
click at [1123, 641] on icon "build" at bounding box center [1118, 642] width 21 height 21
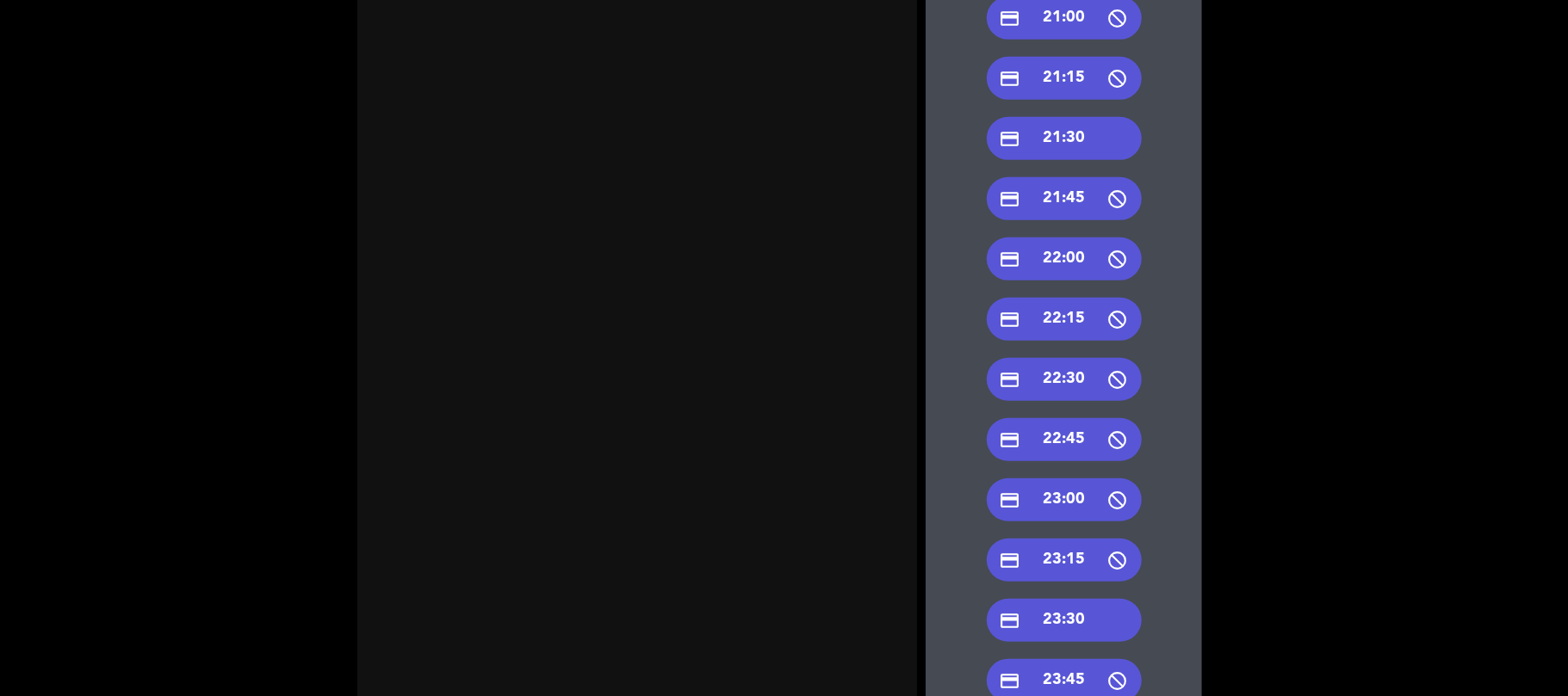
scroll to position [665, 0]
click at [1053, 143] on div "credit_card 21:30" at bounding box center [1063, 139] width 155 height 43
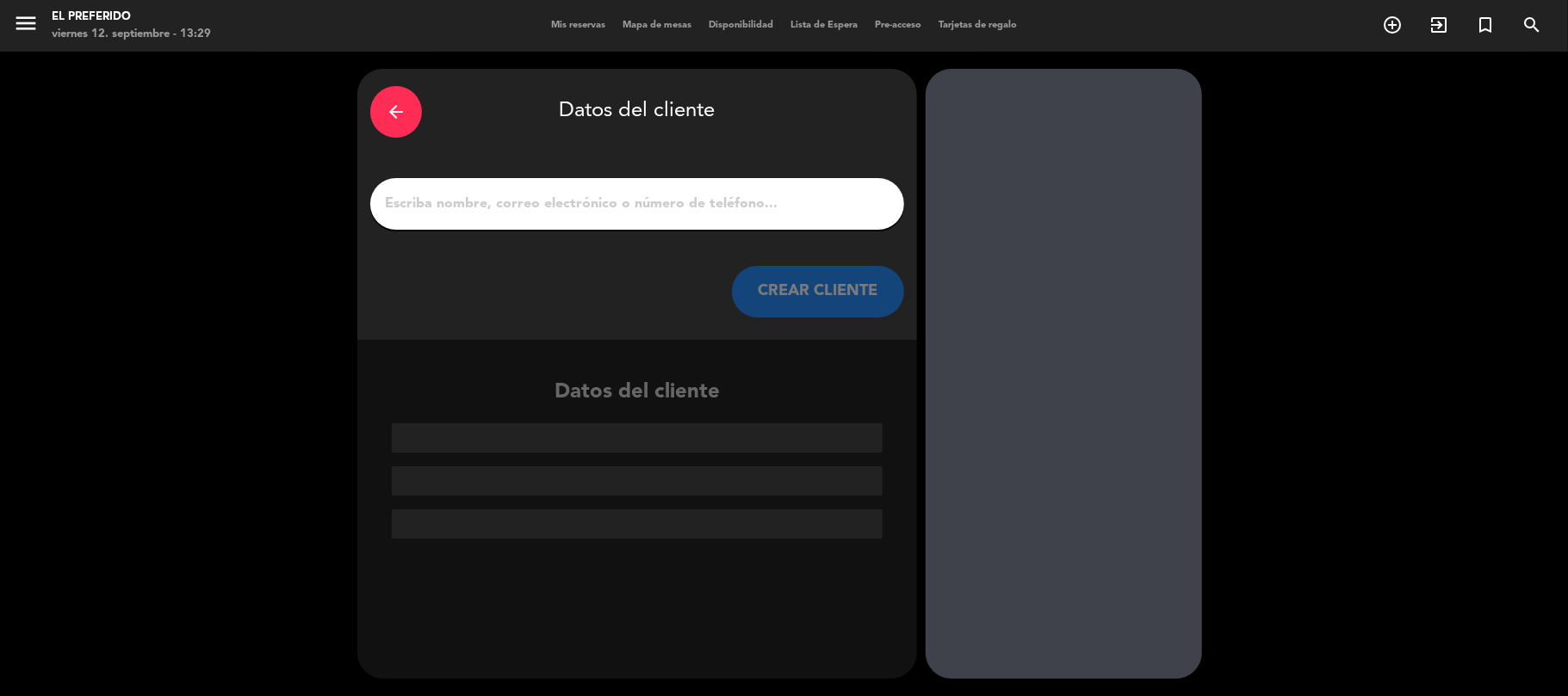
click at [510, 207] on input "1" at bounding box center [637, 204] width 508 height 24
paste input "[PERSON_NAME]"
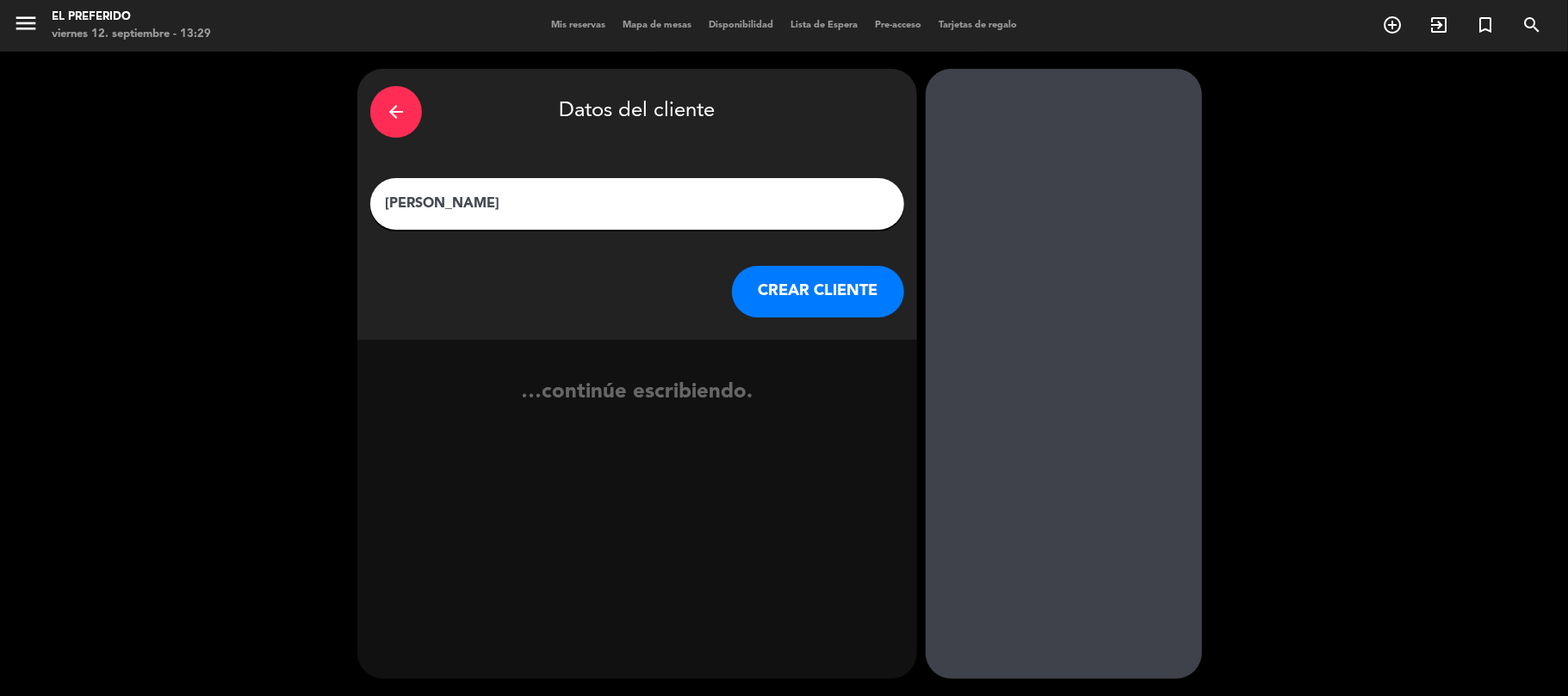
type input "[PERSON_NAME]"
click at [782, 299] on button "CREAR CLIENTE" at bounding box center [818, 291] width 172 height 51
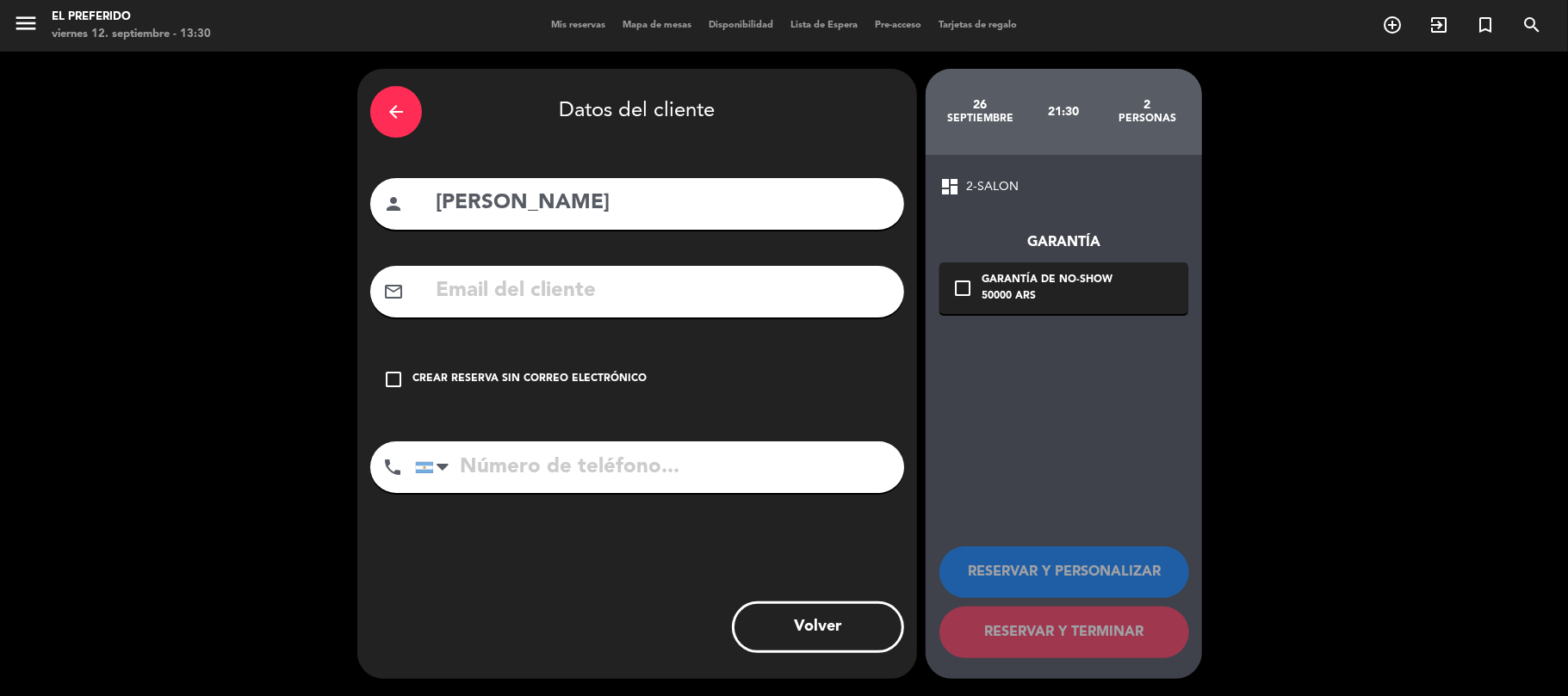
click at [575, 293] on input "text" at bounding box center [662, 291] width 457 height 36
paste input "[PERSON_NAME][EMAIL_ADDRESS][DOMAIN_NAME]"
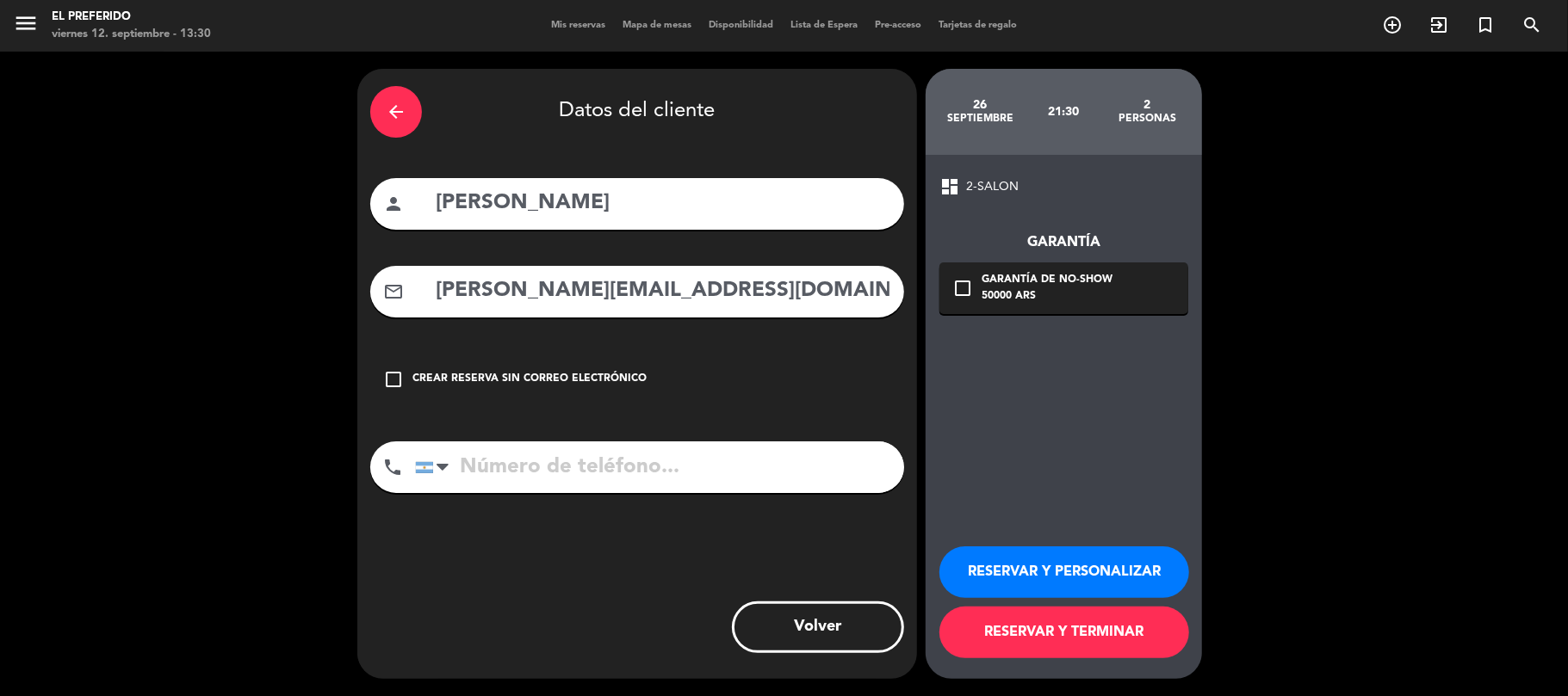
type input "[PERSON_NAME][EMAIL_ADDRESS][DOMAIN_NAME]"
click at [773, 466] on input "tel" at bounding box center [659, 467] width 489 height 51
paste input "[PHONE_NUMBER]"
type input "[PHONE_NUMBER]"
click at [966, 291] on icon "check_box_outline_blank" at bounding box center [963, 288] width 21 height 21
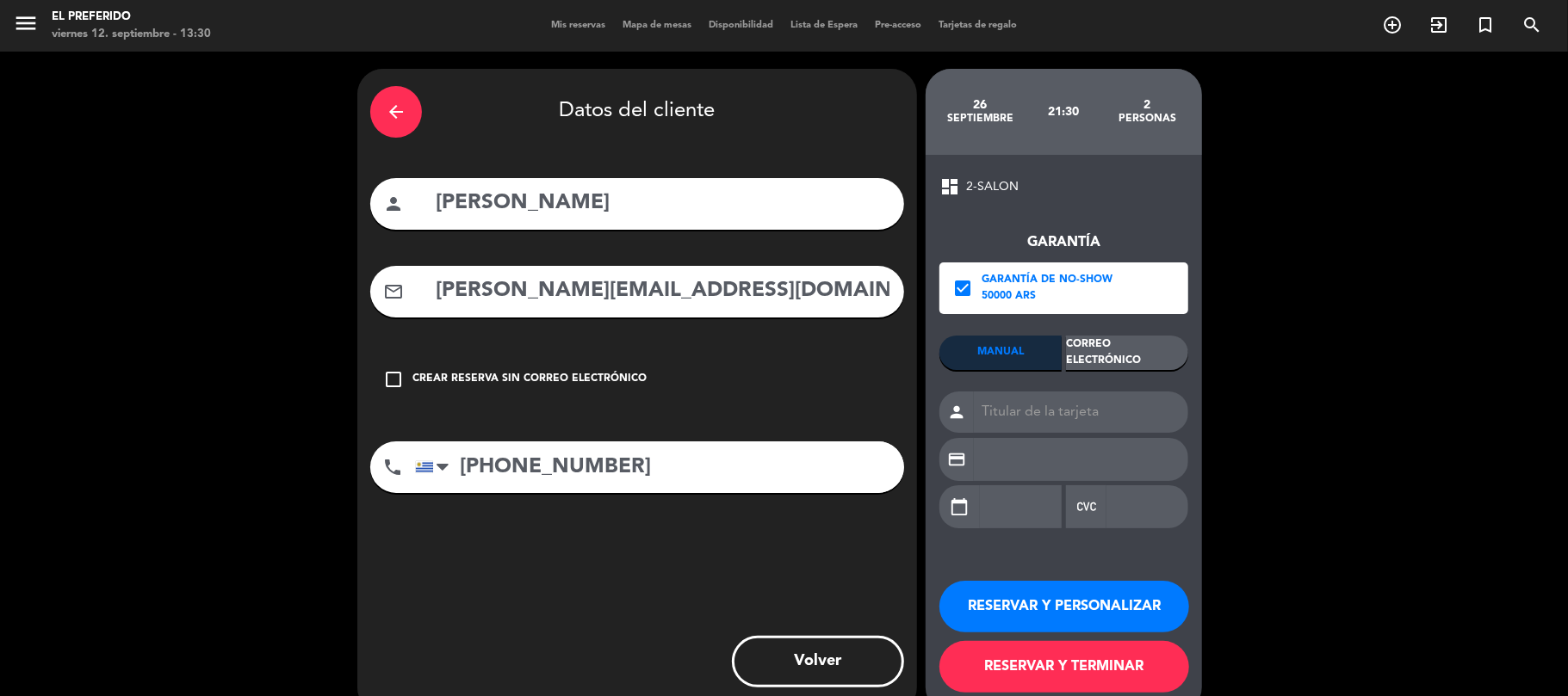
click at [1102, 362] on div "Correo Electrónico" at bounding box center [1127, 353] width 122 height 35
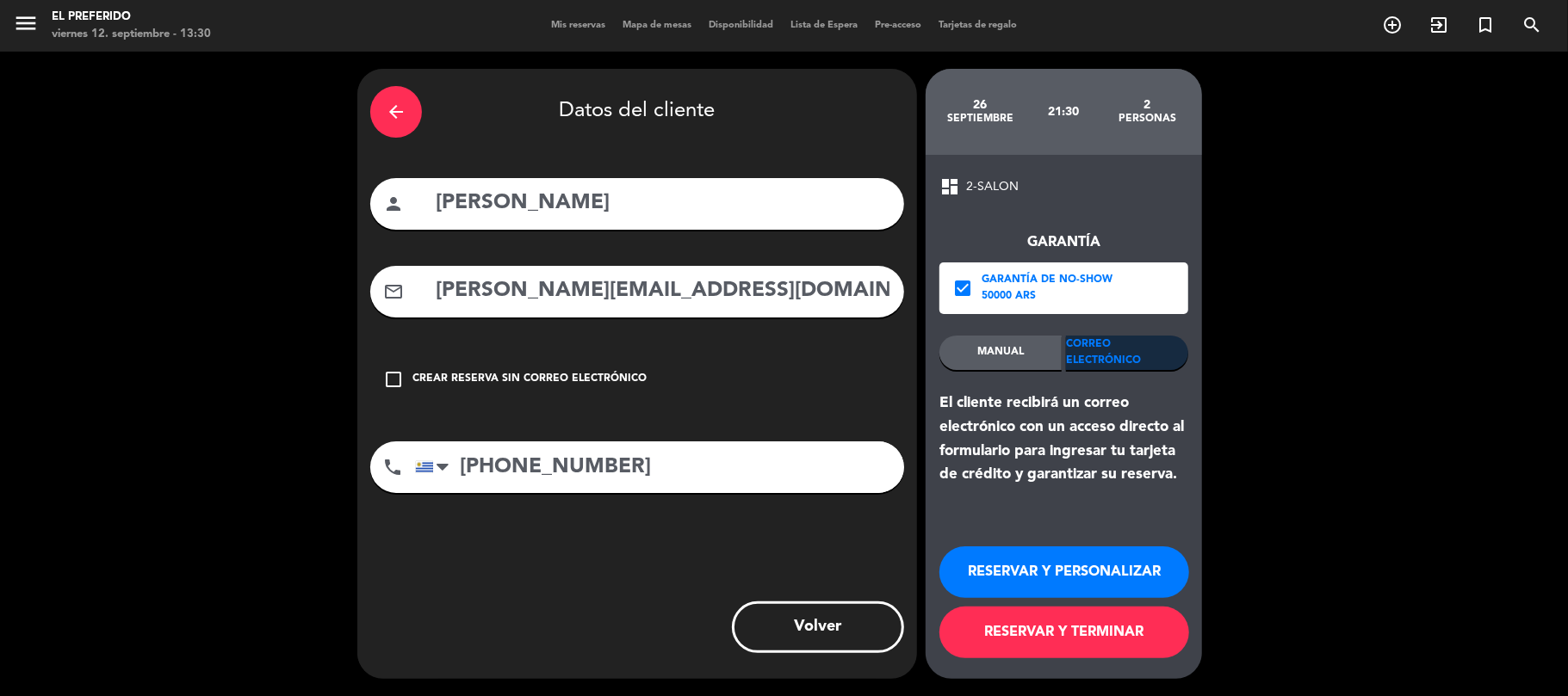
click at [1014, 569] on button "RESERVAR Y PERSONALIZAR" at bounding box center [1063, 572] width 250 height 51
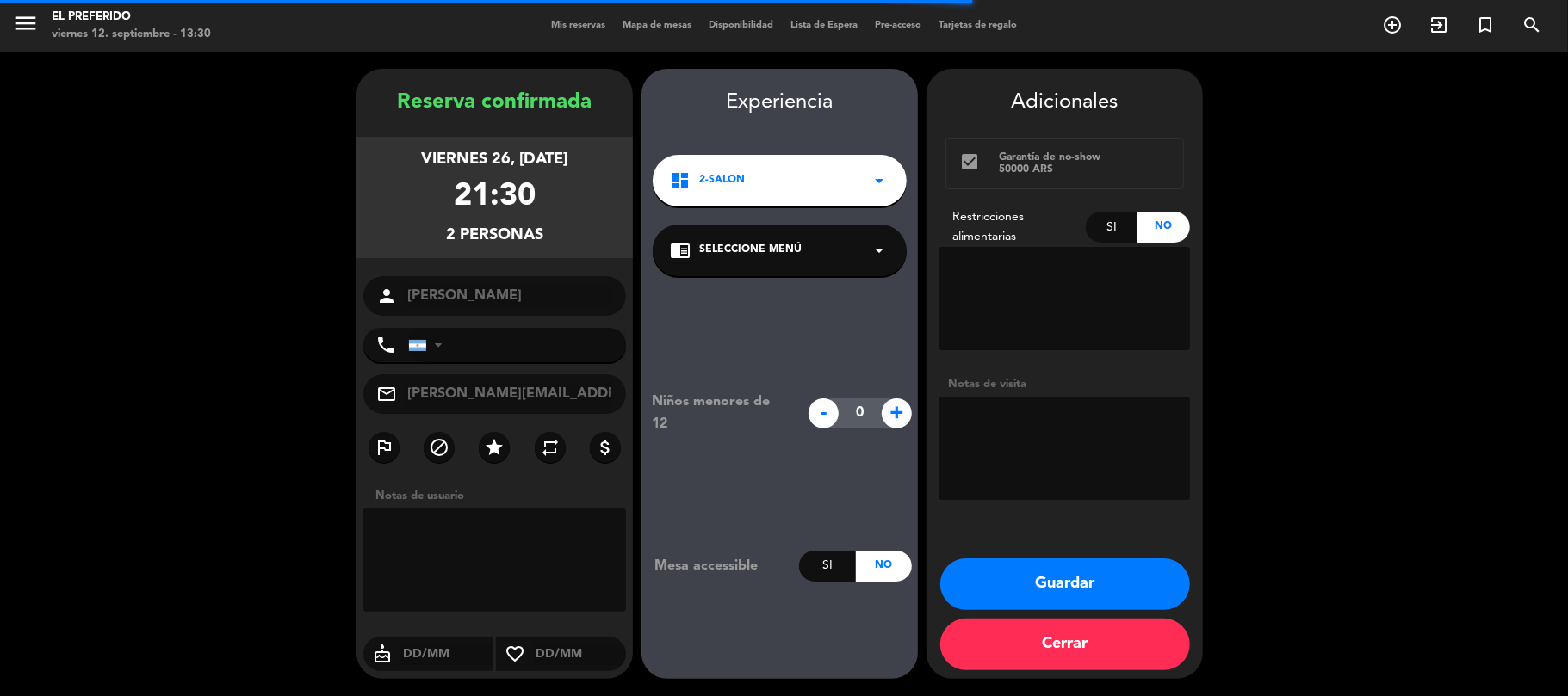
type input "[PHONE_NUMBER]"
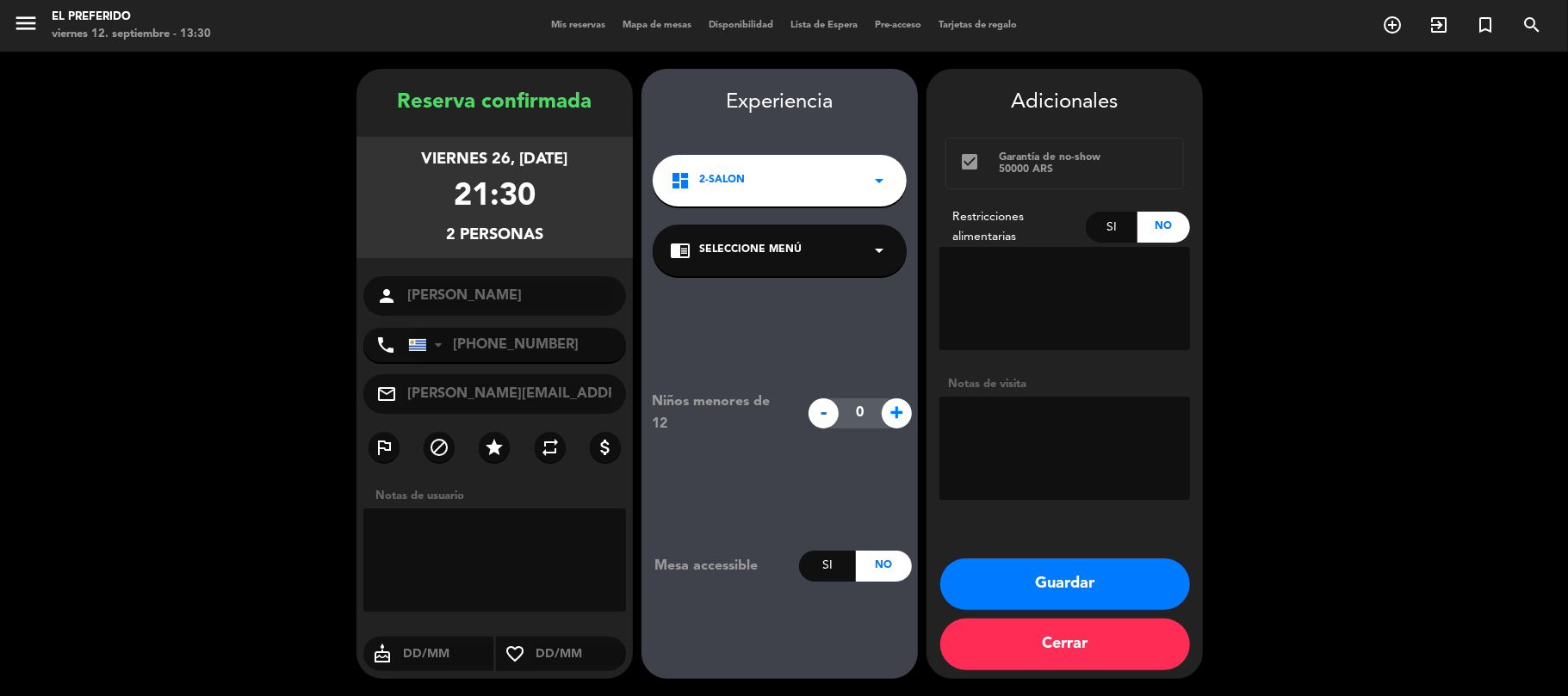
drag, startPoint x: 582, startPoint y: 227, endPoint x: 394, endPoint y: 102, distance: 225.8
click at [394, 102] on div "Reserva confirmada viernes 26, [DATE] 21:30 2 personas person [PERSON_NAME] pho…" at bounding box center [495, 391] width 277 height 610
copy div "Reserva confirmada viernes 26, [DATE] 21:30 2 personas"
click at [1092, 582] on button "Guardar" at bounding box center [1064, 584] width 250 height 51
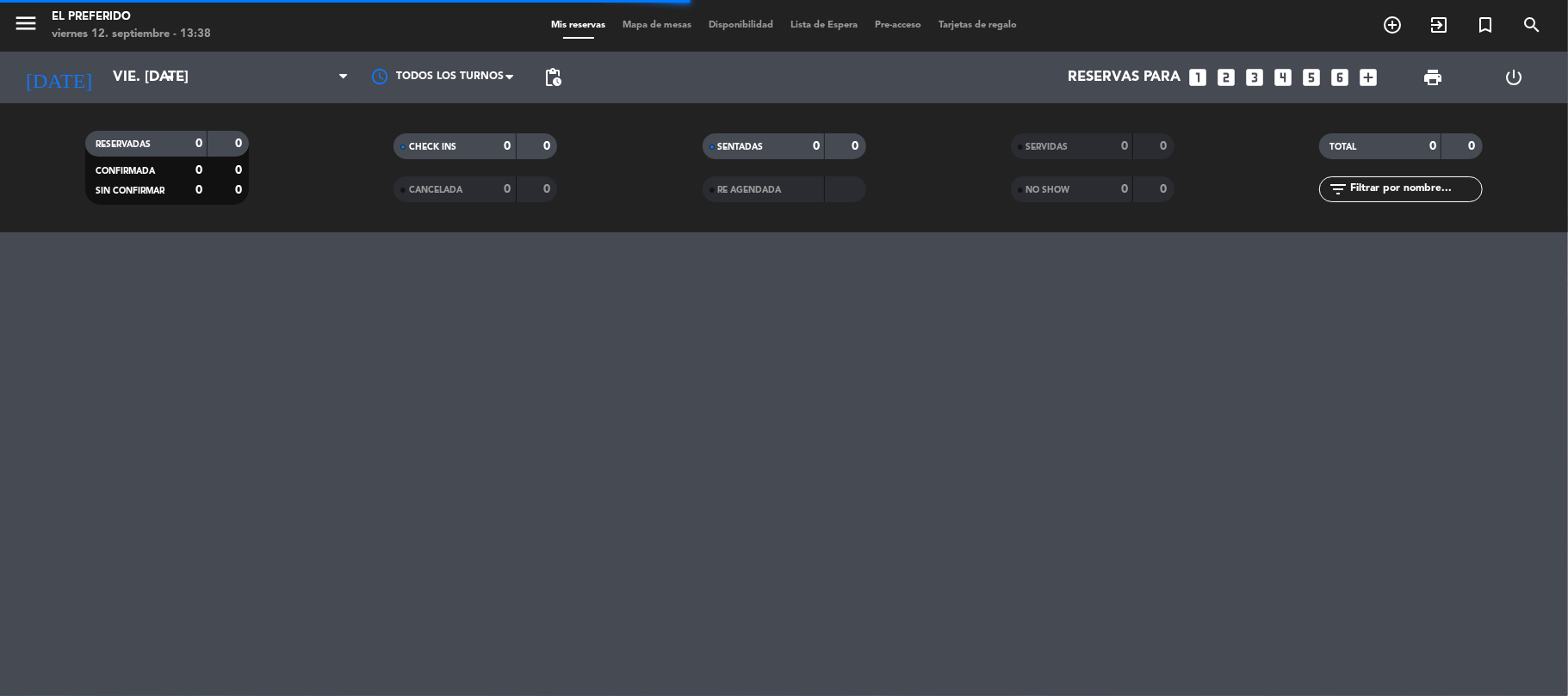
click at [1113, 372] on div "menu El Preferido viernes 12. septiembre - 13:38 Mis reservas Mapa de mesas Dis…" at bounding box center [784, 348] width 1568 height 696
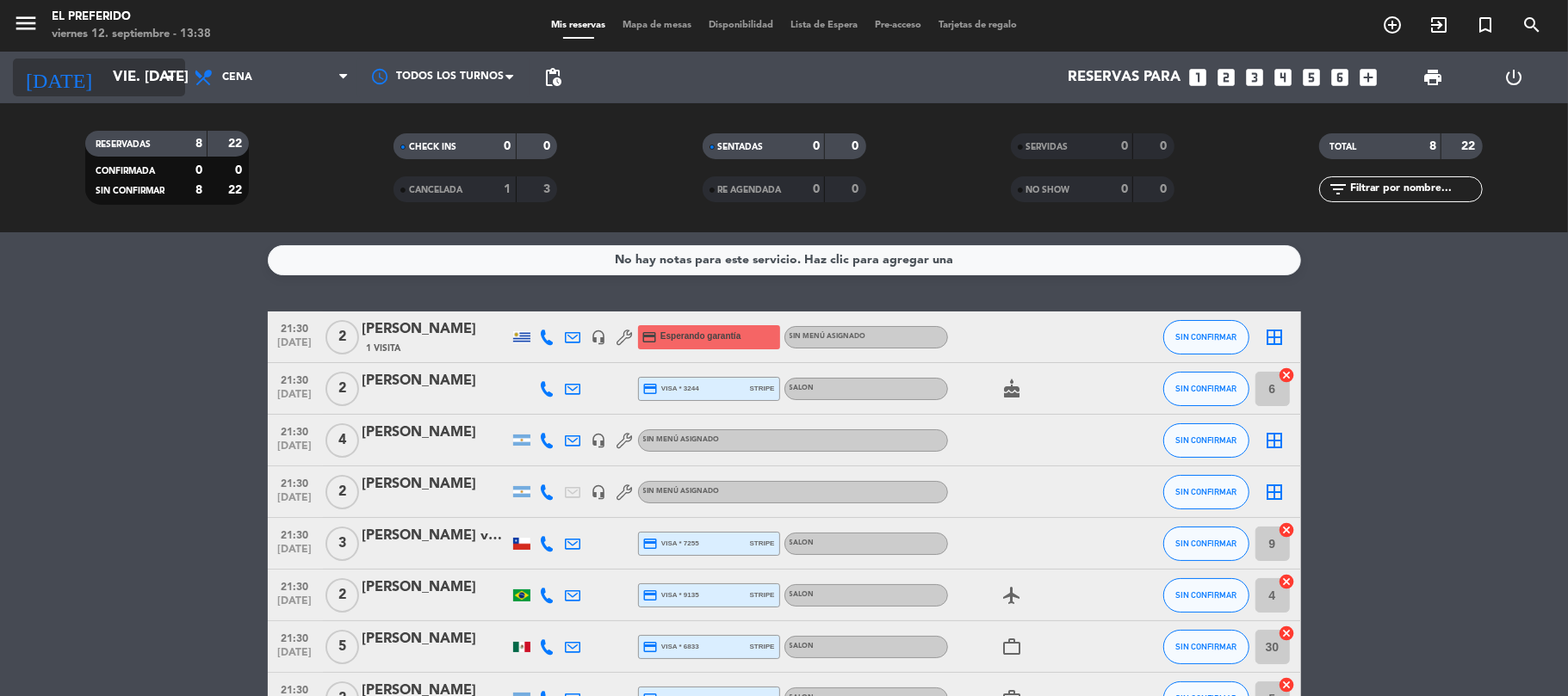
click at [127, 86] on input "vie. [DATE]" at bounding box center [197, 78] width 186 height 34
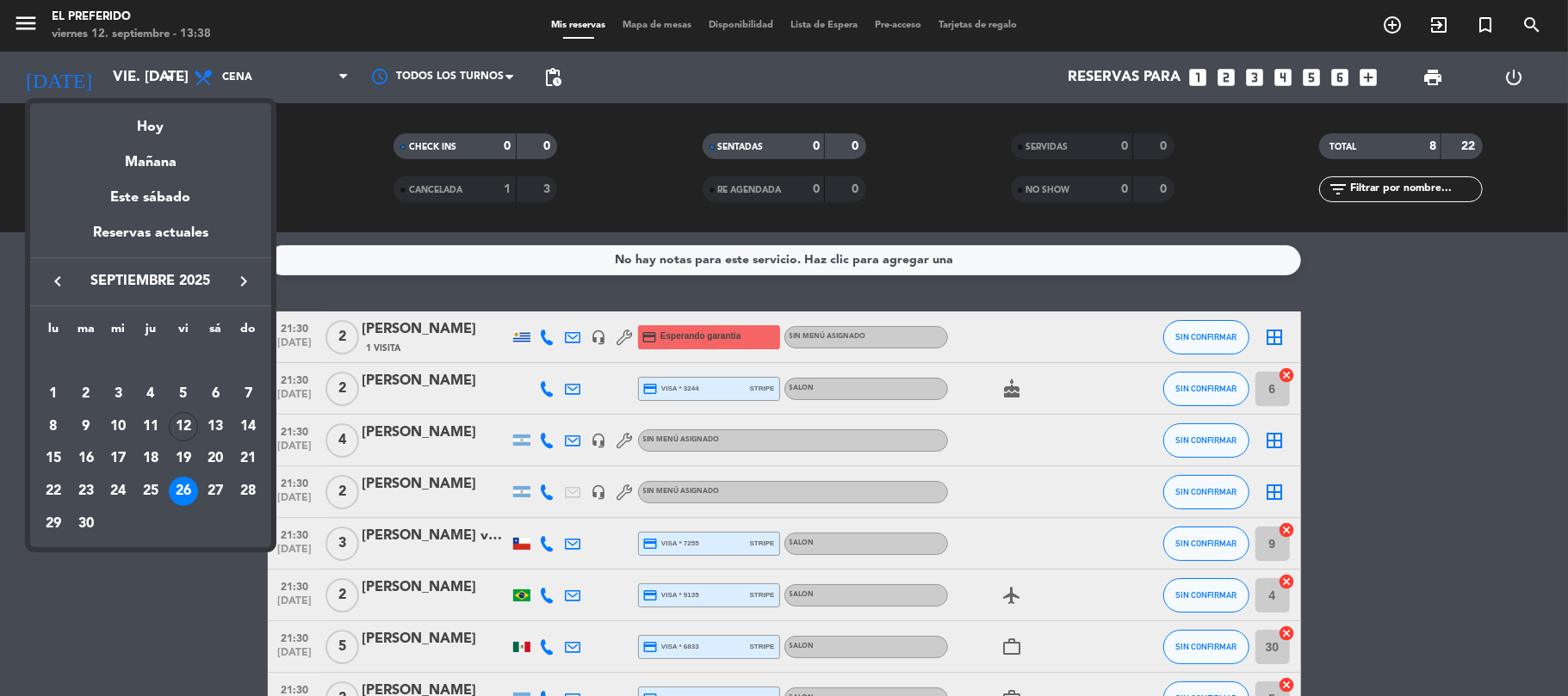
click at [243, 277] on icon "keyboard_arrow_right" at bounding box center [244, 281] width 21 height 21
click at [245, 394] on div "5" at bounding box center [248, 395] width 29 height 29
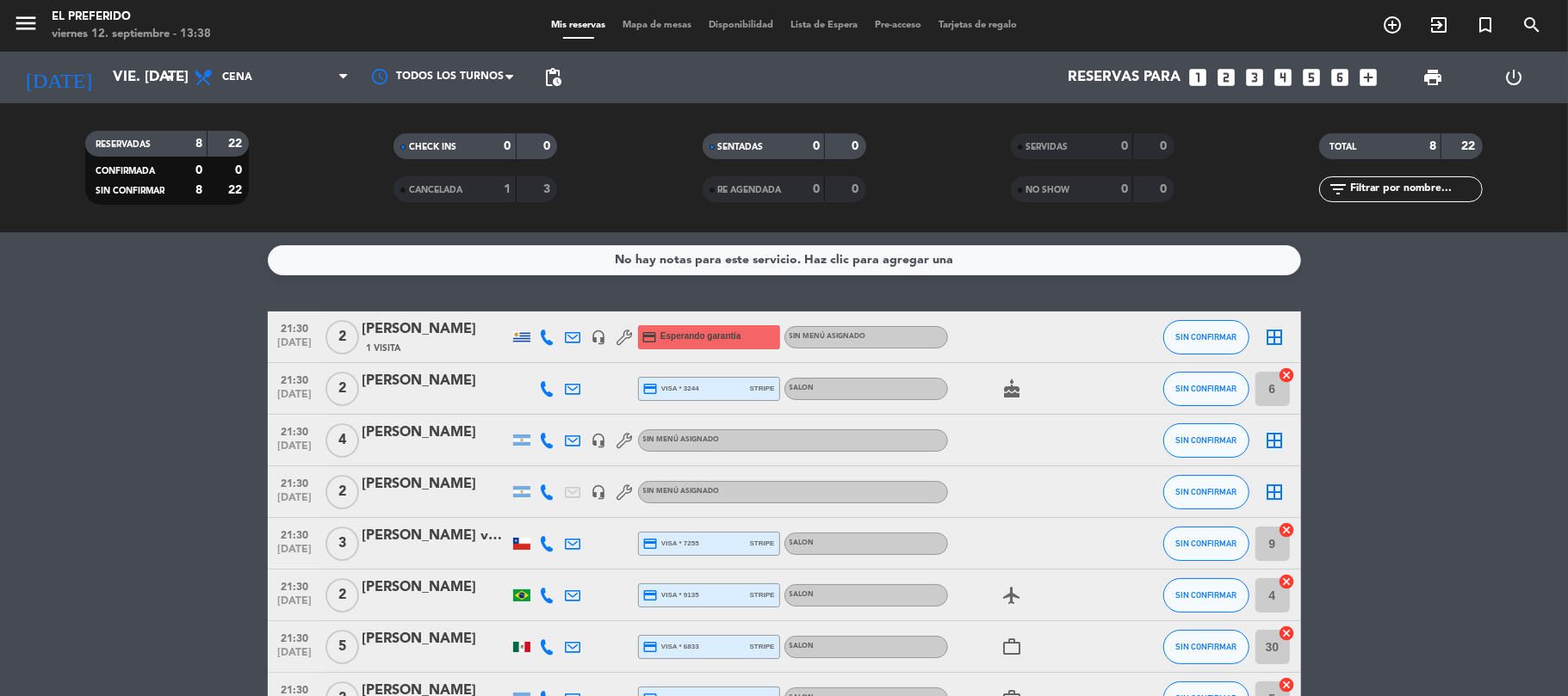
type input "dom. [DATE]"
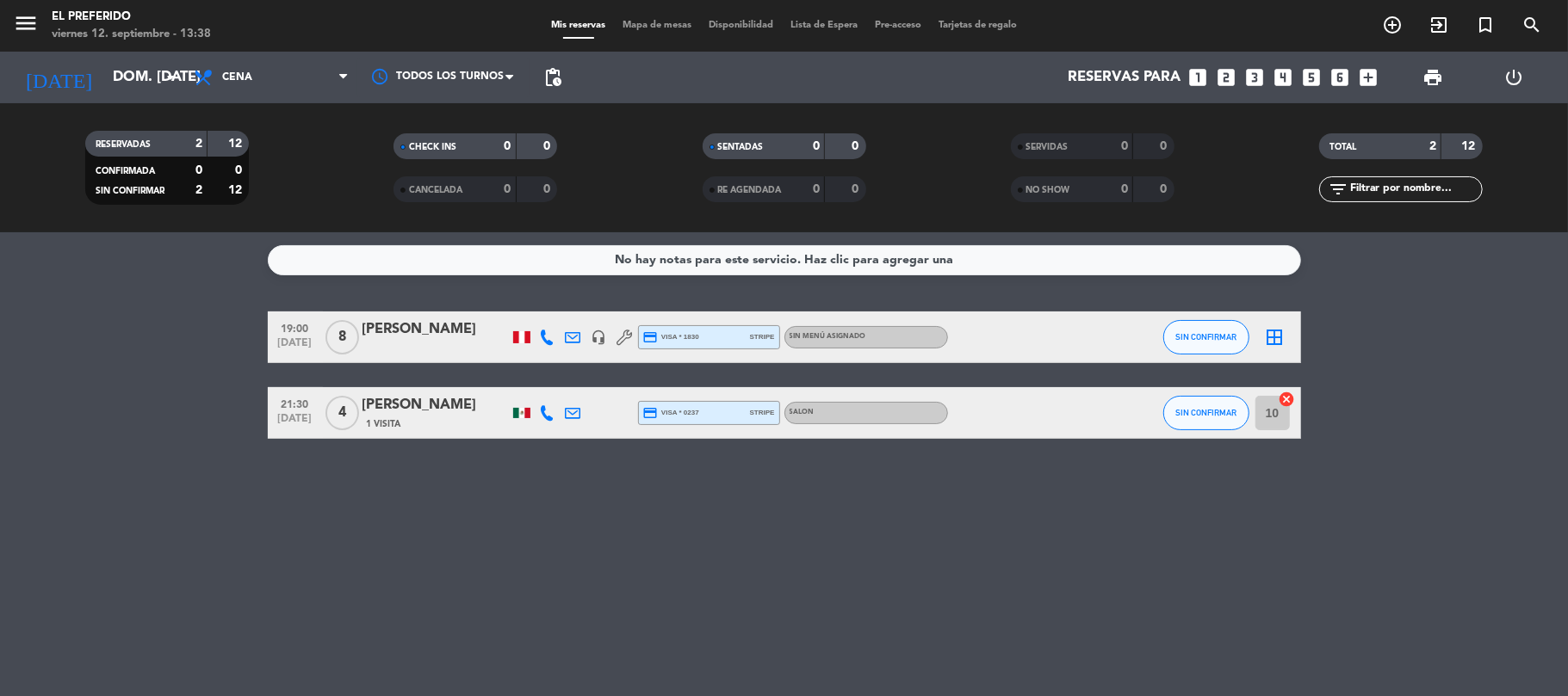
click at [157, 377] on bookings-row "19:00 [DATE] 8 [PERSON_NAME] headset_mic credit_card visa * 1830 stripe Sin men…" at bounding box center [784, 375] width 1568 height 127
click at [258, 86] on span "Cena" at bounding box center [271, 77] width 172 height 38
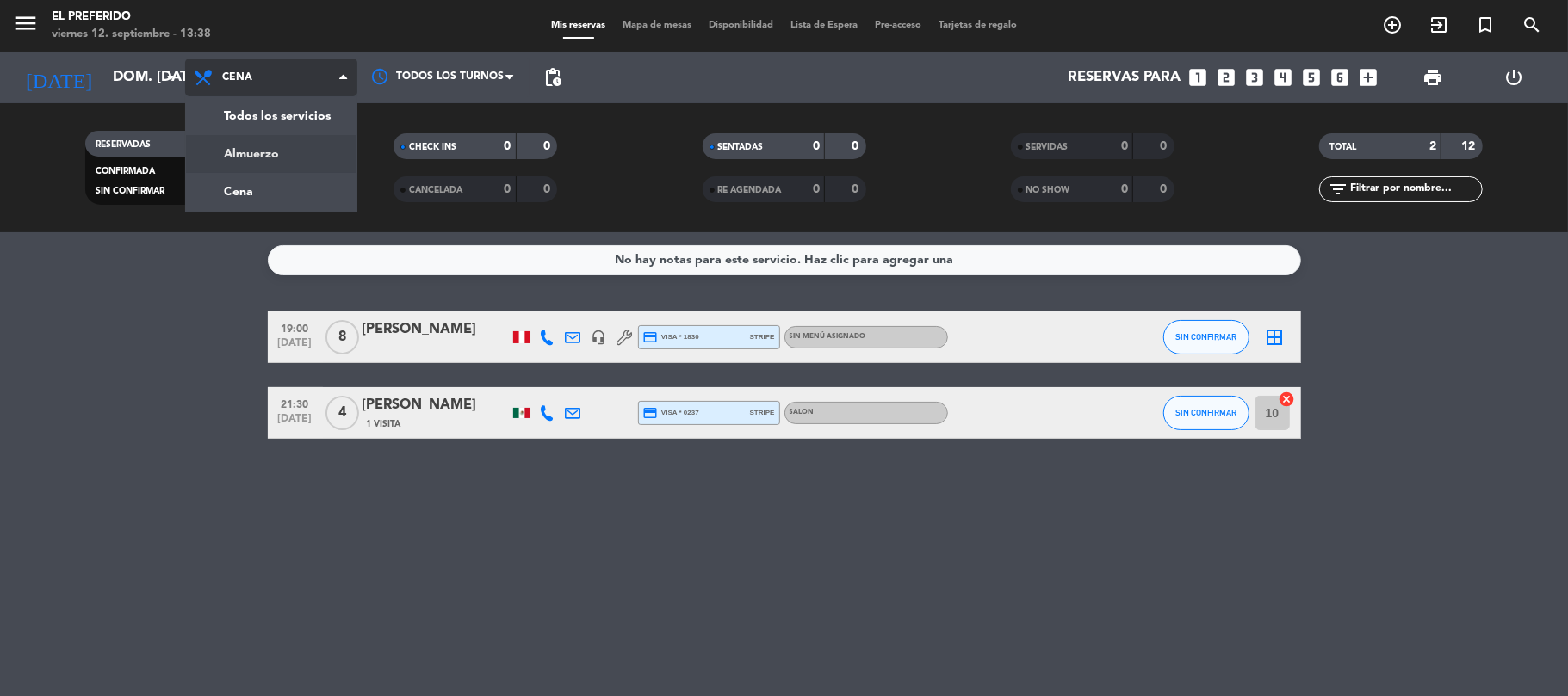
click at [259, 153] on div "menu El Preferido viernes 12. septiembre - 13:38 Mis reservas Mapa de mesas Dis…" at bounding box center [784, 116] width 1568 height 233
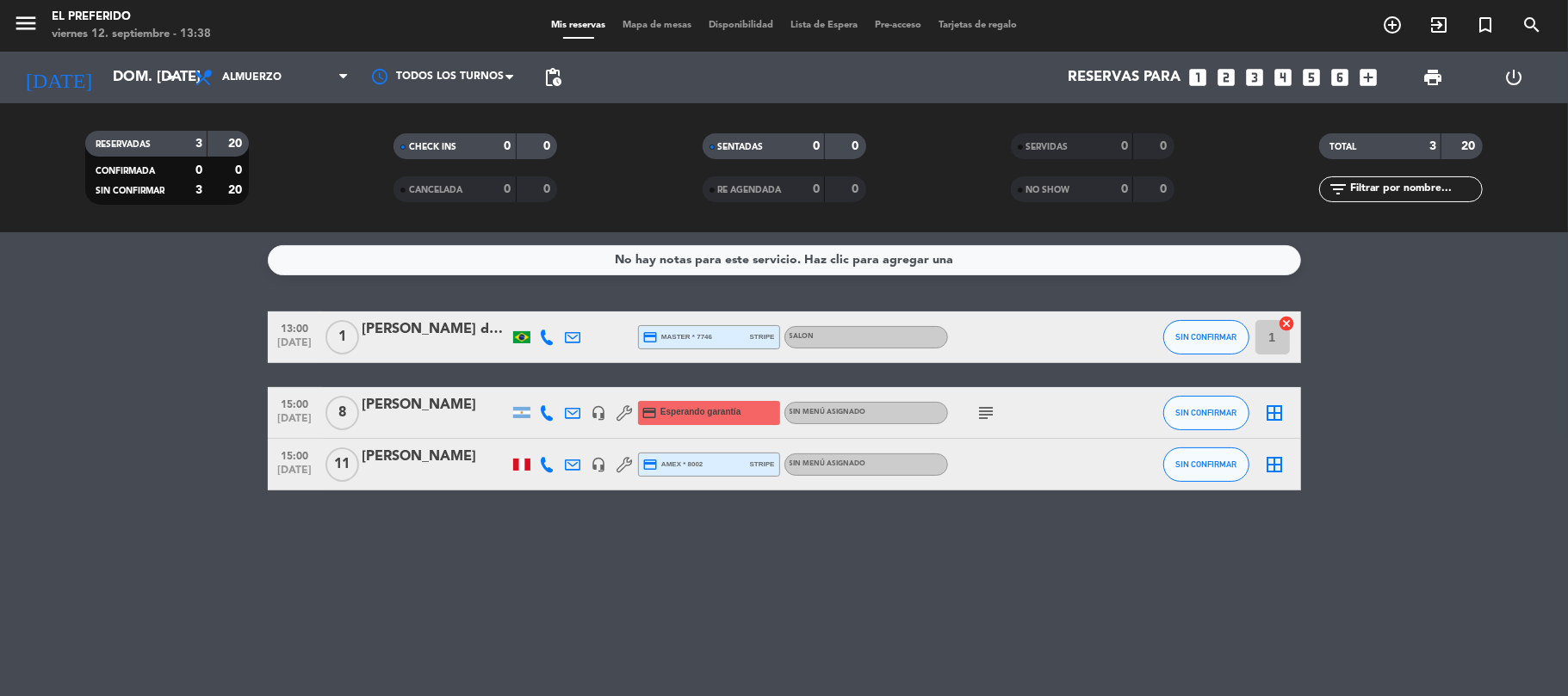
click at [414, 410] on div "[PERSON_NAME]" at bounding box center [436, 405] width 147 height 22
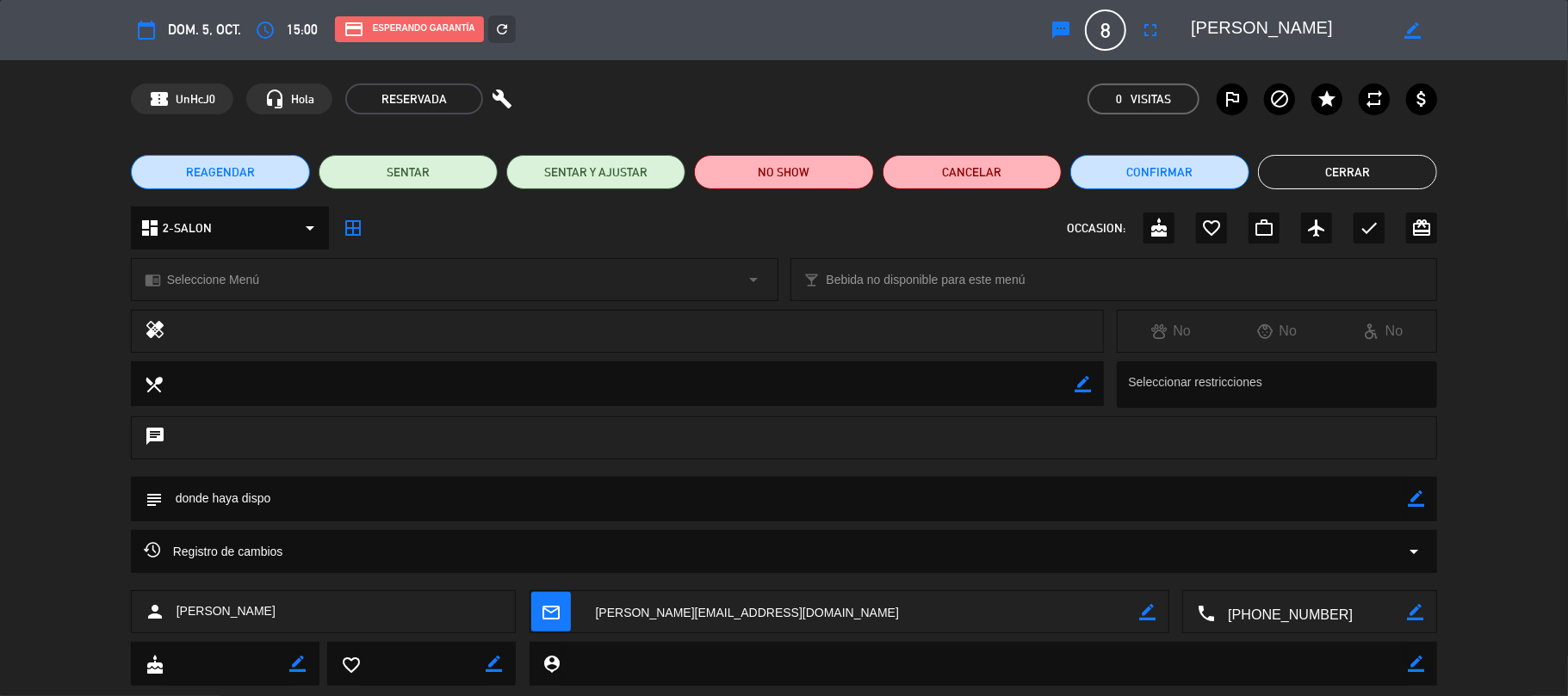
click at [253, 163] on button "REAGENDAR" at bounding box center [221, 172] width 180 height 35
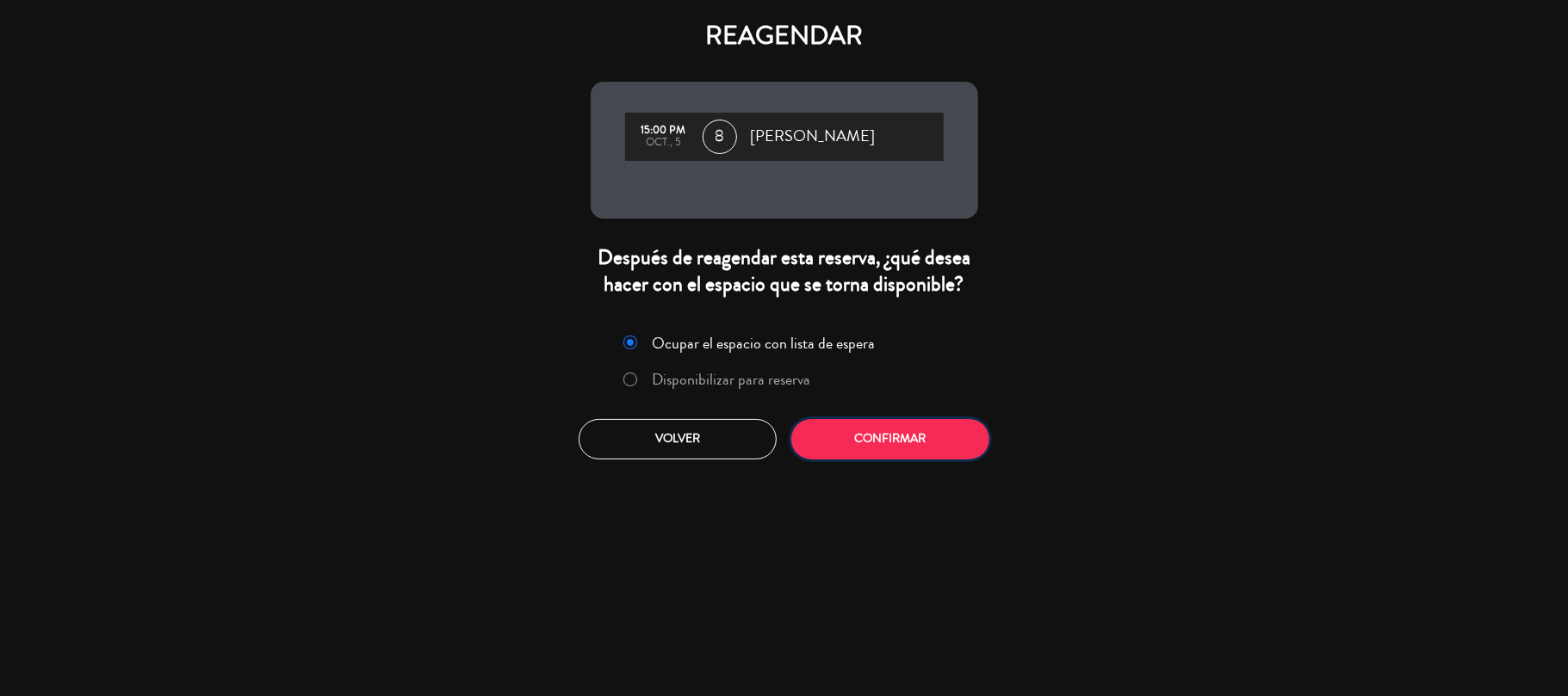
click at [939, 442] on button "Confirmar" at bounding box center [890, 440] width 198 height 40
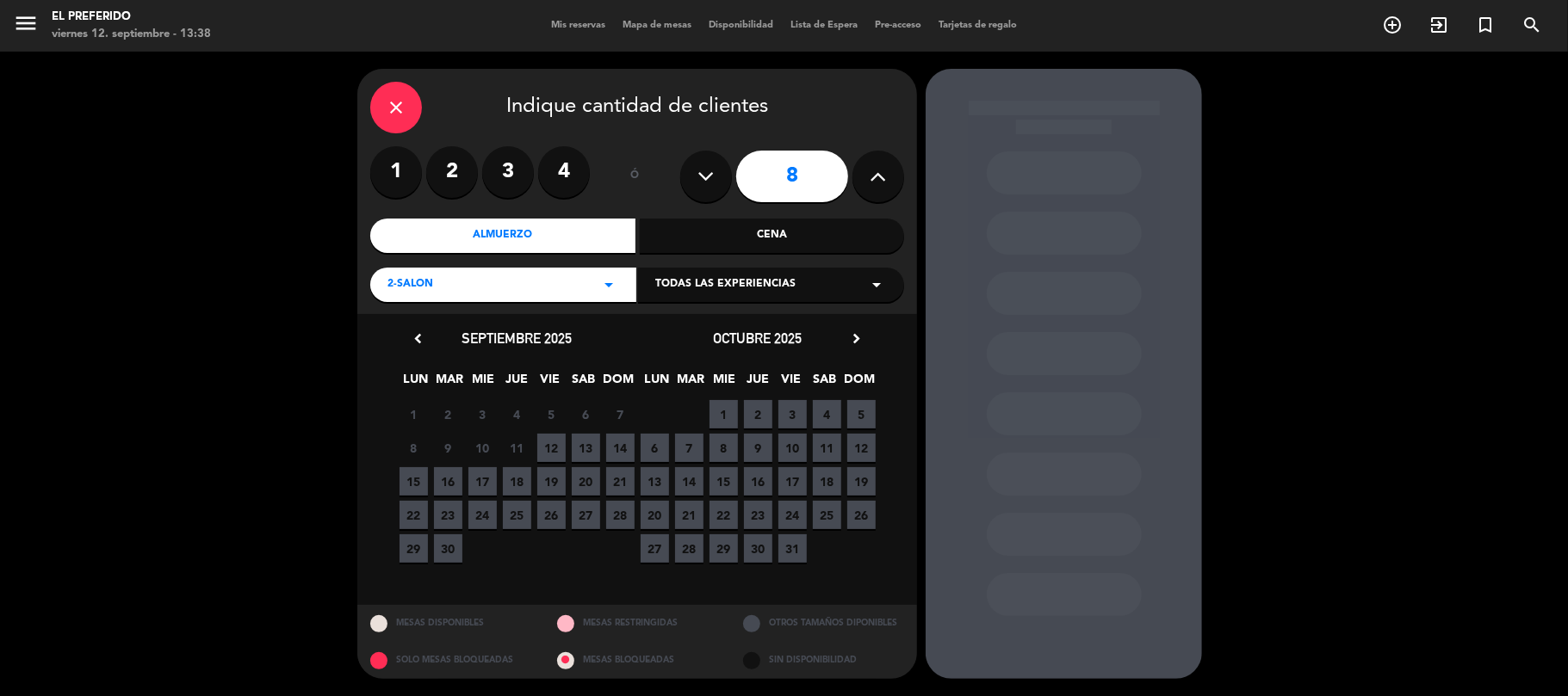
click at [720, 239] on div "Cena" at bounding box center [771, 236] width 265 height 35
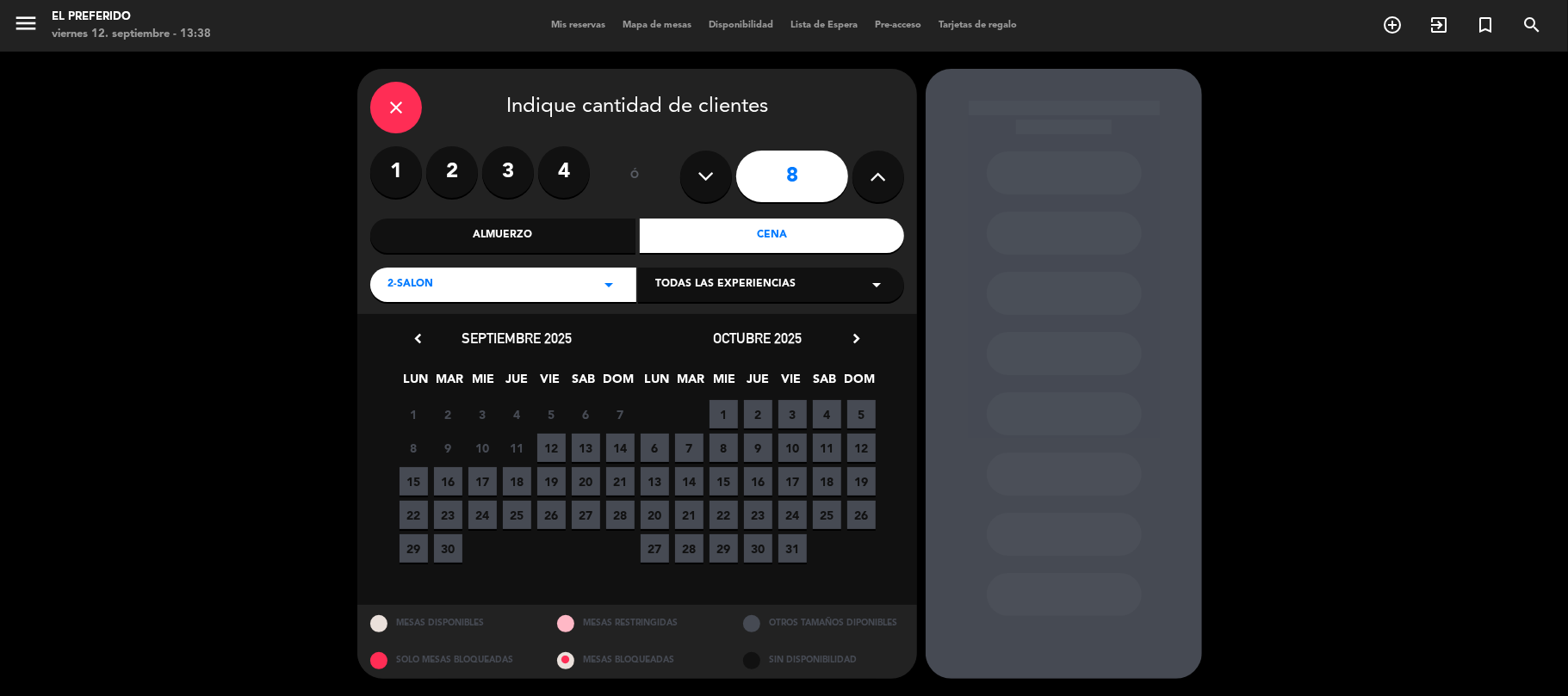
click at [797, 452] on span "10" at bounding box center [792, 448] width 28 height 28
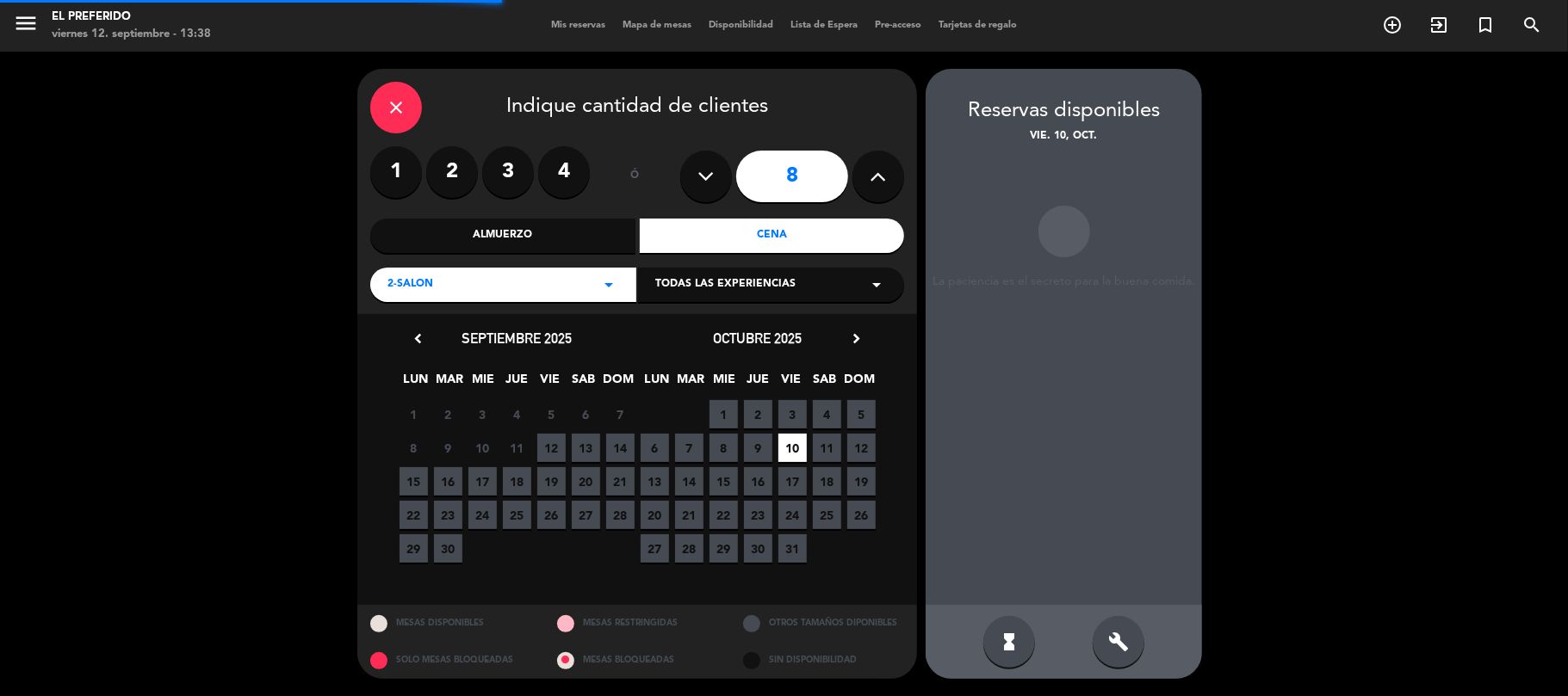
click at [1125, 648] on icon "build" at bounding box center [1118, 642] width 21 height 21
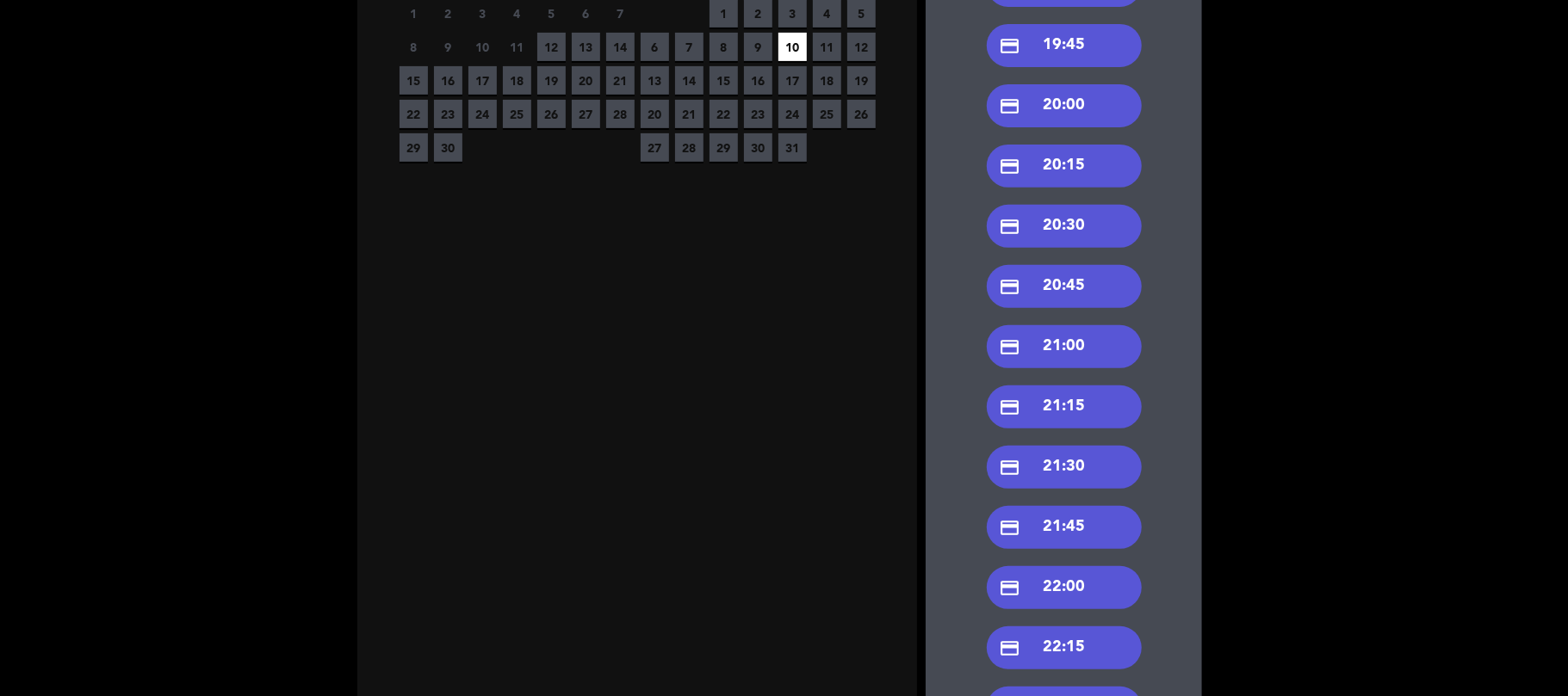
scroll to position [384, 0]
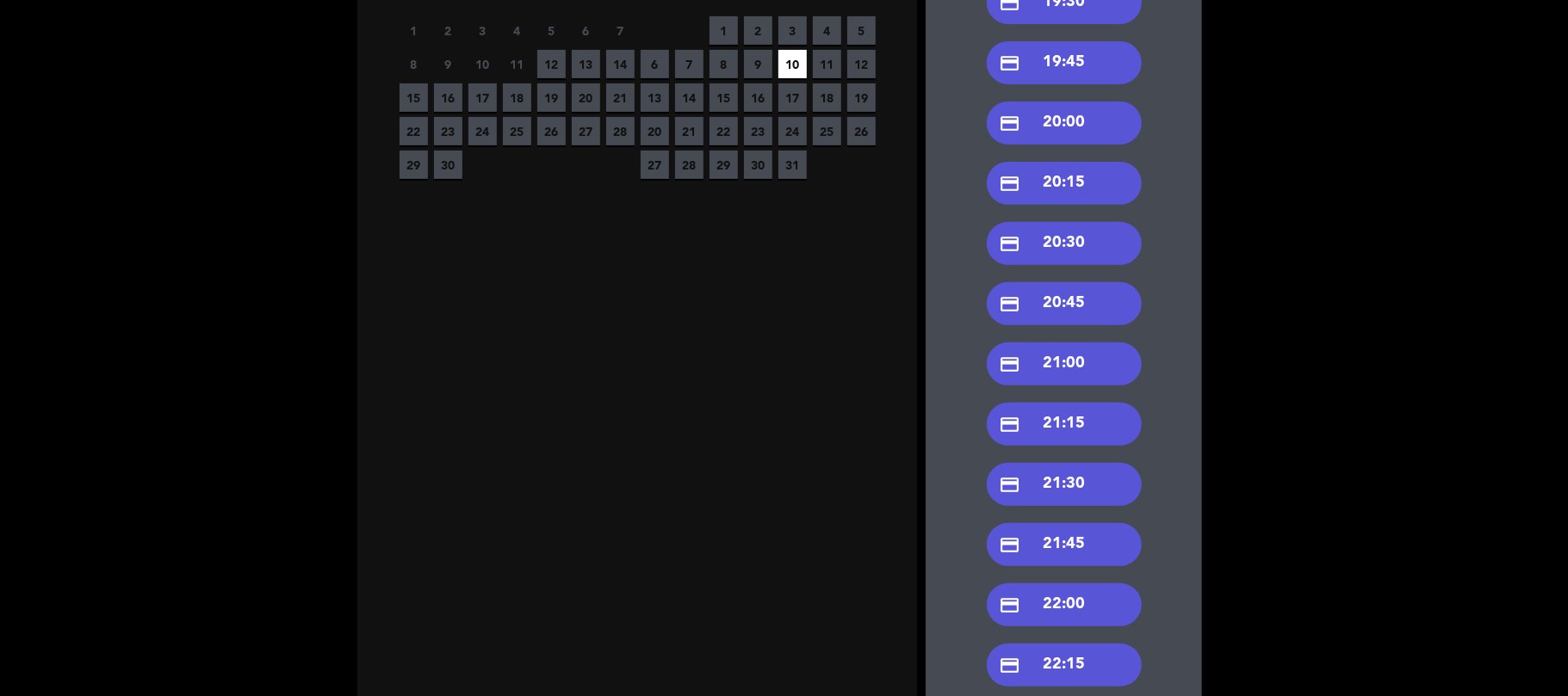
click at [1051, 494] on div "credit_card 21:30" at bounding box center [1063, 484] width 155 height 43
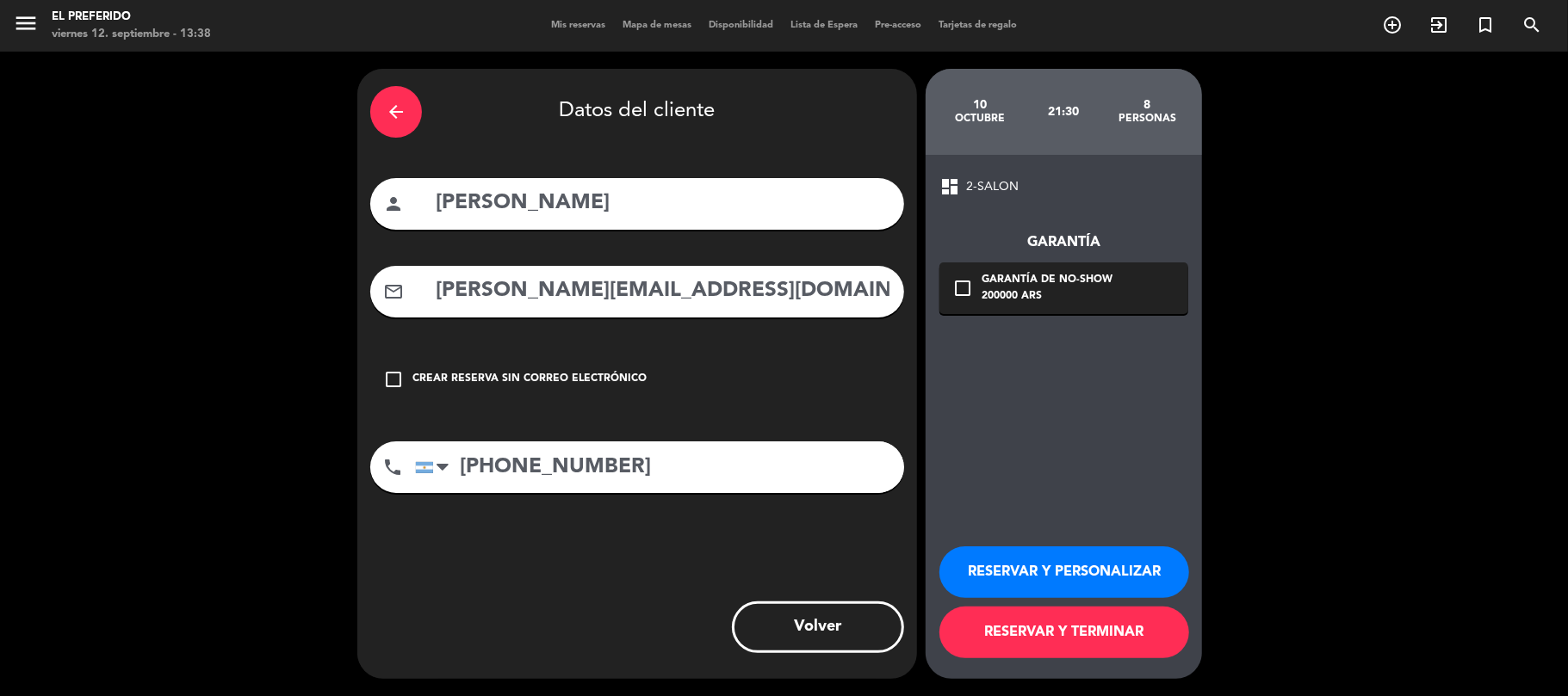
scroll to position [0, 0]
click at [1029, 293] on div "200000 ARS" at bounding box center [1047, 297] width 131 height 17
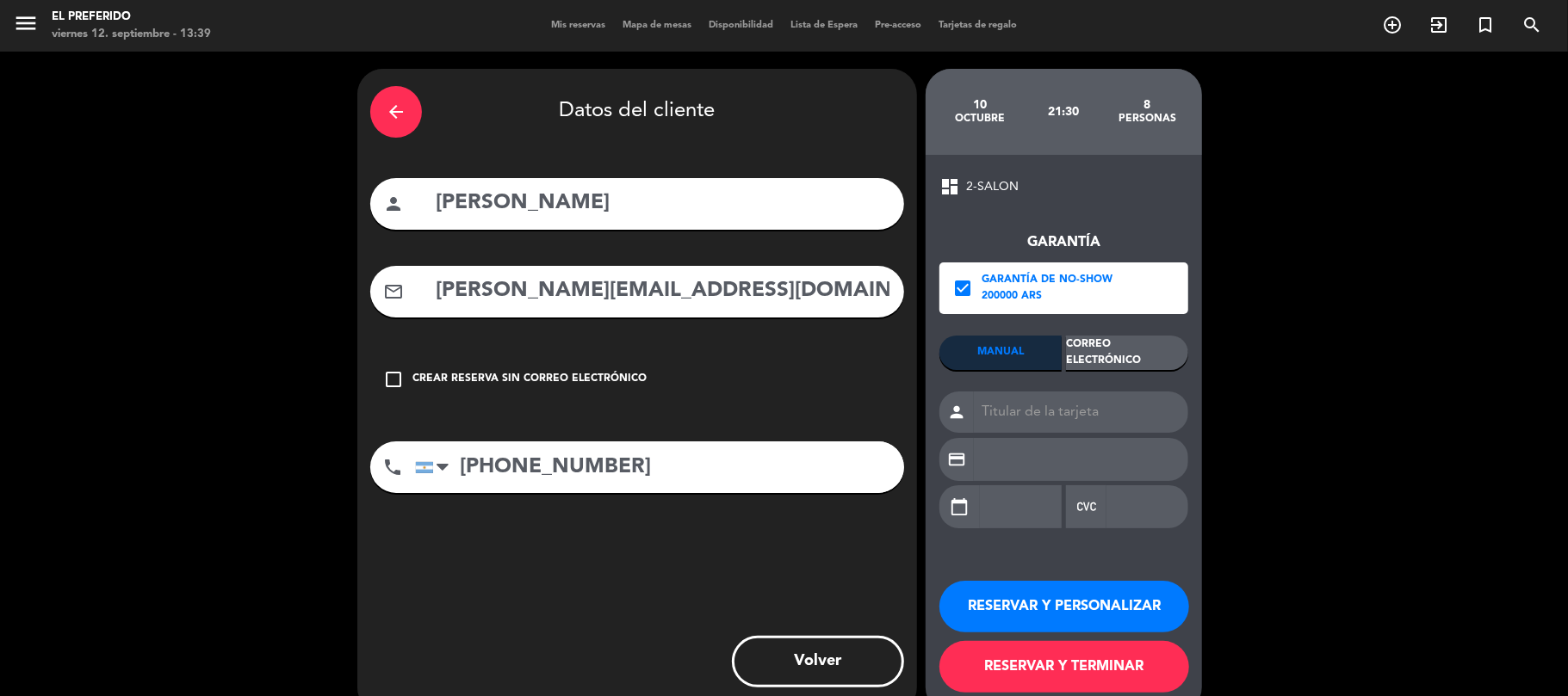
click at [1149, 370] on div "MANUAL Correo Electrónico person credit_card calendar_today" at bounding box center [1063, 440] width 249 height 209
click at [1131, 353] on div "Correo Electrónico" at bounding box center [1127, 353] width 122 height 35
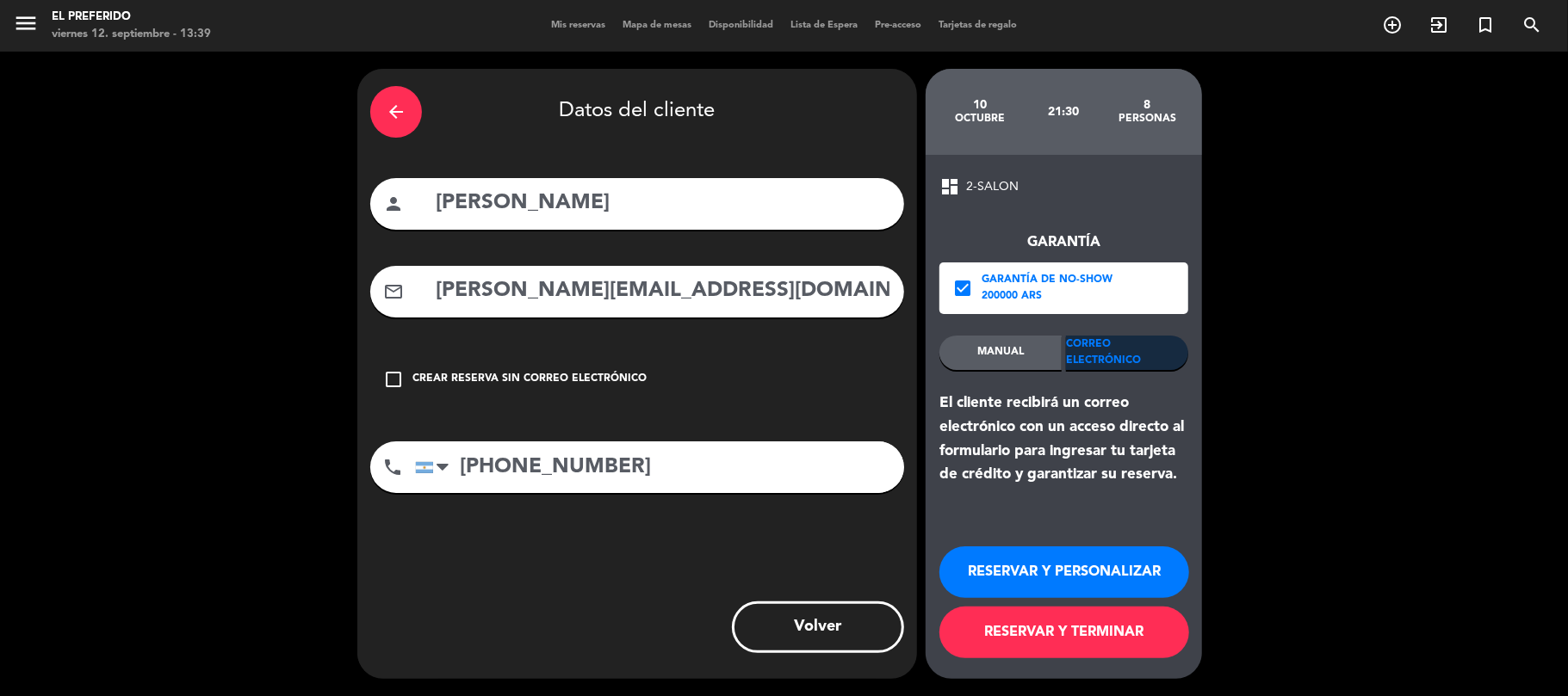
click at [1049, 571] on button "RESERVAR Y PERSONALIZAR" at bounding box center [1063, 572] width 250 height 51
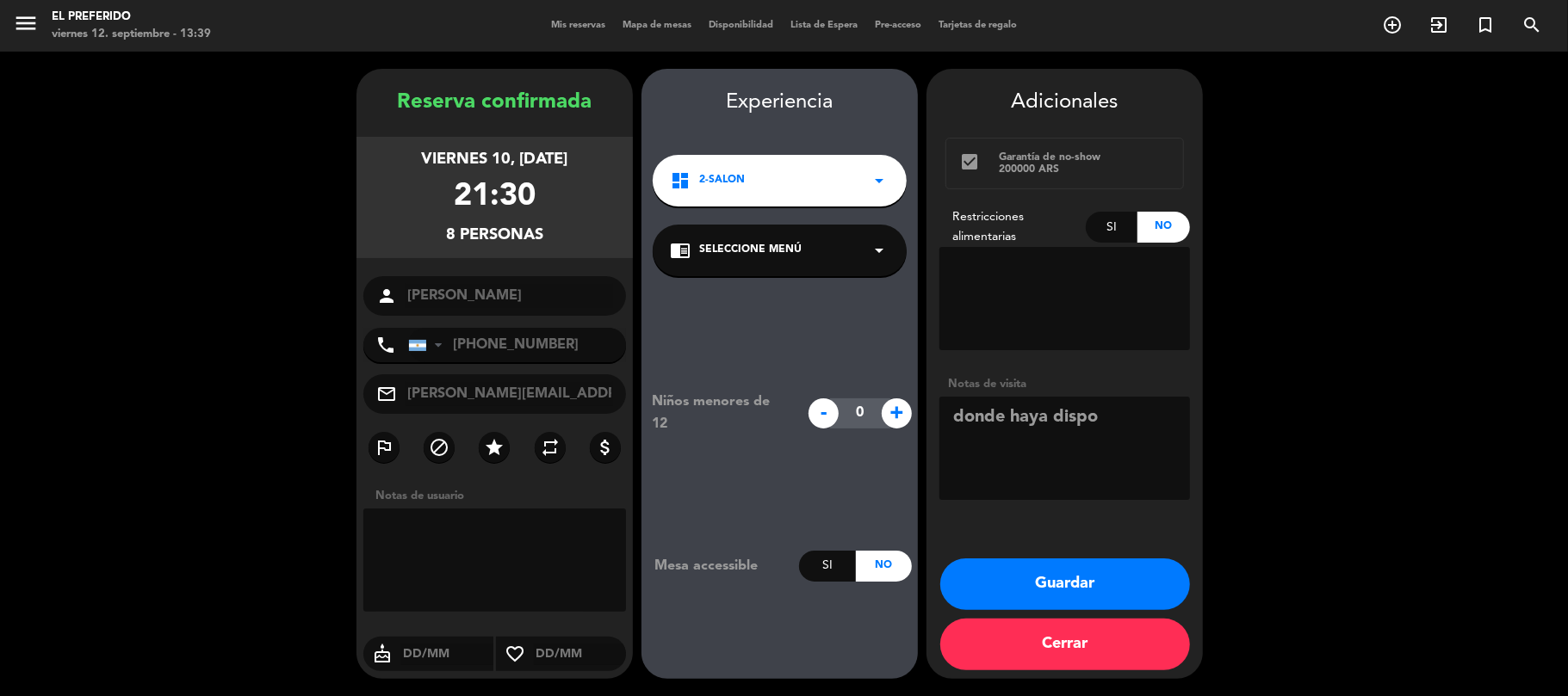
click at [1119, 477] on textarea at bounding box center [1064, 448] width 251 height 103
click at [1031, 597] on button "Guardar" at bounding box center [1064, 584] width 250 height 51
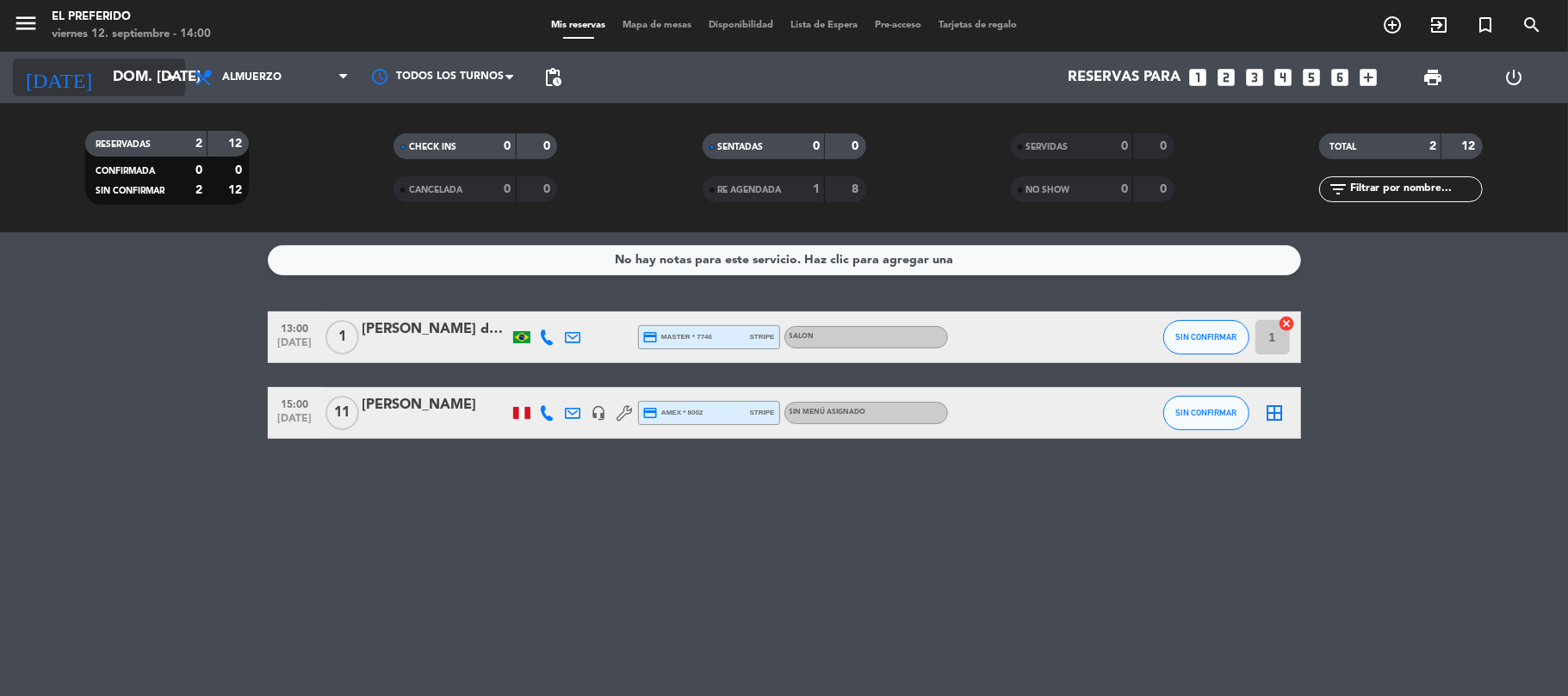
click at [131, 81] on input "dom. [DATE]" at bounding box center [197, 78] width 186 height 34
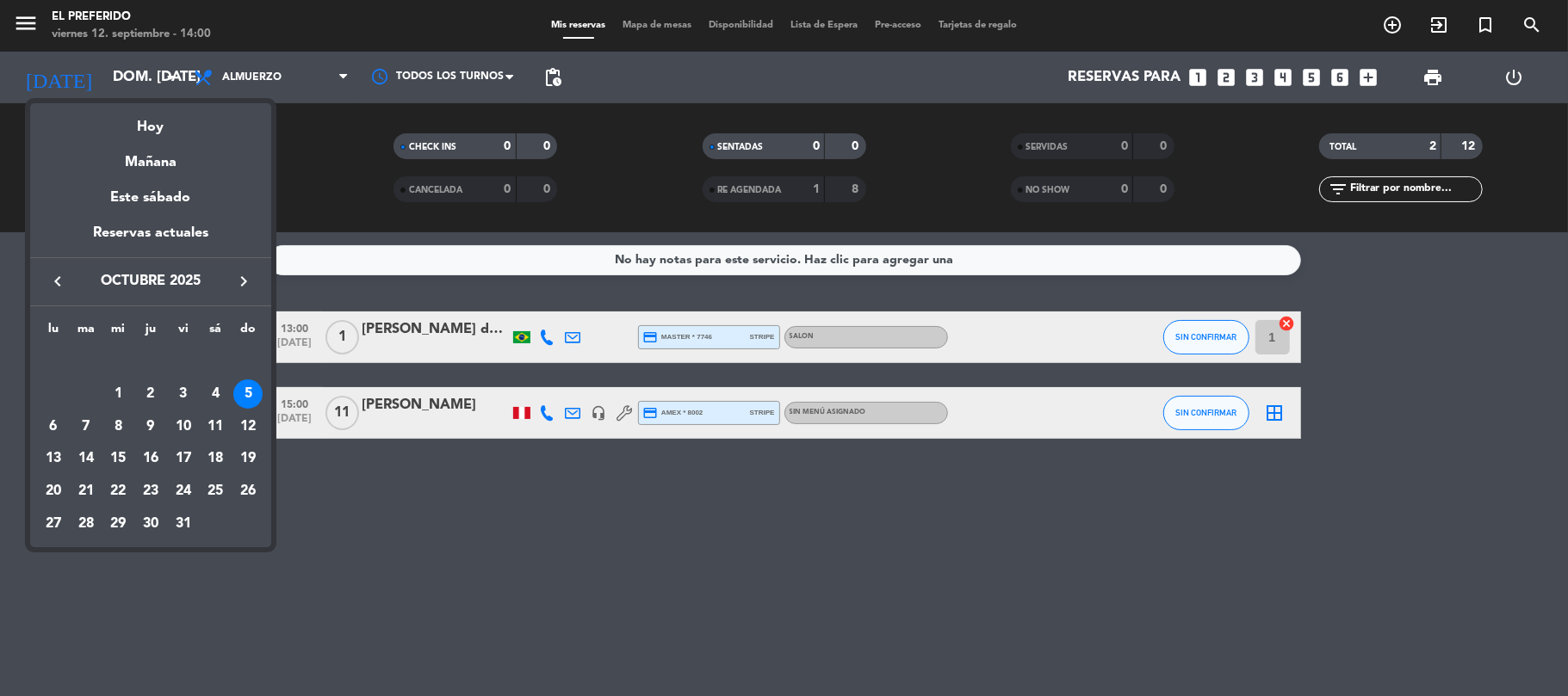
click at [45, 263] on div "keyboard_arrow_left octubre 2025 keyboard_arrow_right" at bounding box center [150, 281] width 241 height 49
drag, startPoint x: 52, startPoint y: 279, endPoint x: 69, endPoint y: 291, distance: 20.8
click at [57, 282] on icon "keyboard_arrow_left" at bounding box center [58, 281] width 21 height 21
click at [182, 425] on div "12" at bounding box center [183, 427] width 29 height 29
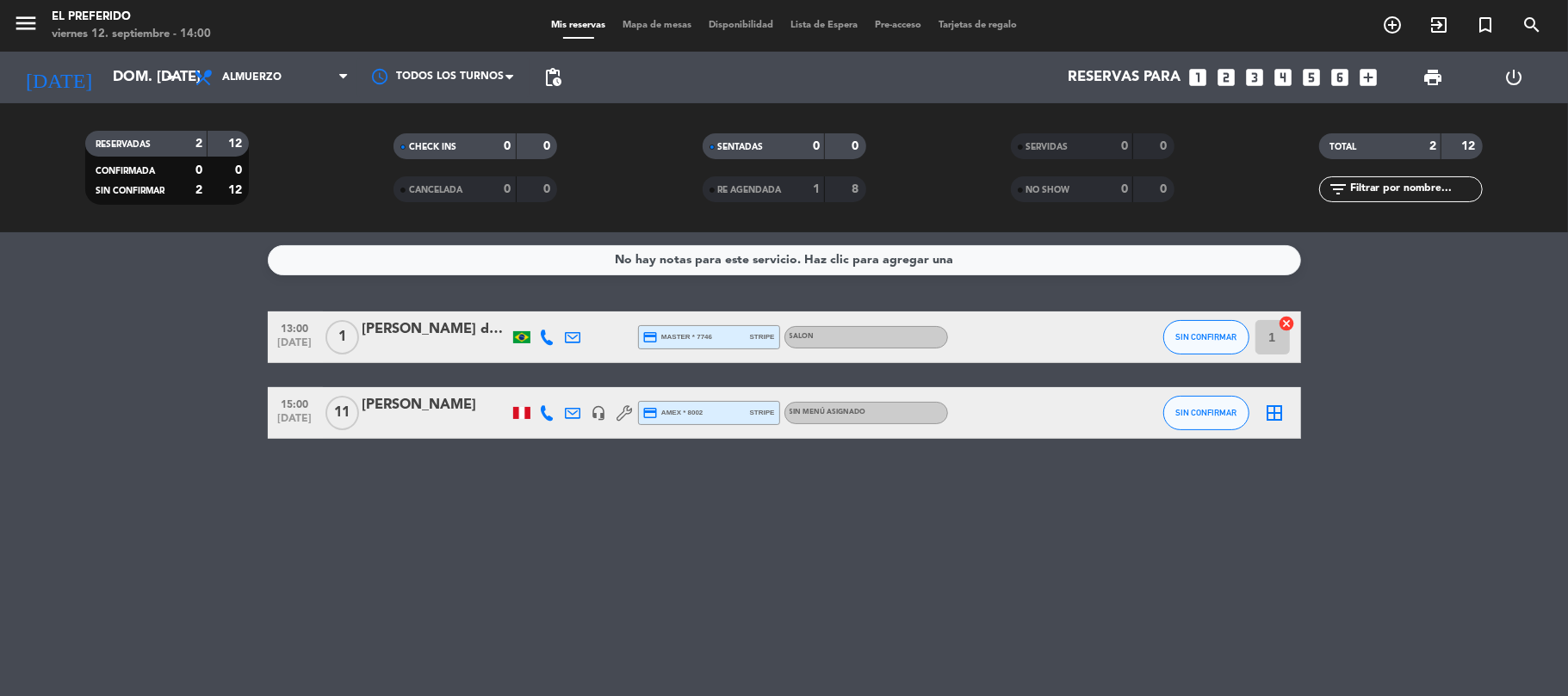
type input "vie. [DATE]"
drag, startPoint x: 301, startPoint y: 79, endPoint x: 313, endPoint y: 137, distance: 59.2
click at [301, 81] on span "Almuerzo" at bounding box center [271, 77] width 172 height 38
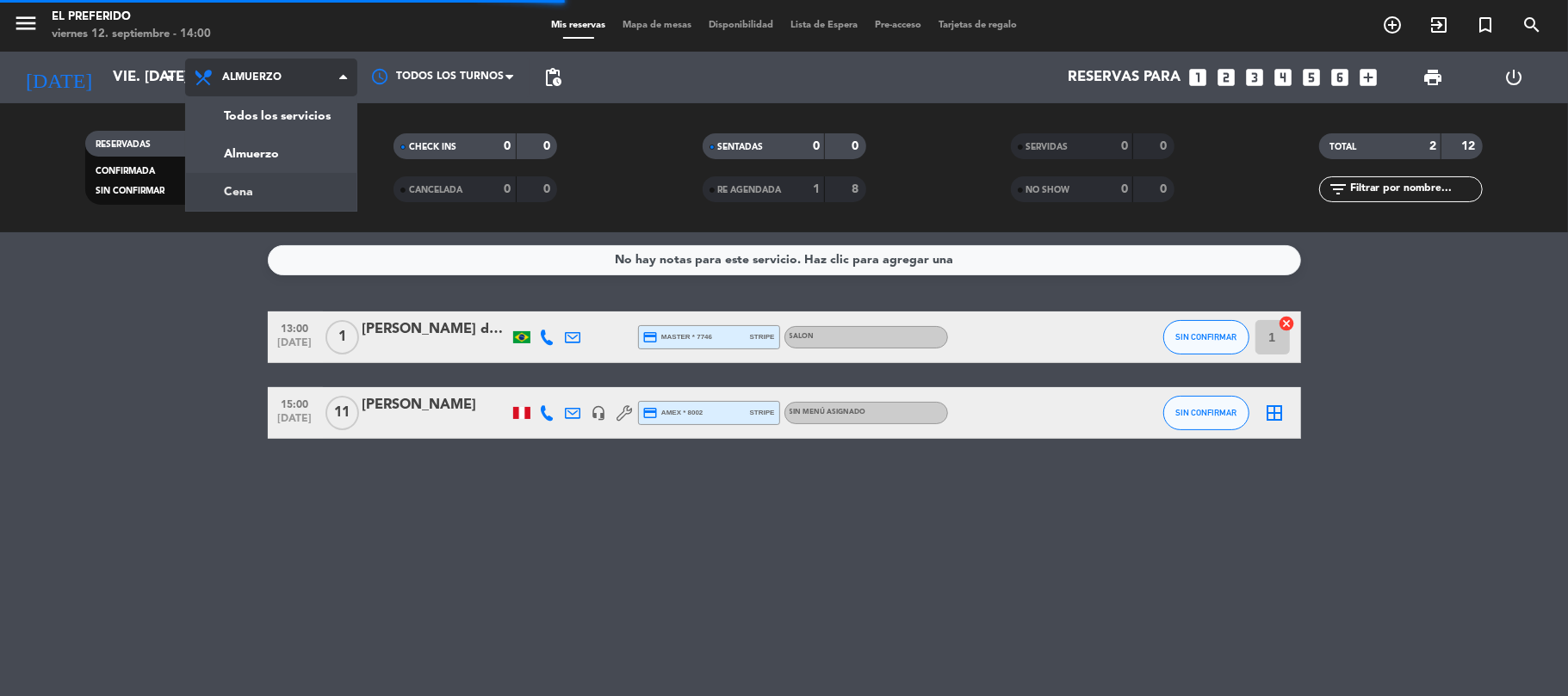
click at [291, 190] on div "menu El Preferido viernes 12. septiembre - 14:00 Mis reservas Mapa de mesas Dis…" at bounding box center [784, 116] width 1568 height 233
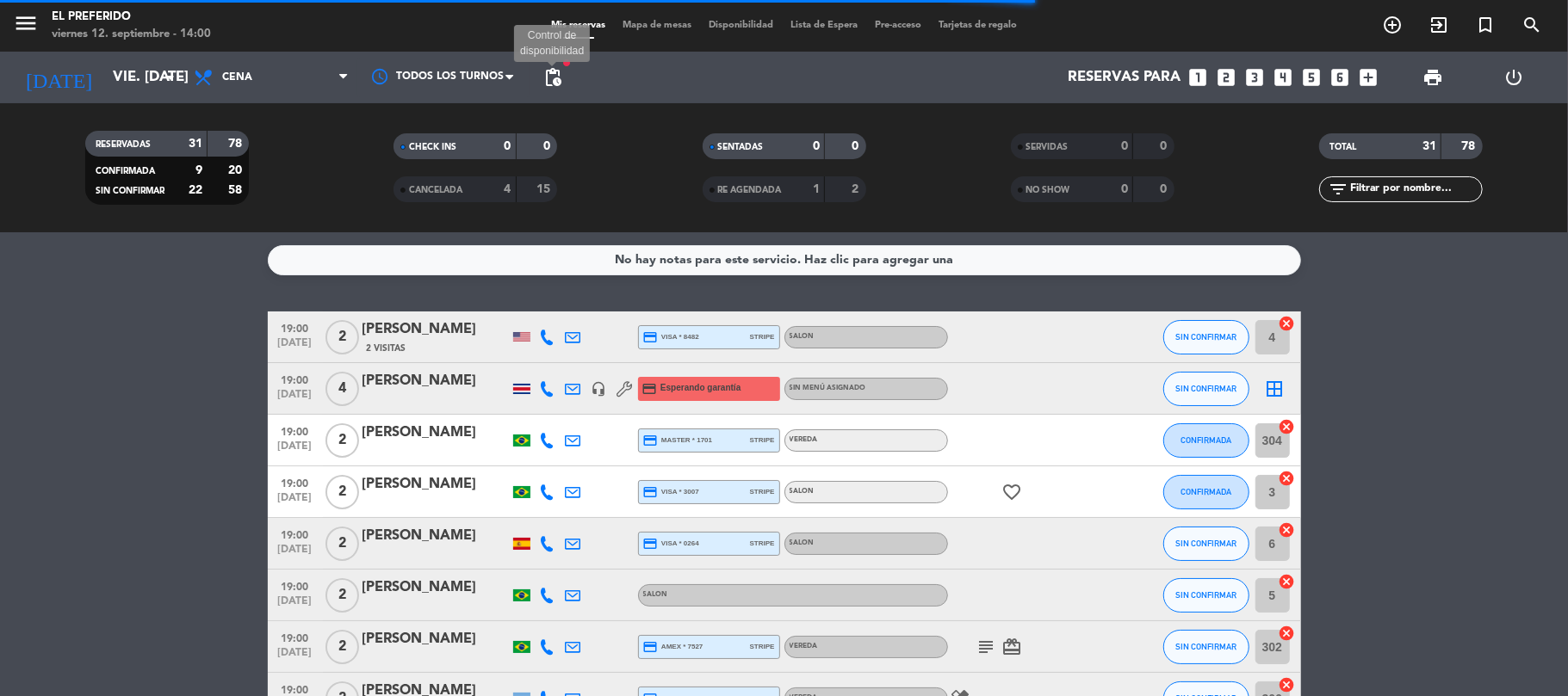
click at [551, 79] on span "pending_actions" at bounding box center [552, 77] width 21 height 21
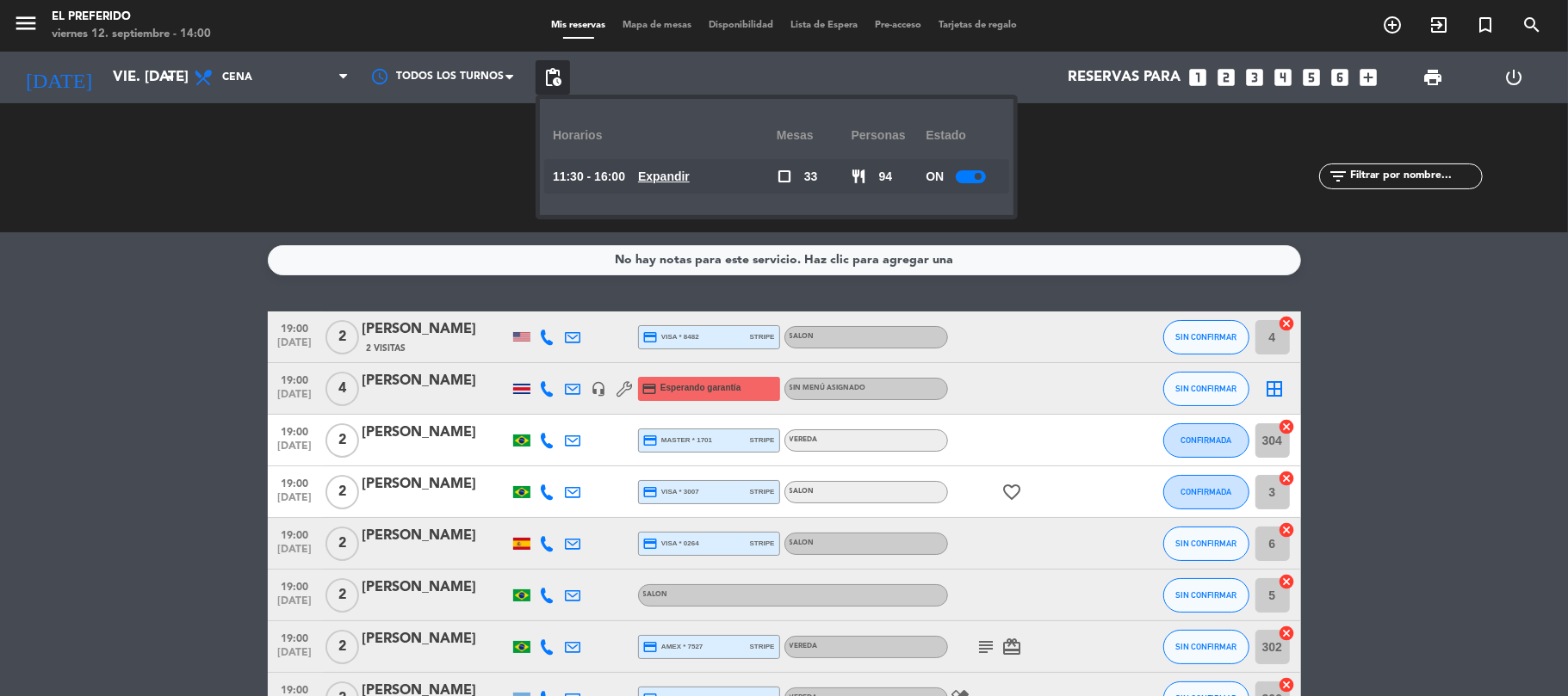
drag, startPoint x: 476, startPoint y: 153, endPoint x: 503, endPoint y: 122, distance: 41.1
click at [486, 141] on div "CHECK INS 0 0 CANCELADA 4 15" at bounding box center [475, 168] width 308 height 94
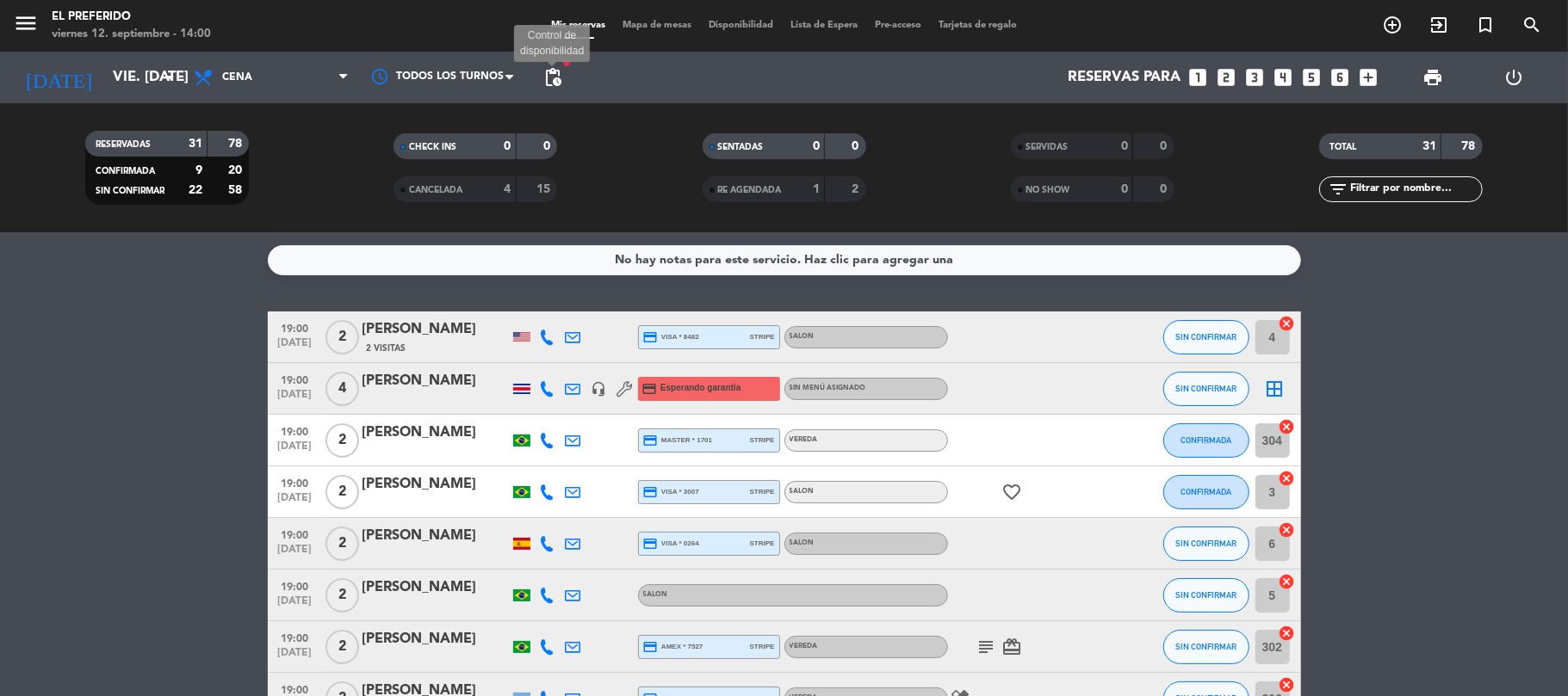
click at [554, 82] on span "pending_actions" at bounding box center [552, 77] width 21 height 21
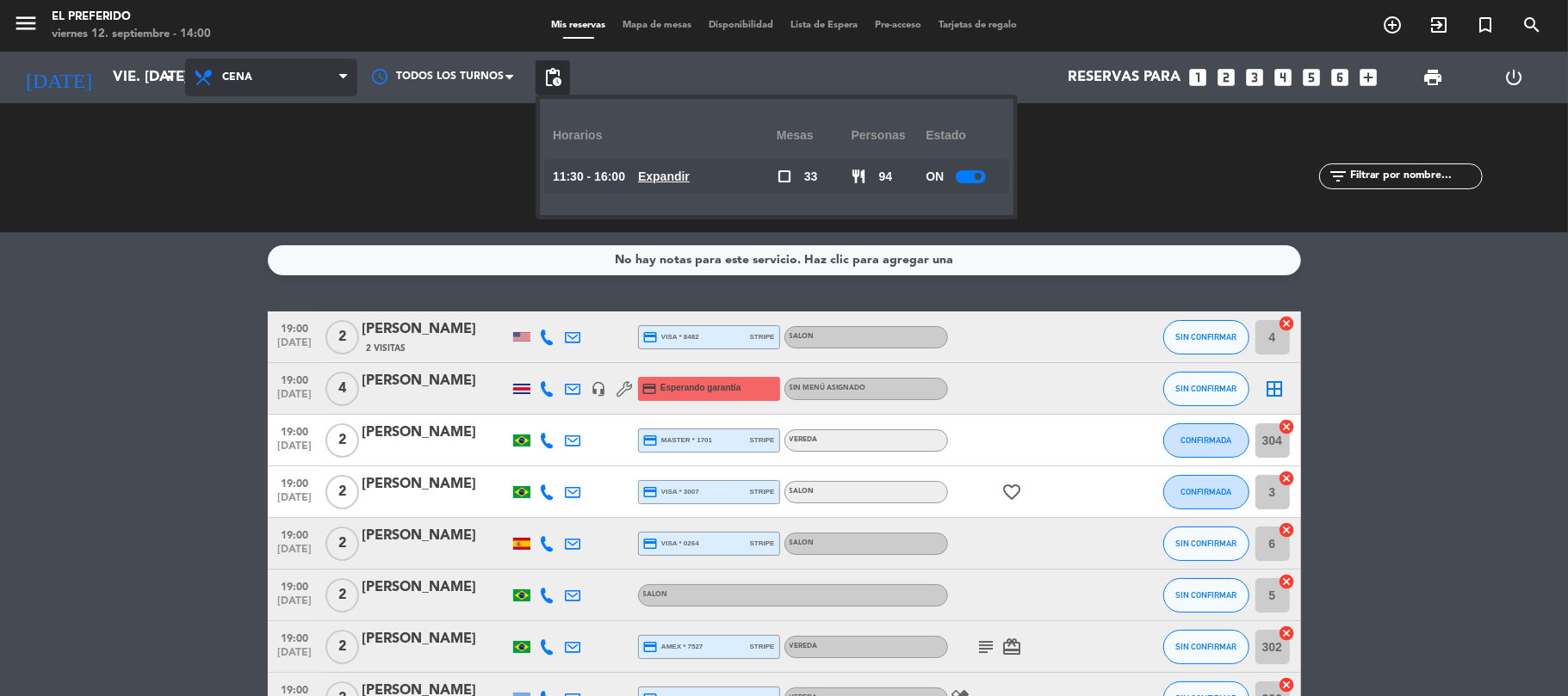
click at [262, 78] on span "Cena" at bounding box center [271, 77] width 172 height 38
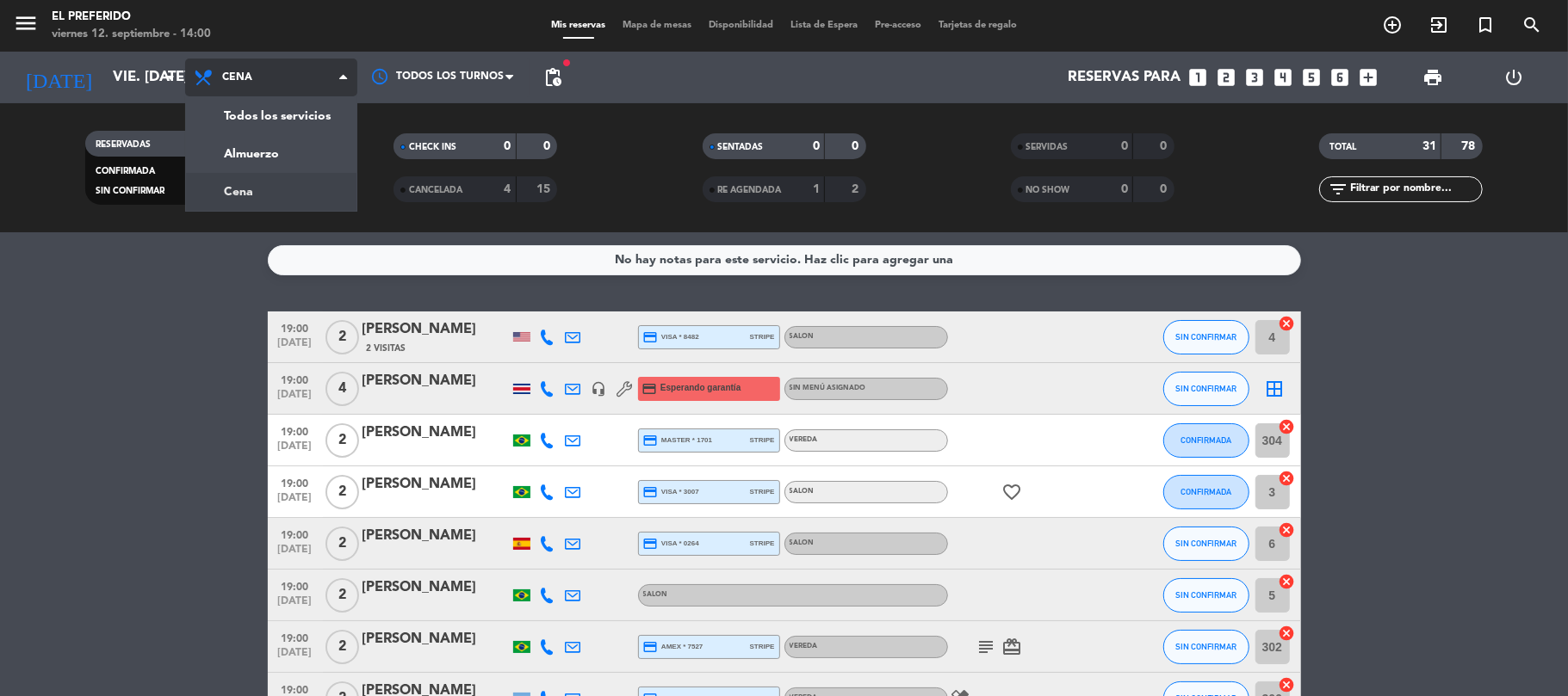
click at [248, 186] on div "menu El Preferido viernes 12. septiembre - 14:00 Mis reservas Mapa de mesas Dis…" at bounding box center [784, 116] width 1568 height 233
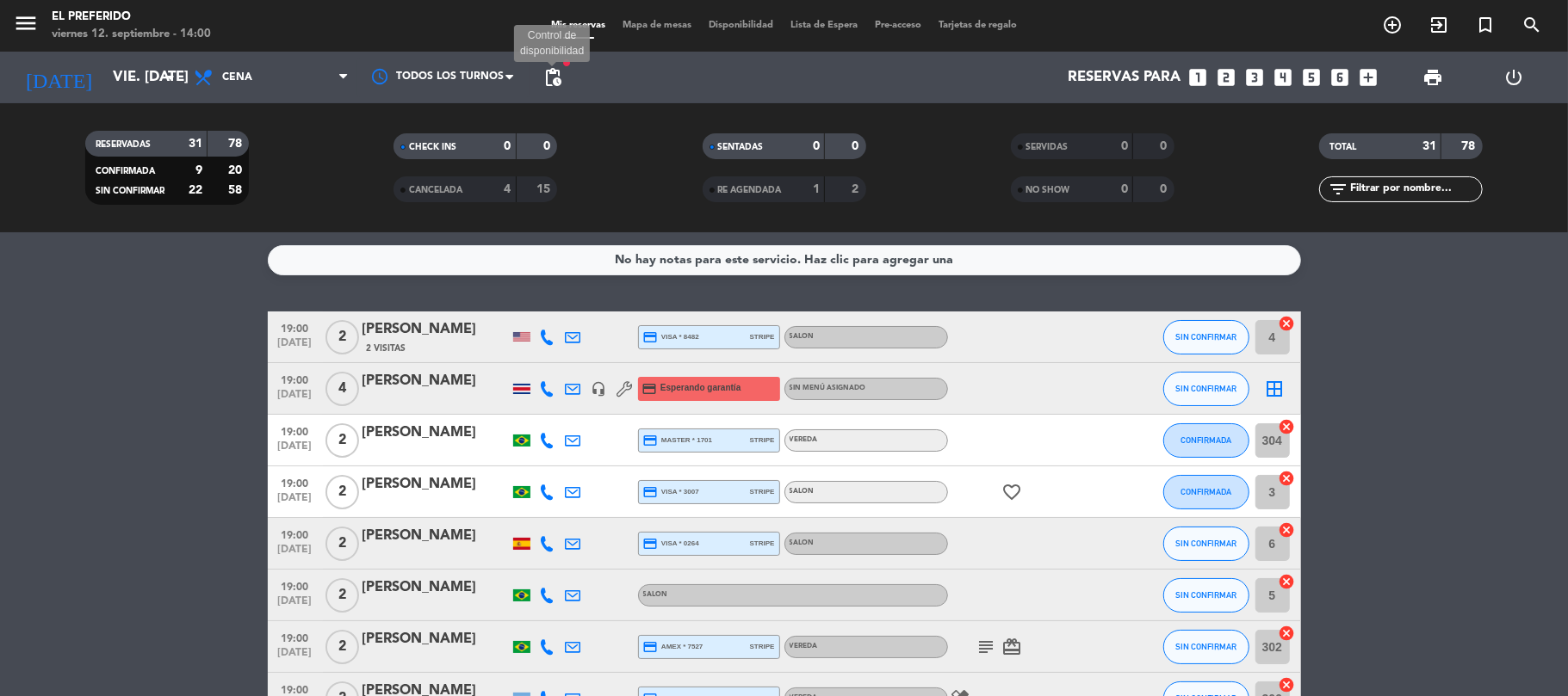
click at [559, 79] on span "pending_actions" at bounding box center [552, 77] width 21 height 21
